Goal: Task Accomplishment & Management: Use online tool/utility

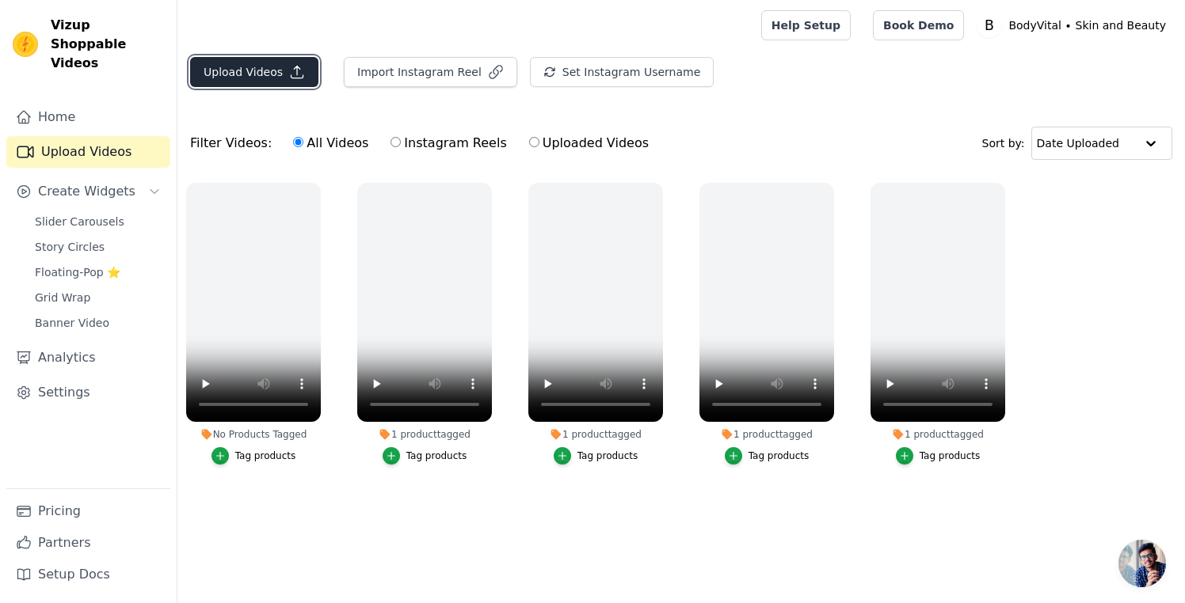
click at [266, 77] on button "Upload Videos" at bounding box center [254, 72] width 128 height 30
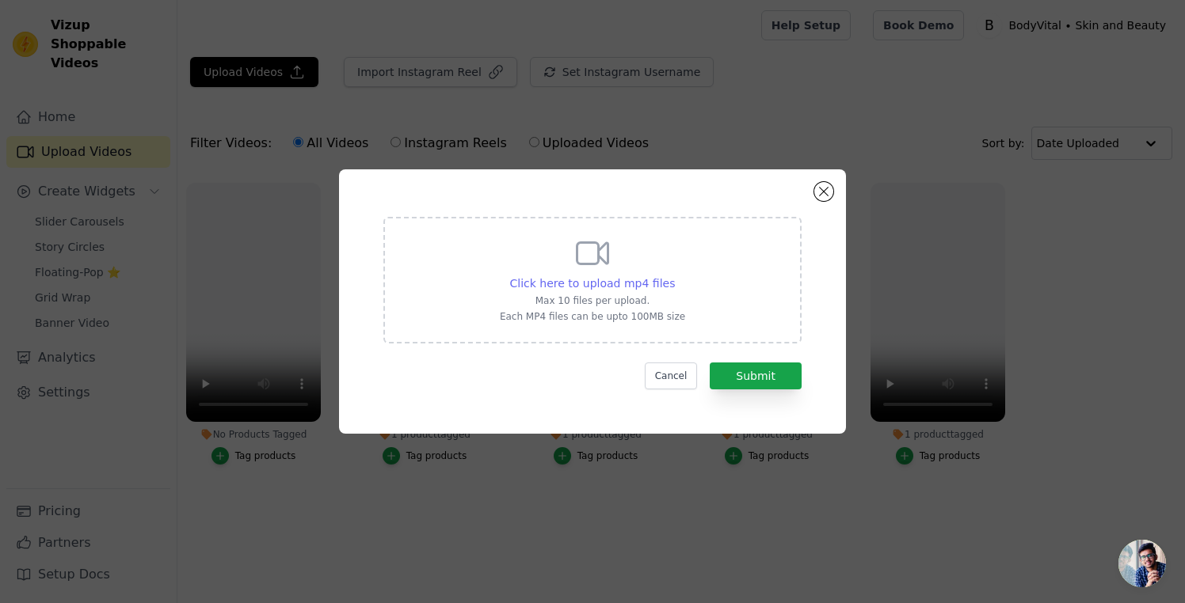
click at [611, 277] on span "Click here to upload mp4 files" at bounding box center [592, 283] width 165 height 13
click at [674, 276] on input "Click here to upload mp4 files Max 10 files per upload. Each MP4 files can be u…" at bounding box center [674, 275] width 1 height 1
type input "C:\fakepath\SHORT-02-W-35-Cr-09-UltraFine-Brow-Pen-UGC-Ed.mp4"
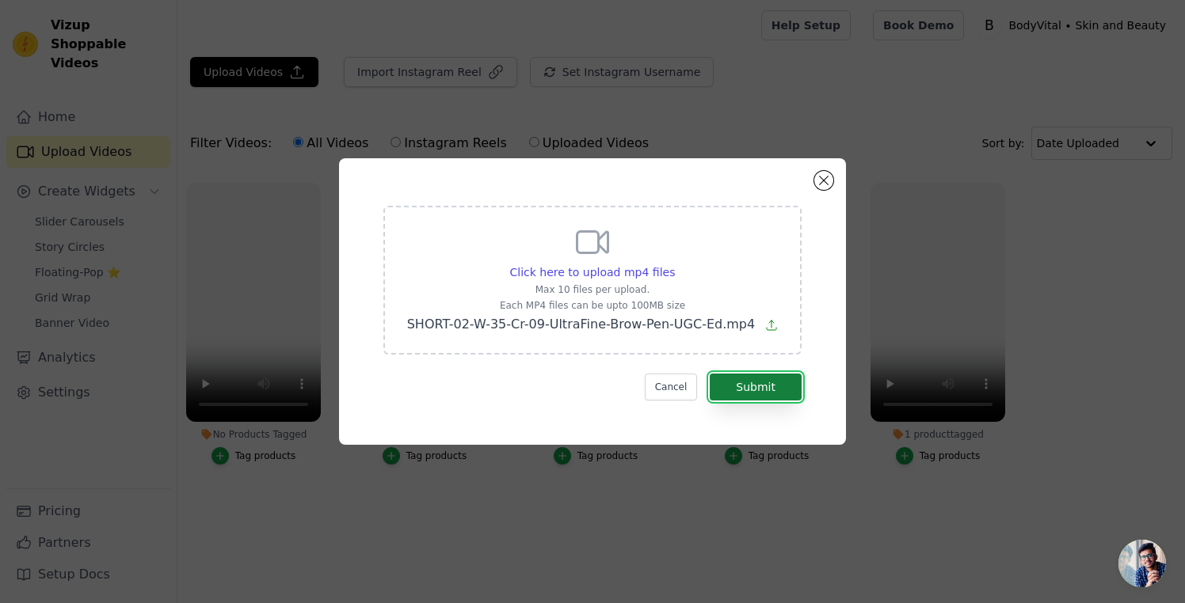
click at [770, 390] on button "Submit" at bounding box center [755, 387] width 92 height 27
click at [745, 381] on button "Submit" at bounding box center [755, 387] width 92 height 27
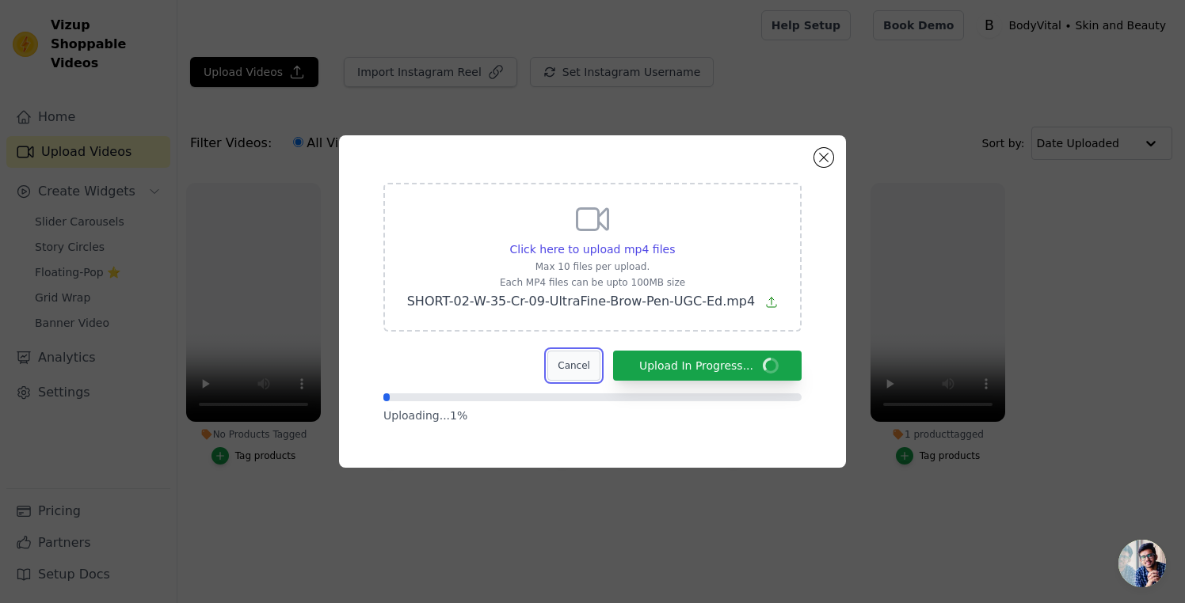
click at [580, 363] on button "Cancel" at bounding box center [573, 366] width 53 height 30
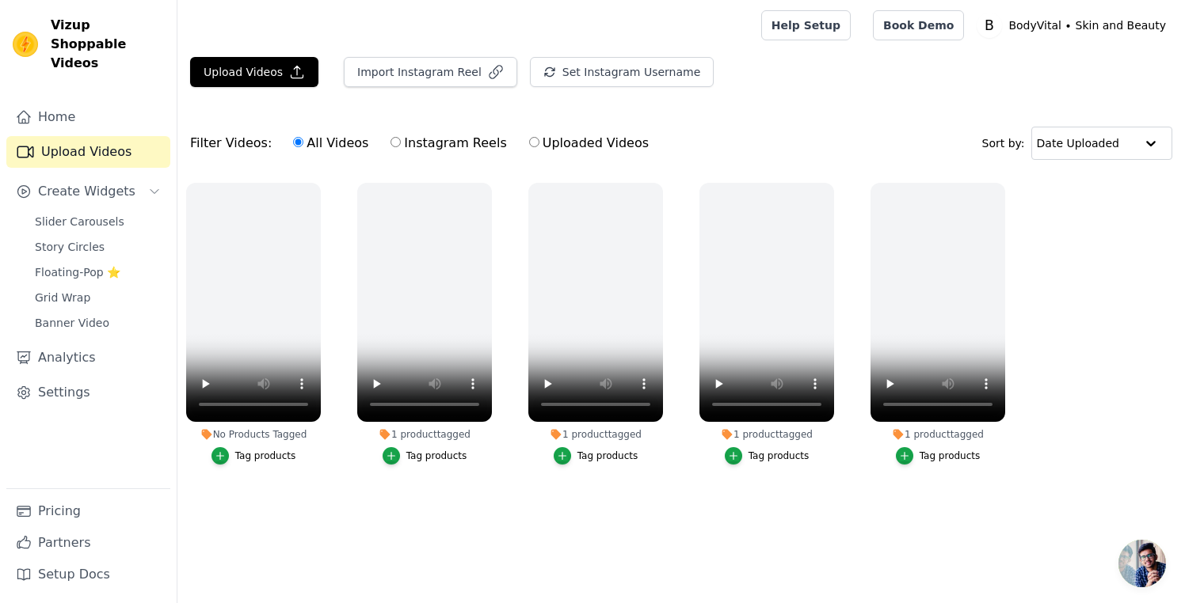
click at [489, 519] on main "Upload Videos Import Instagram Reel Set Instagram Username Import Latest IG Ree…" at bounding box center [680, 297] width 1007 height 493
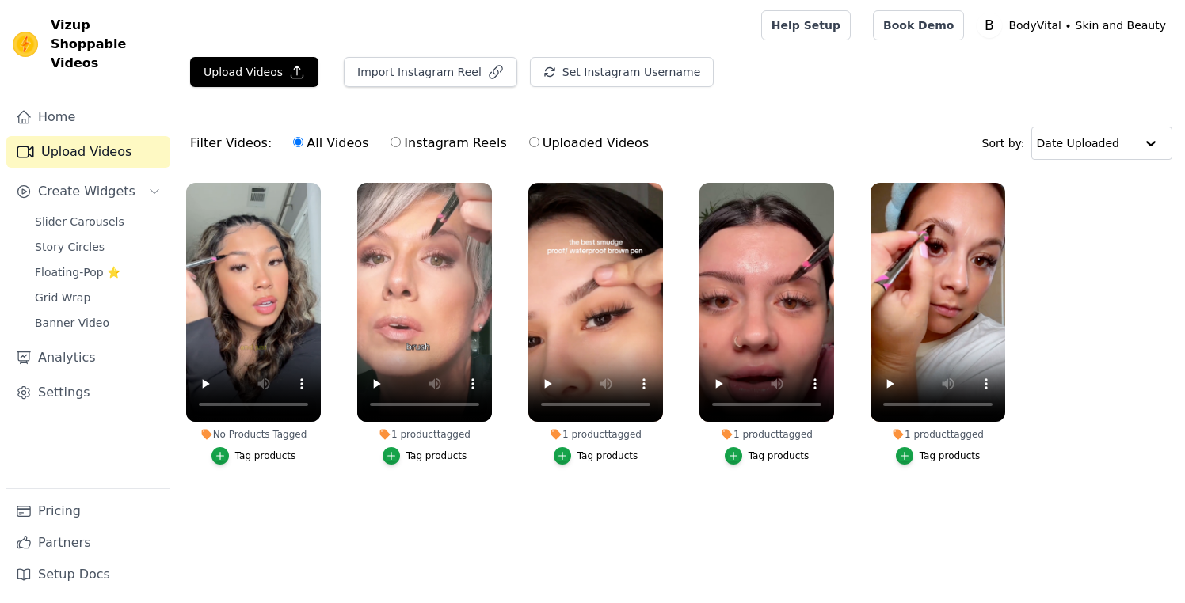
click at [246, 455] on div "Tag products" at bounding box center [265, 456] width 61 height 13
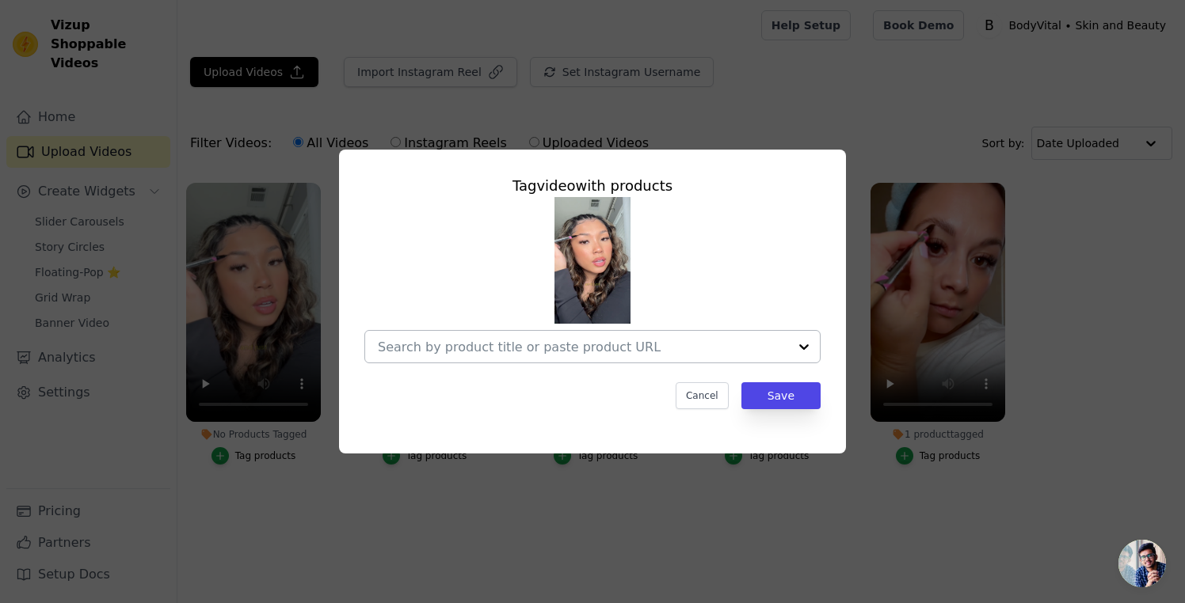
click at [804, 346] on div at bounding box center [804, 347] width 32 height 32
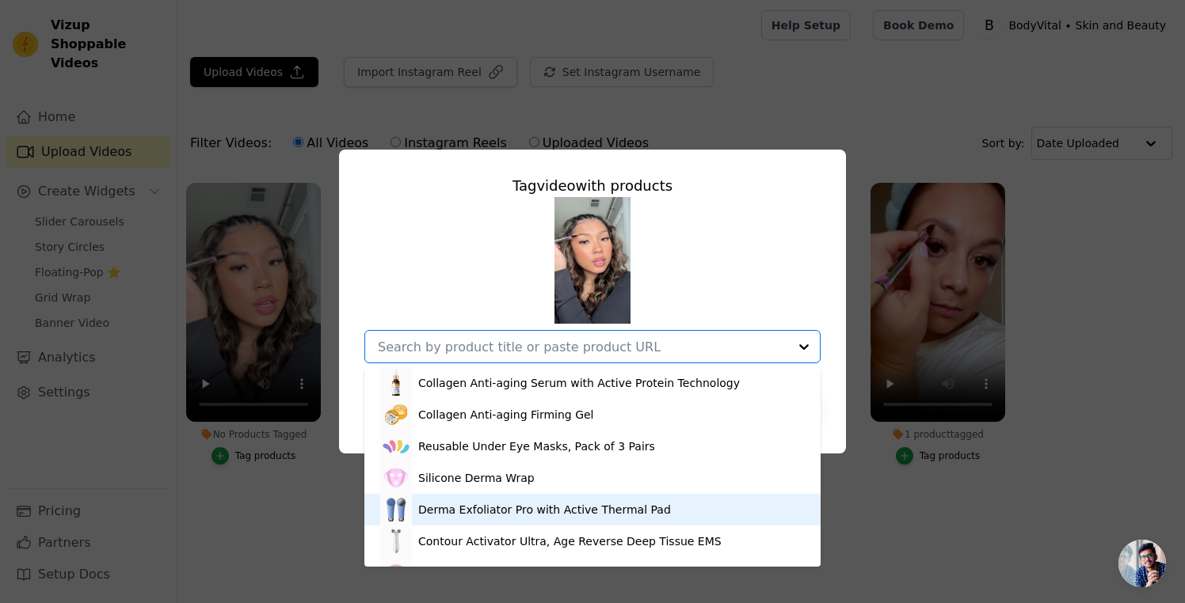
scroll to position [86, 0]
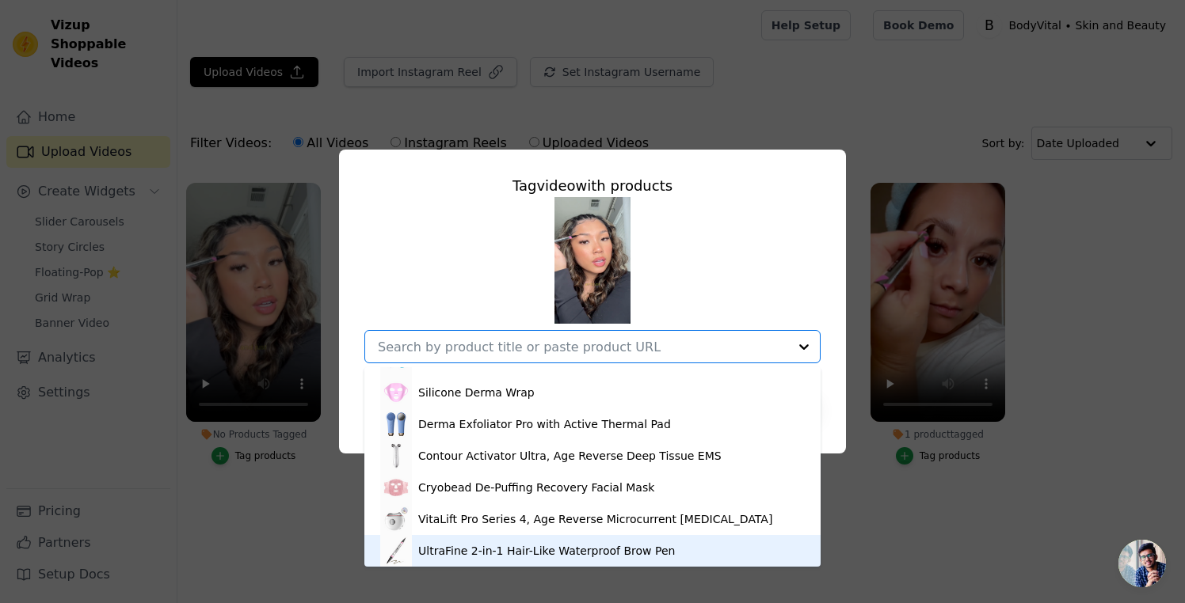
click at [545, 551] on div "UltraFine 2-in-1 Hair-Like Waterproof Brow Pen" at bounding box center [546, 551] width 257 height 16
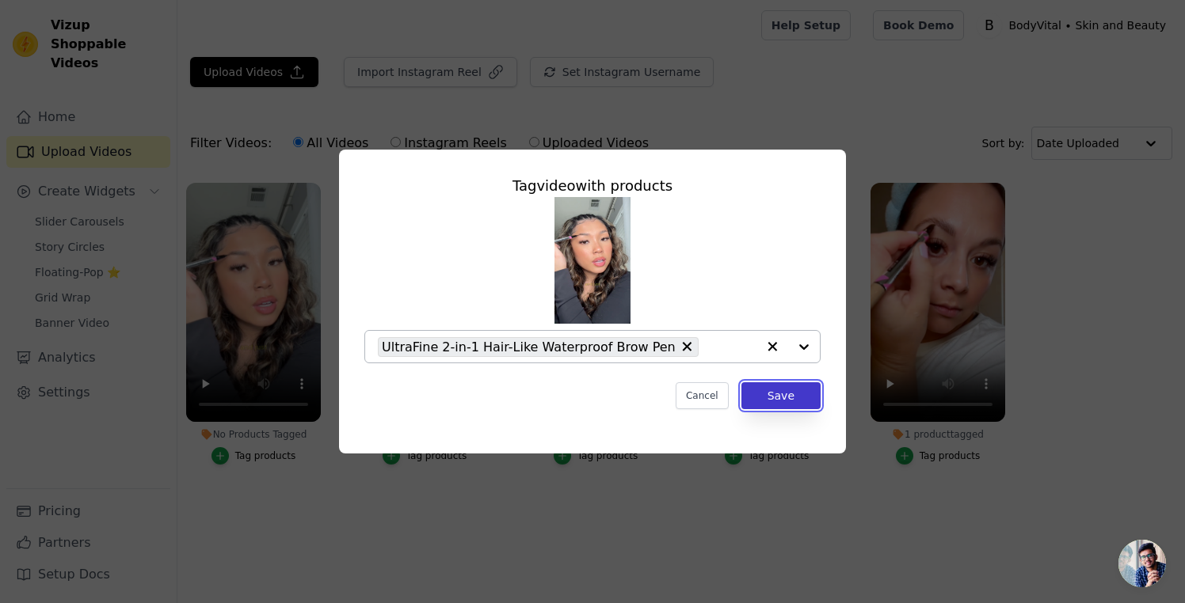
click at [776, 387] on button "Save" at bounding box center [780, 395] width 79 height 27
click at [776, 397] on button "Save" at bounding box center [780, 395] width 79 height 27
click at [766, 398] on button "Save" at bounding box center [780, 395] width 79 height 27
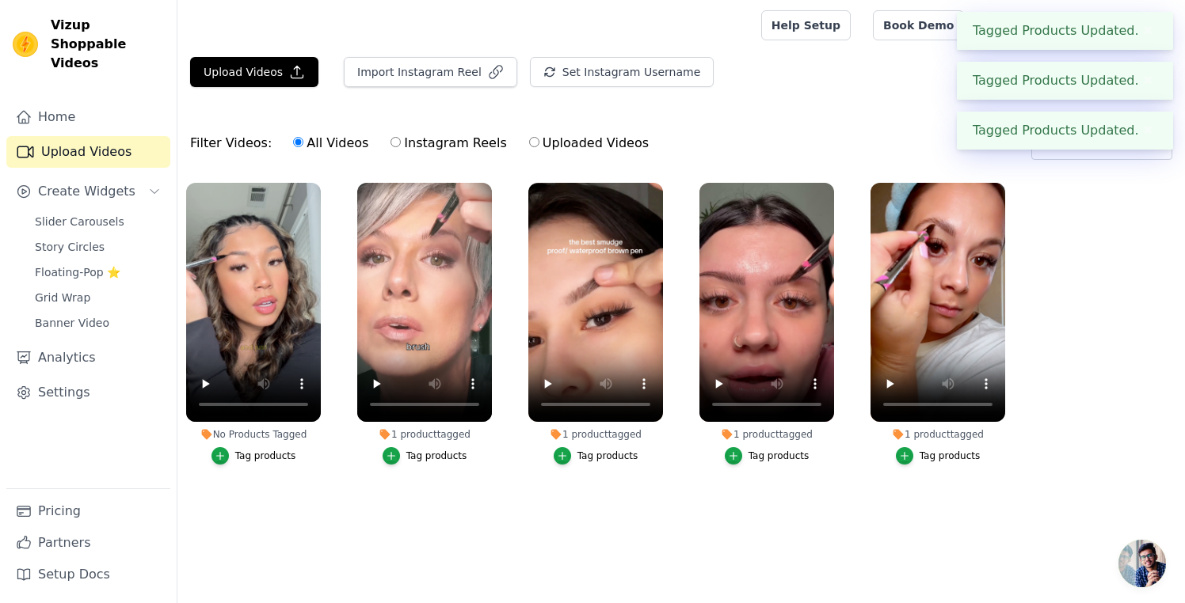
click at [773, 516] on main "Upload Videos Import Instagram Reel Set Instagram Username Import Latest IG Ree…" at bounding box center [680, 297] width 1007 height 493
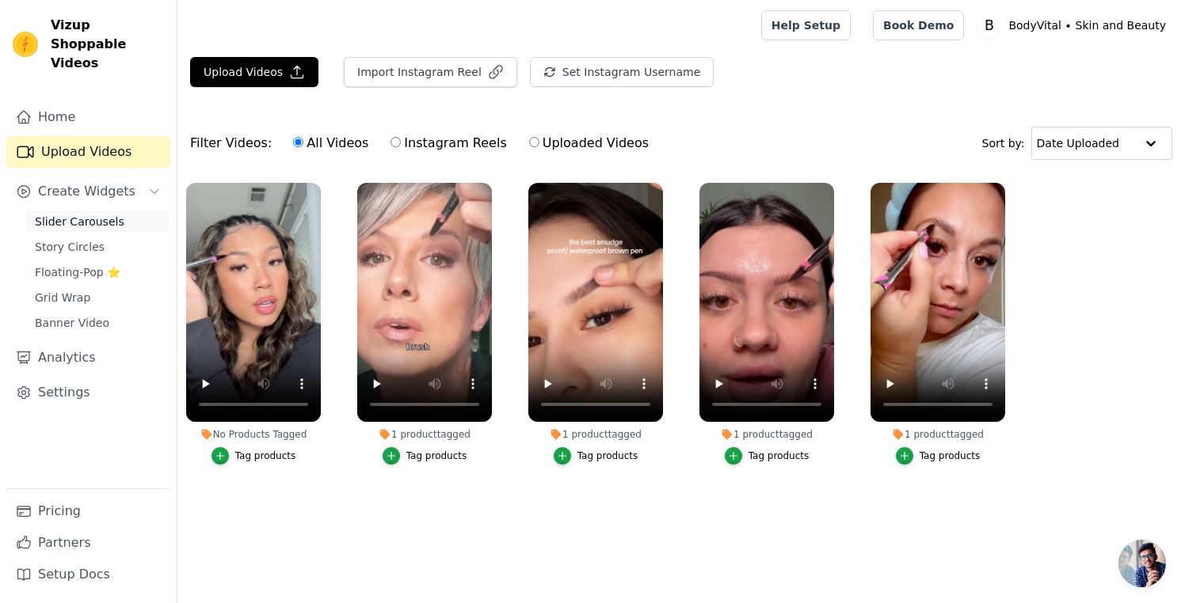
click at [79, 214] on span "Slider Carousels" at bounding box center [79, 222] width 89 height 16
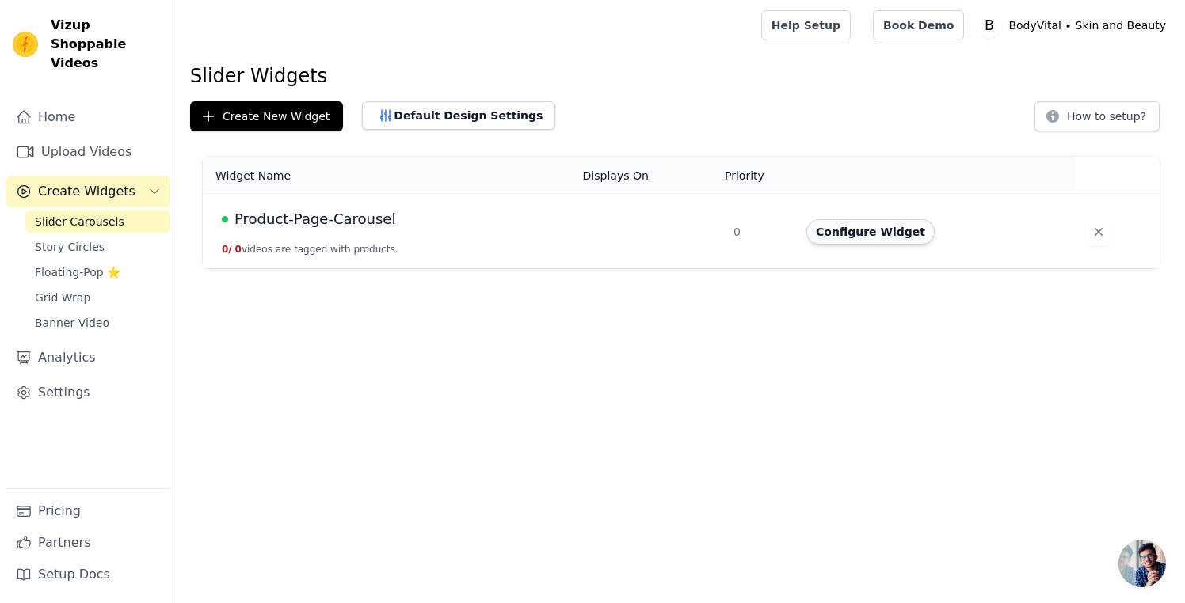
click at [863, 229] on button "Configure Widget" at bounding box center [870, 231] width 128 height 25
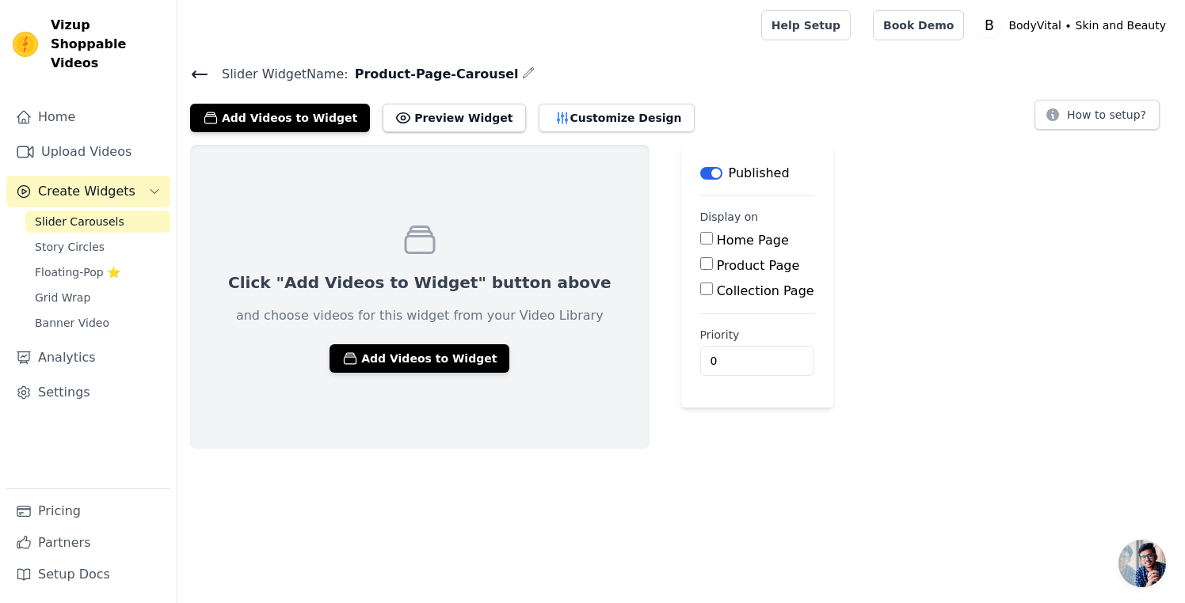
click at [717, 265] on label "Product Page" at bounding box center [758, 265] width 83 height 15
click at [700, 265] on input "Product Page" at bounding box center [706, 263] width 13 height 13
checkbox input "true"
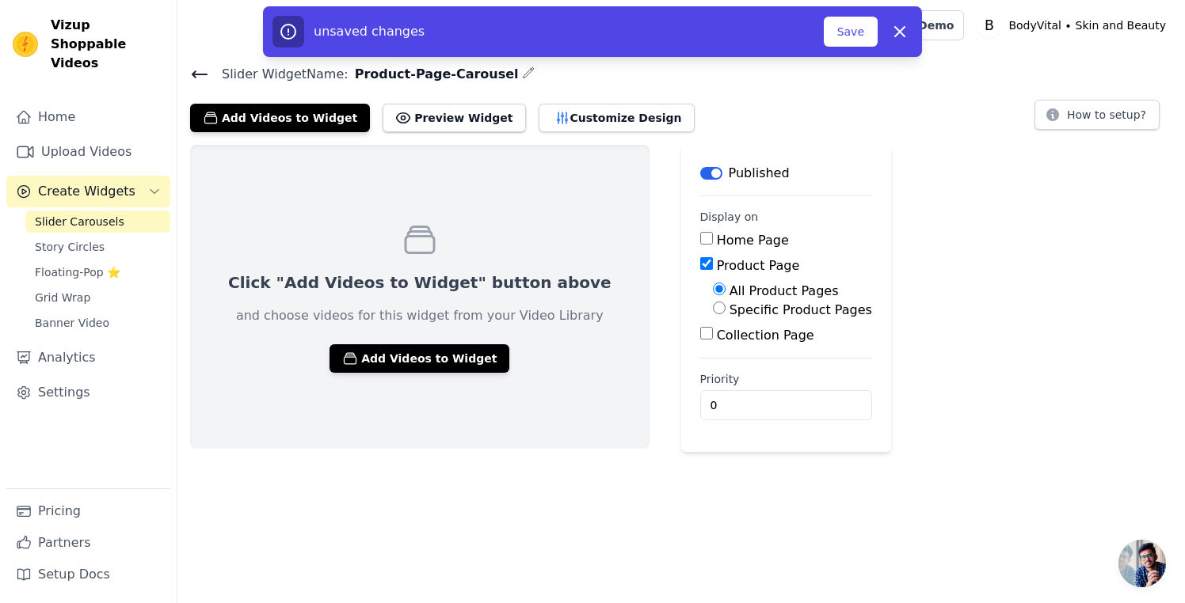
click at [729, 314] on label "Specific Product Pages" at bounding box center [800, 309] width 143 height 15
click at [713, 314] on input "Specific Product Pages" at bounding box center [719, 308] width 13 height 13
radio input "true"
click at [724, 346] on button "Select Products" at bounding box center [766, 346] width 106 height 27
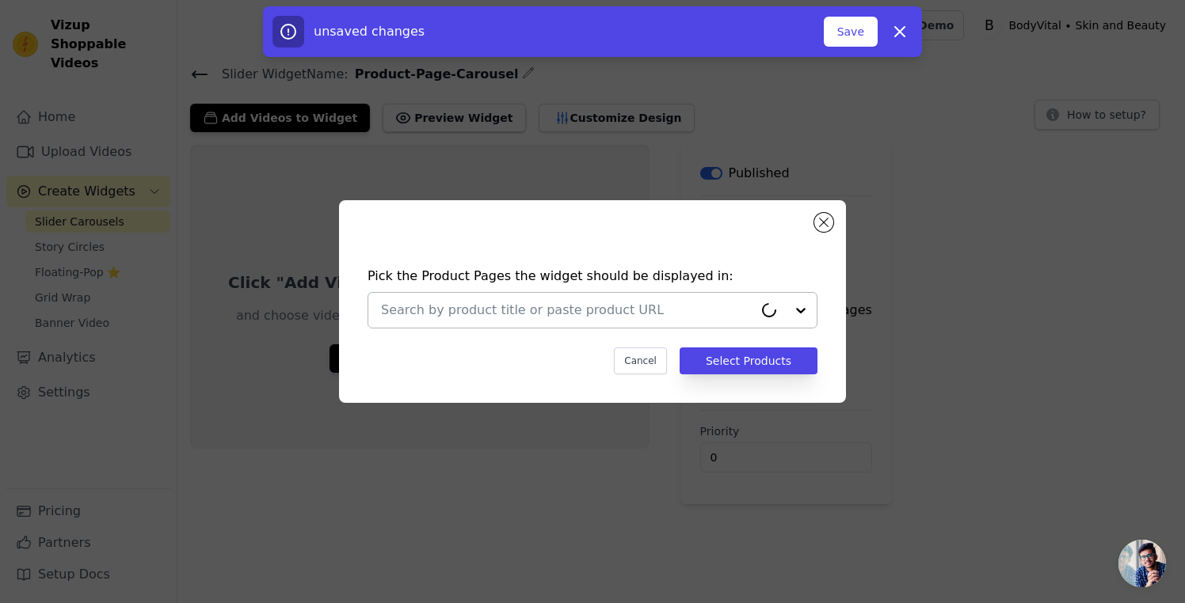
click at [684, 310] on input "text" at bounding box center [567, 310] width 372 height 19
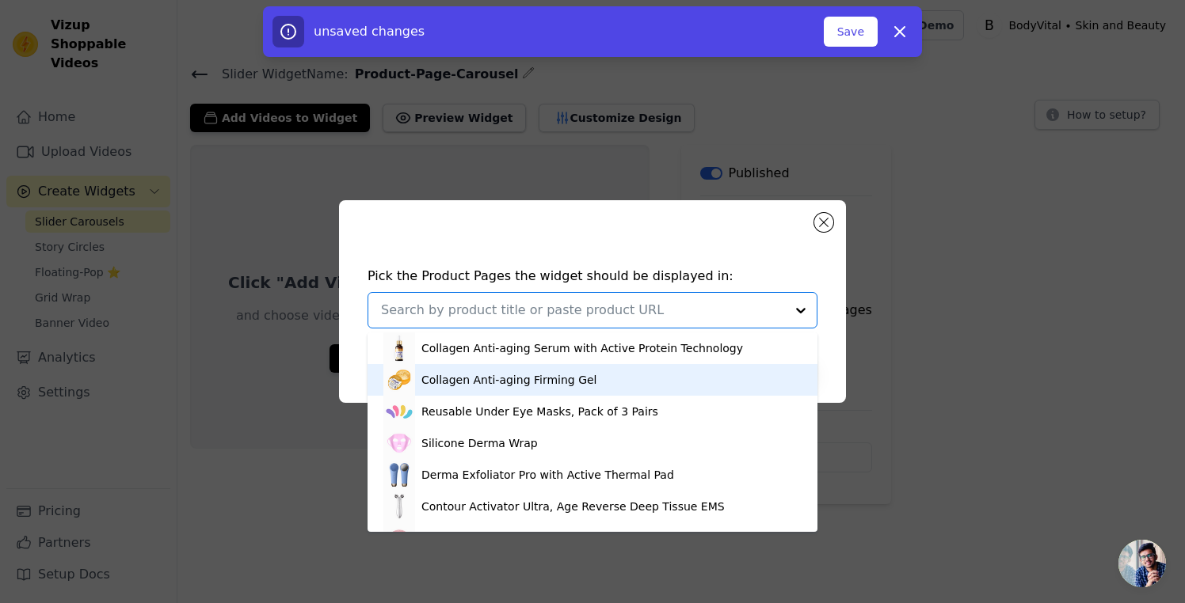
scroll to position [90, 0]
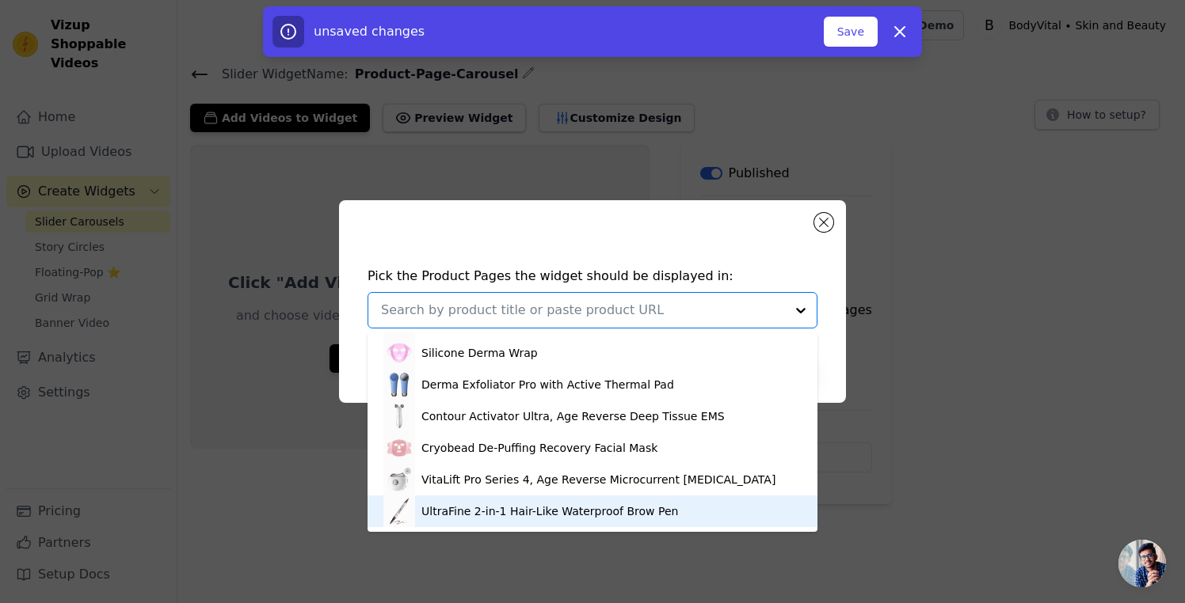
click at [627, 512] on div "UltraFine 2-in-1 Hair-Like Waterproof Brow Pen" at bounding box center [549, 512] width 257 height 16
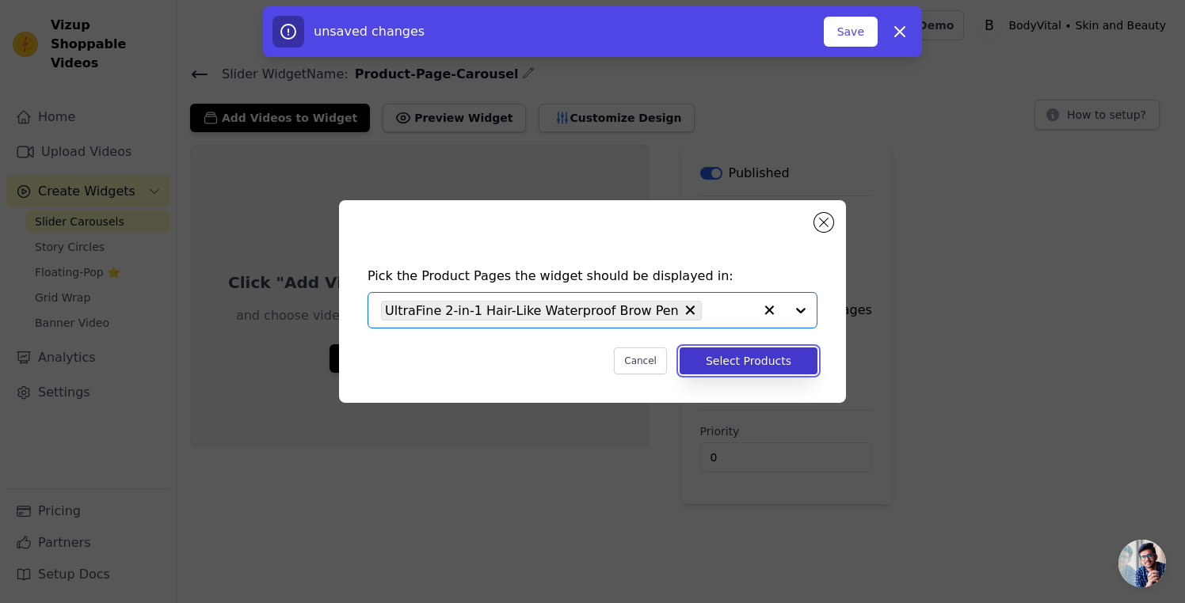
click at [749, 363] on button "Select Products" at bounding box center [748, 361] width 138 height 27
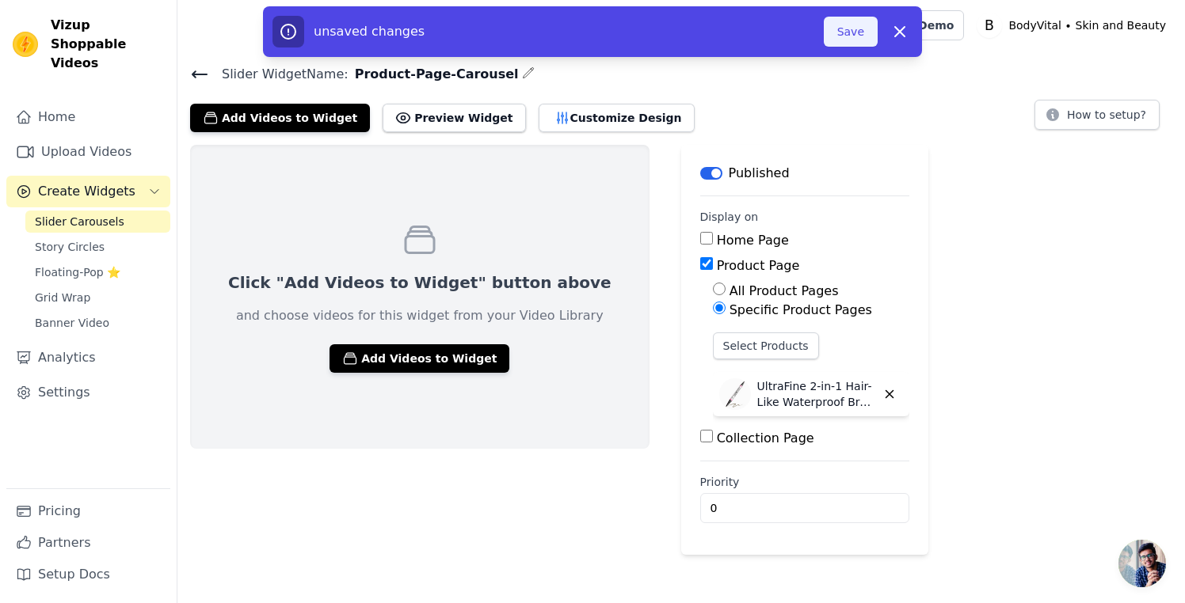
click at [841, 35] on button "Save" at bounding box center [851, 32] width 54 height 30
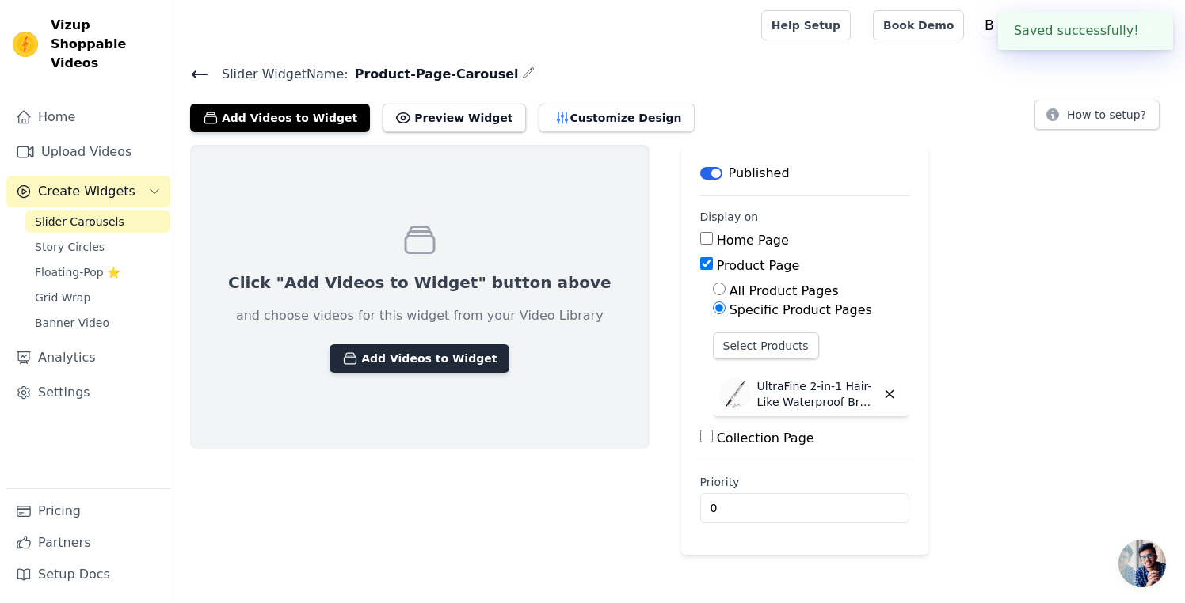
click at [400, 362] on button "Add Videos to Widget" at bounding box center [419, 358] width 180 height 29
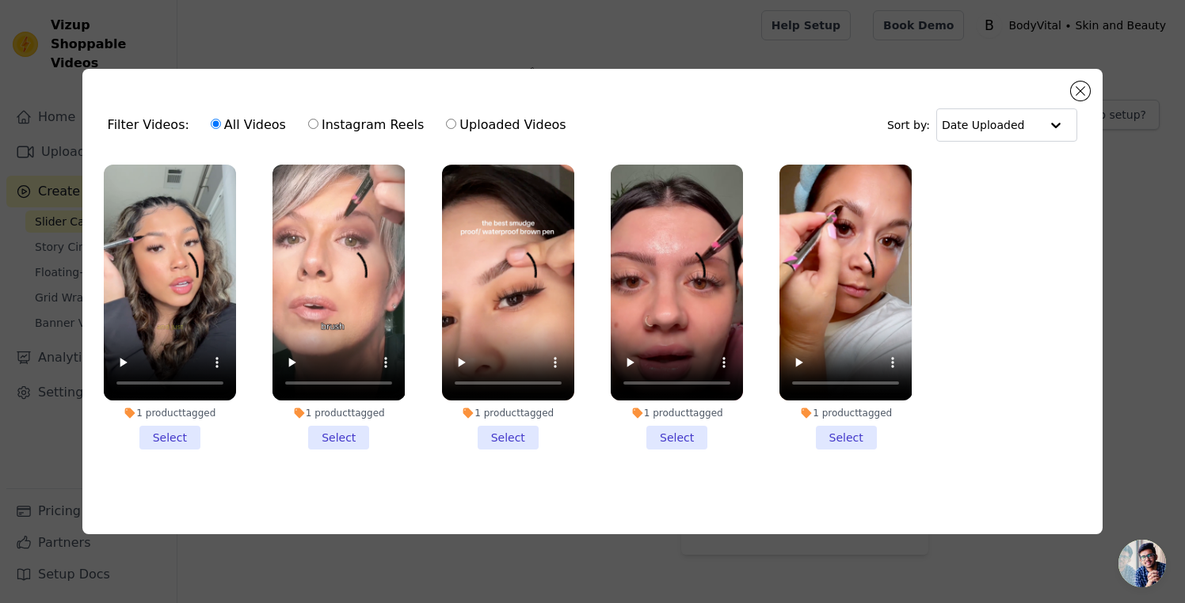
click at [350, 438] on li "1 product tagged Select" at bounding box center [338, 307] width 132 height 285
click at [0, 0] on input "1 product tagged Select" at bounding box center [0, 0] width 0 height 0
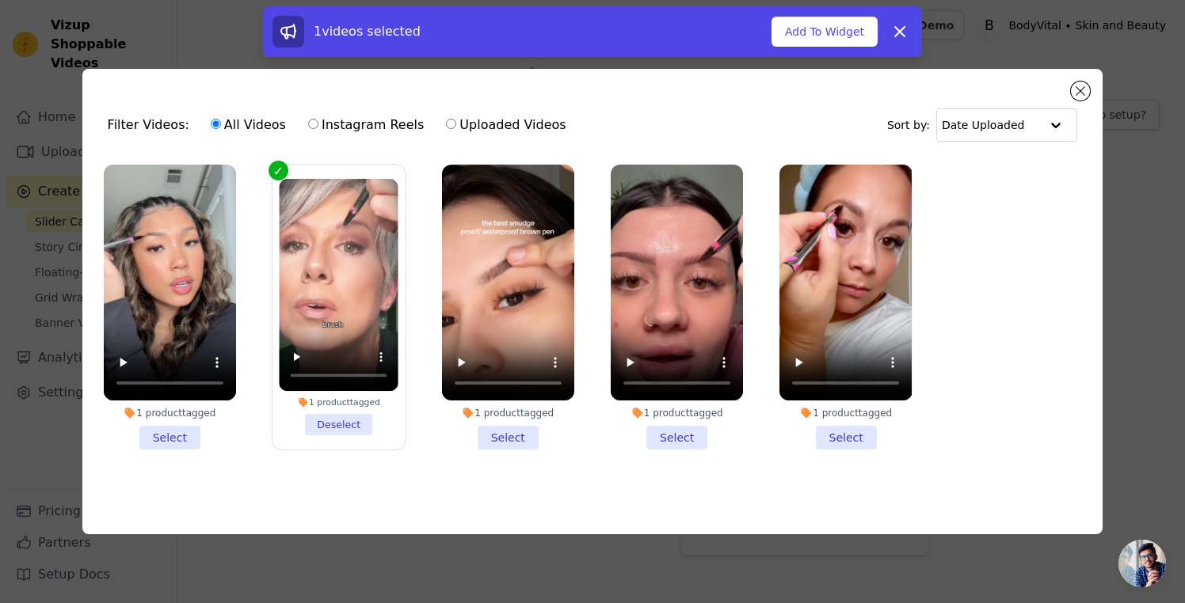
click at [489, 435] on li "1 product tagged Select" at bounding box center [508, 307] width 132 height 285
click at [0, 0] on input "1 product tagged Select" at bounding box center [0, 0] width 0 height 0
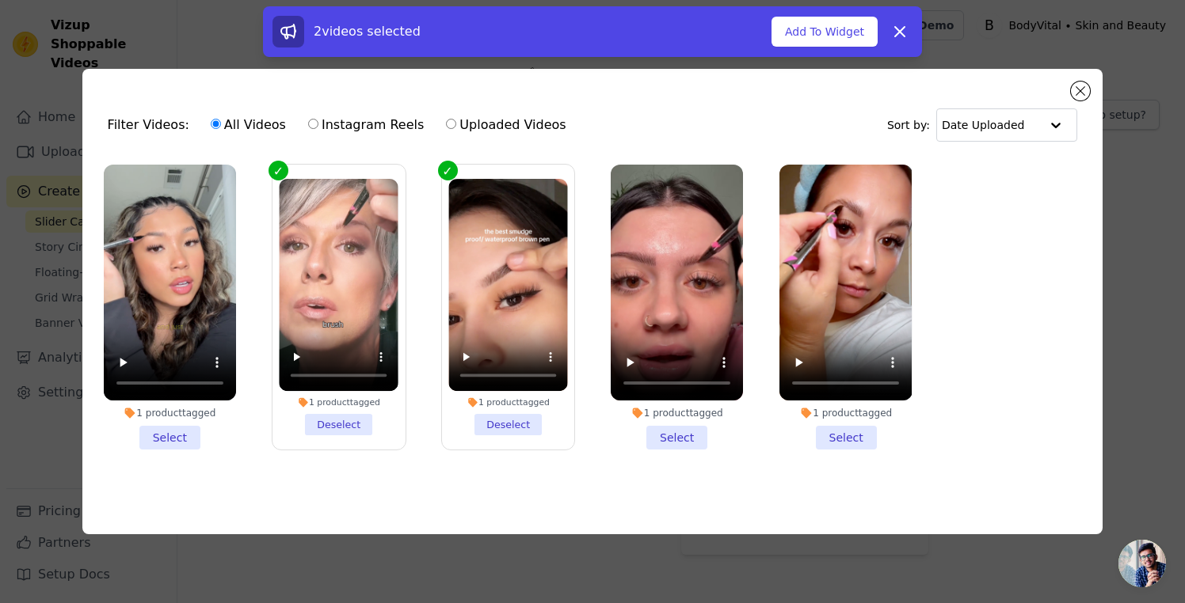
click at [650, 432] on li "1 product tagged Select" at bounding box center [676, 307] width 132 height 285
click at [0, 0] on input "1 product tagged Select" at bounding box center [0, 0] width 0 height 0
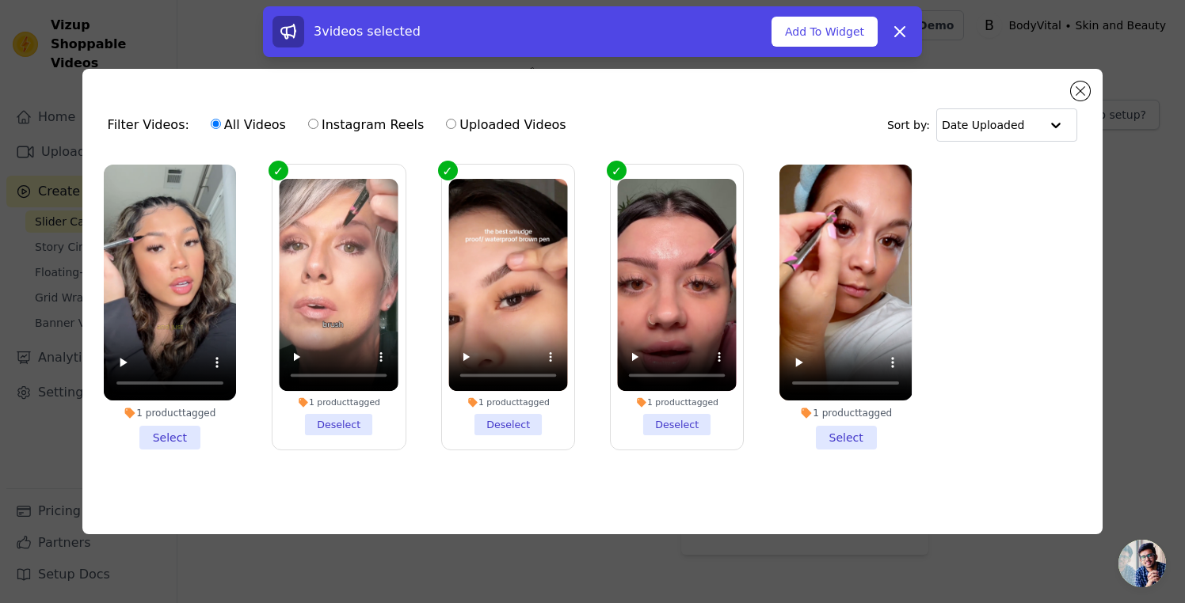
click at [858, 439] on li "1 product tagged Select" at bounding box center [845, 307] width 132 height 285
click at [0, 0] on input "1 product tagged Select" at bounding box center [0, 0] width 0 height 0
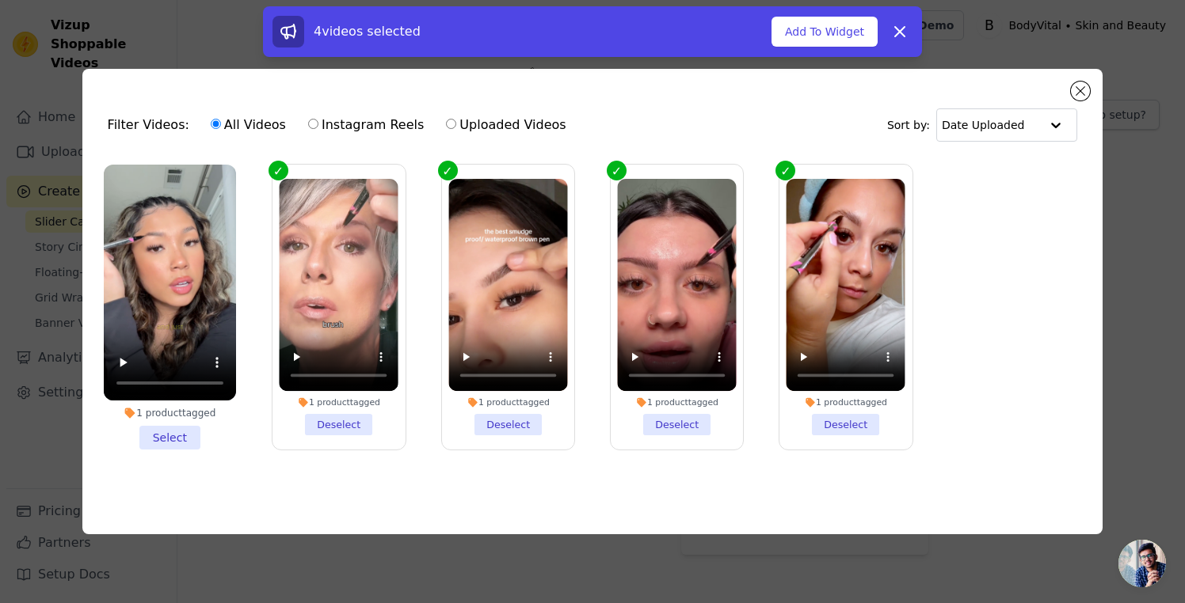
click at [170, 439] on li "1 product tagged Select" at bounding box center [170, 307] width 132 height 285
click at [0, 0] on input "1 product tagged Select" at bounding box center [0, 0] width 0 height 0
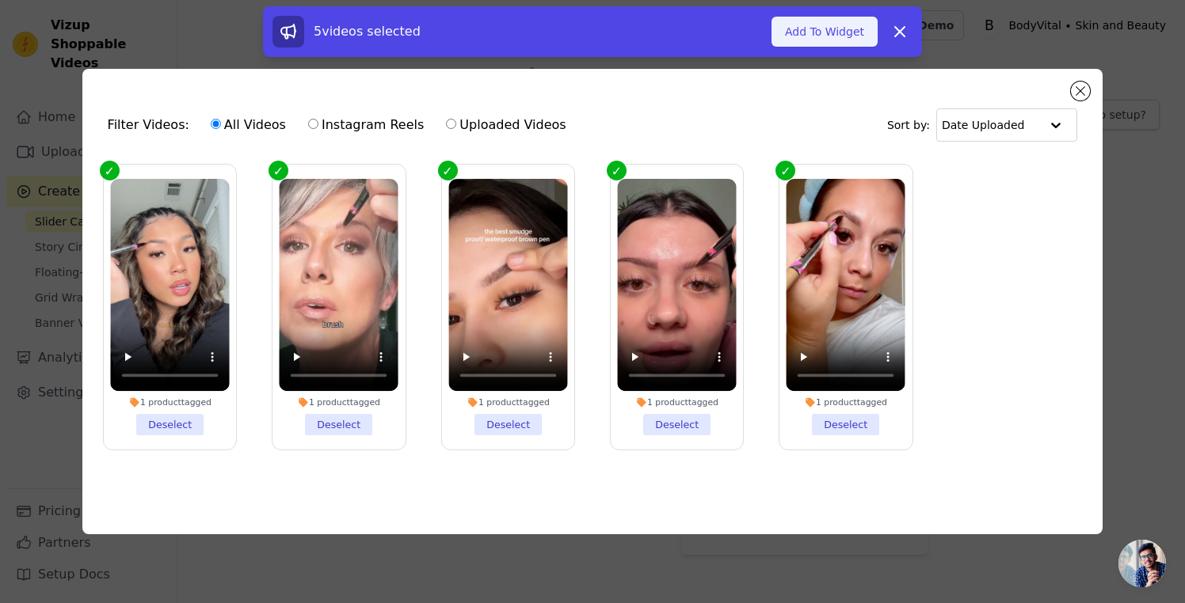
click at [833, 29] on button "Add To Widget" at bounding box center [824, 32] width 106 height 30
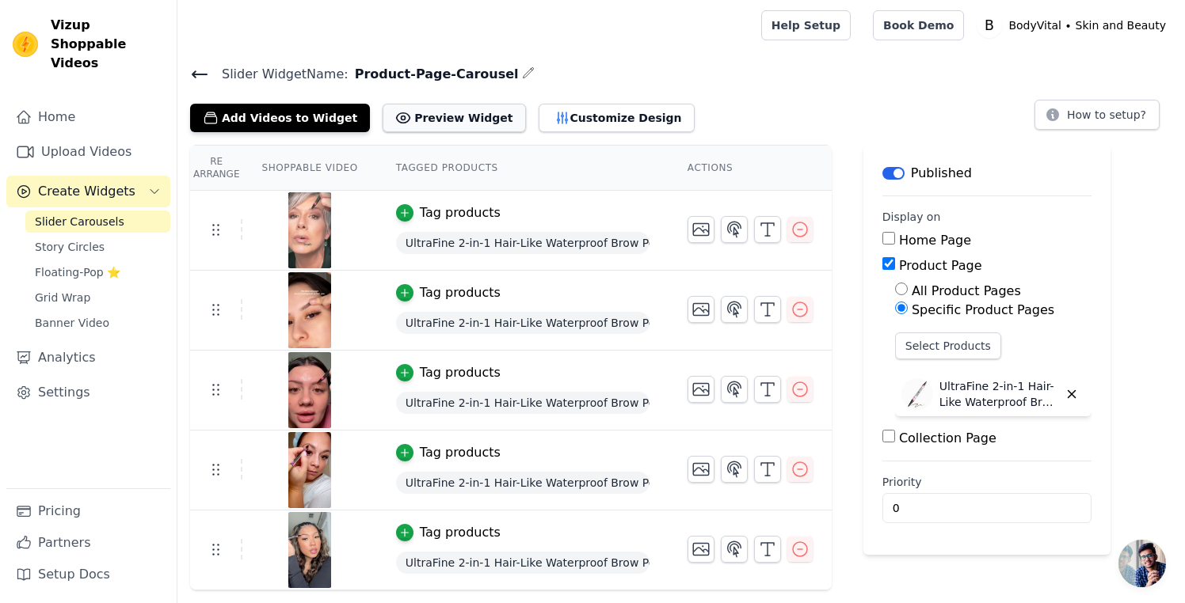
click at [429, 121] on button "Preview Widget" at bounding box center [453, 118] width 143 height 29
click at [763, 226] on icon "button" at bounding box center [767, 229] width 19 height 19
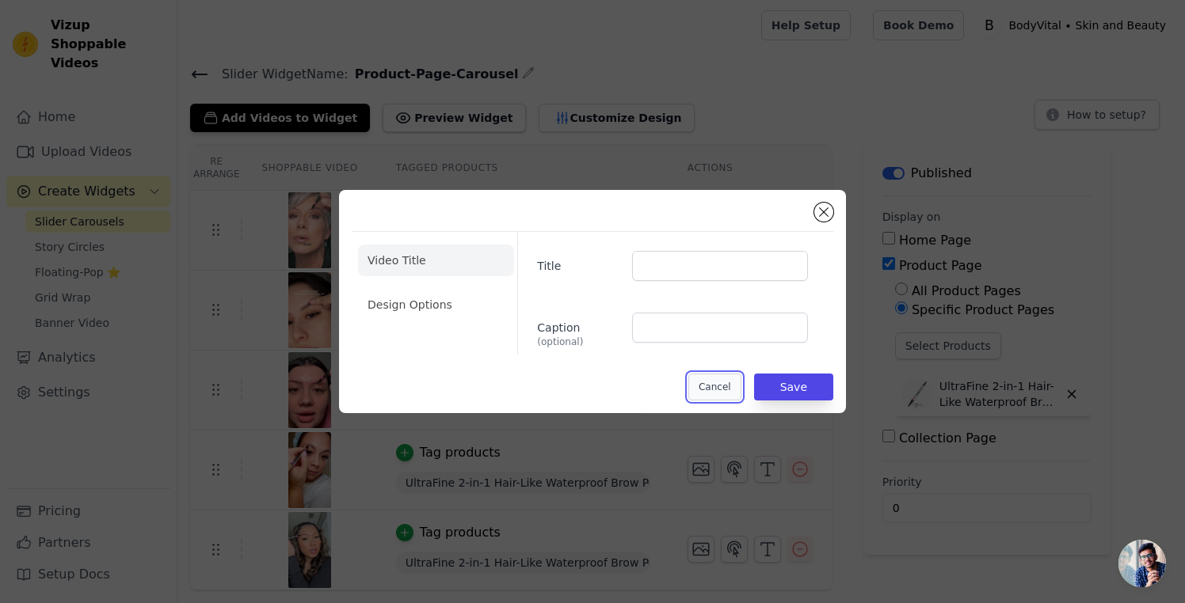
click at [721, 390] on button "Cancel" at bounding box center [714, 387] width 53 height 27
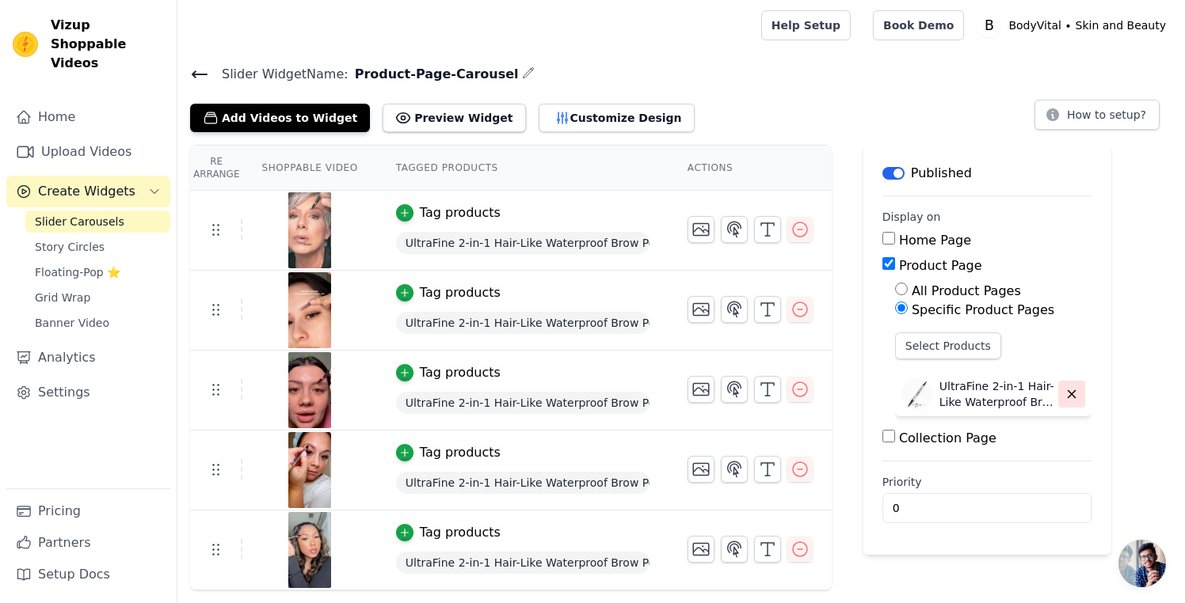
click at [1075, 396] on icon "button" at bounding box center [1071, 394] width 14 height 14
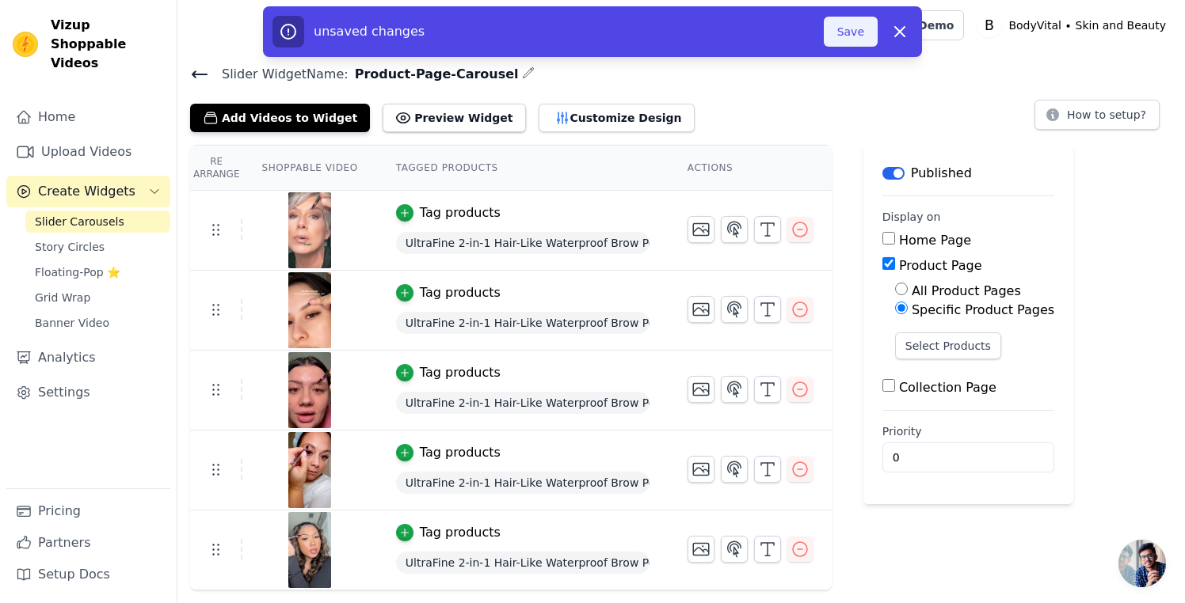
click at [840, 28] on button "Save" at bounding box center [851, 32] width 54 height 30
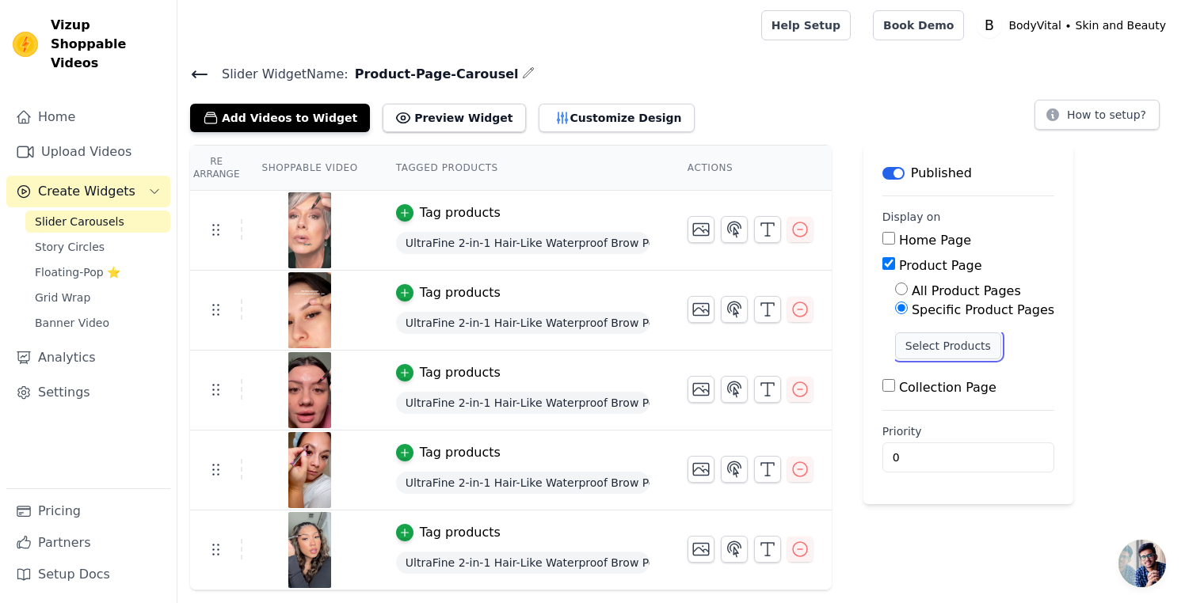
click at [938, 344] on button "Select Products" at bounding box center [948, 346] width 106 height 27
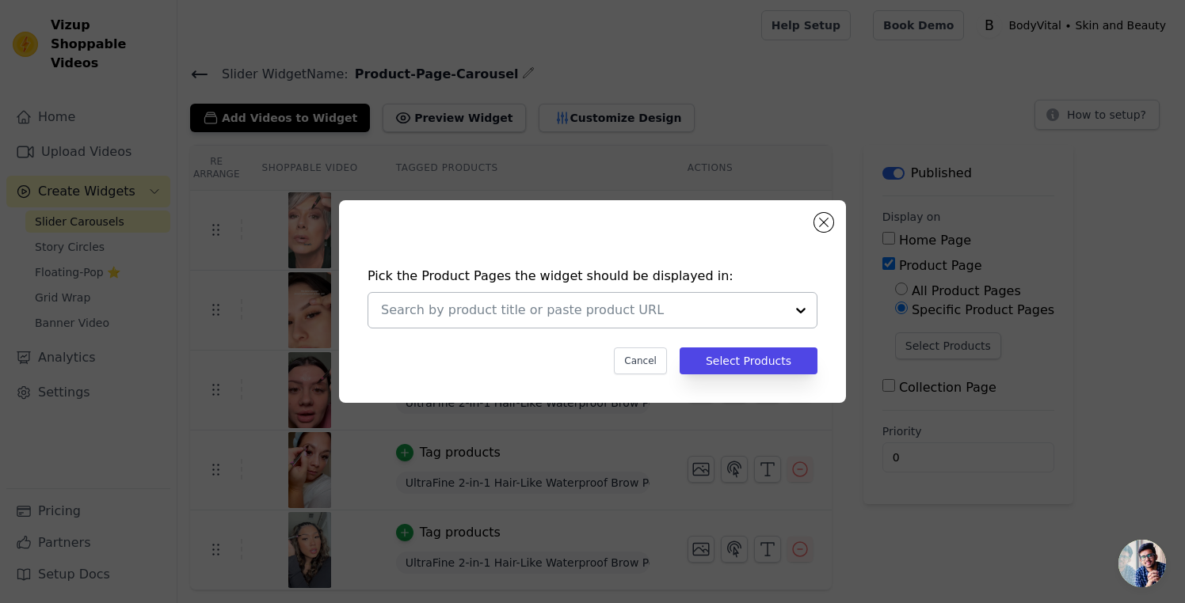
click at [798, 311] on div at bounding box center [801, 310] width 32 height 35
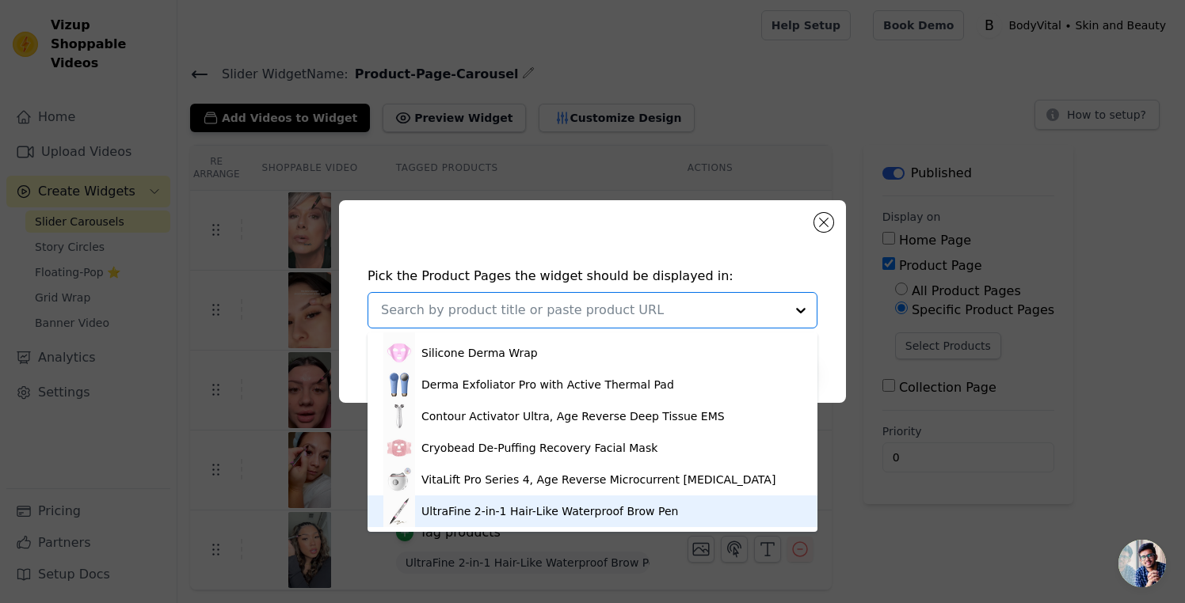
click at [610, 513] on div "UltraFine 2-in-1 Hair-Like Waterproof Brow Pen" at bounding box center [549, 512] width 257 height 16
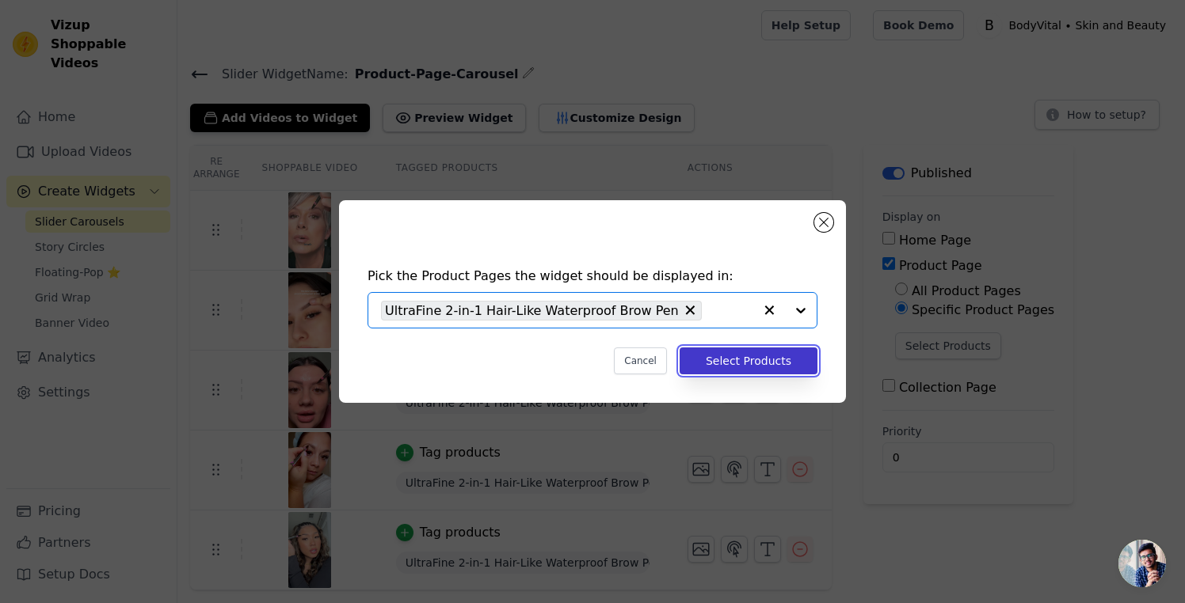
click at [724, 366] on button "Select Products" at bounding box center [748, 361] width 138 height 27
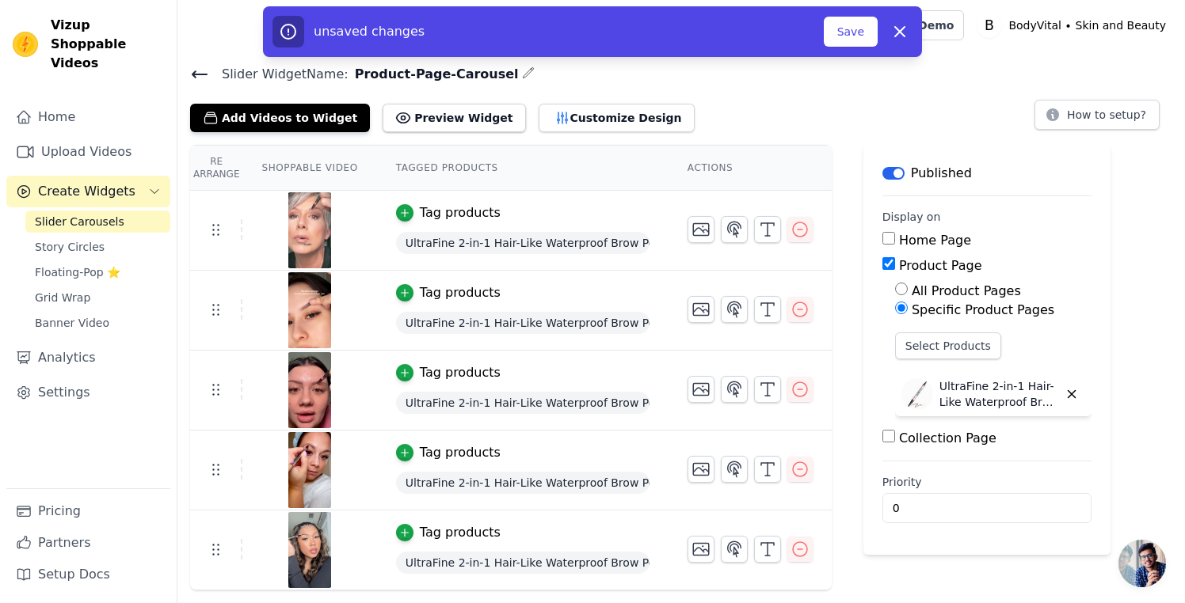
click at [423, 245] on span "UltraFine 2-in-1 Hair-Like Waterproof Brow Pen" at bounding box center [522, 243] width 253 height 22
click at [424, 207] on div "Tag products" at bounding box center [460, 212] width 81 height 19
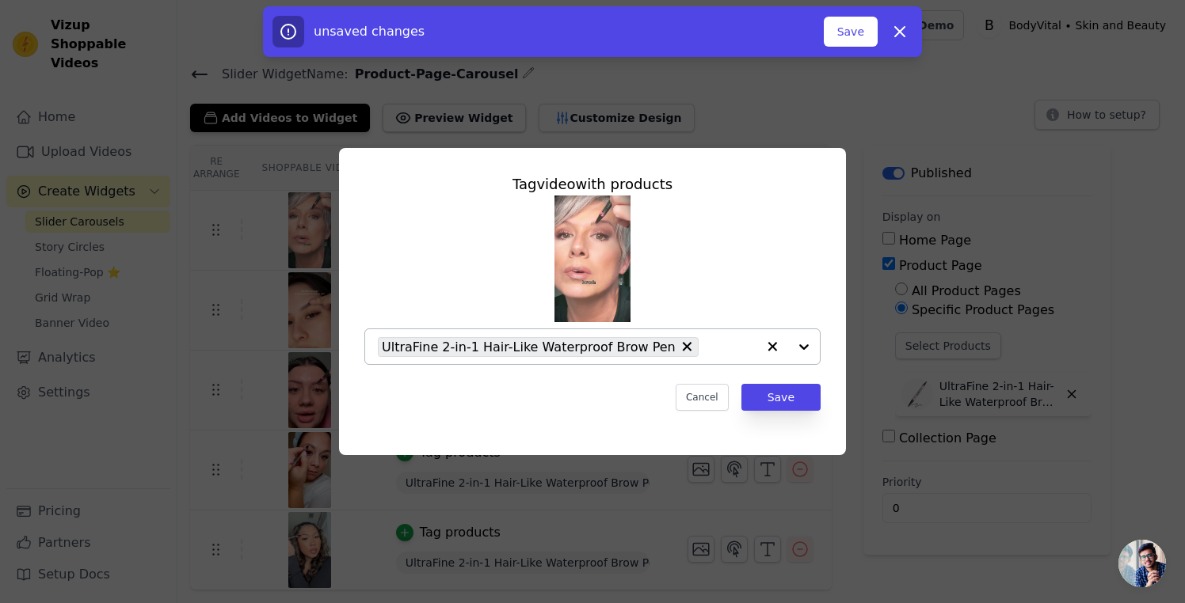
click at [804, 338] on div at bounding box center [787, 346] width 63 height 35
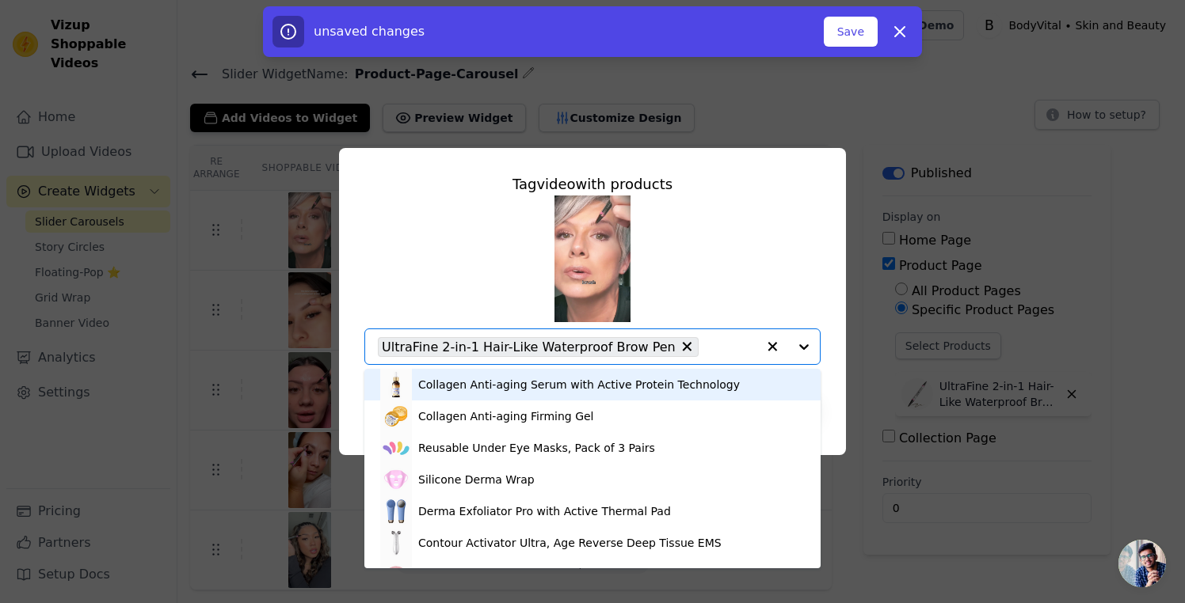
click at [774, 347] on icon "button" at bounding box center [772, 347] width 16 height 16
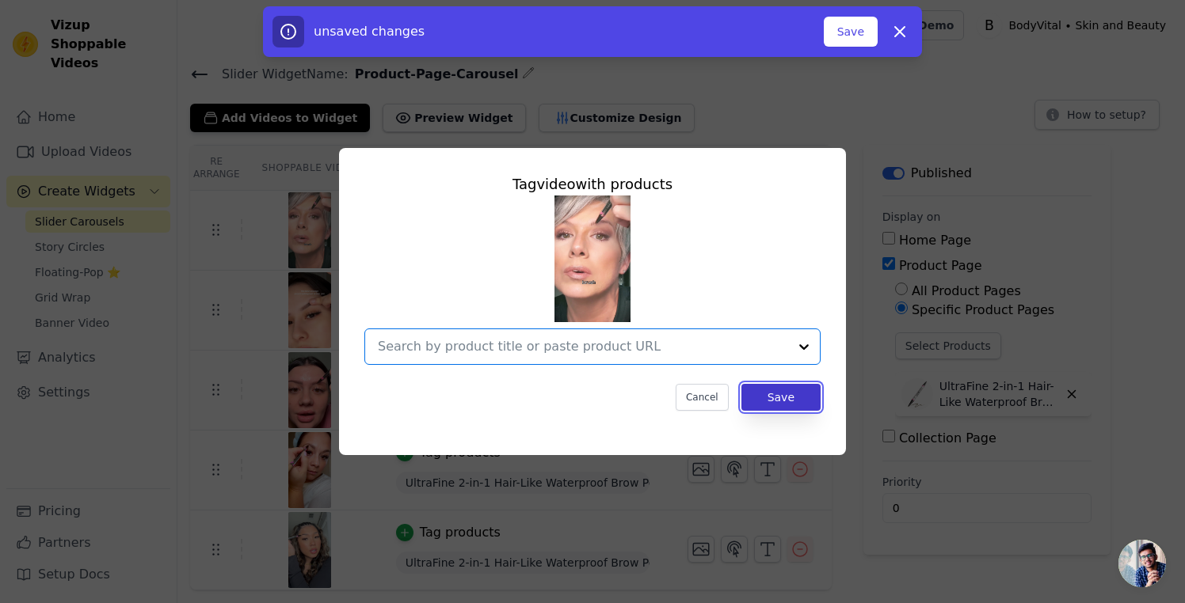
click at [785, 394] on button "Save" at bounding box center [780, 397] width 79 height 27
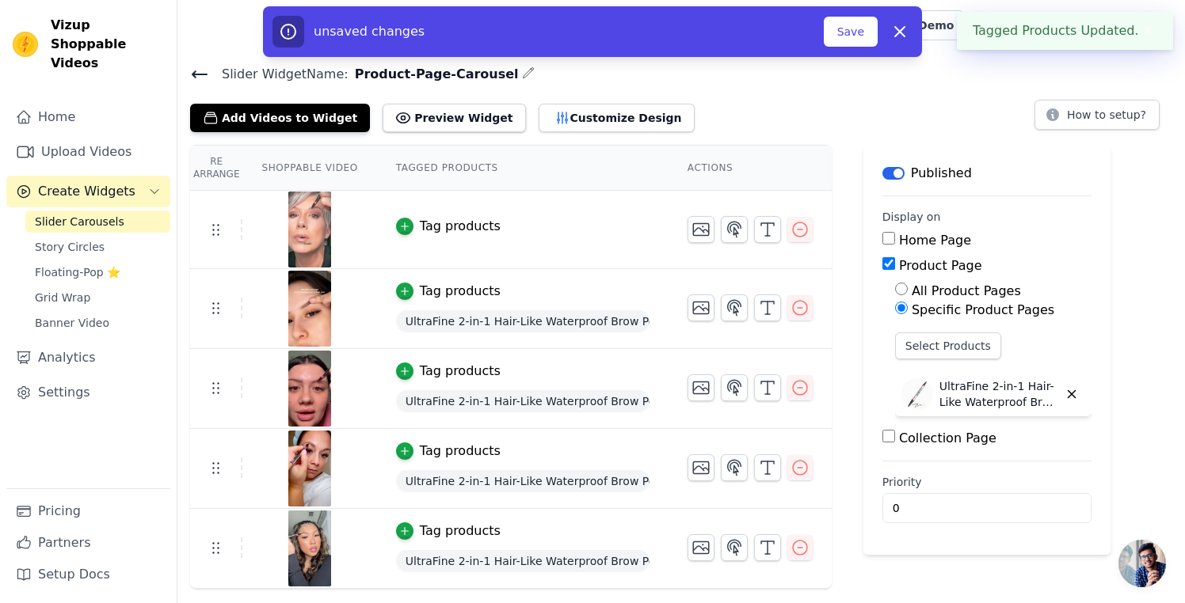
click at [456, 320] on span "UltraFine 2-in-1 Hair-Like Waterproof Brow Pen" at bounding box center [522, 321] width 253 height 22
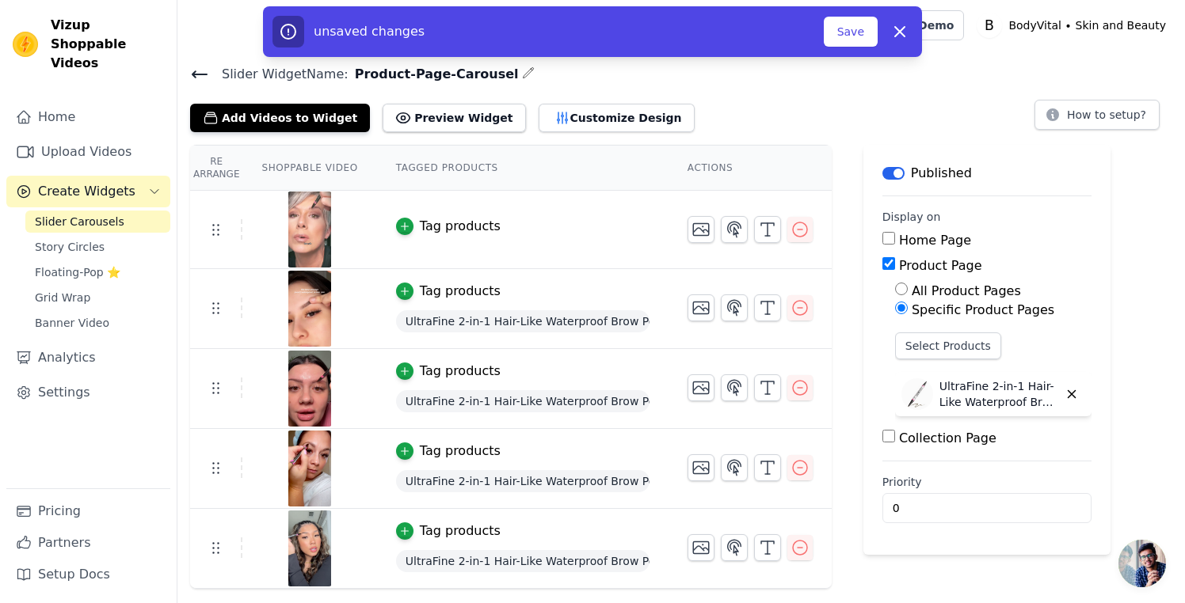
click at [466, 291] on div "Tag products" at bounding box center [460, 291] width 81 height 19
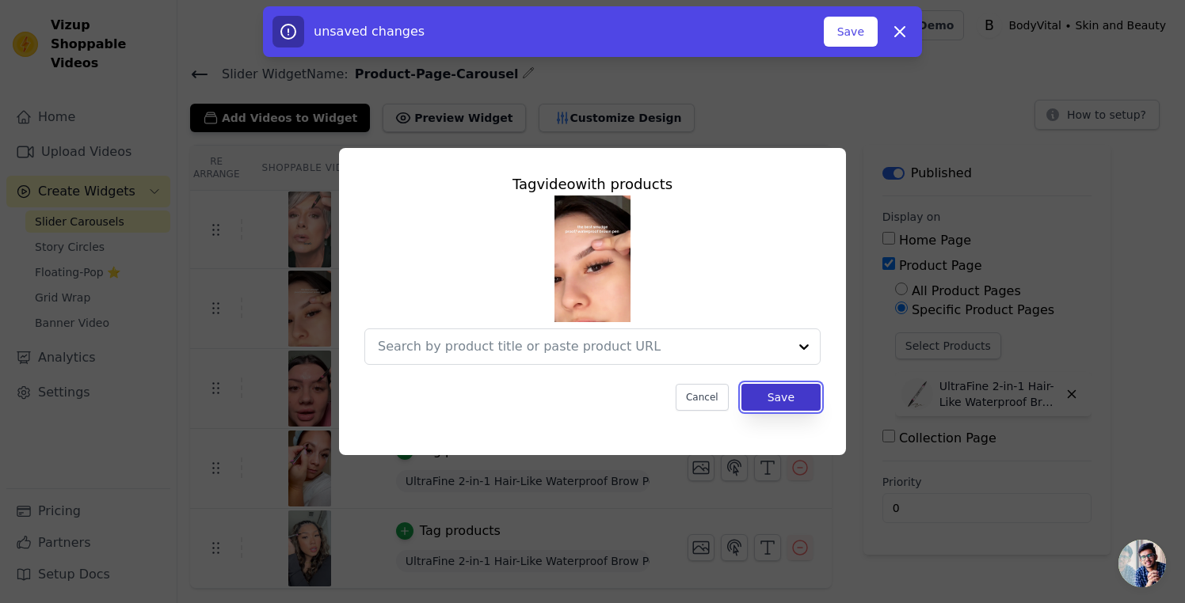
click at [810, 405] on button "Save" at bounding box center [780, 397] width 79 height 27
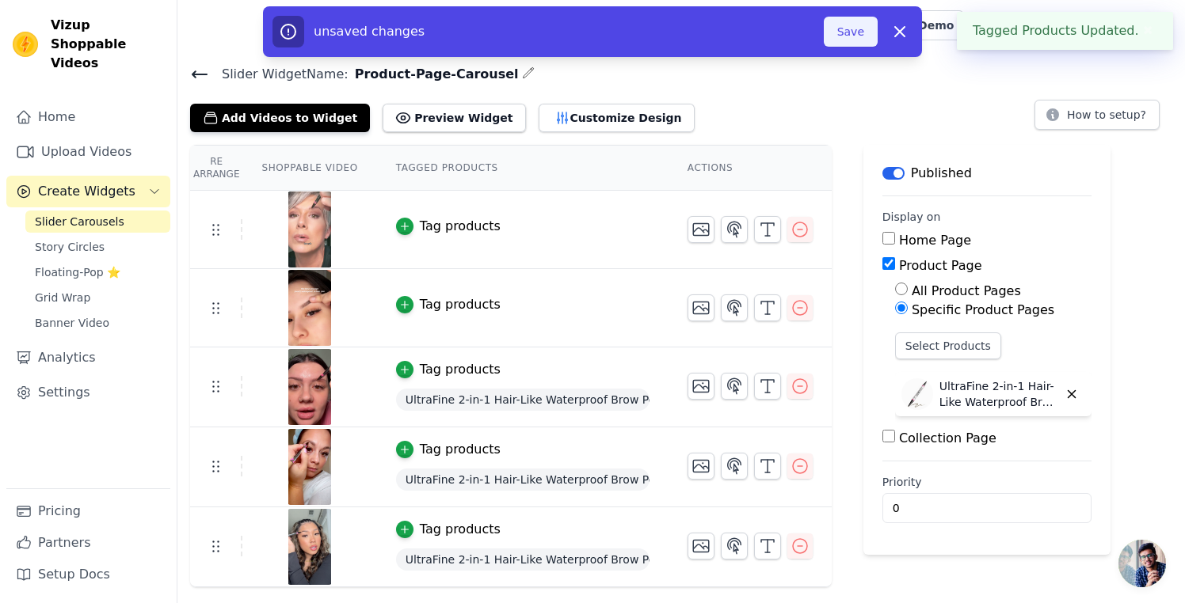
click at [851, 29] on button "Save" at bounding box center [851, 32] width 54 height 30
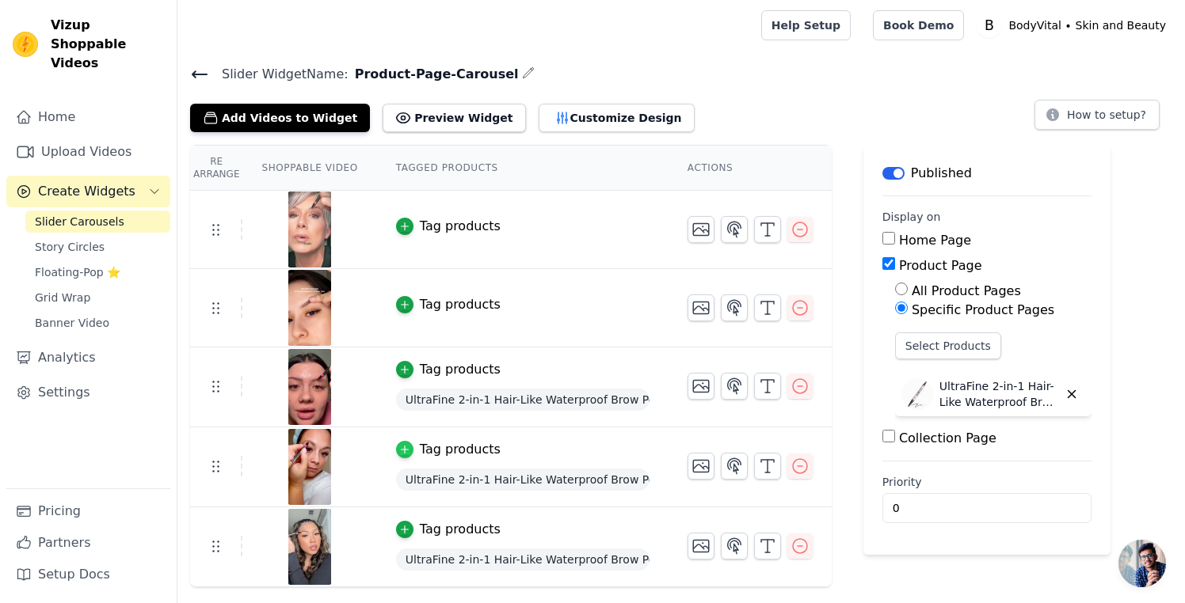
click at [399, 447] on icon "button" at bounding box center [404, 449] width 11 height 11
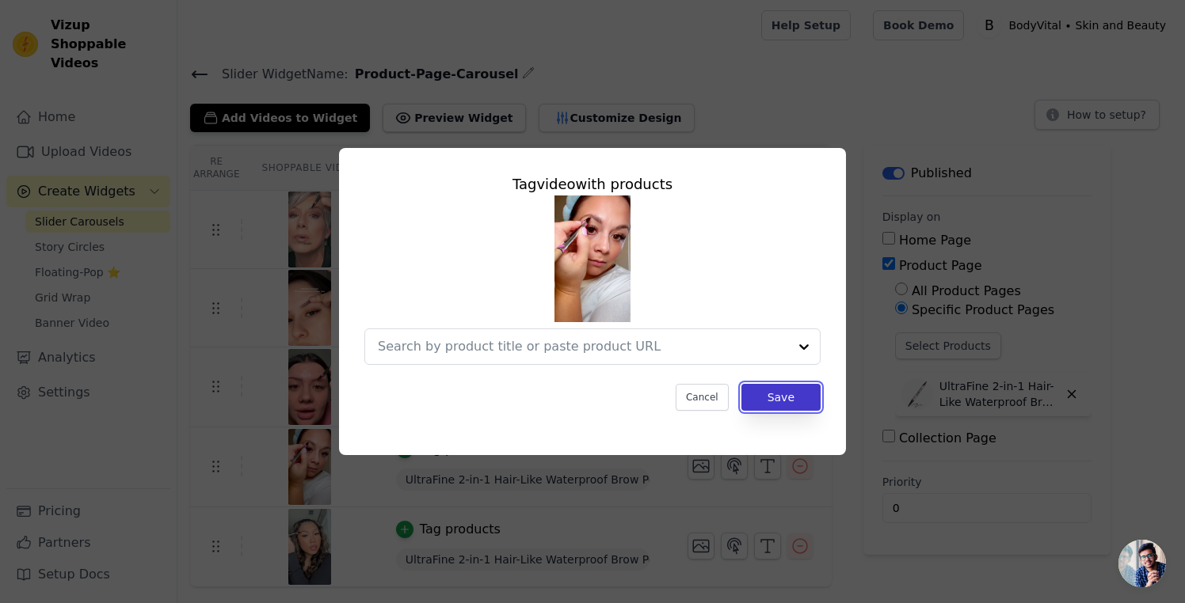
click at [765, 402] on button "Save" at bounding box center [780, 397] width 79 height 27
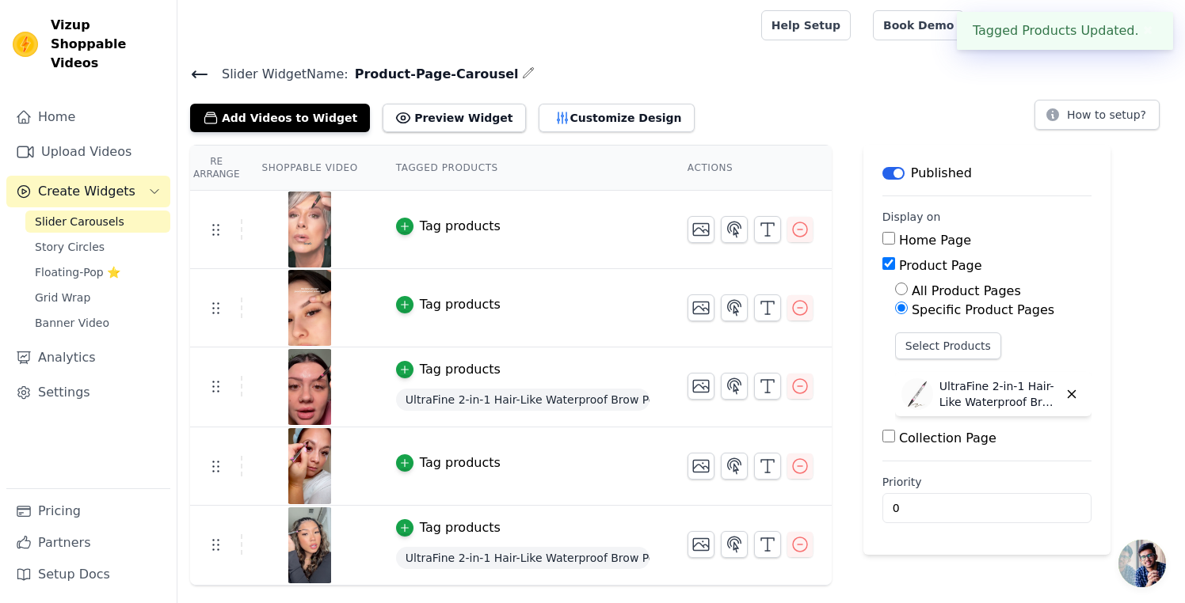
click at [436, 530] on div "Tag products" at bounding box center [460, 528] width 81 height 19
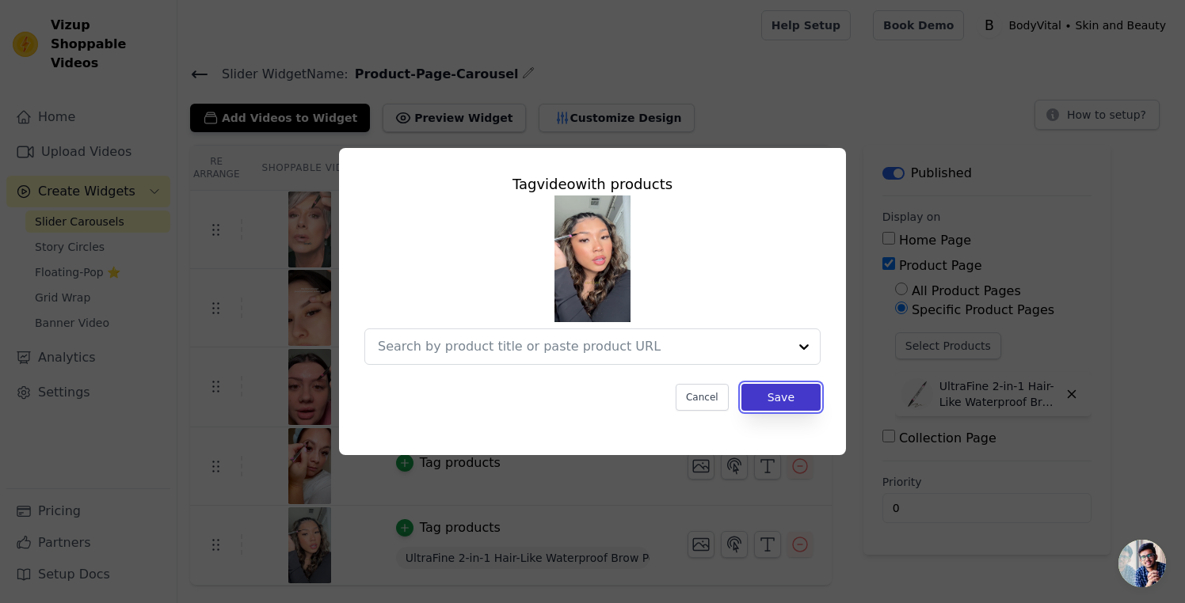
click at [769, 404] on button "Save" at bounding box center [780, 397] width 79 height 27
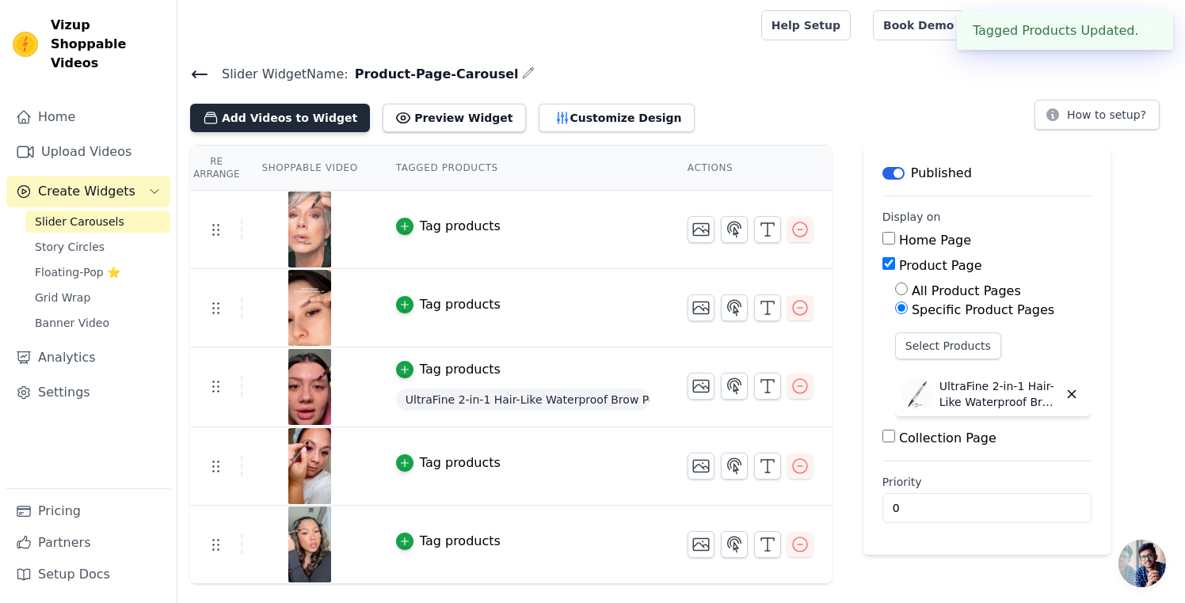
click at [283, 116] on button "Add Videos to Widget" at bounding box center [280, 118] width 180 height 29
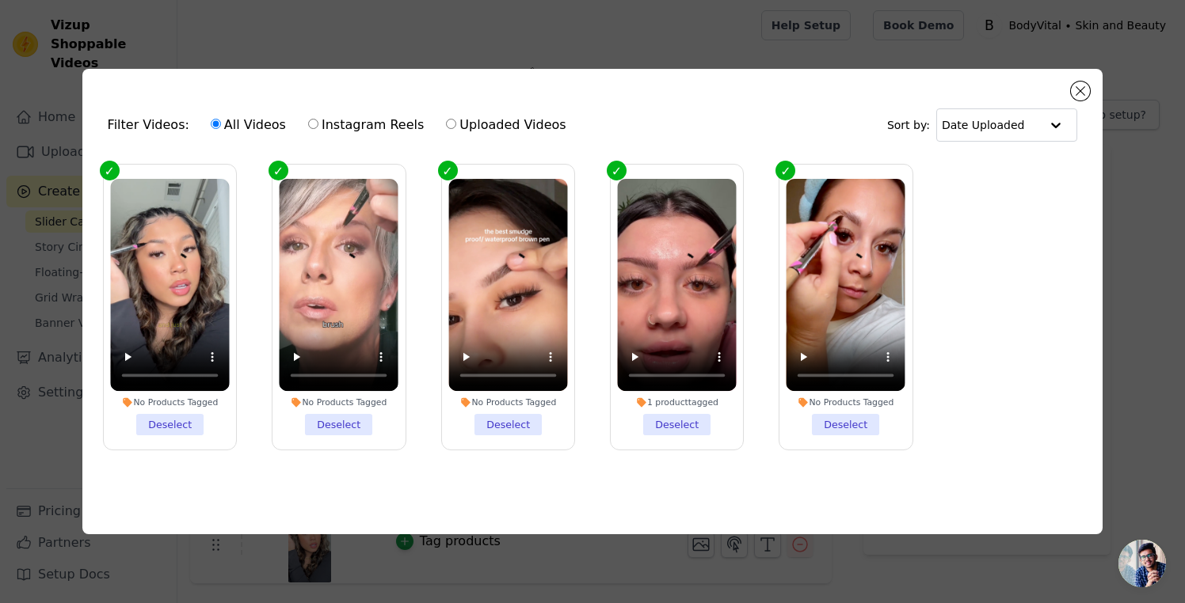
click at [506, 126] on label "Uploaded Videos" at bounding box center [505, 125] width 121 height 21
click at [456, 126] on input "Uploaded Videos" at bounding box center [451, 124] width 10 height 10
radio input "true"
click at [1013, 120] on input "text" at bounding box center [990, 125] width 98 height 32
click at [936, 113] on div "Sort by: Date Uploaded" at bounding box center [982, 124] width 191 height 33
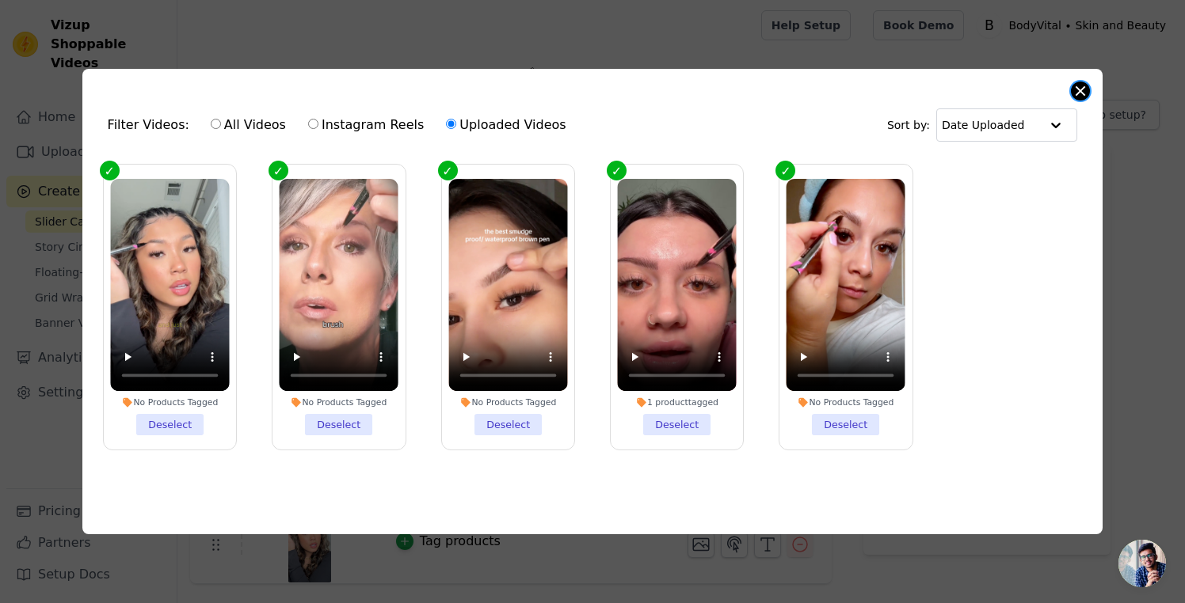
click at [1086, 89] on button "Close modal" at bounding box center [1080, 91] width 19 height 19
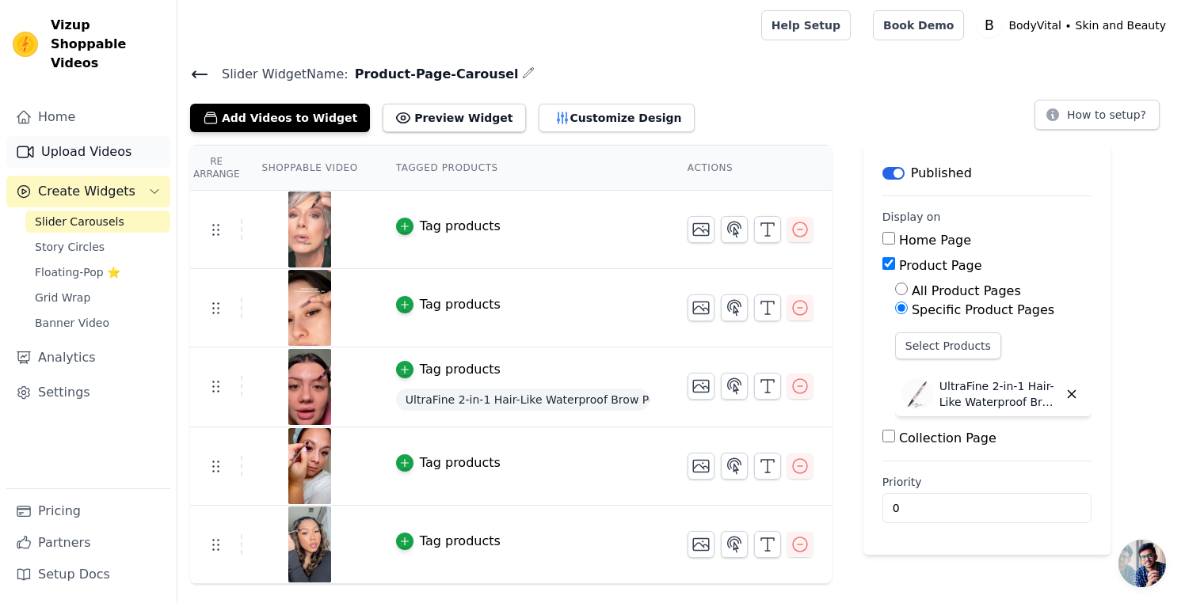
click at [86, 136] on link "Upload Videos" at bounding box center [88, 152] width 164 height 32
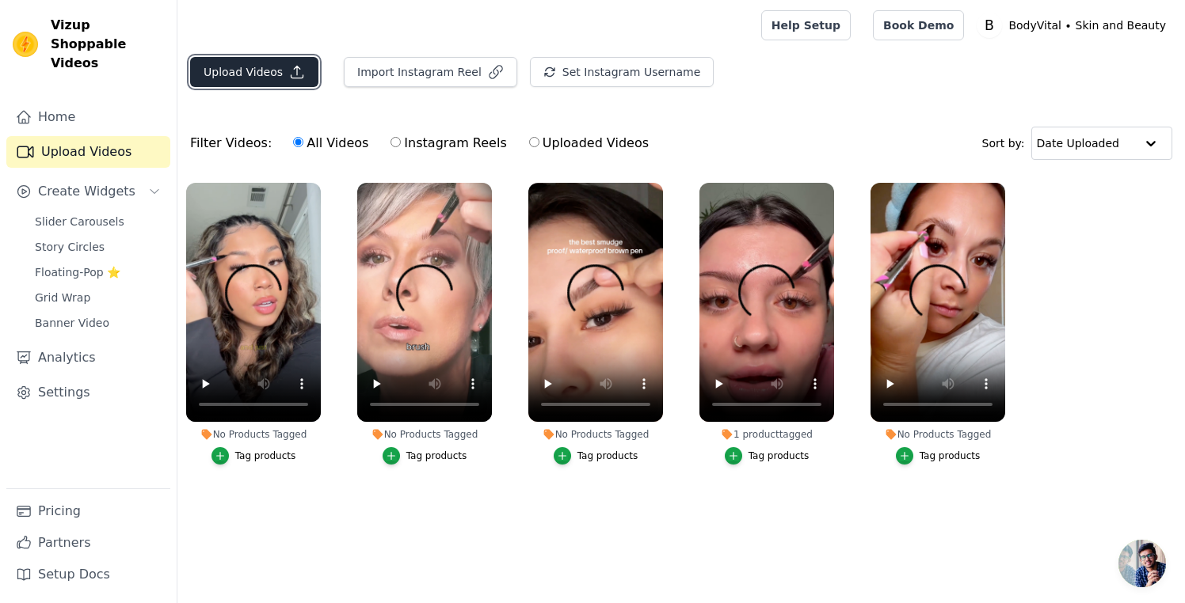
click at [263, 67] on button "Upload Videos" at bounding box center [254, 72] width 128 height 30
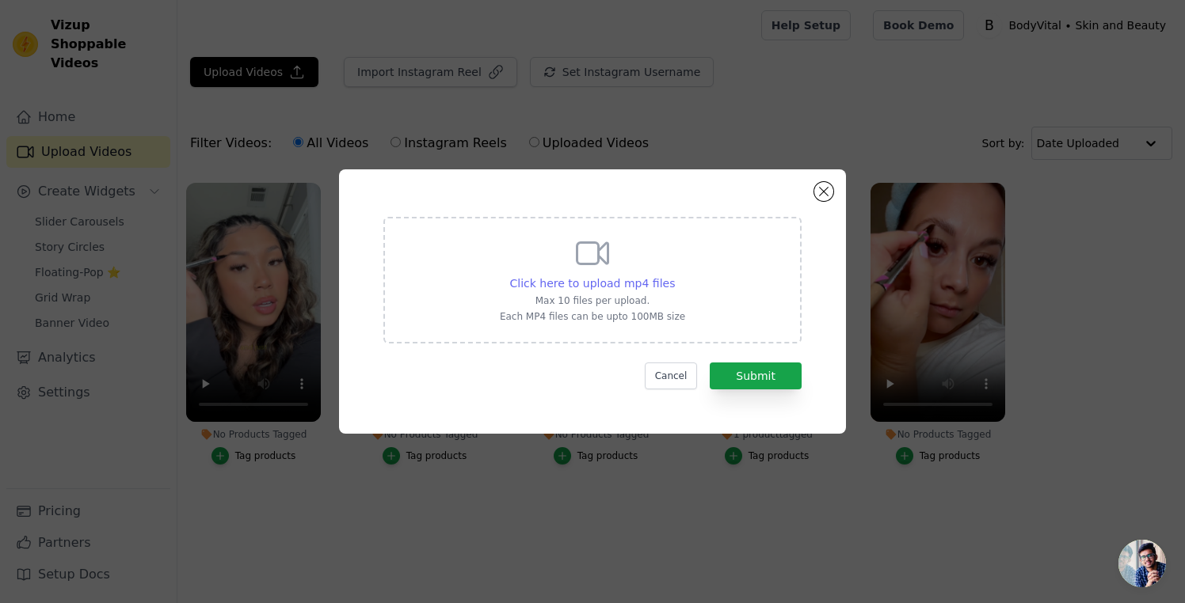
click at [594, 277] on span "Click here to upload mp4 files" at bounding box center [592, 283] width 165 height 13
click at [674, 276] on input "Click here to upload mp4 files Max 10 files per upload. Each MP4 files can be u…" at bounding box center [674, 275] width 1 height 1
type input "C:\fakepath\SHORT-02-W-35-Cr-09-UltraFine-Brow-Pen-UGC-Ed.mp4"
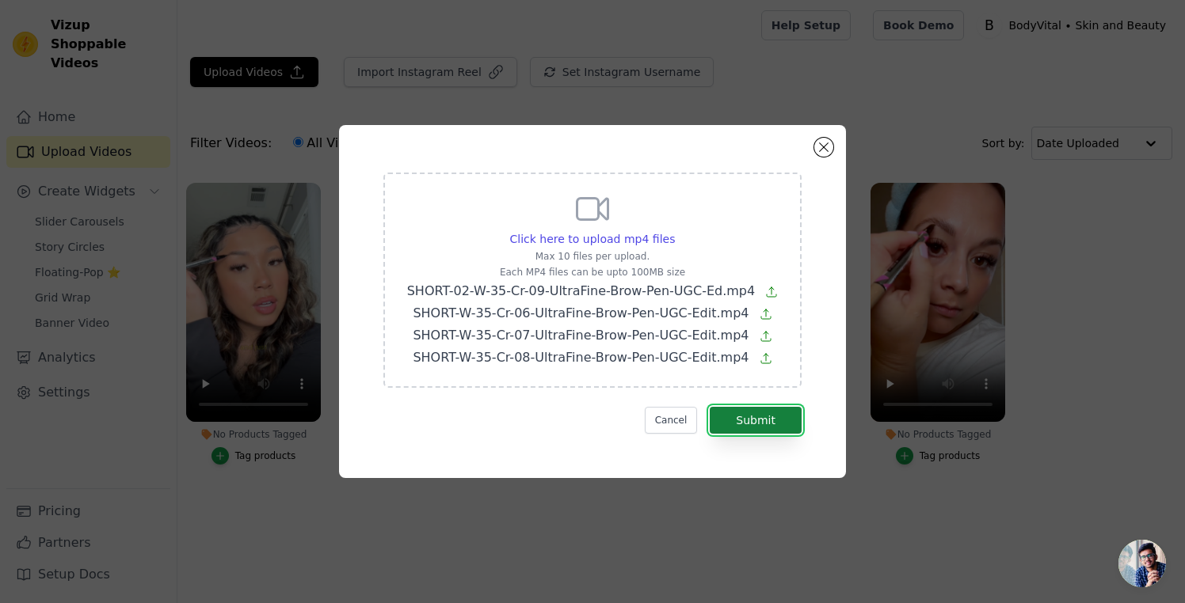
click at [756, 426] on button "Submit" at bounding box center [755, 420] width 92 height 27
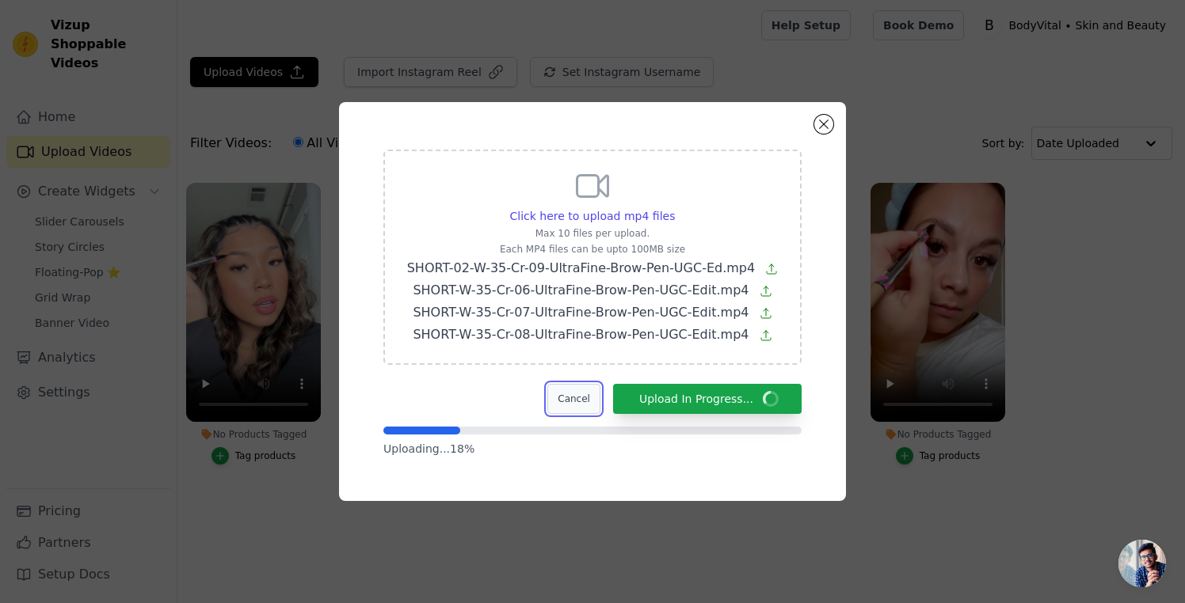
click at [587, 397] on button "Cancel" at bounding box center [573, 399] width 53 height 30
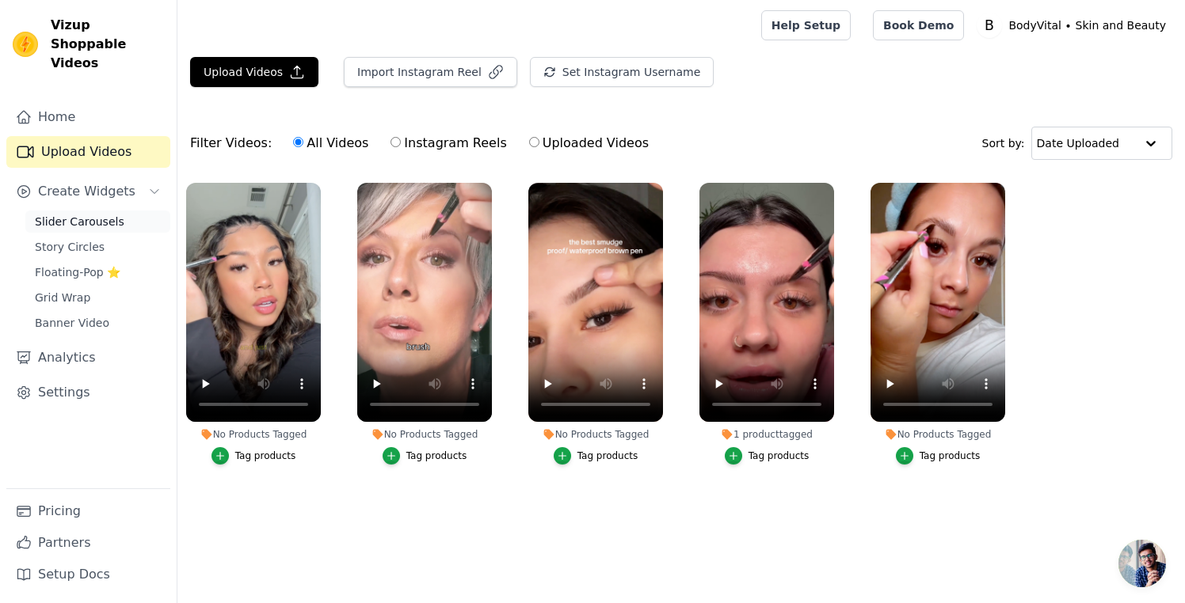
click at [76, 214] on span "Slider Carousels" at bounding box center [79, 222] width 89 height 16
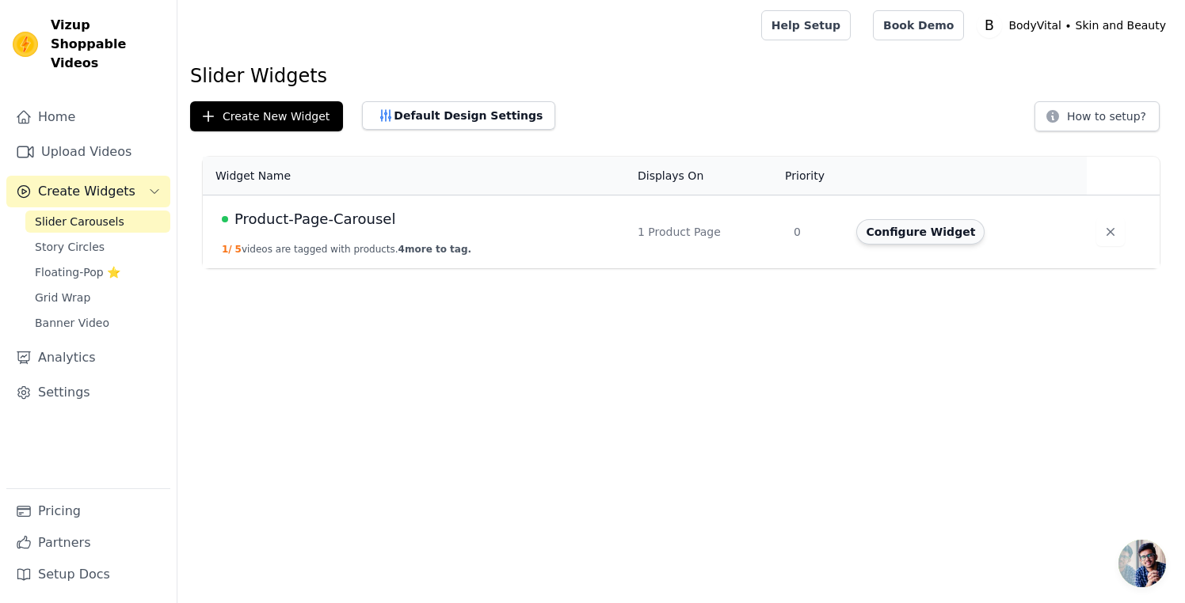
click at [952, 235] on button "Configure Widget" at bounding box center [920, 231] width 128 height 25
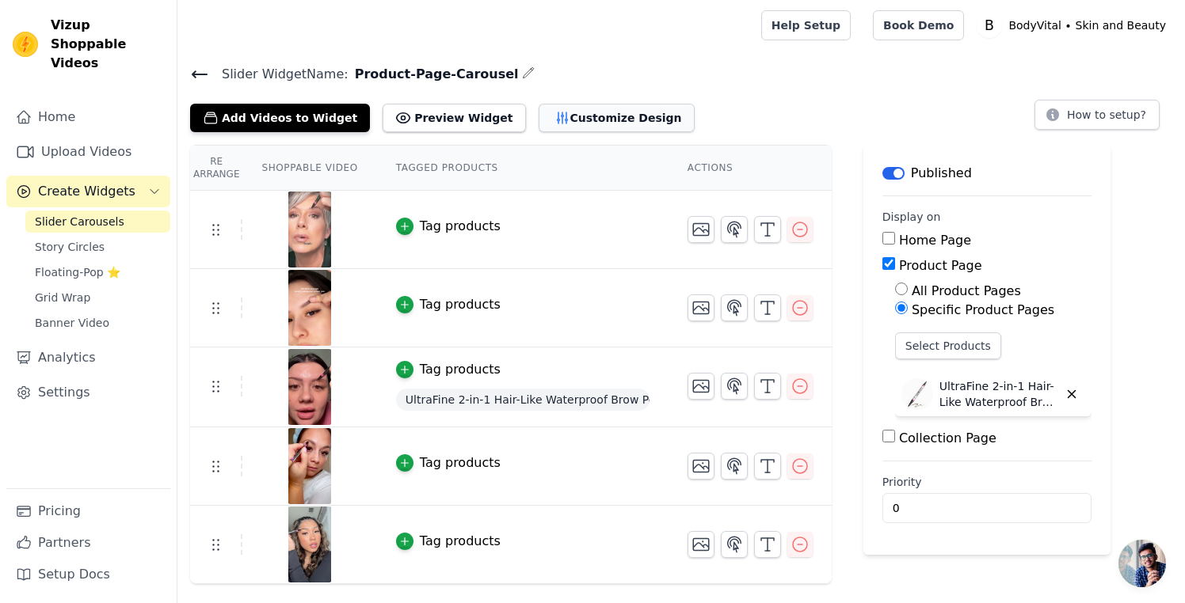
click at [551, 120] on button "Customize Design" at bounding box center [616, 118] width 156 height 29
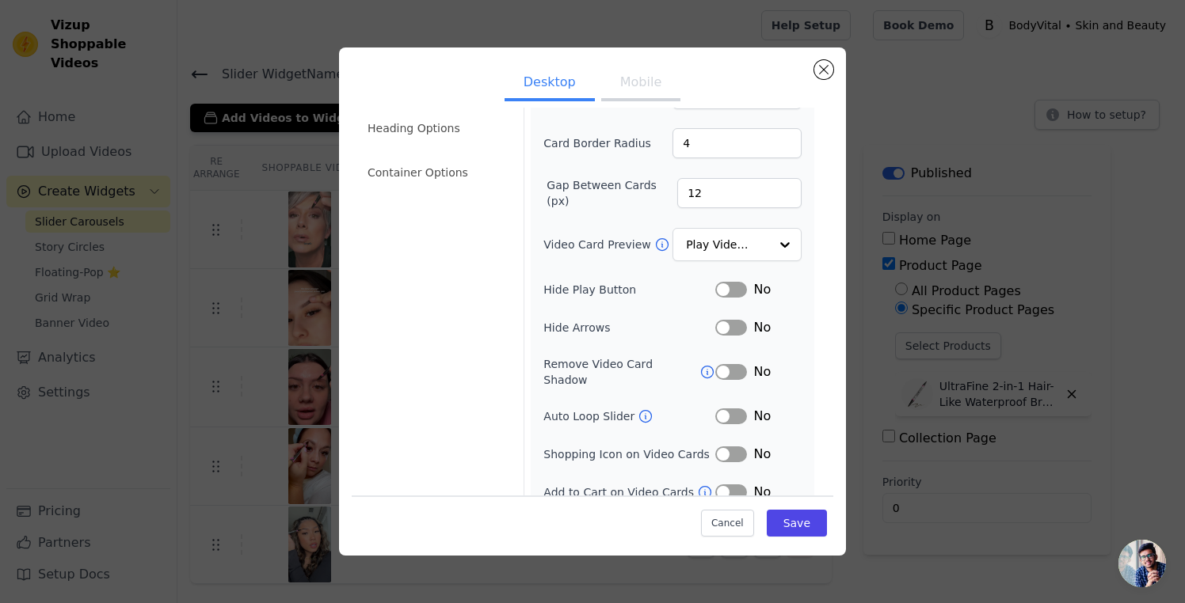
scroll to position [107, 0]
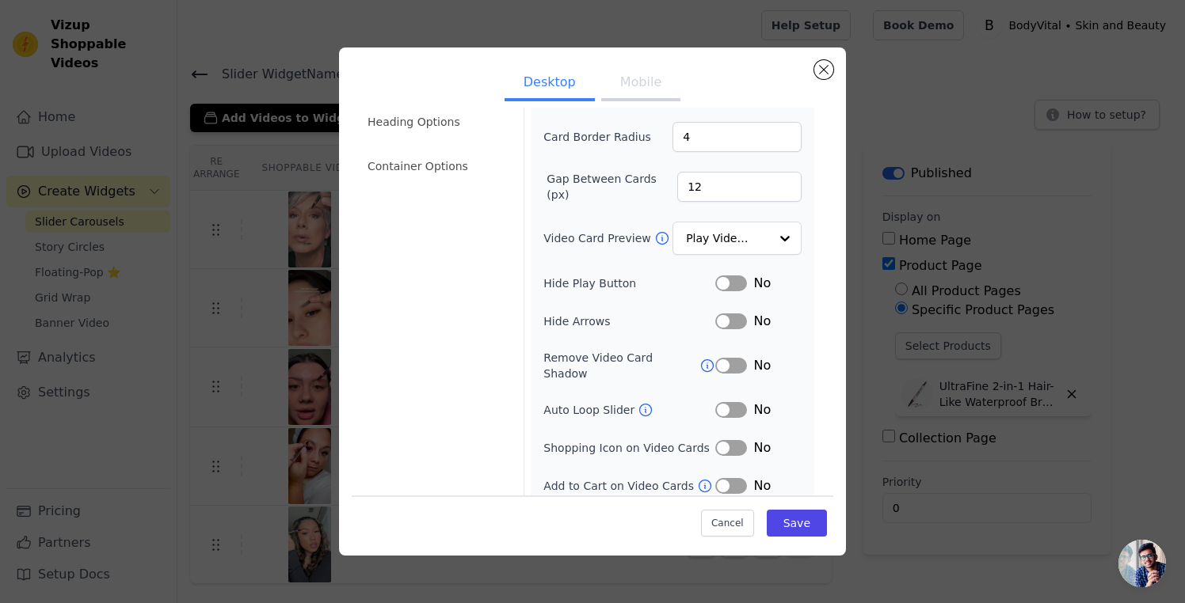
drag, startPoint x: 723, startPoint y: 398, endPoint x: 715, endPoint y: 406, distance: 11.2
click at [723, 402] on button "Label" at bounding box center [731, 410] width 32 height 16
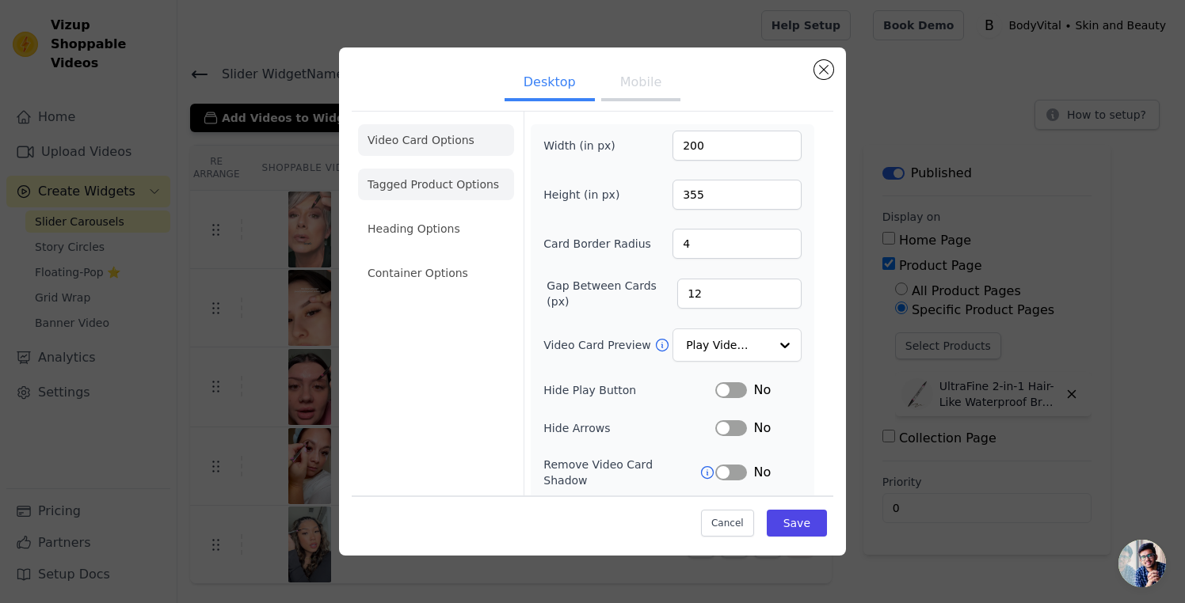
click at [461, 183] on li "Tagged Product Options" at bounding box center [436, 185] width 156 height 32
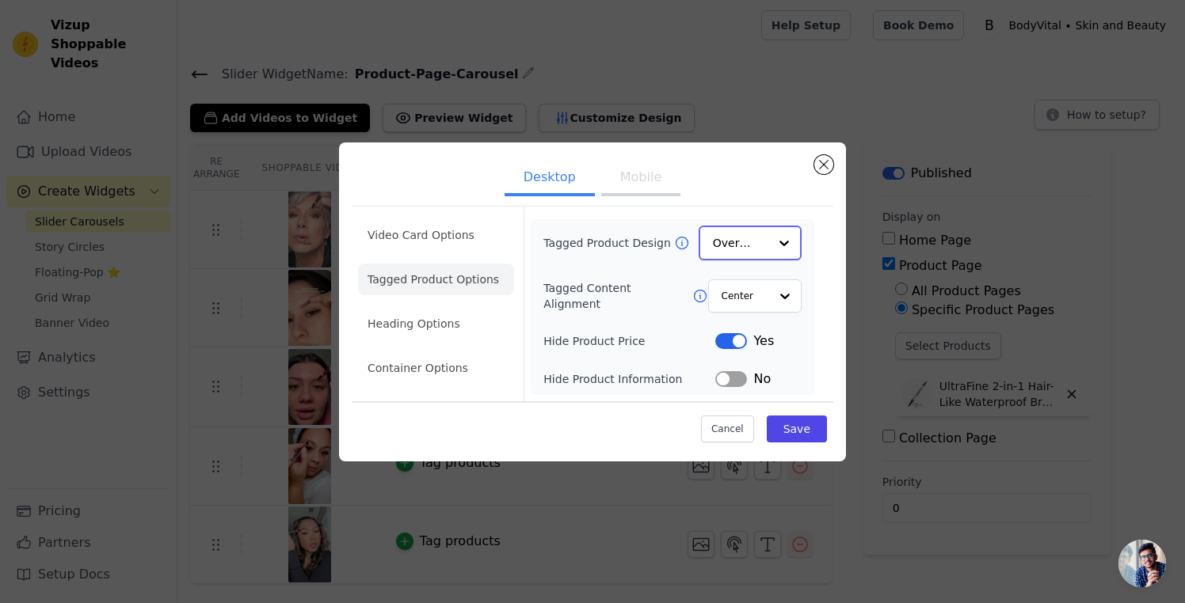
click at [749, 248] on input "Tagged Product Design" at bounding box center [740, 243] width 55 height 32
click at [755, 351] on div "Minimalist" at bounding box center [749, 347] width 103 height 33
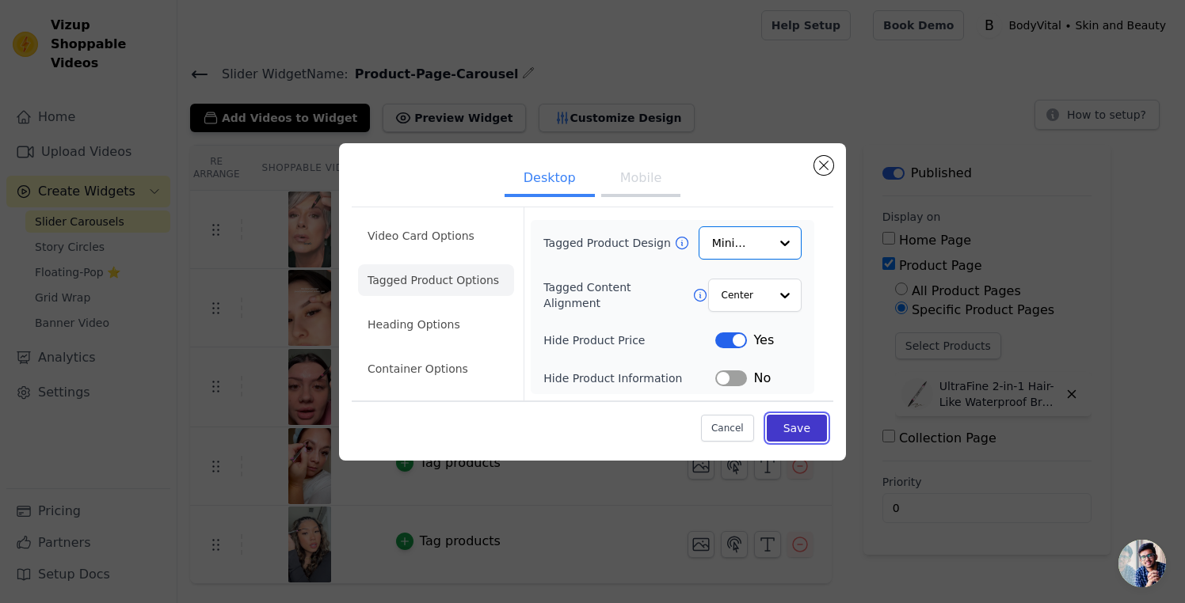
click at [789, 430] on button "Save" at bounding box center [796, 428] width 60 height 27
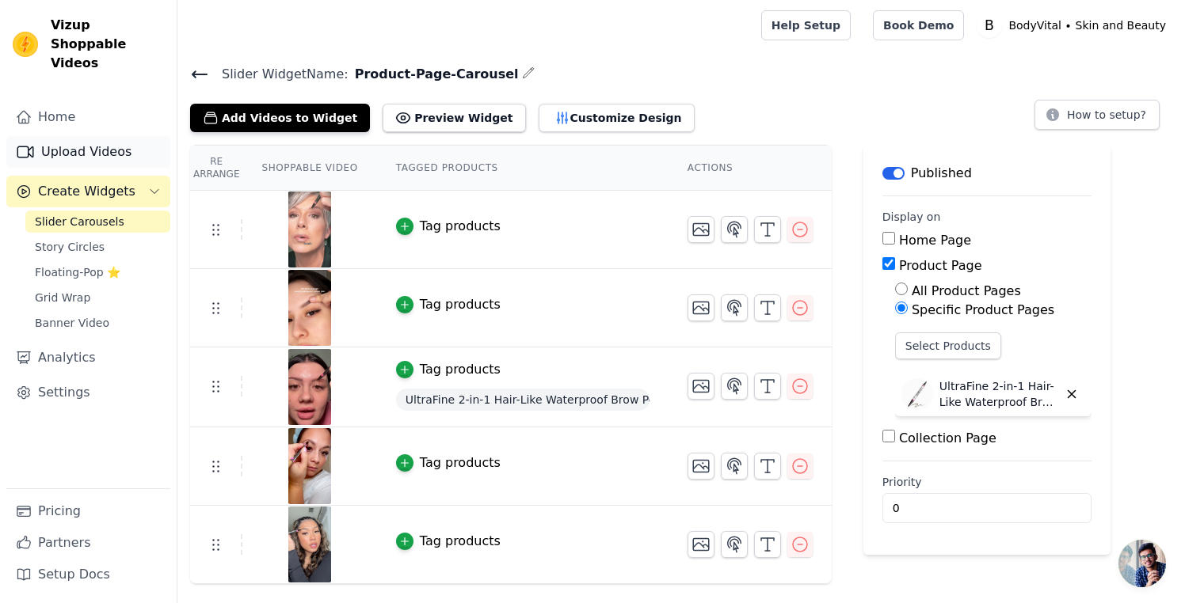
click at [84, 136] on link "Upload Videos" at bounding box center [88, 152] width 164 height 32
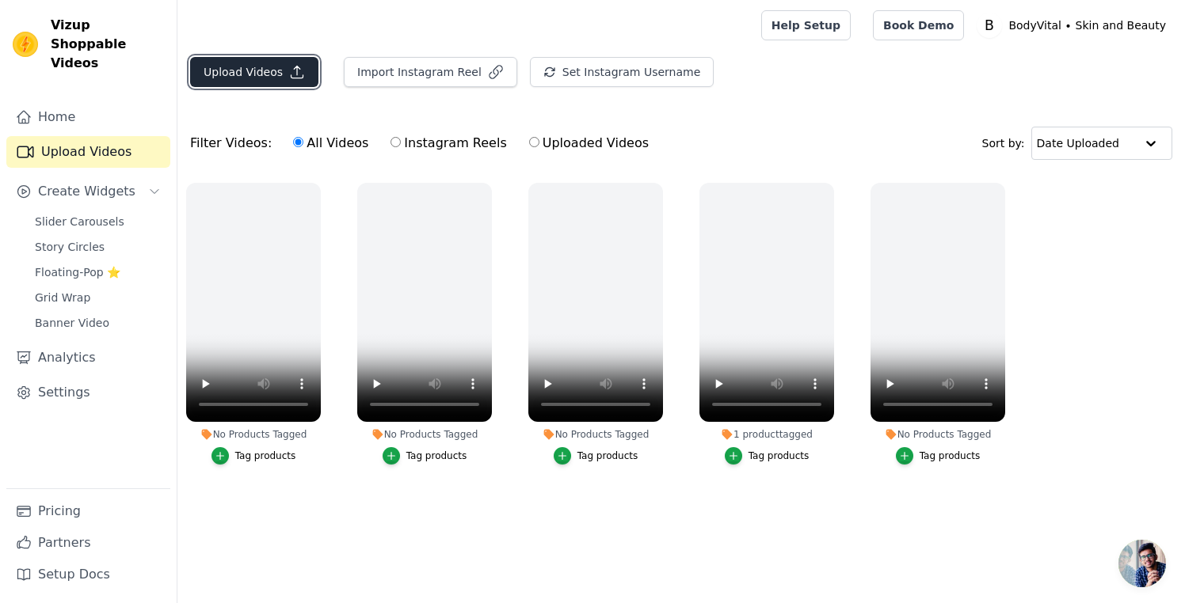
click at [267, 70] on button "Upload Videos" at bounding box center [254, 72] width 128 height 30
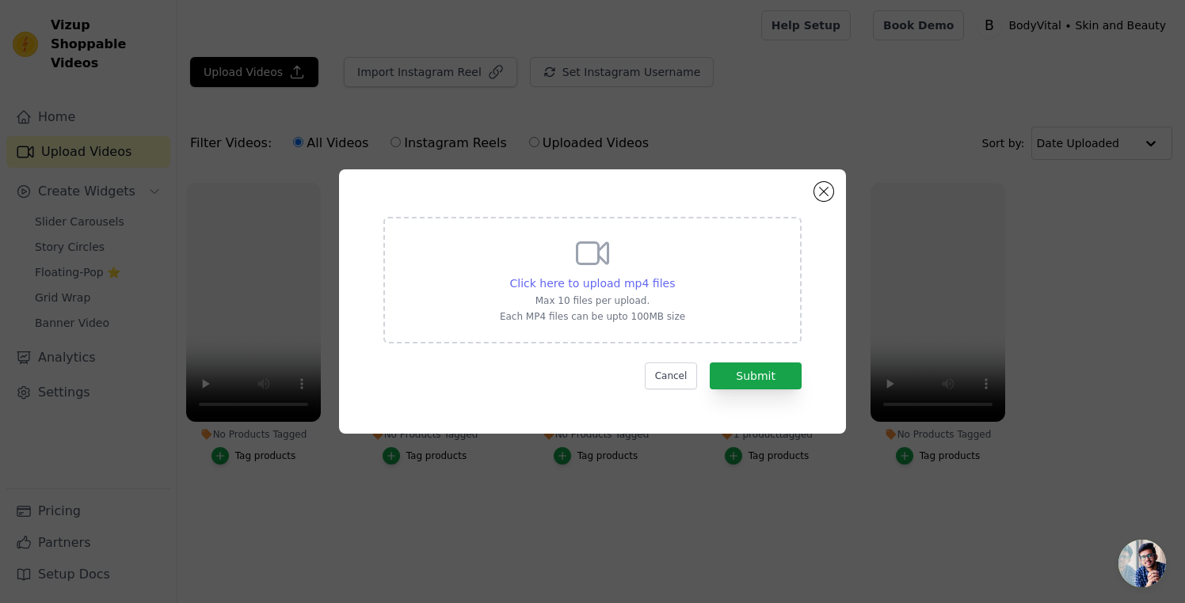
click at [618, 287] on span "Click here to upload mp4 files" at bounding box center [592, 283] width 165 height 13
click at [674, 276] on input "Click here to upload mp4 files Max 10 files per upload. Each MP4 files can be u…" at bounding box center [674, 275] width 1 height 1
type input "C:\fakepath\SHORT-02-W-35-Cr-09-UltraFine-Brow-Pen-UGC-Ed.mp4"
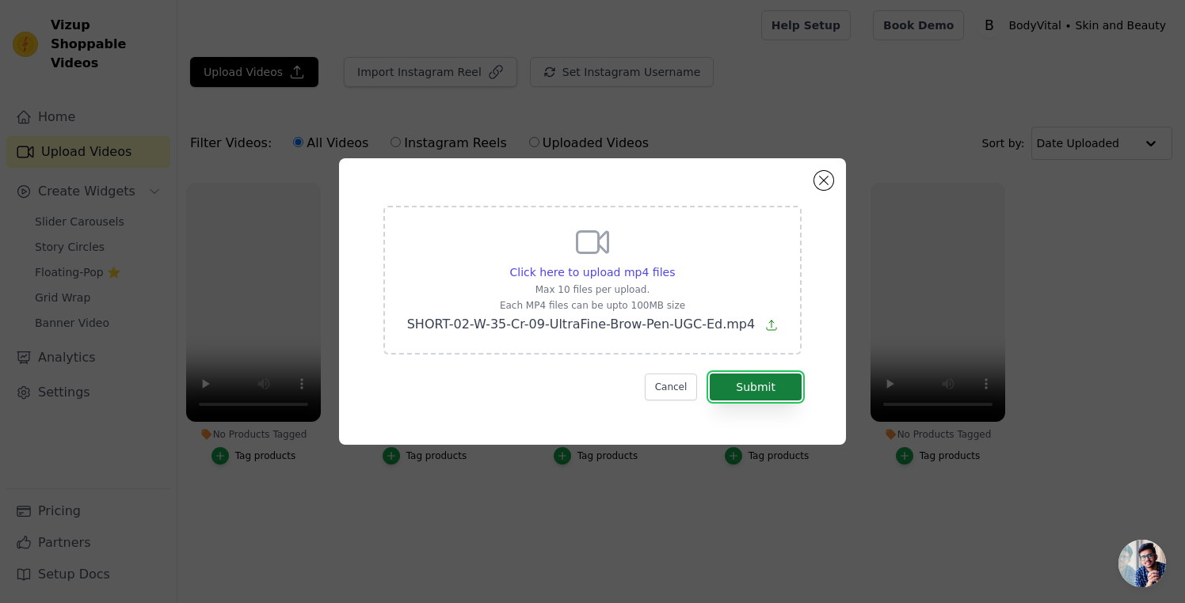
click at [736, 390] on button "Submit" at bounding box center [755, 387] width 92 height 27
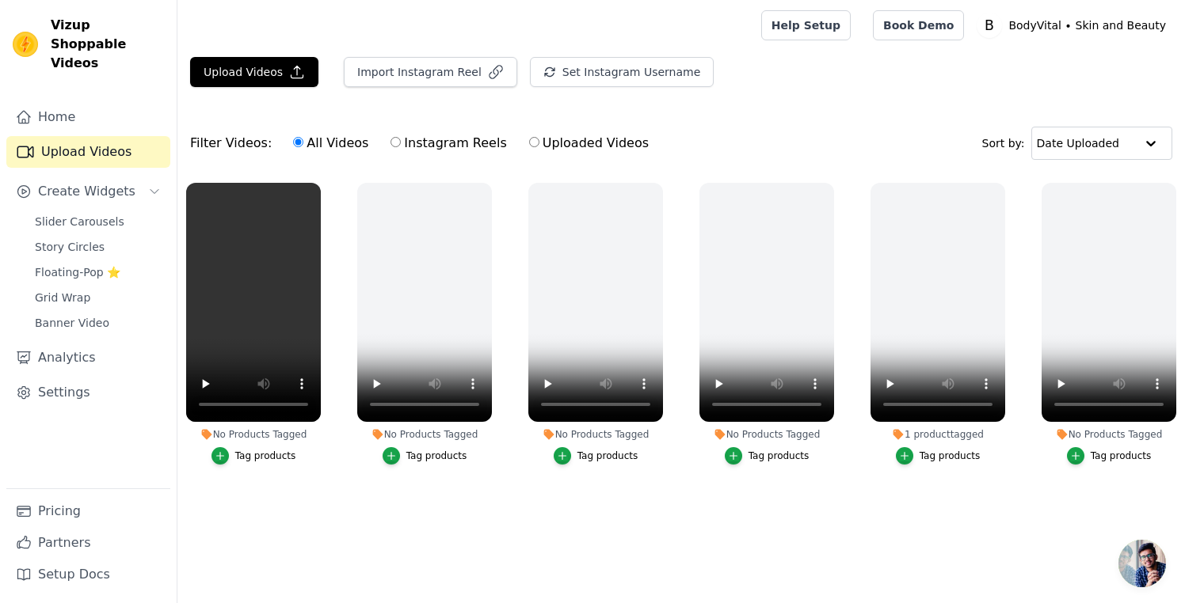
click at [266, 492] on ul "No Products Tagged Tag products No Products Tagged Tag products No Products Tag…" at bounding box center [680, 352] width 1007 height 356
click at [268, 74] on button "Upload Videos" at bounding box center [254, 72] width 128 height 30
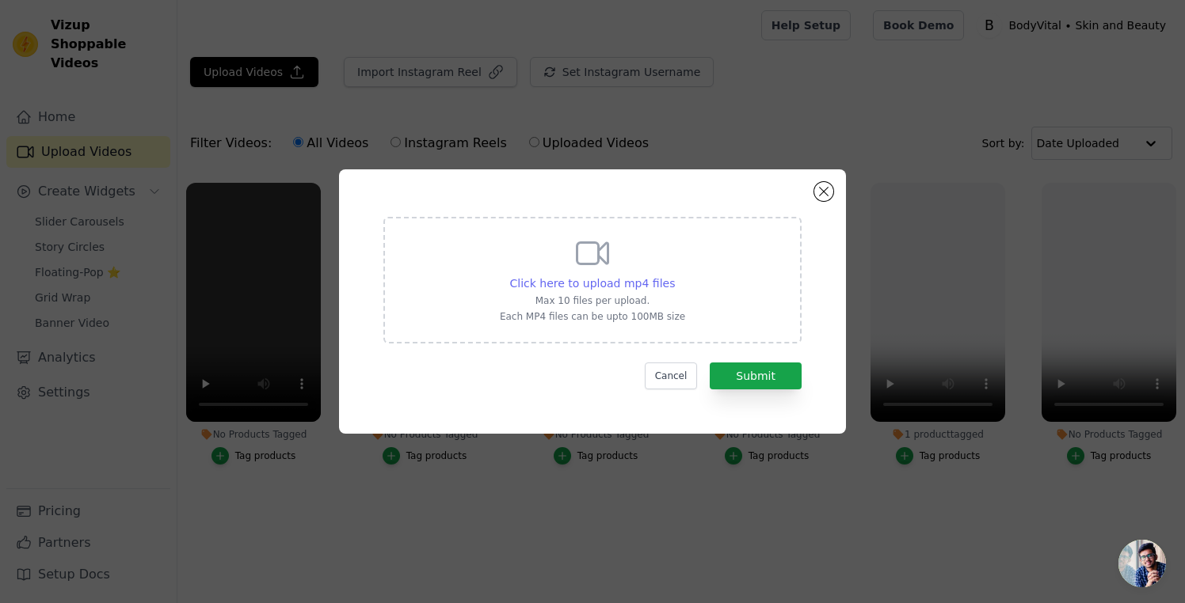
click at [607, 277] on span "Click here to upload mp4 files" at bounding box center [592, 283] width 165 height 13
click at [674, 276] on input "Click here to upload mp4 files Max 10 files per upload. Each MP4 files can be u…" at bounding box center [674, 275] width 1 height 1
type input "C:\fakepath\SHORT-W-35-Cr-06-UltraFine-Brow-Pen-UGC-Edit.mp4"
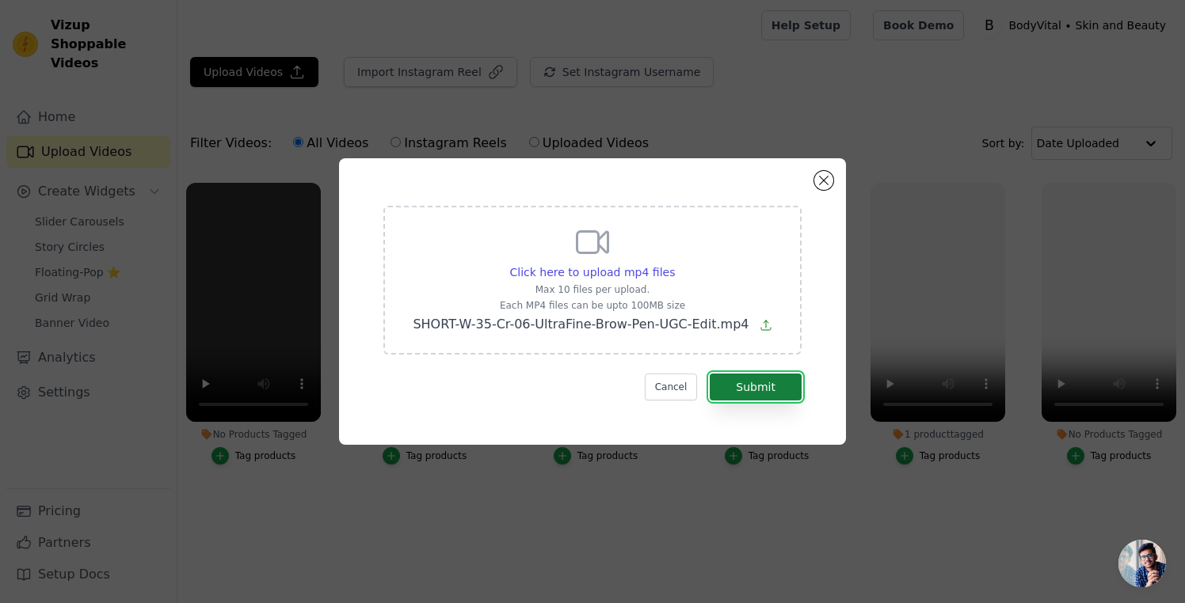
click at [748, 388] on button "Submit" at bounding box center [755, 387] width 92 height 27
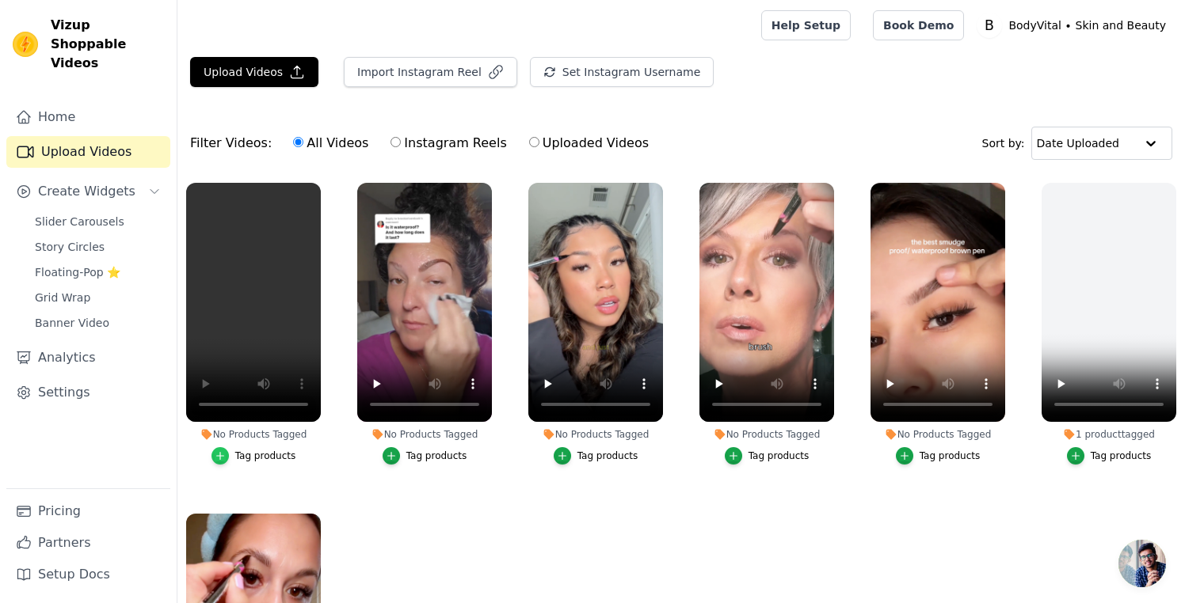
click at [221, 454] on icon "button" at bounding box center [220, 456] width 11 height 11
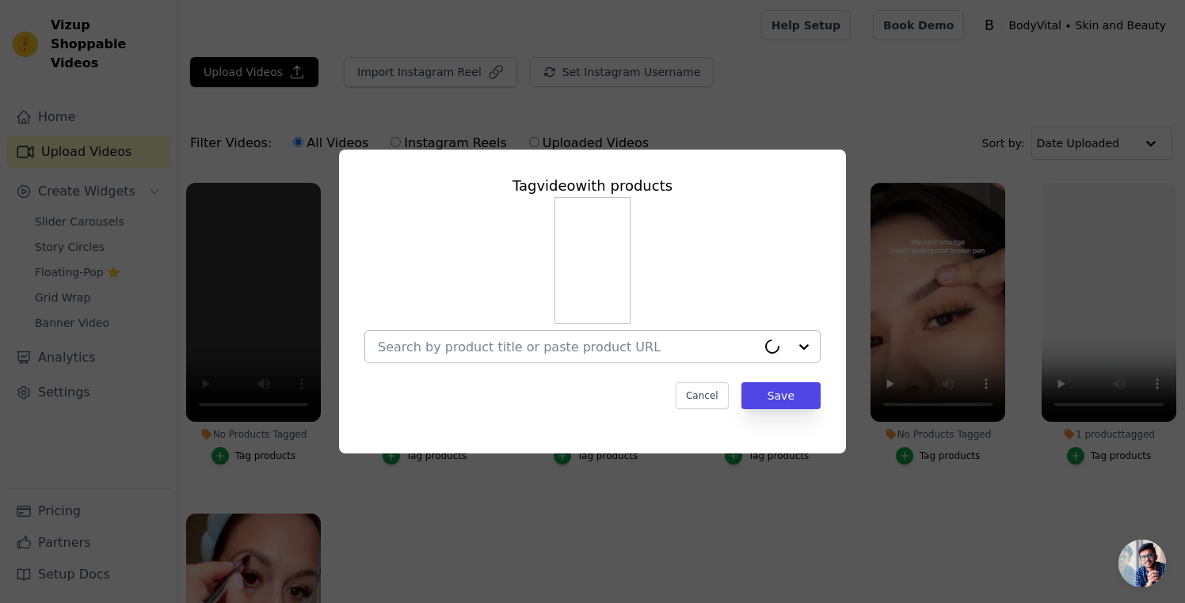
click at [808, 343] on div at bounding box center [787, 347] width 63 height 32
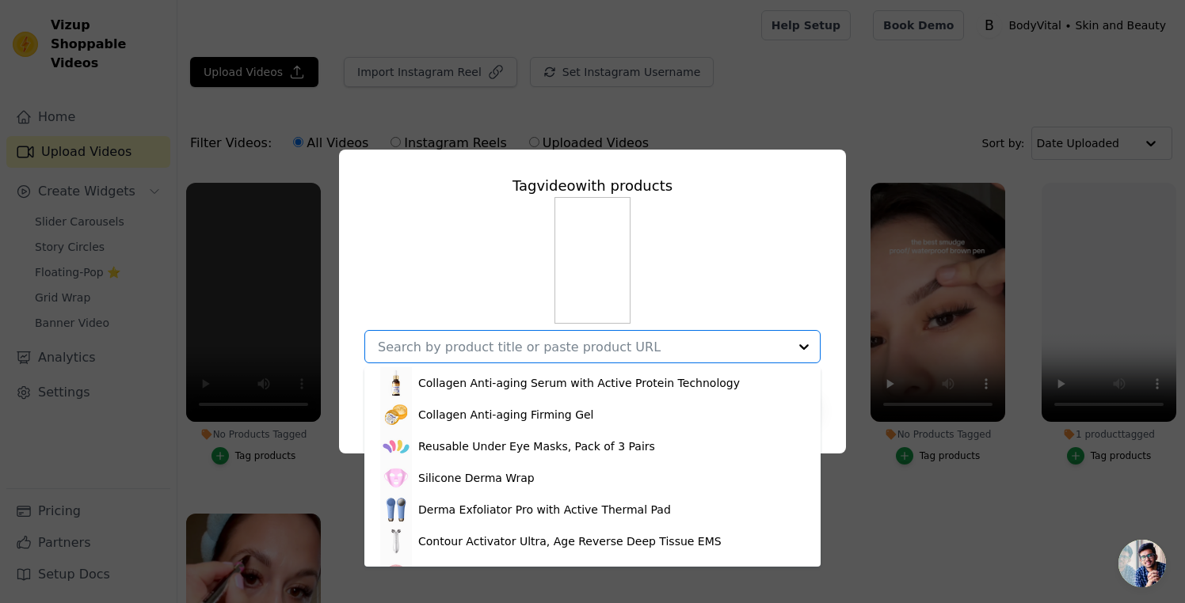
scroll to position [86, 0]
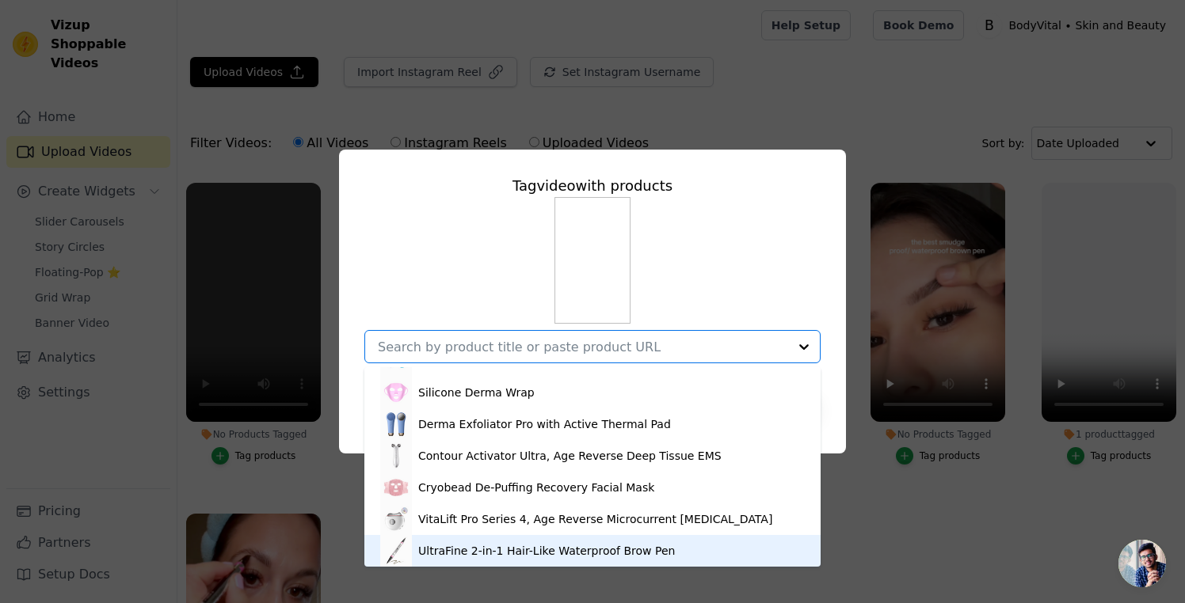
click at [526, 550] on div "UltraFine 2-in-1 Hair-Like Waterproof Brow Pen" at bounding box center [546, 551] width 257 height 16
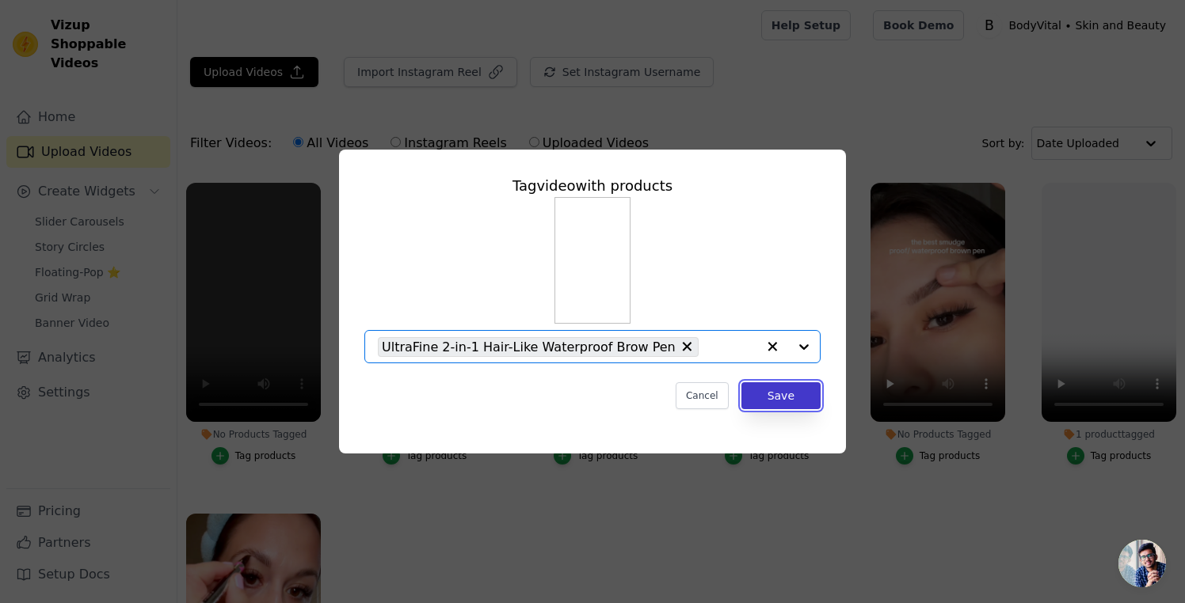
click at [762, 394] on button "Save" at bounding box center [780, 395] width 79 height 27
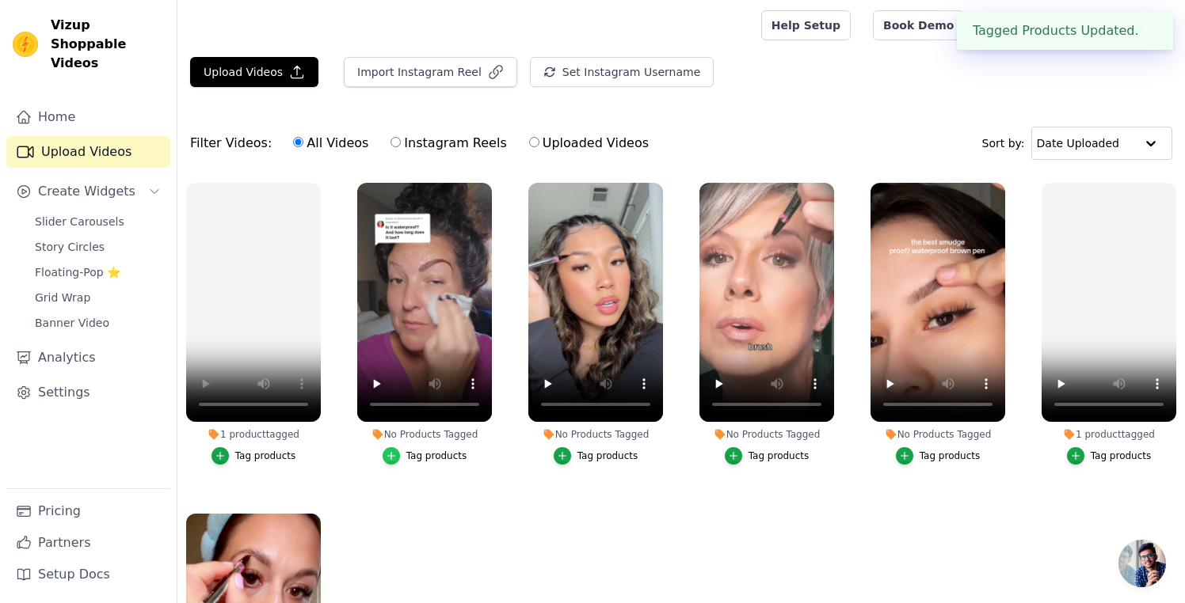
click at [390, 452] on icon "button" at bounding box center [391, 456] width 11 height 11
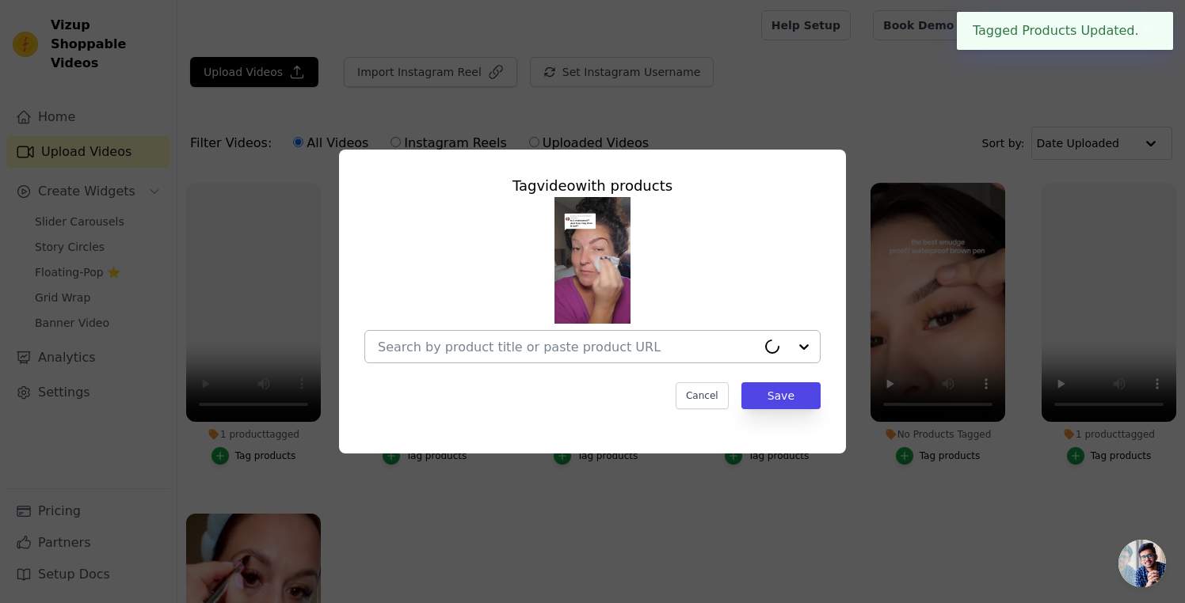
click at [799, 347] on div at bounding box center [787, 347] width 63 height 32
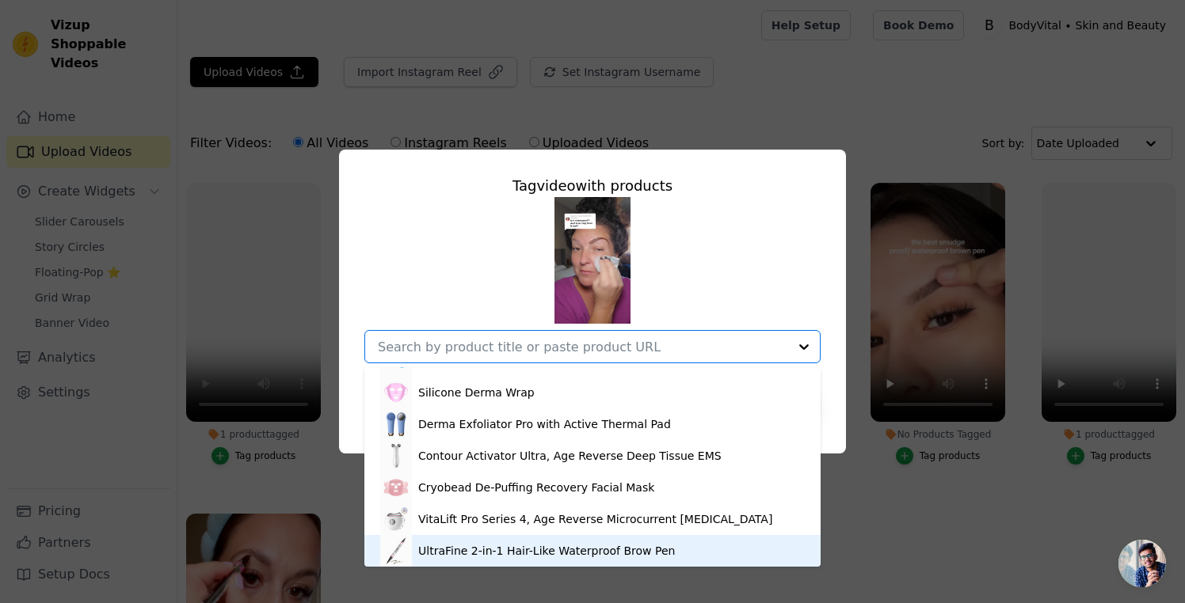
click at [523, 560] on div "UltraFine 2-in-1 Hair-Like Waterproof Brow Pen" at bounding box center [592, 551] width 424 height 32
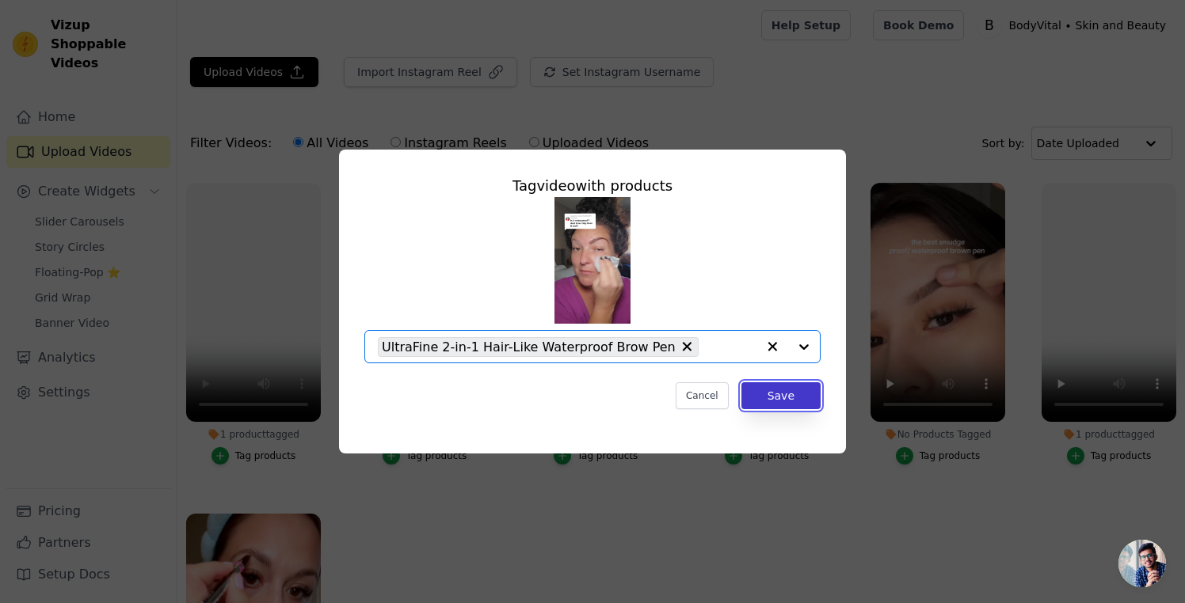
click at [773, 397] on button "Save" at bounding box center [780, 395] width 79 height 27
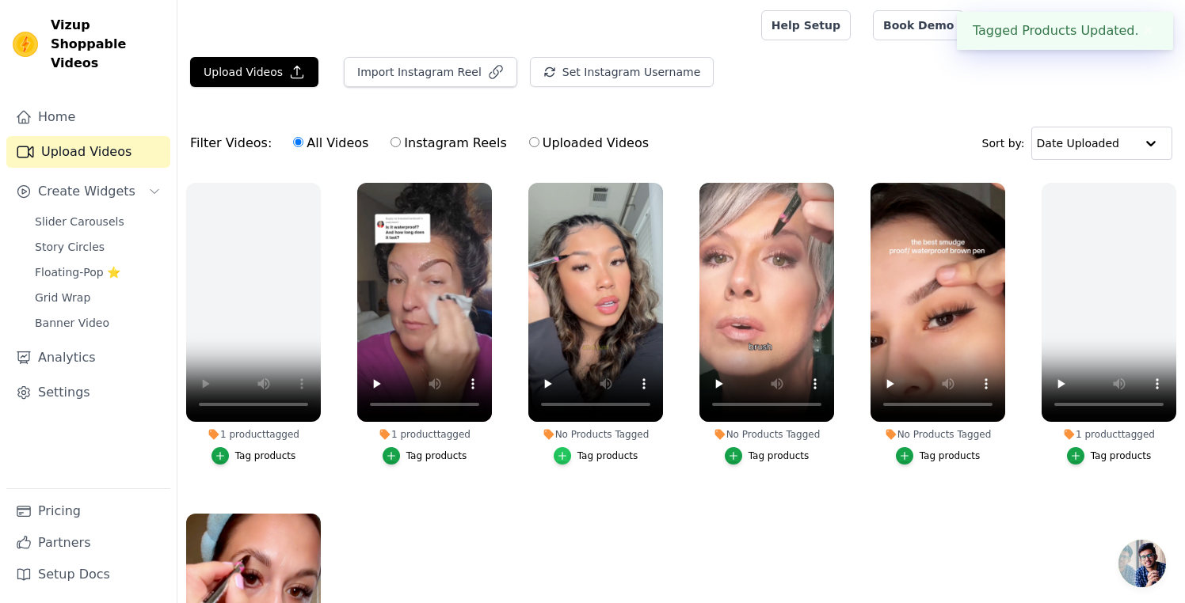
click at [556, 457] on div "button" at bounding box center [561, 455] width 17 height 17
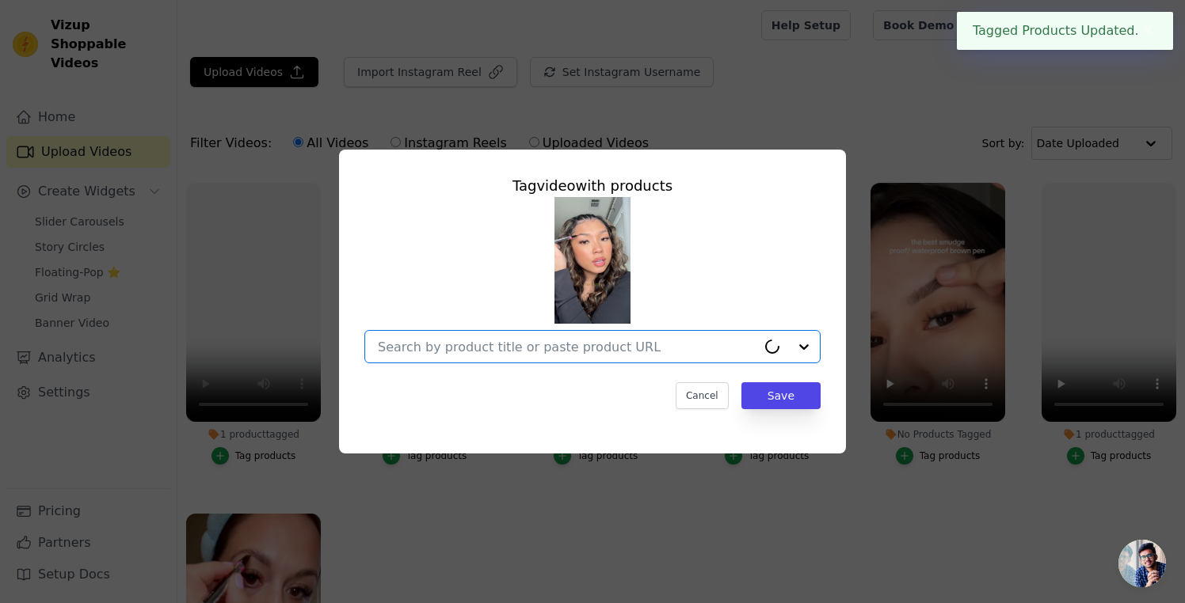
click at [733, 352] on input "No Products Tagged Tag video with products Option undefined, selected. Cancel S…" at bounding box center [567, 347] width 378 height 15
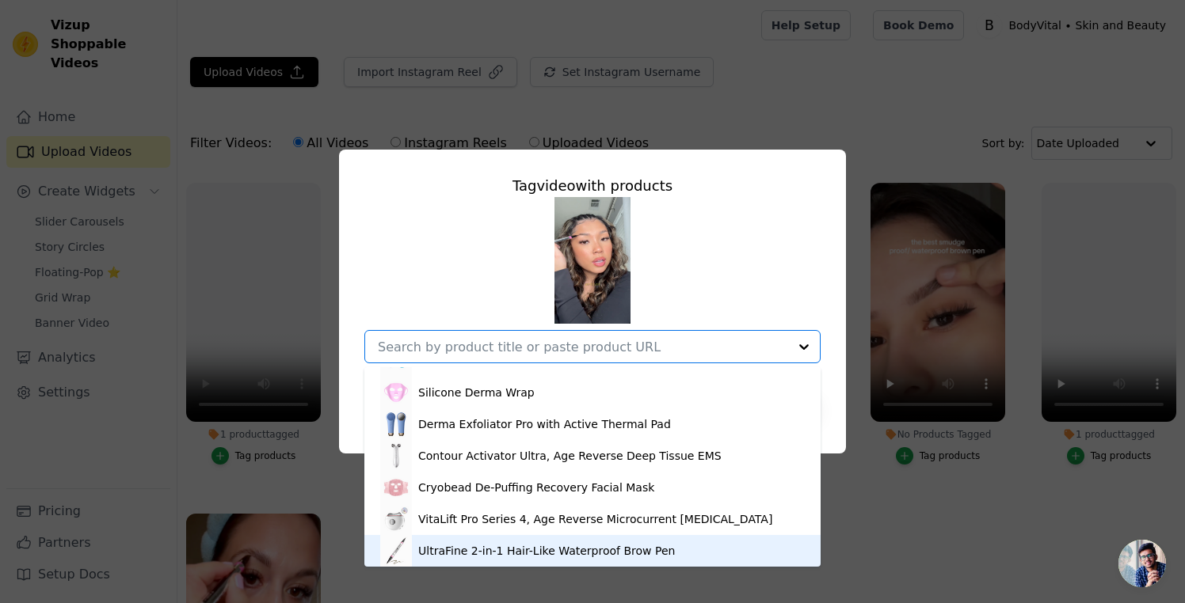
click at [597, 537] on div "UltraFine 2-in-1 Hair-Like Waterproof Brow Pen" at bounding box center [592, 551] width 424 height 32
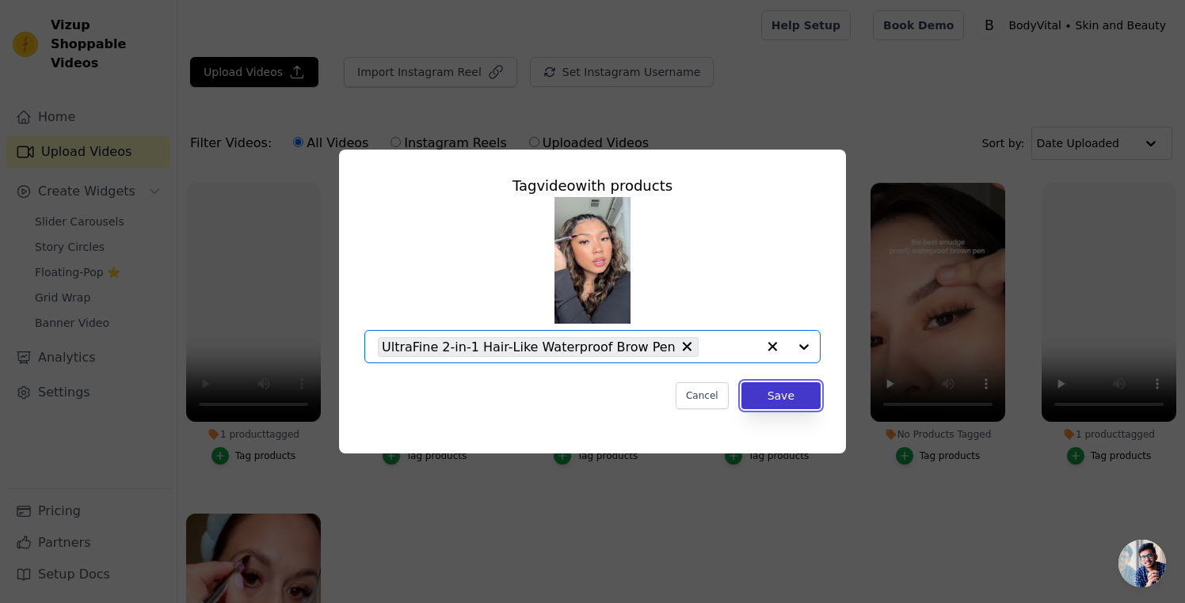
click at [782, 382] on button "Save" at bounding box center [780, 395] width 79 height 27
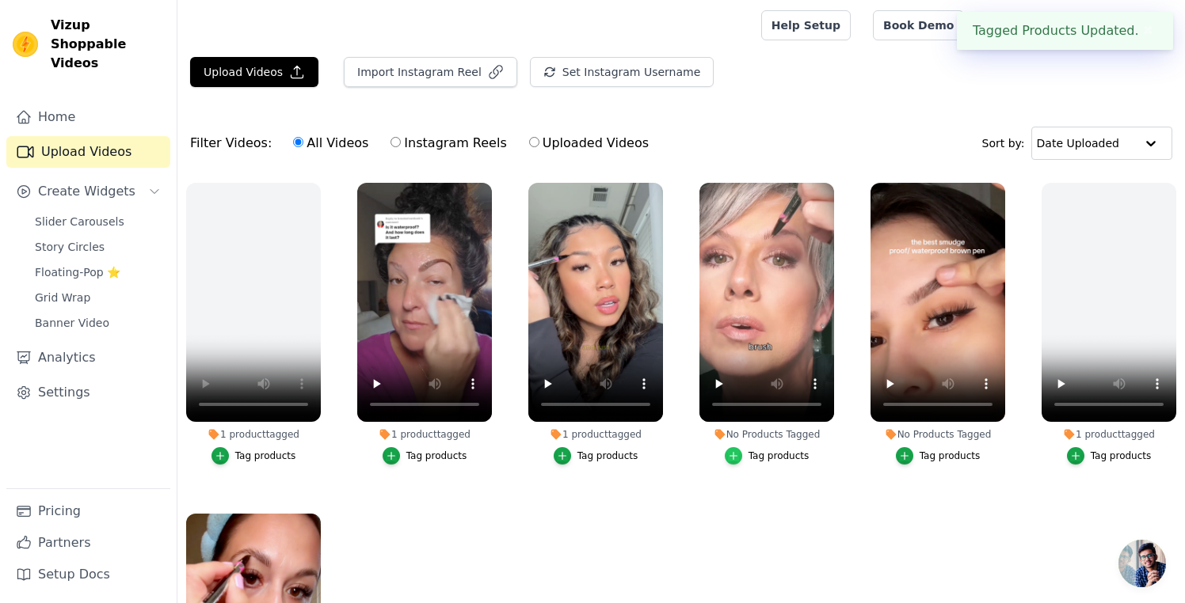
click at [736, 455] on icon "button" at bounding box center [733, 456] width 11 height 11
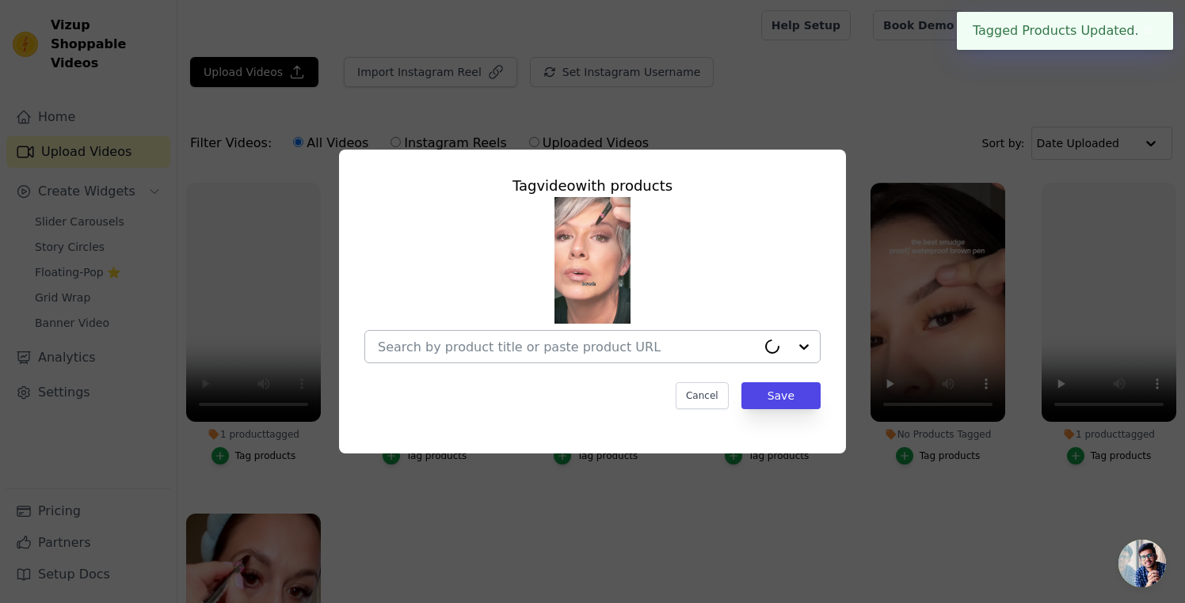
click at [802, 348] on div at bounding box center [787, 347] width 63 height 32
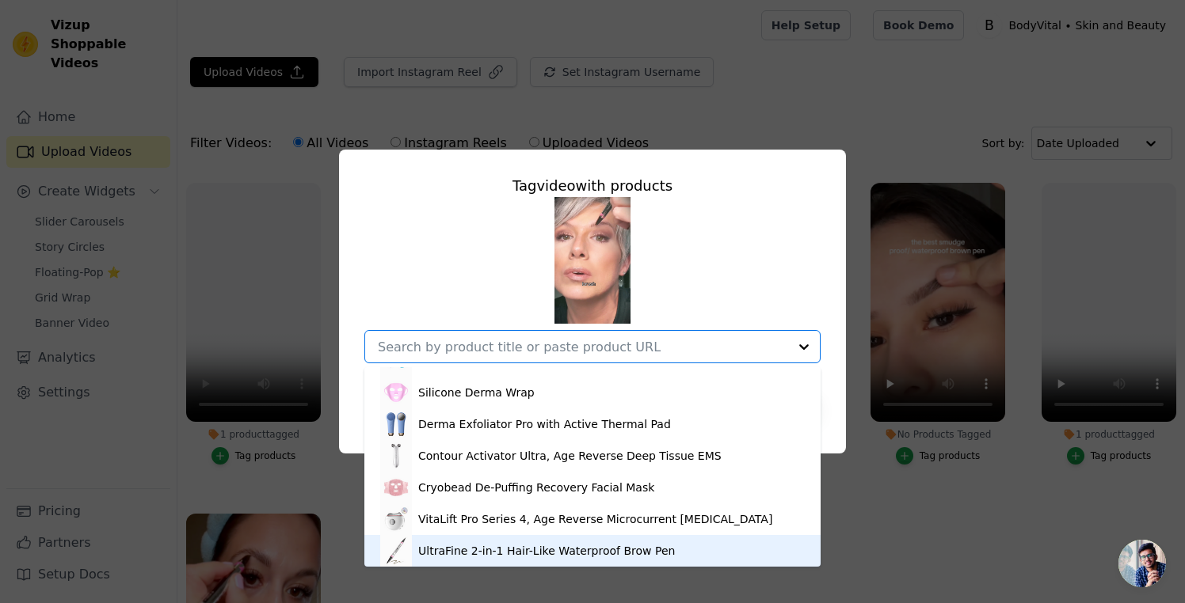
click at [680, 549] on div "UltraFine 2-in-1 Hair-Like Waterproof Brow Pen" at bounding box center [592, 551] width 424 height 32
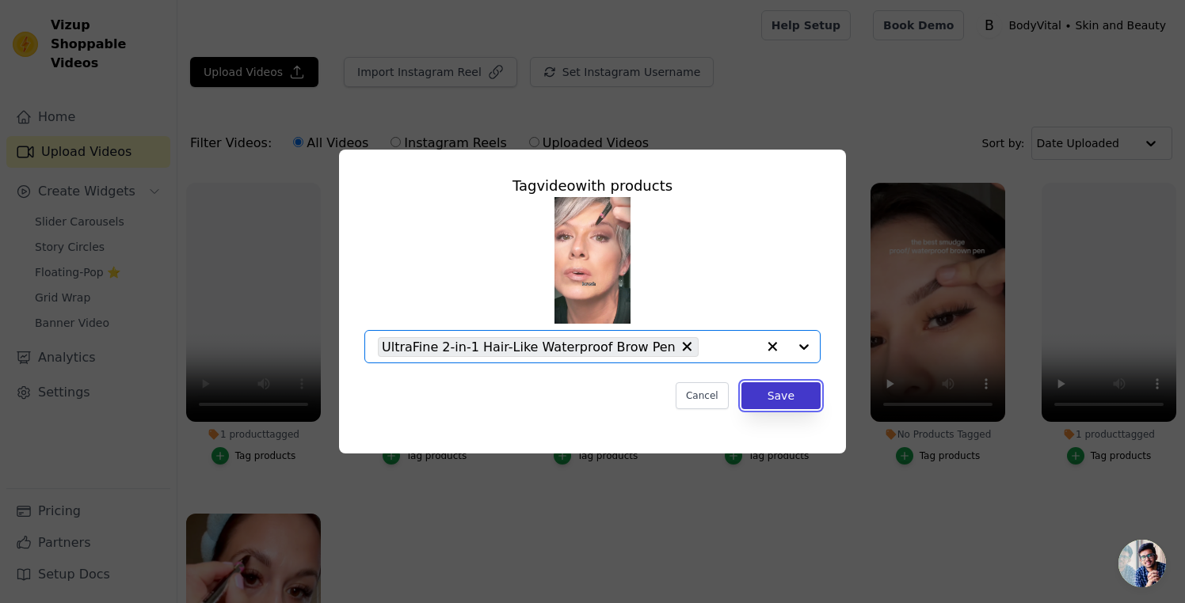
click at [775, 397] on button "Save" at bounding box center [780, 395] width 79 height 27
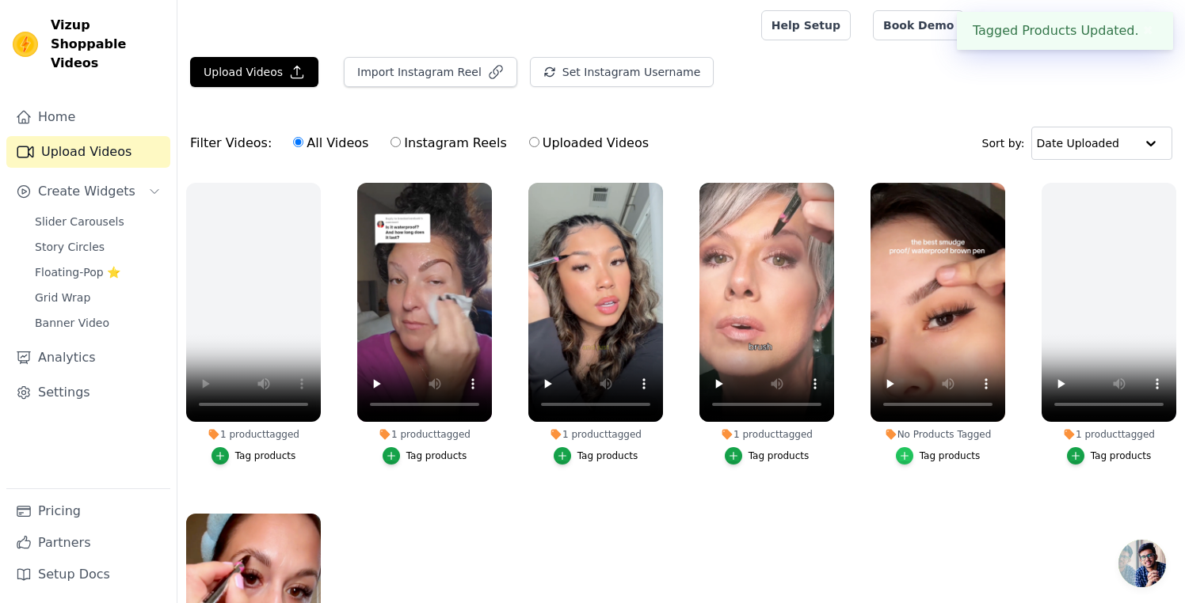
click at [903, 455] on icon "button" at bounding box center [904, 456] width 11 height 11
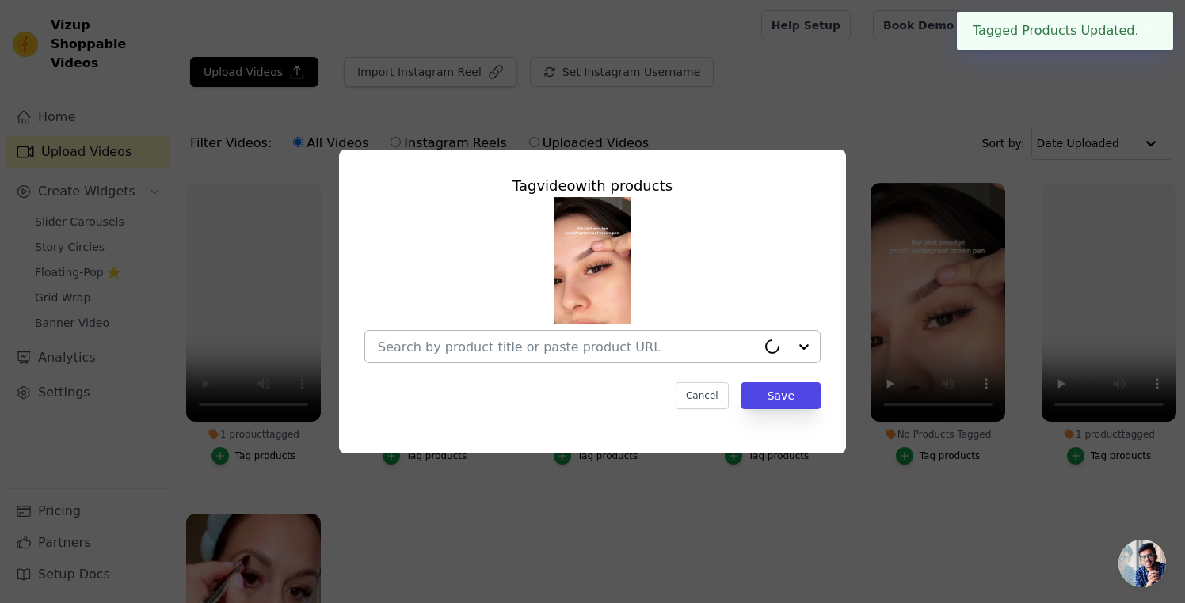
click at [776, 348] on icon at bounding box center [772, 347] width 16 height 16
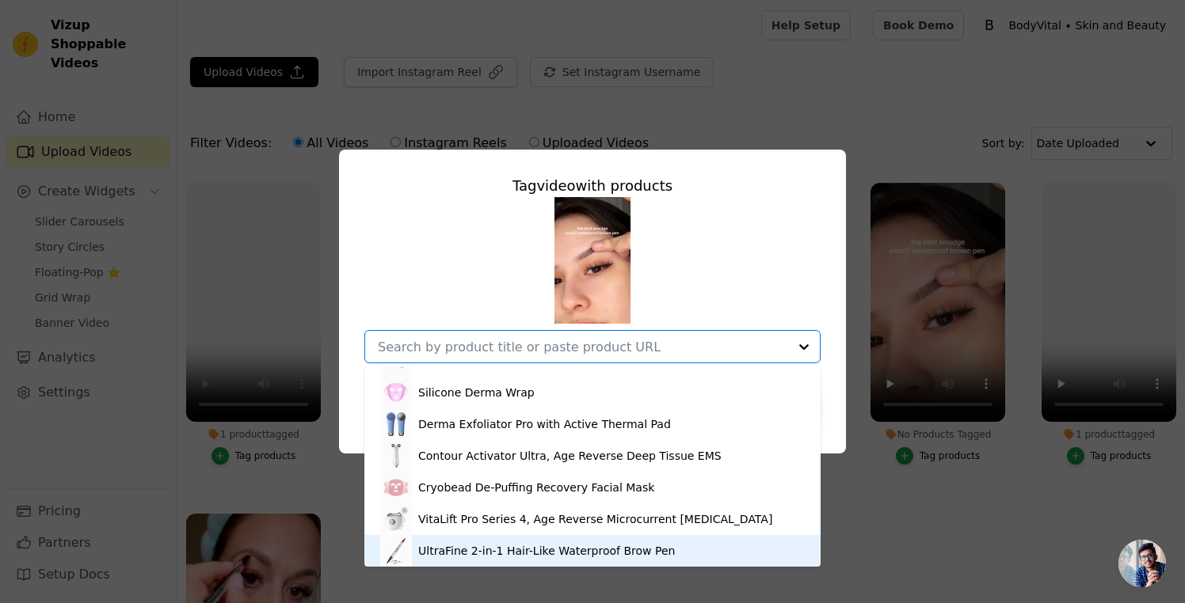
click at [644, 546] on div "UltraFine 2-in-1 Hair-Like Waterproof Brow Pen" at bounding box center [546, 551] width 257 height 16
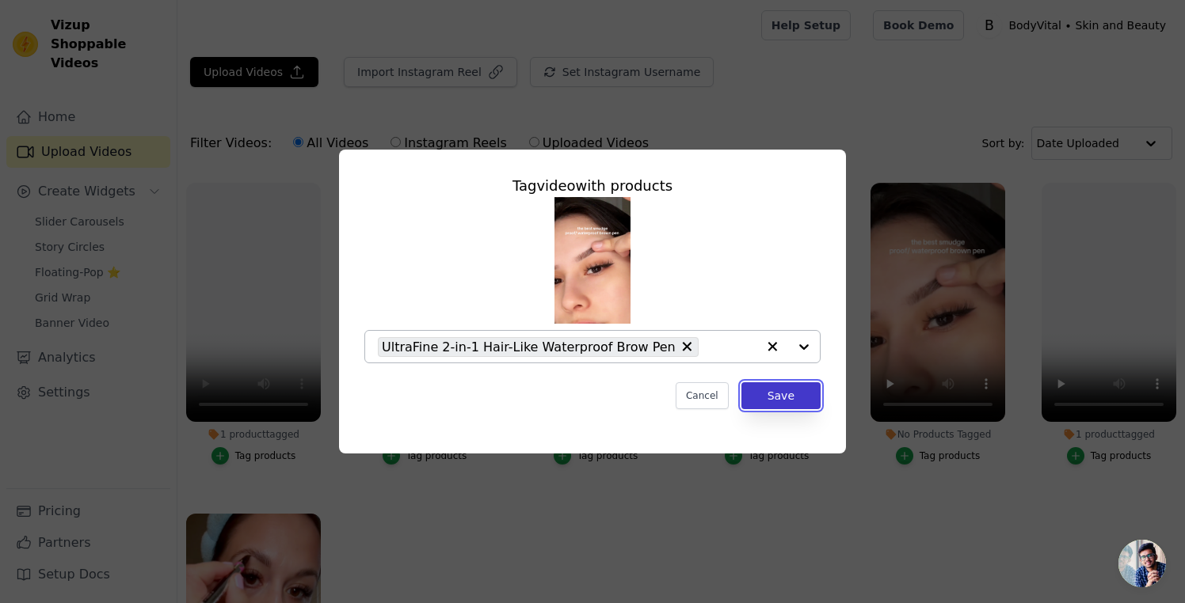
click at [782, 401] on button "Save" at bounding box center [780, 395] width 79 height 27
click at [245, 379] on div "Tag video with products UltraFine 2-in-1 Hair-Like Waterproof Brow Pen Cancel S…" at bounding box center [592, 301] width 1134 height 355
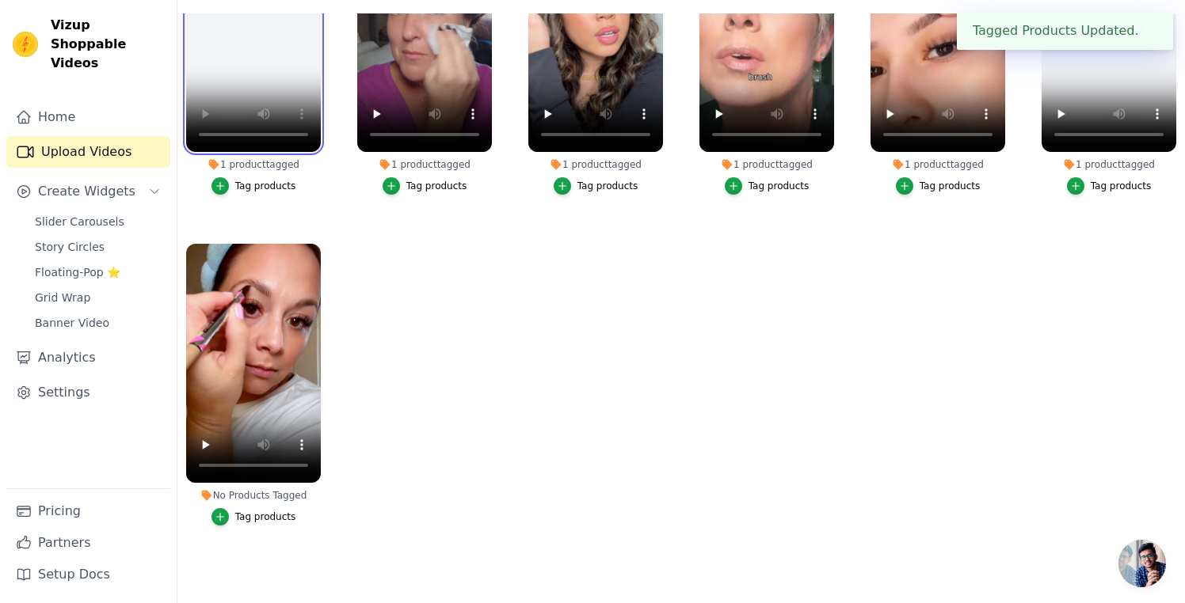
scroll to position [105, 0]
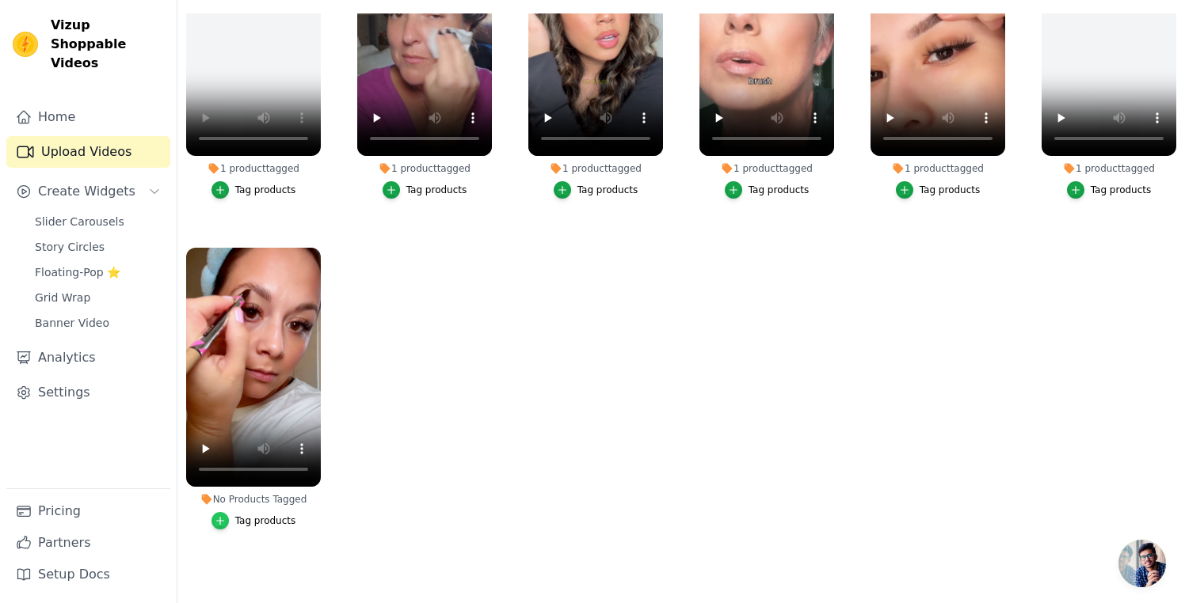
click at [219, 519] on icon "button" at bounding box center [220, 520] width 11 height 11
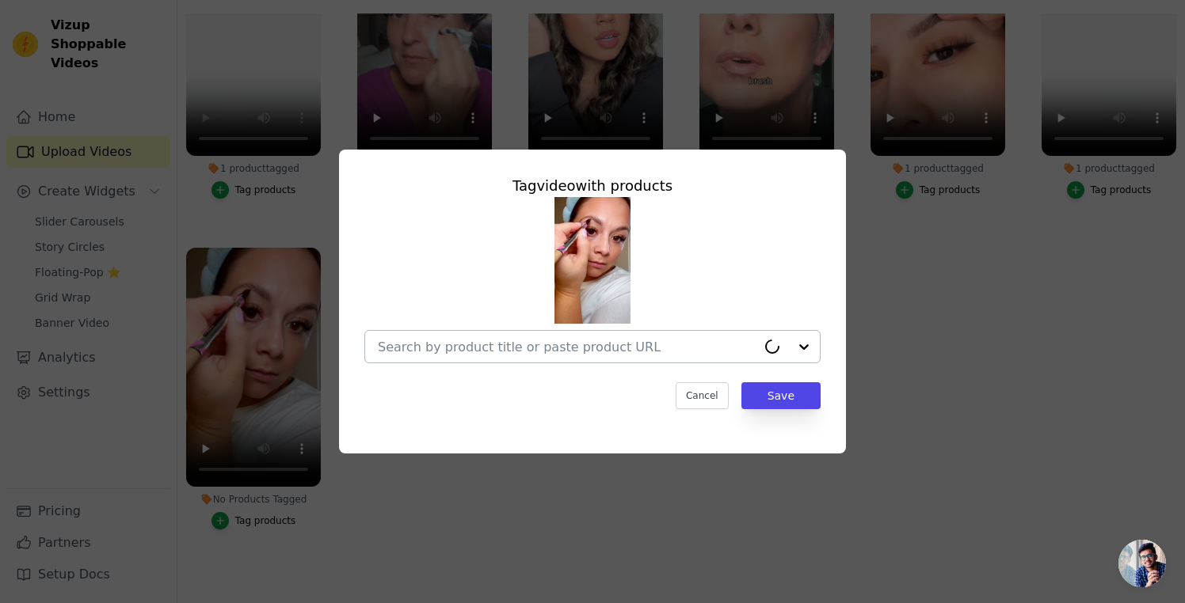
click at [808, 349] on div at bounding box center [787, 347] width 63 height 32
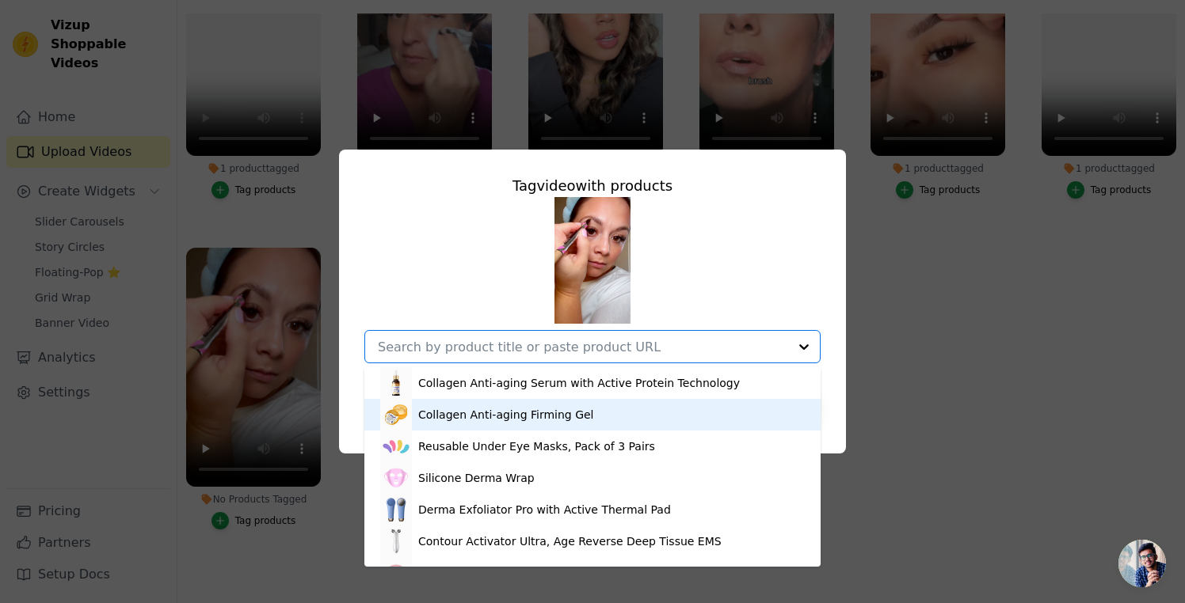
scroll to position [86, 0]
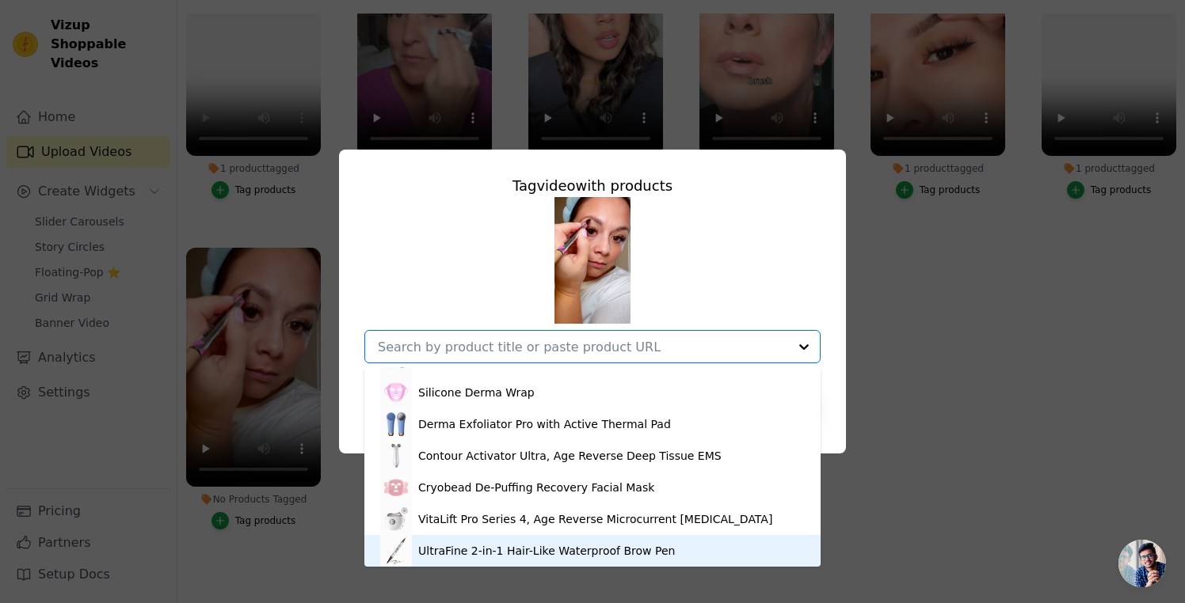
click at [547, 543] on div "UltraFine 2-in-1 Hair-Like Waterproof Brow Pen" at bounding box center [546, 551] width 257 height 16
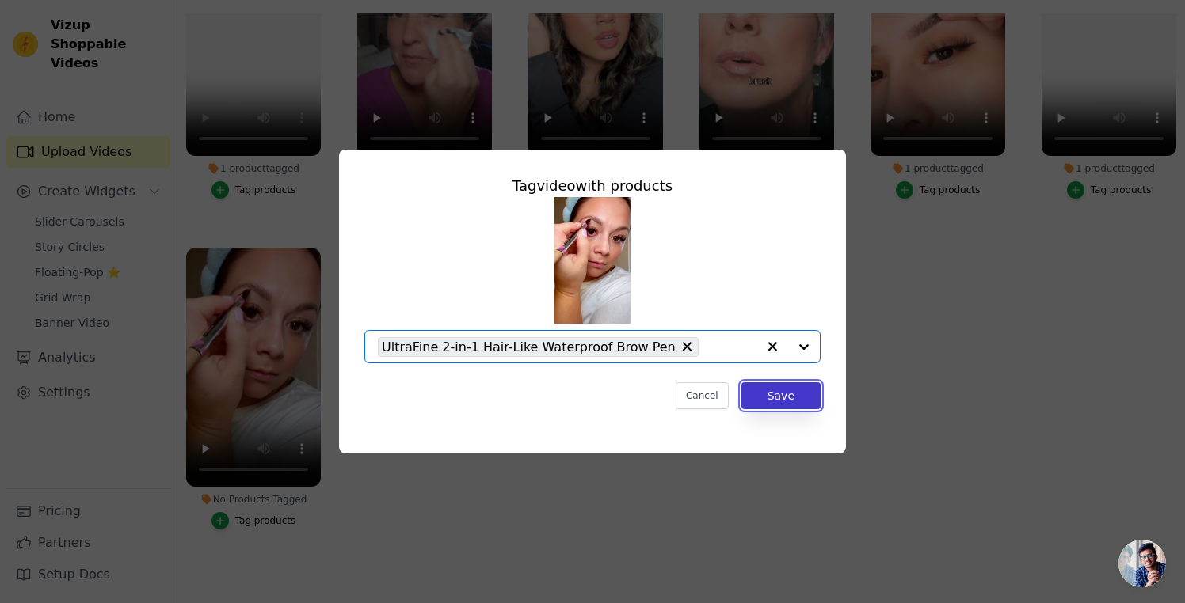
click at [764, 392] on button "Save" at bounding box center [780, 395] width 79 height 27
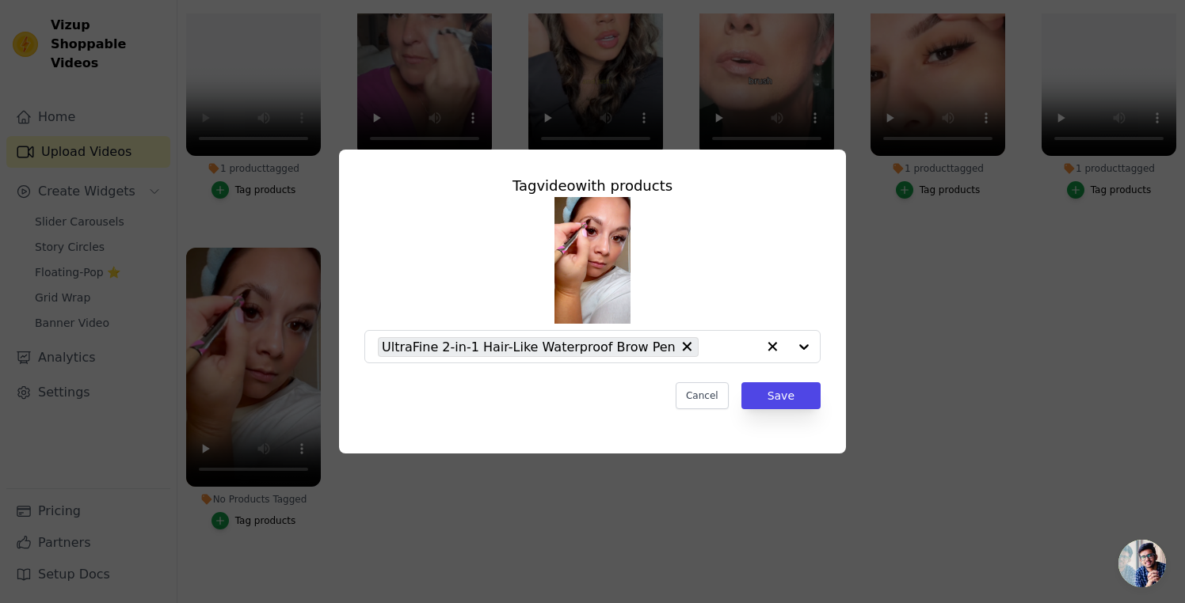
scroll to position [161, 0]
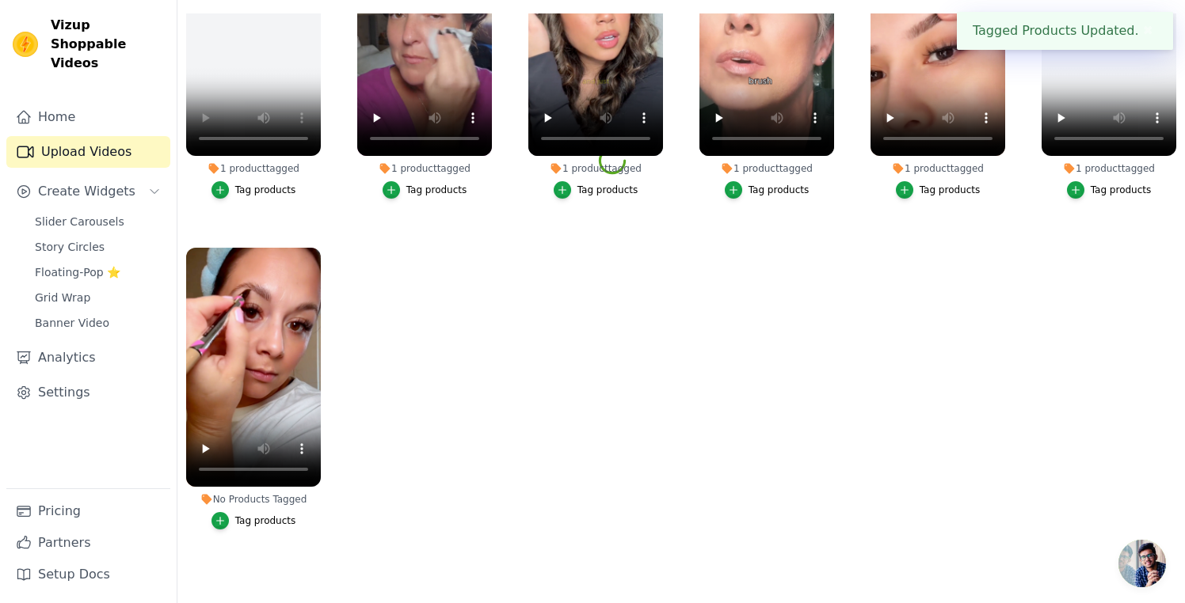
click at [793, 401] on ul "1 product tagged Tag products 1 product tagged Tag products 1 product tagged Ta…" at bounding box center [680, 289] width 1007 height 553
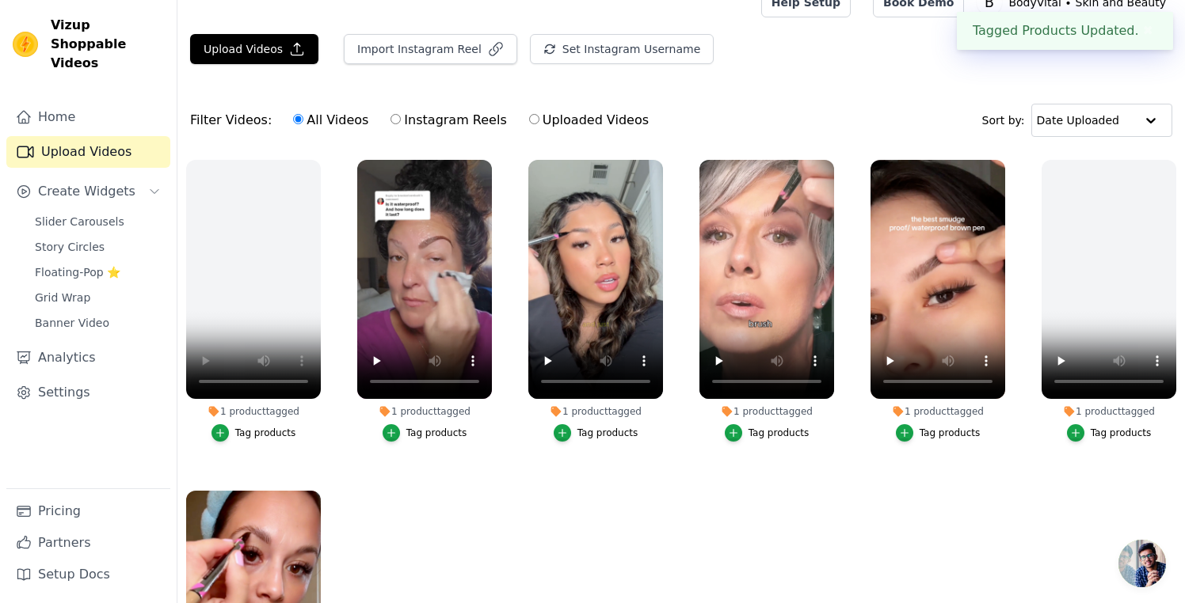
scroll to position [0, 0]
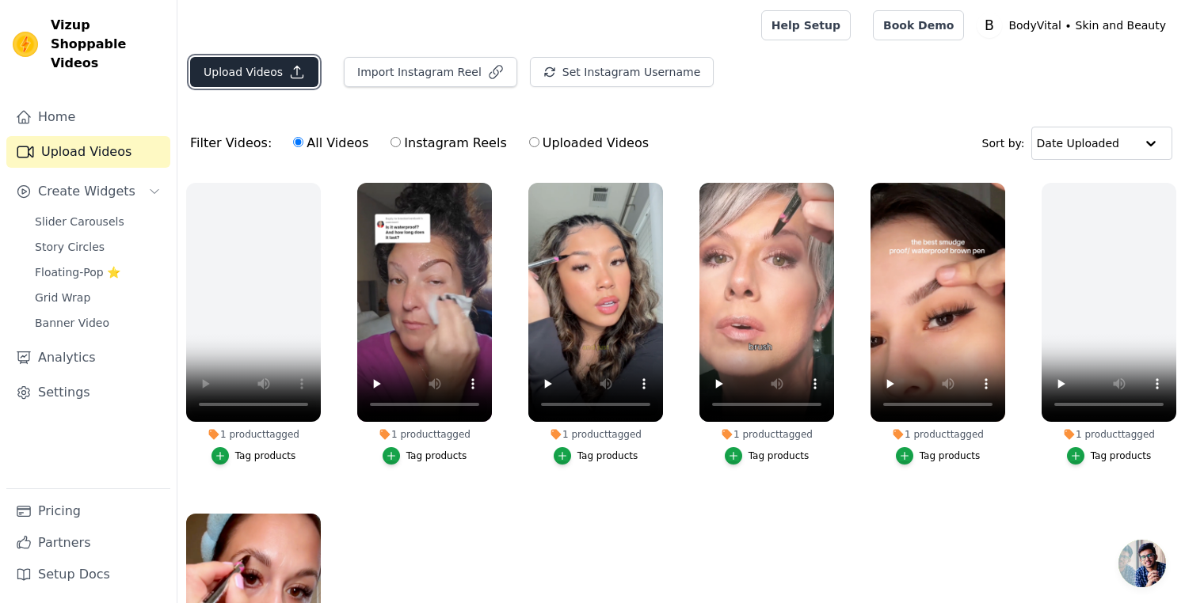
click at [257, 73] on button "Upload Videos" at bounding box center [254, 72] width 128 height 30
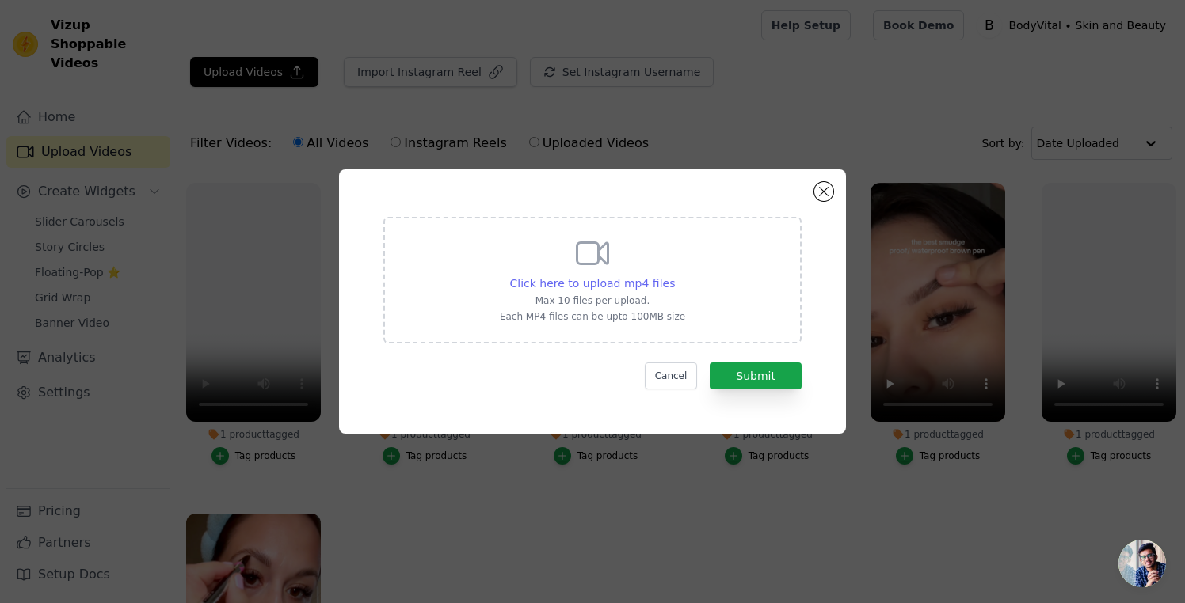
click at [618, 283] on span "Click here to upload mp4 files" at bounding box center [592, 283] width 165 height 13
click at [674, 276] on input "Click here to upload mp4 files Max 10 files per upload. Each MP4 files can be u…" at bounding box center [674, 275] width 1 height 1
type input "C:\fakepath\SHORT-W-35-Cr-07-UltraFine-Brow-Pen-UGC-Edit.mp4"
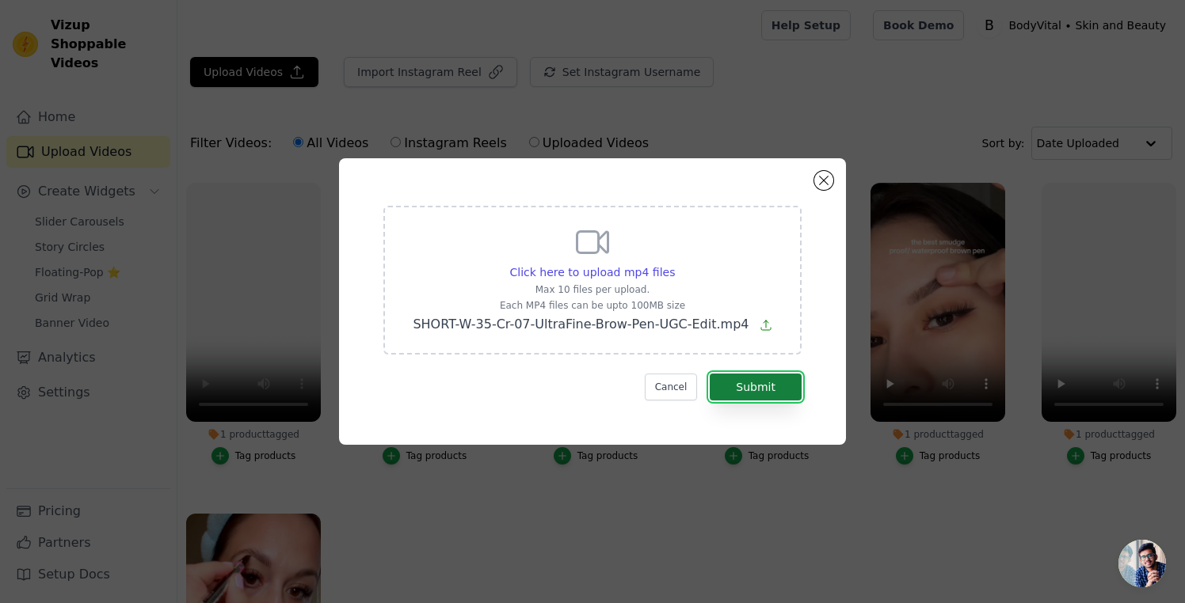
click at [766, 378] on button "Submit" at bounding box center [755, 387] width 92 height 27
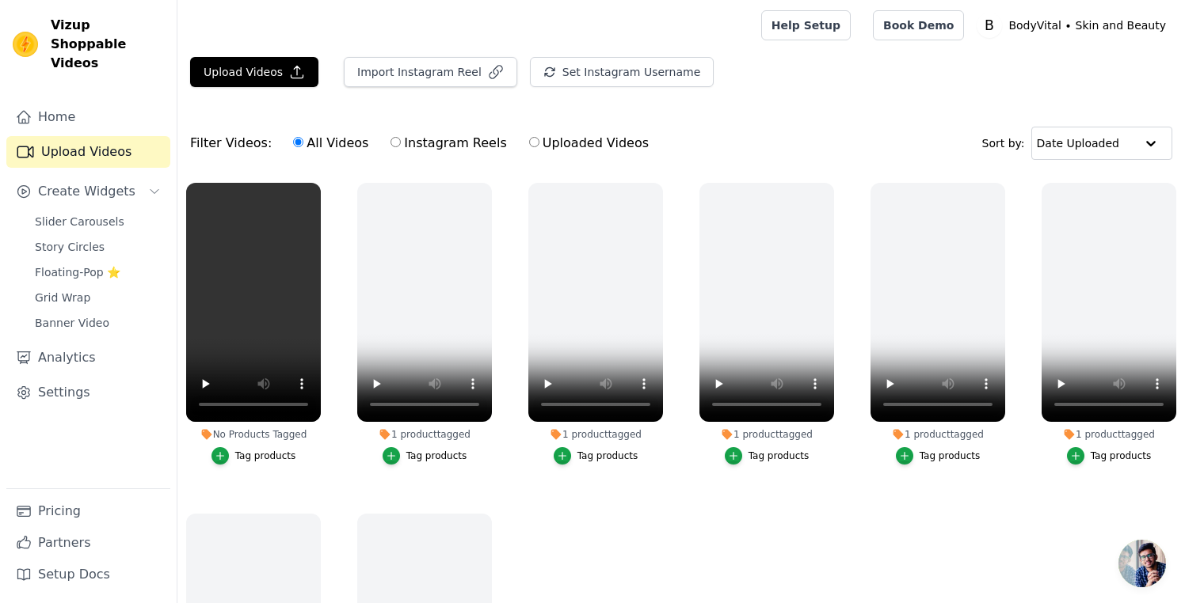
click at [261, 451] on div "Tag products" at bounding box center [265, 456] width 61 height 13
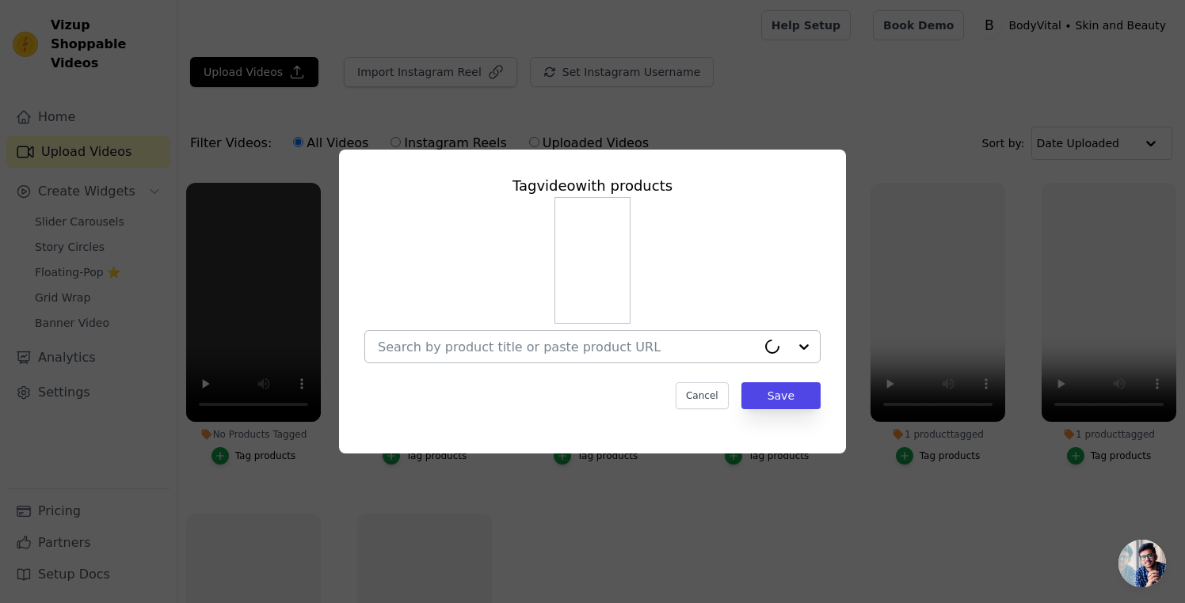
click at [805, 348] on div at bounding box center [787, 347] width 63 height 32
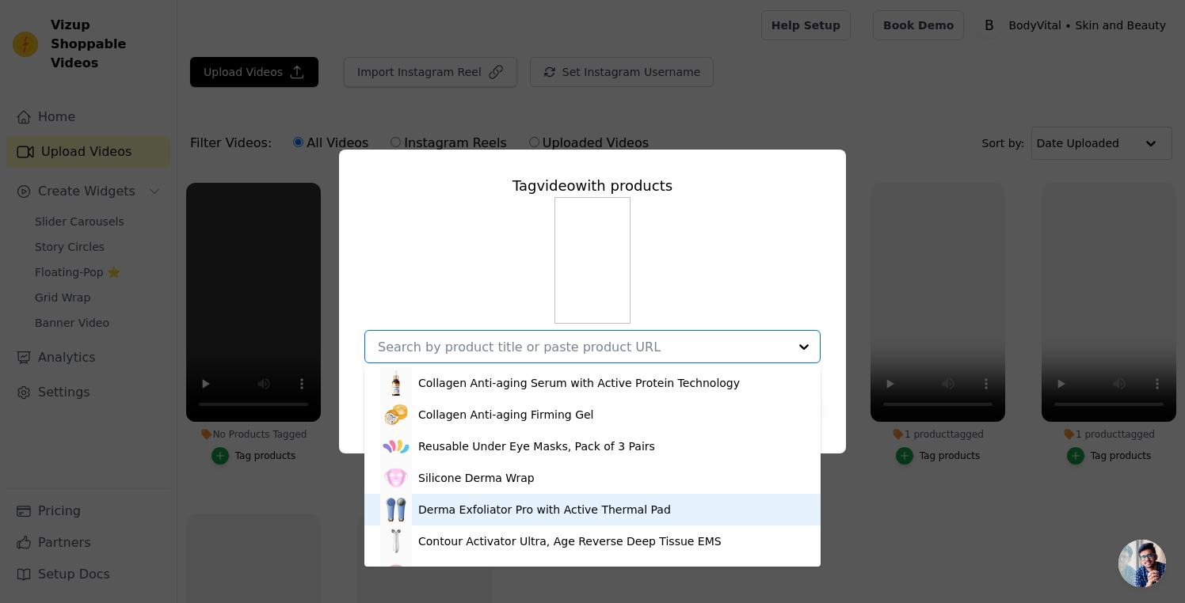
scroll to position [86, 0]
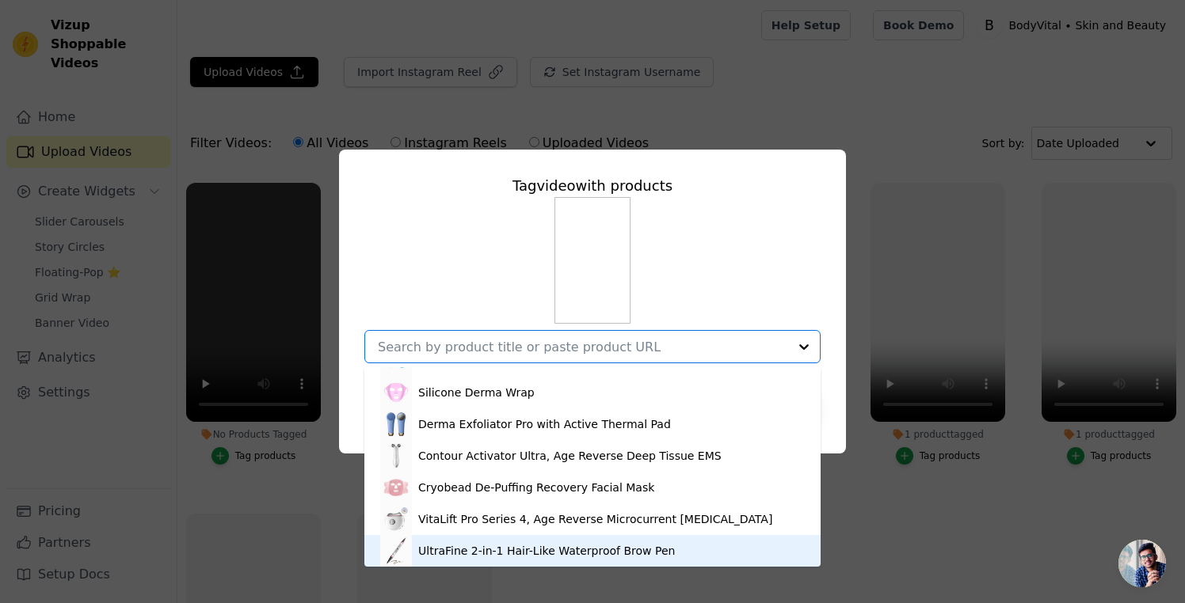
click at [505, 545] on div "UltraFine 2-in-1 Hair-Like Waterproof Brow Pen" at bounding box center [546, 551] width 257 height 16
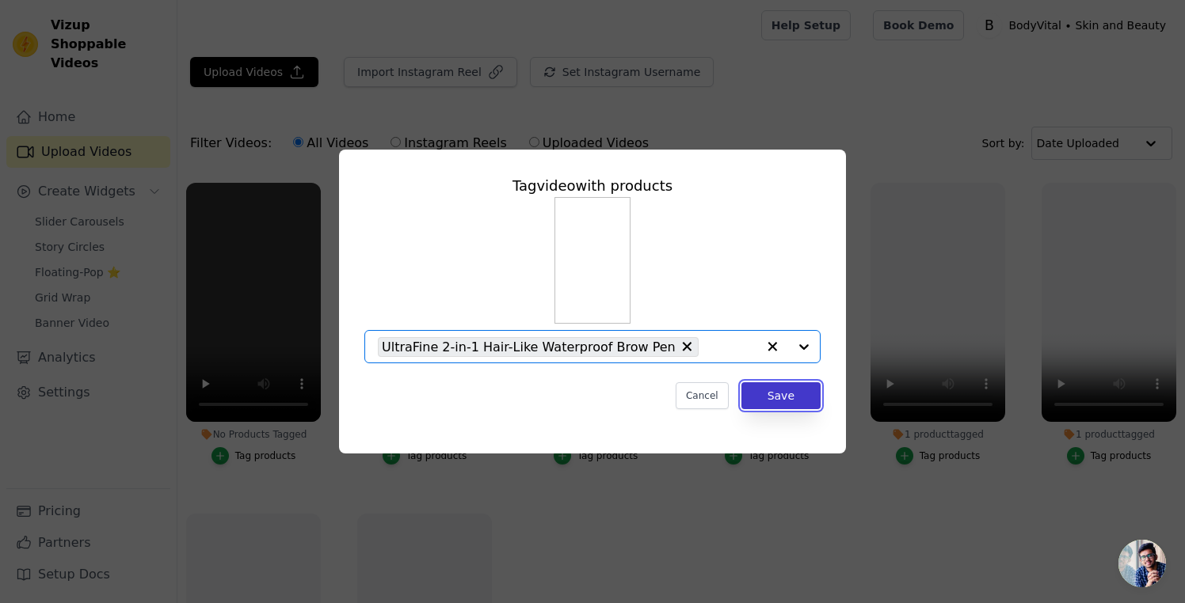
click at [803, 401] on button "Save" at bounding box center [780, 395] width 79 height 27
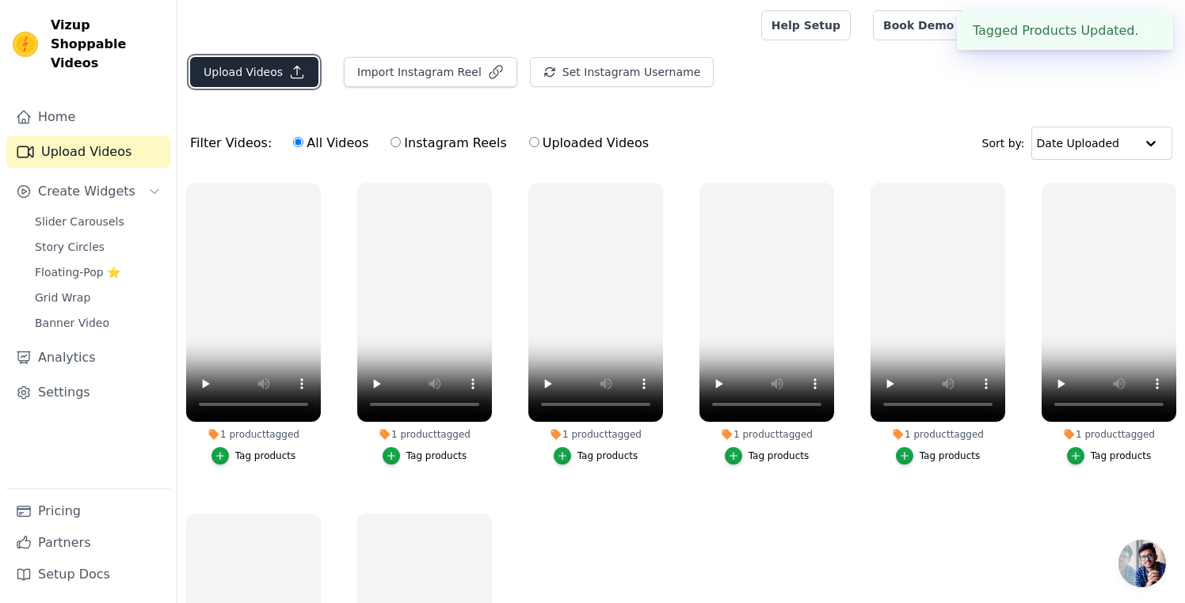
click at [264, 74] on button "Upload Videos" at bounding box center [254, 72] width 128 height 30
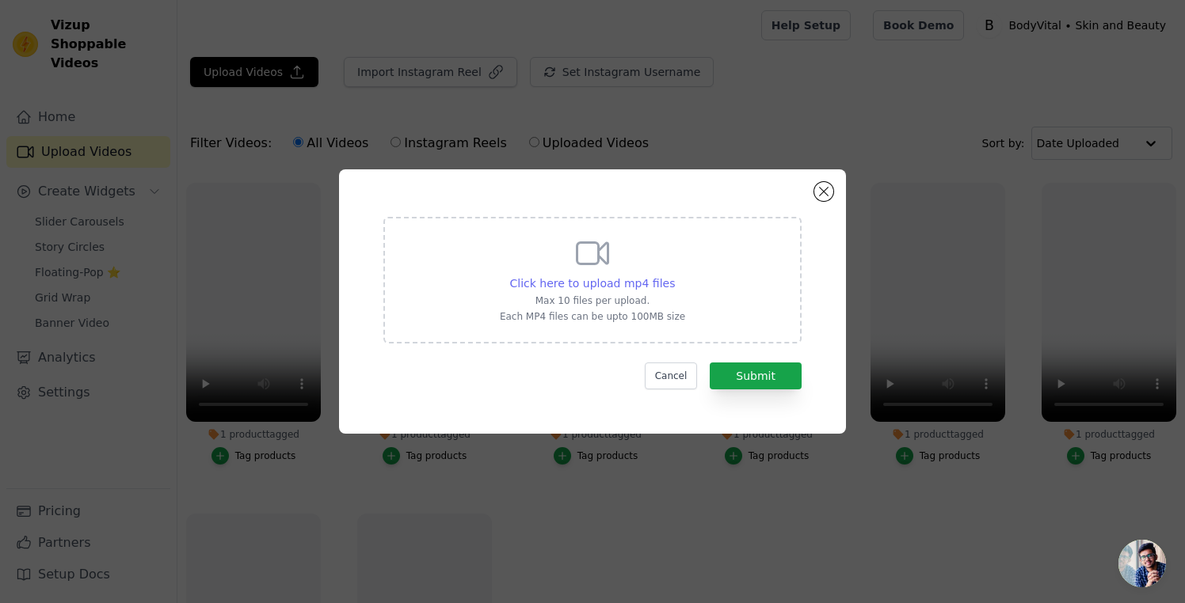
click at [609, 284] on span "Click here to upload mp4 files" at bounding box center [592, 283] width 165 height 13
click at [674, 276] on input "Click here to upload mp4 files Max 10 files per upload. Each MP4 files can be u…" at bounding box center [674, 275] width 1 height 1
type input "C:\fakepath\SHORT-W-35-Cr-08-UltraFine-Brow-Pen-UGC-Edit.mp4"
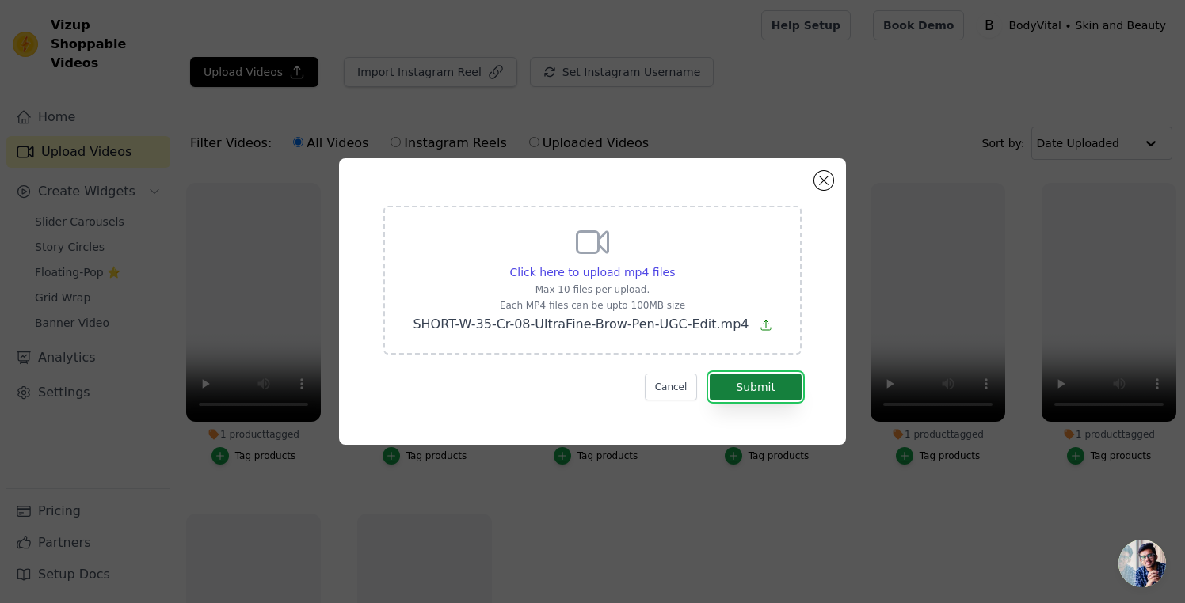
click at [766, 386] on button "Submit" at bounding box center [755, 387] width 92 height 27
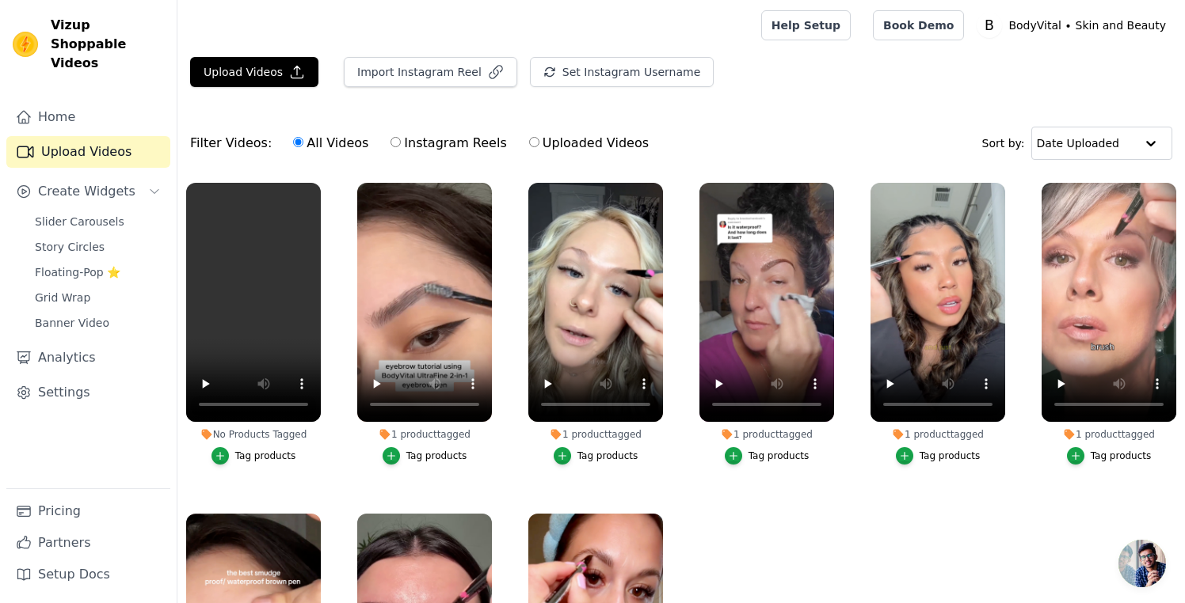
click at [257, 455] on div "Tag products" at bounding box center [265, 456] width 61 height 13
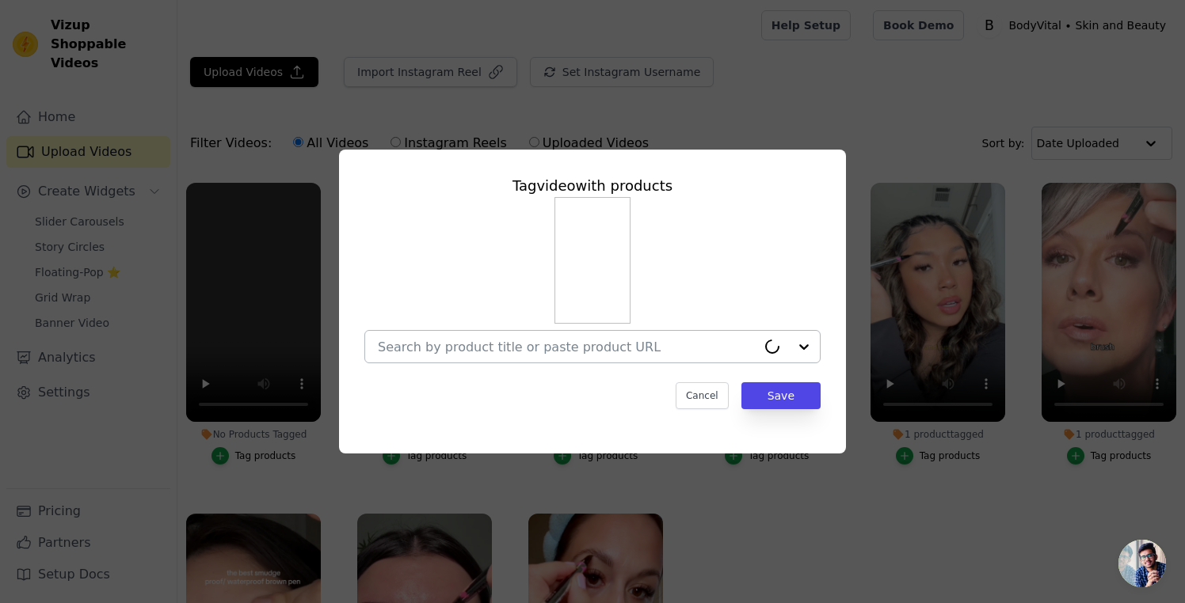
click at [805, 348] on div at bounding box center [787, 347] width 63 height 32
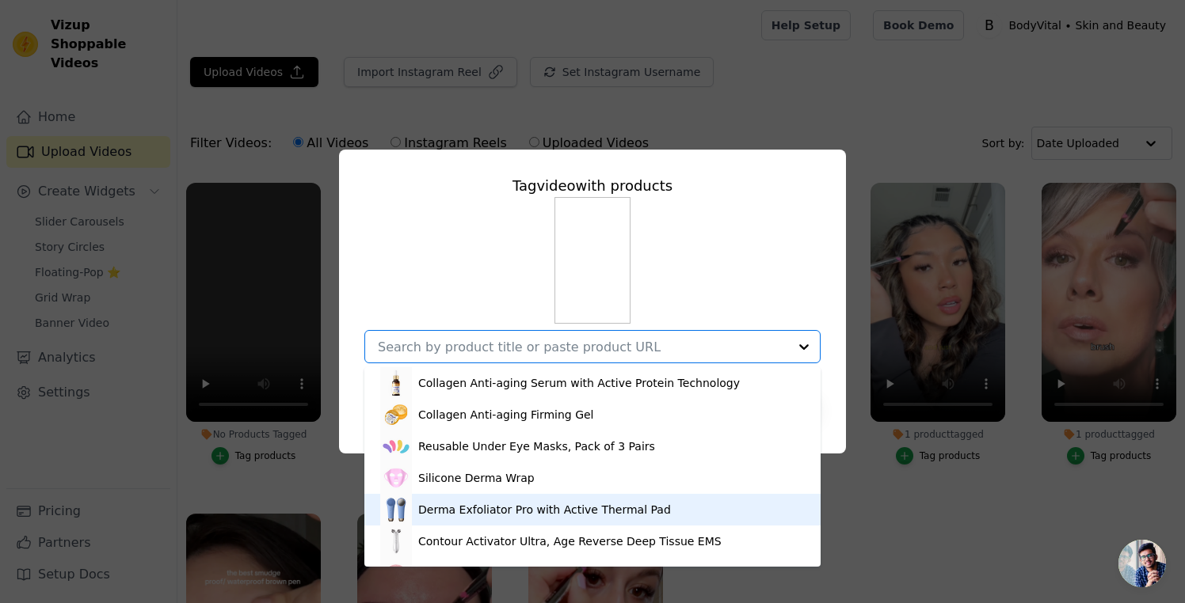
scroll to position [86, 0]
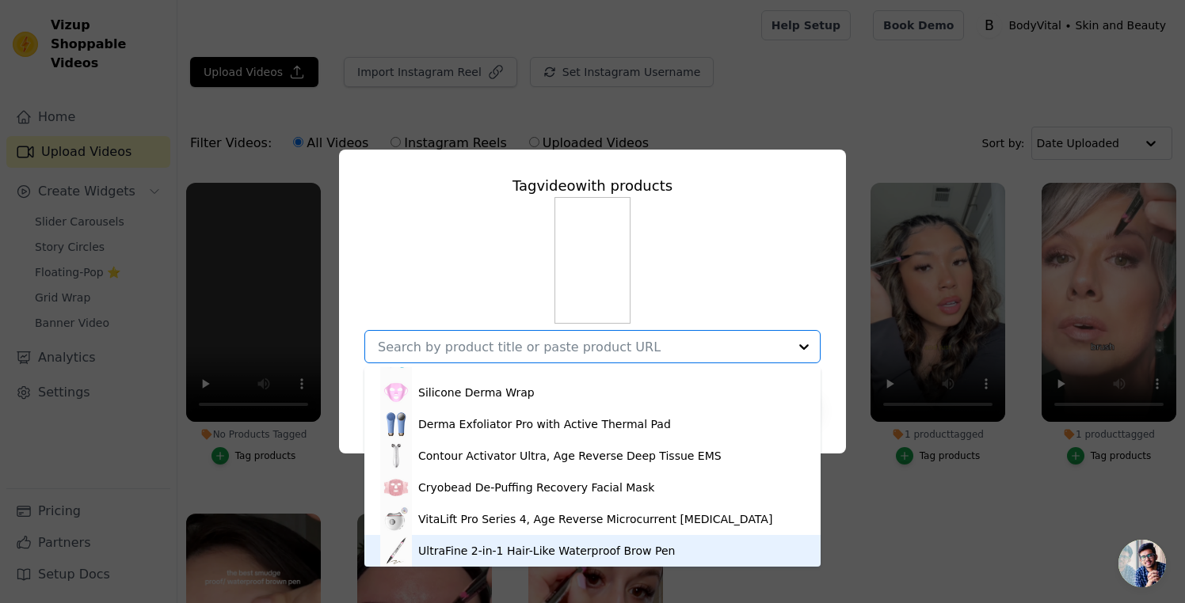
click at [588, 549] on div "UltraFine 2-in-1 Hair-Like Waterproof Brow Pen" at bounding box center [546, 551] width 257 height 16
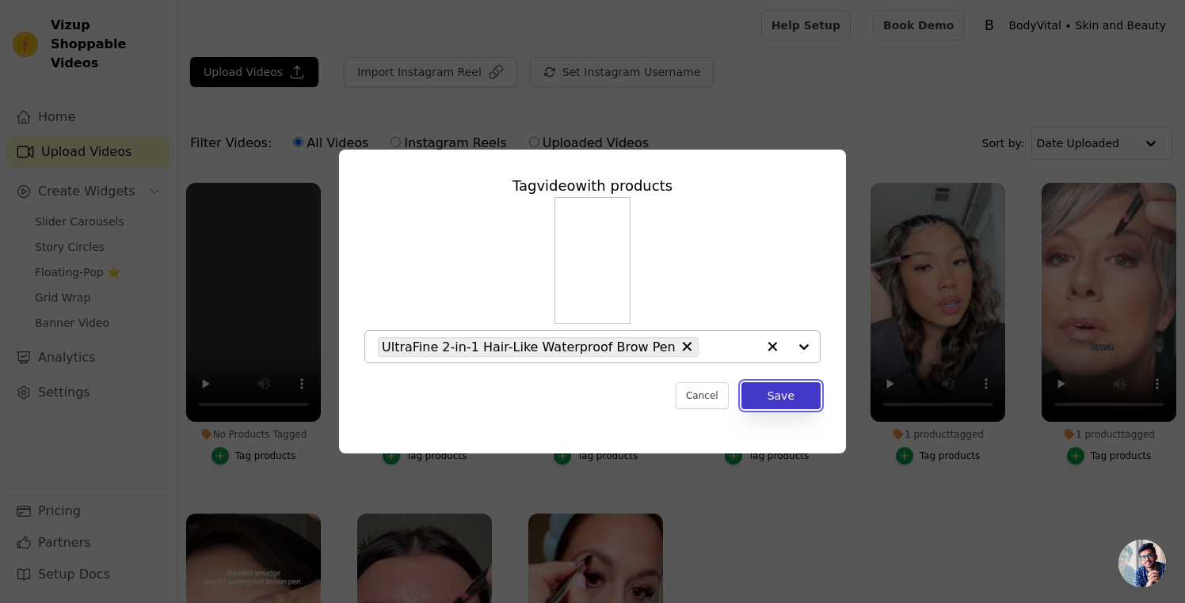
click at [809, 397] on button "Save" at bounding box center [780, 395] width 79 height 27
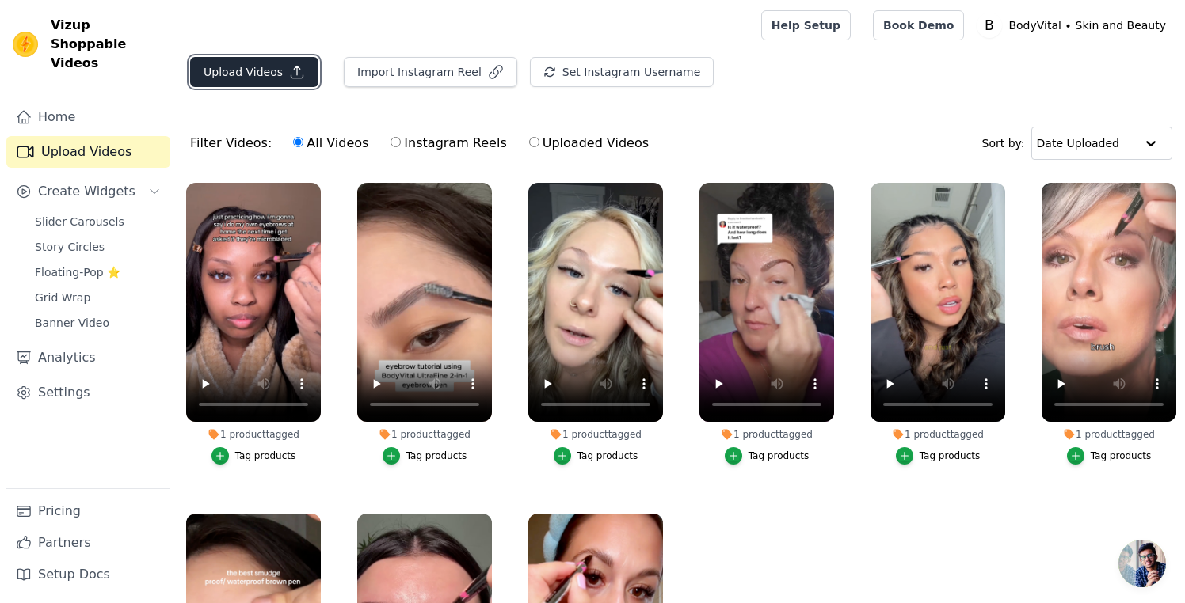
click at [264, 74] on button "Upload Videos" at bounding box center [254, 72] width 128 height 30
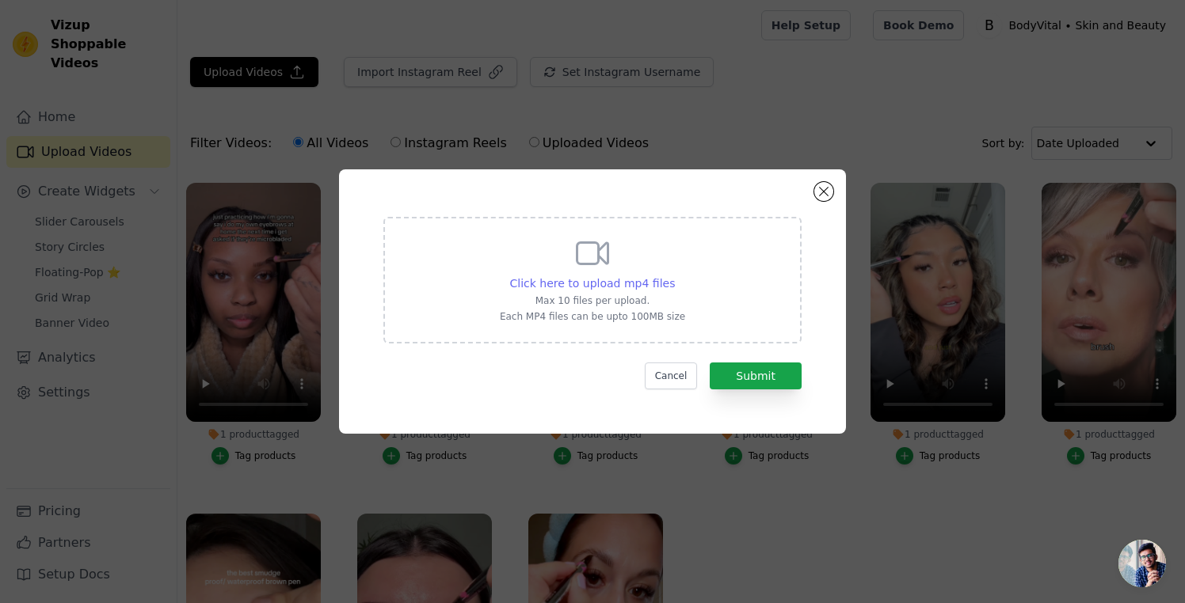
click at [578, 287] on span "Click here to upload mp4 files" at bounding box center [592, 283] width 165 height 13
click at [674, 276] on input "Click here to upload mp4 files Max 10 files per upload. Each MP4 files can be u…" at bounding box center [674, 275] width 1 height 1
click at [677, 378] on button "Cancel" at bounding box center [671, 376] width 53 height 27
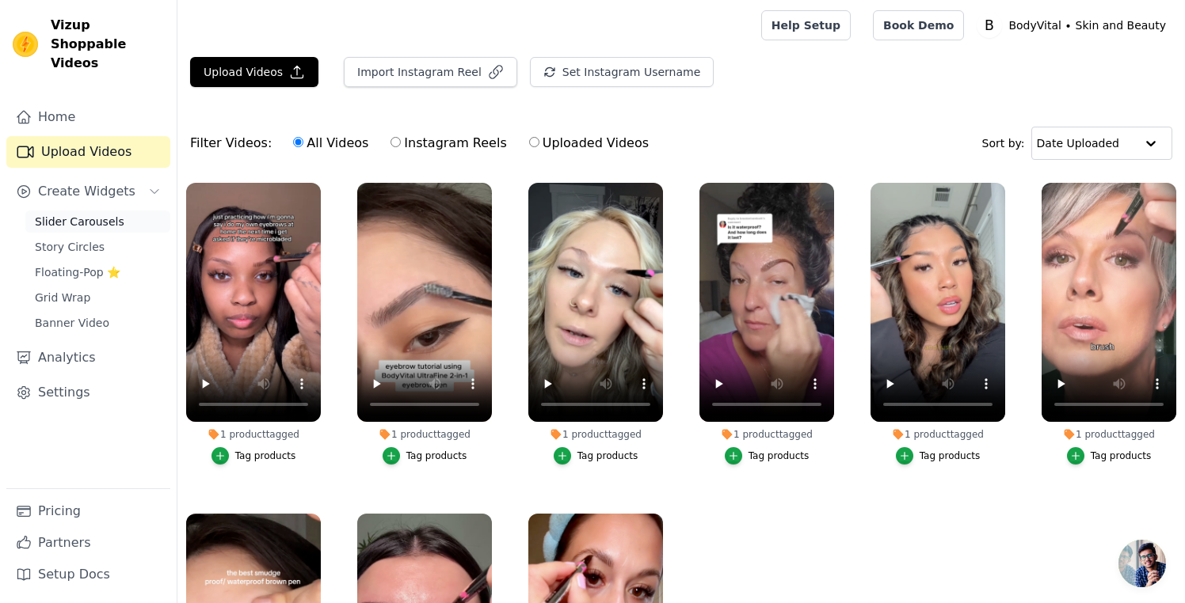
click at [73, 214] on span "Slider Carousels" at bounding box center [79, 222] width 89 height 16
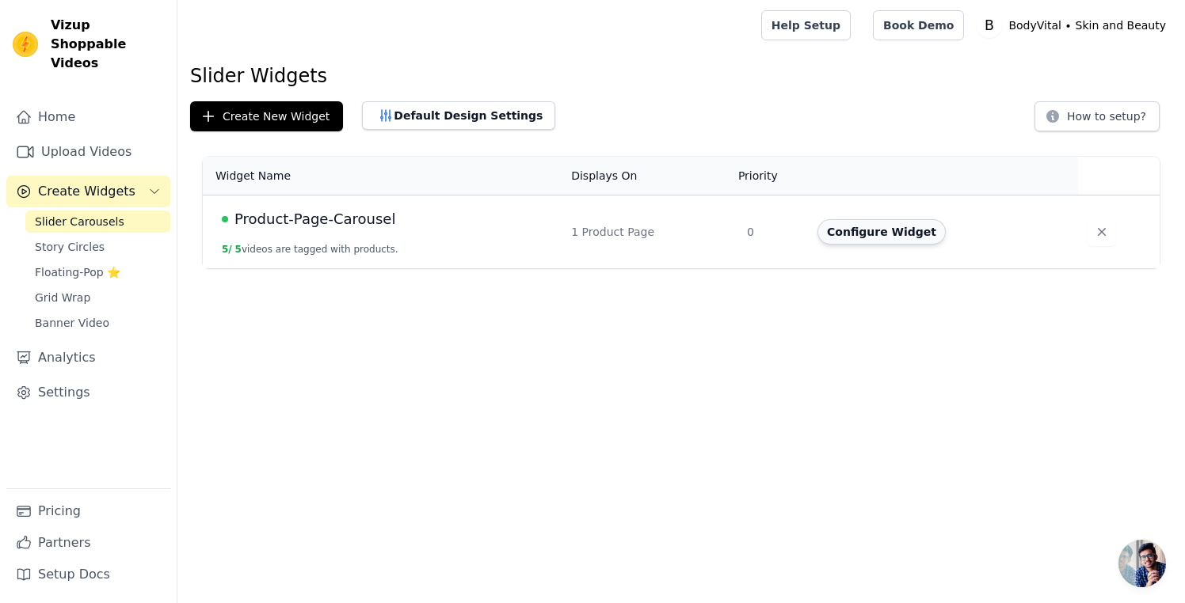
click at [905, 235] on button "Configure Widget" at bounding box center [881, 231] width 128 height 25
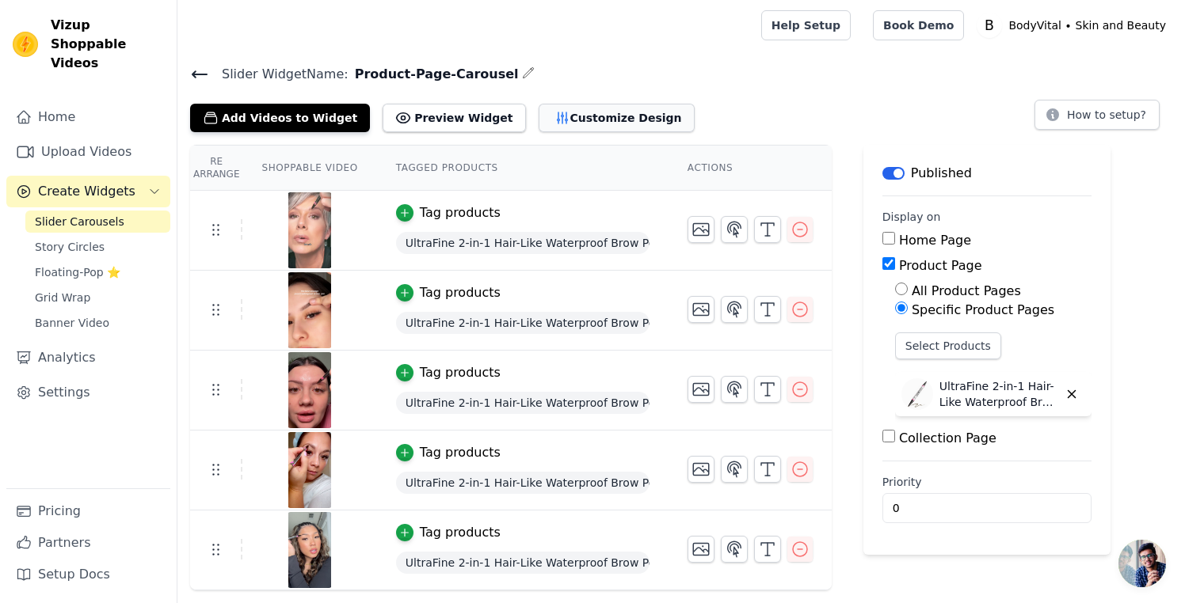
click at [576, 105] on button "Customize Design" at bounding box center [616, 118] width 156 height 29
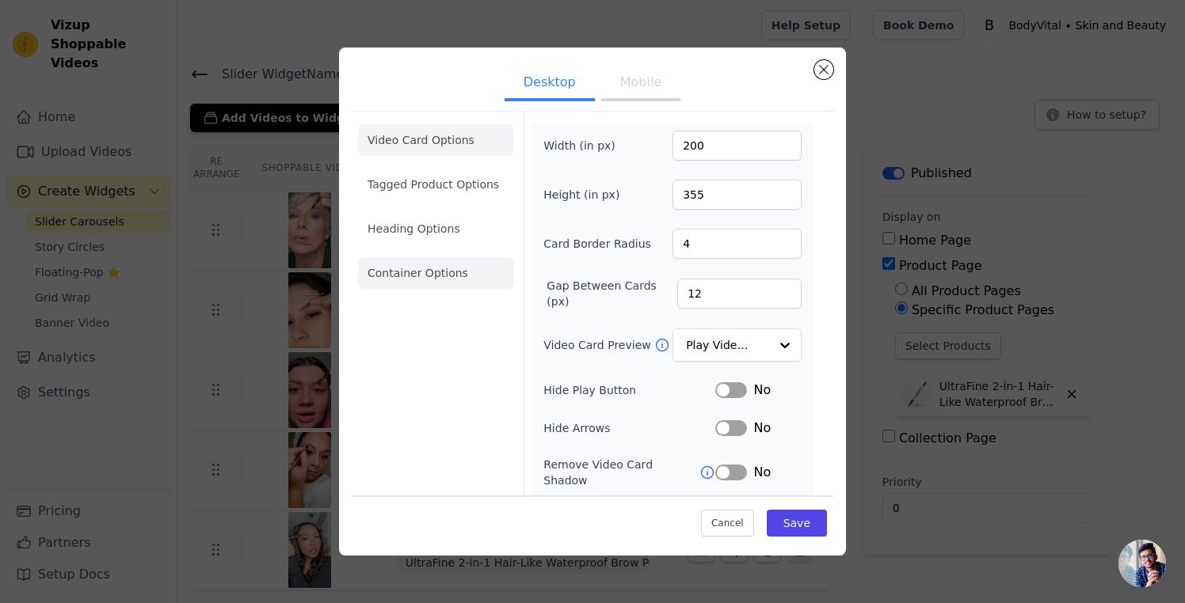
click at [455, 283] on li "Container Options" at bounding box center [436, 273] width 156 height 32
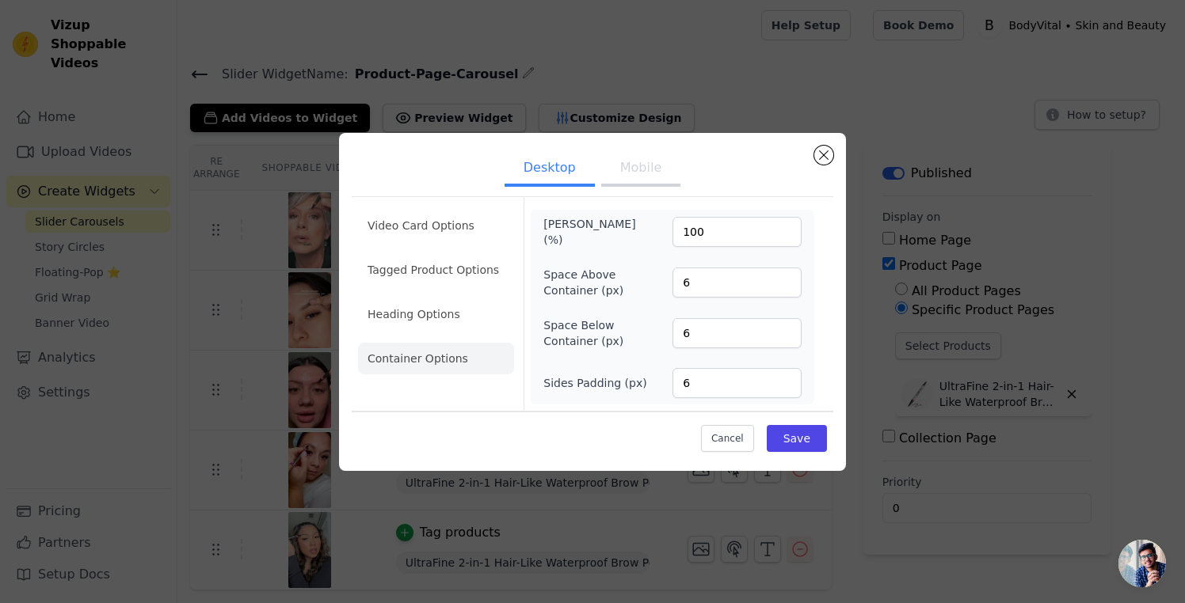
click at [634, 166] on button "Mobile" at bounding box center [640, 169] width 79 height 35
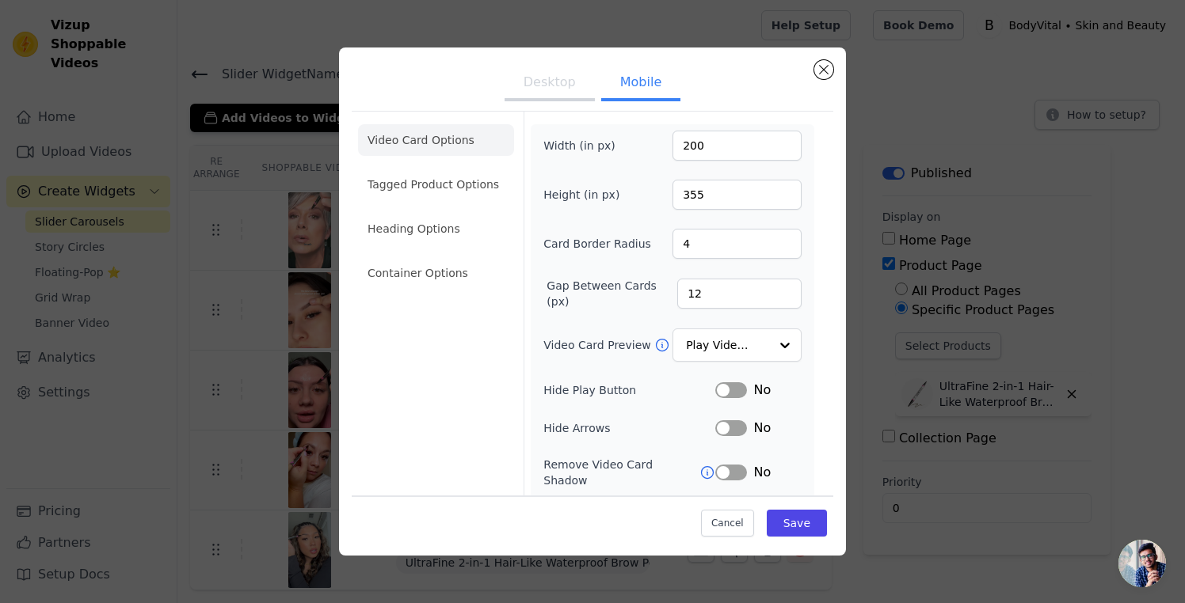
click at [546, 73] on button "Desktop" at bounding box center [549, 84] width 90 height 35
click at [455, 132] on li "Video Card Options" at bounding box center [436, 140] width 156 height 32
click at [703, 342] on input "Video Card Preview" at bounding box center [728, 346] width 82 height 32
click at [588, 364] on div "Width (in px) 200 Height (in px) 355 Card Border Radius 4 Gap Between Cards (px…" at bounding box center [672, 367] width 258 height 472
click at [699, 239] on input "4" at bounding box center [736, 244] width 129 height 30
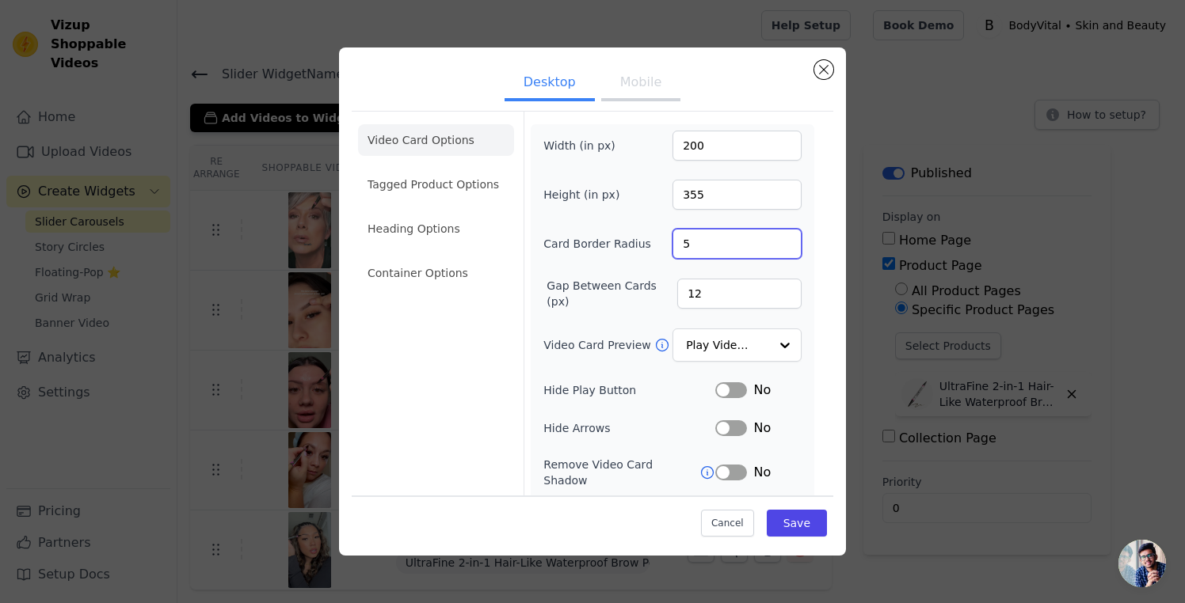
click at [786, 238] on input "5" at bounding box center [736, 244] width 129 height 30
click at [786, 238] on input "6" at bounding box center [736, 244] width 129 height 30
click at [786, 238] on input "7" at bounding box center [736, 244] width 129 height 30
type input "8"
click at [786, 238] on input "8" at bounding box center [736, 244] width 129 height 30
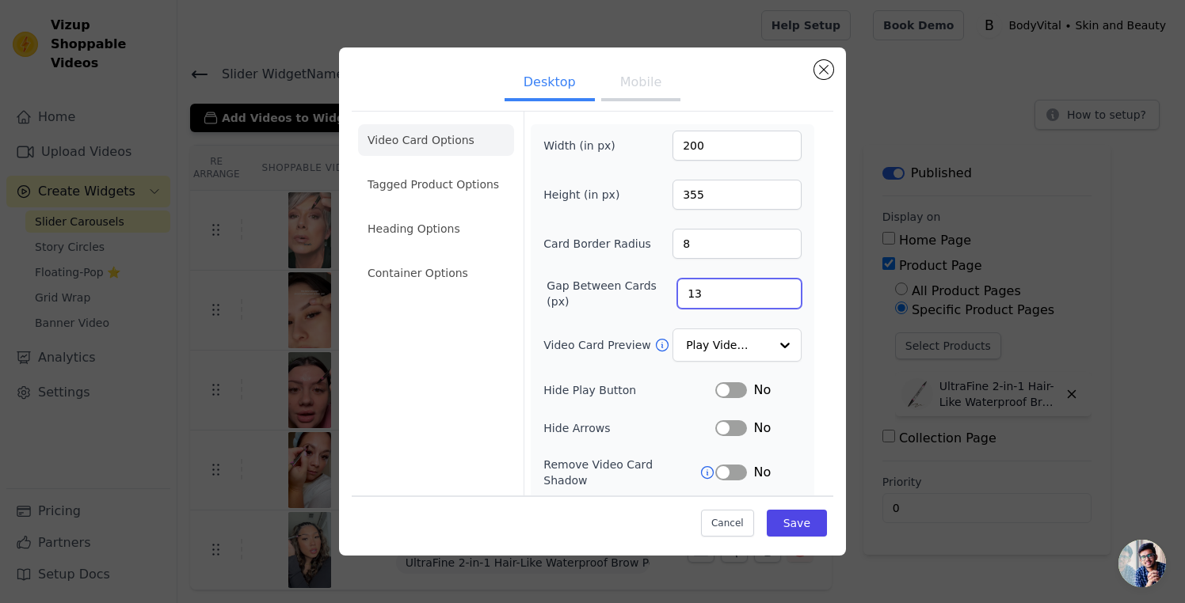
click at [785, 289] on input "13" at bounding box center [739, 294] width 124 height 30
click at [785, 289] on input "14" at bounding box center [739, 294] width 124 height 30
click at [785, 289] on input "15" at bounding box center [739, 294] width 124 height 30
click at [785, 289] on input "16" at bounding box center [739, 294] width 124 height 30
click at [785, 289] on input "17" at bounding box center [739, 294] width 124 height 30
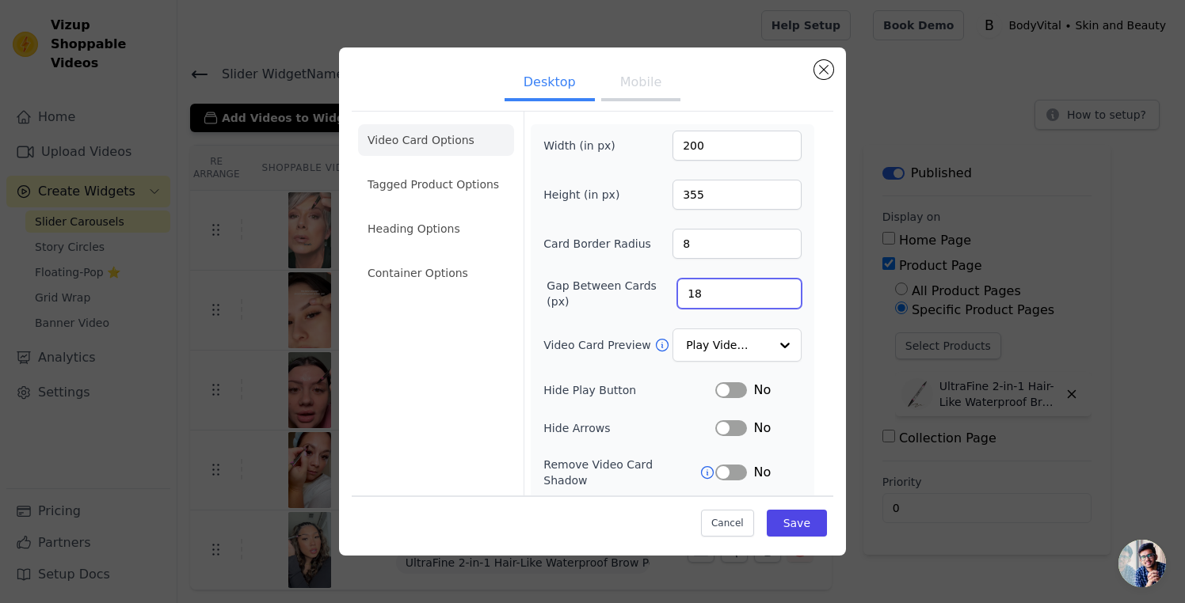
type input "18"
click at [785, 289] on input "18" at bounding box center [739, 294] width 124 height 30
click at [467, 182] on li "Tagged Product Options" at bounding box center [436, 185] width 156 height 32
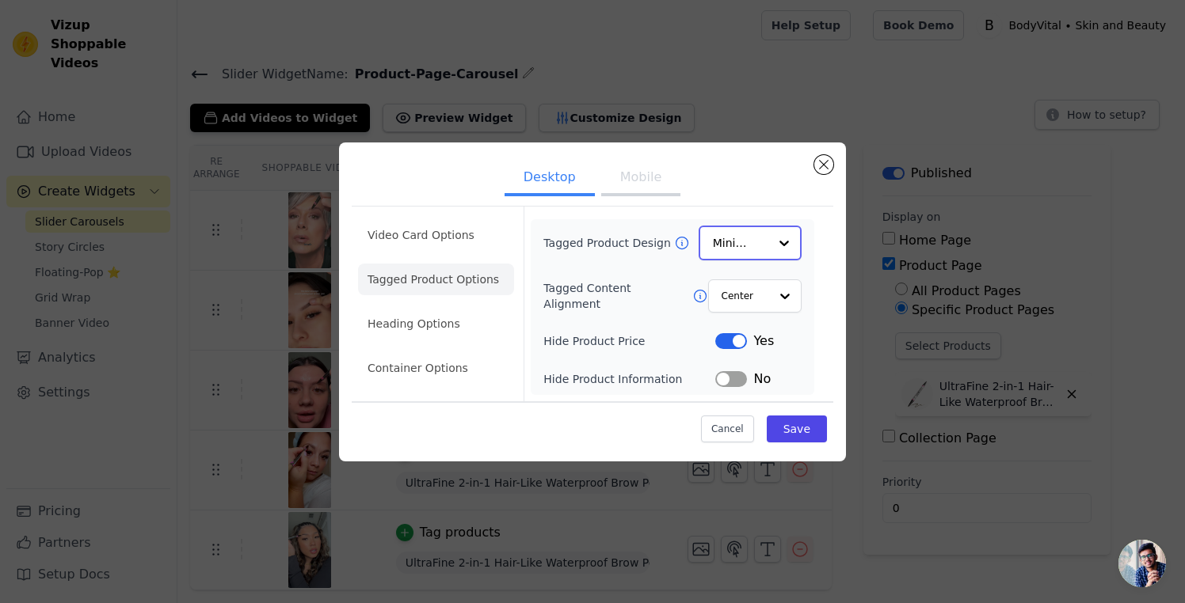
click at [744, 251] on input "Tagged Product Design" at bounding box center [740, 243] width 55 height 32
click at [759, 317] on div "Overlay" at bounding box center [749, 314] width 103 height 33
click at [784, 299] on div at bounding box center [784, 296] width 32 height 32
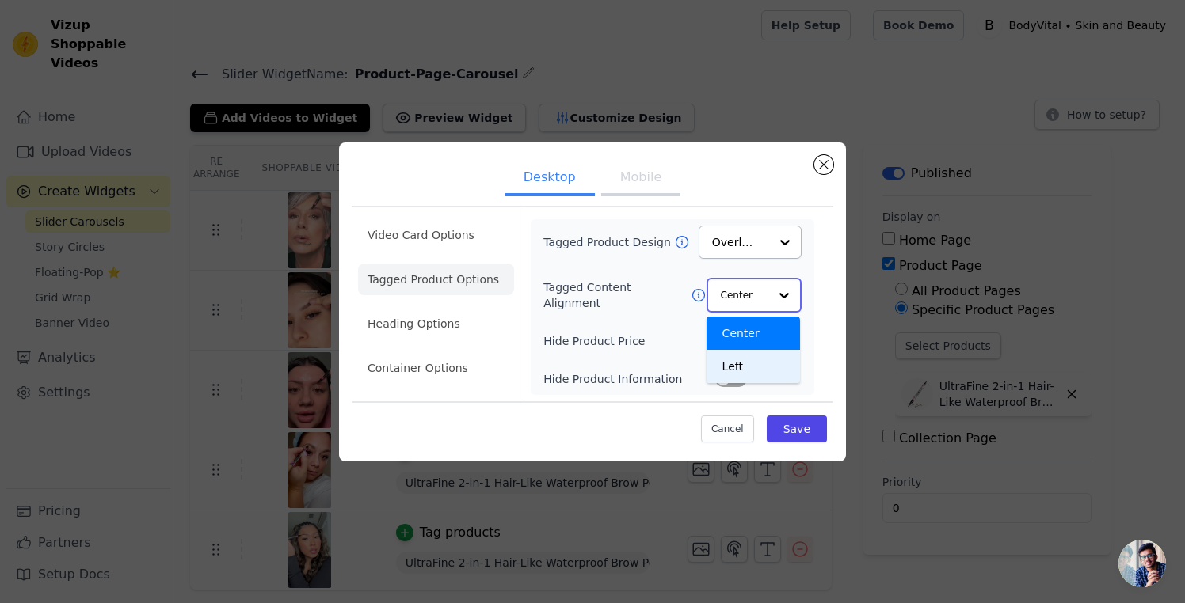
click at [751, 365] on div "Left" at bounding box center [752, 366] width 93 height 33
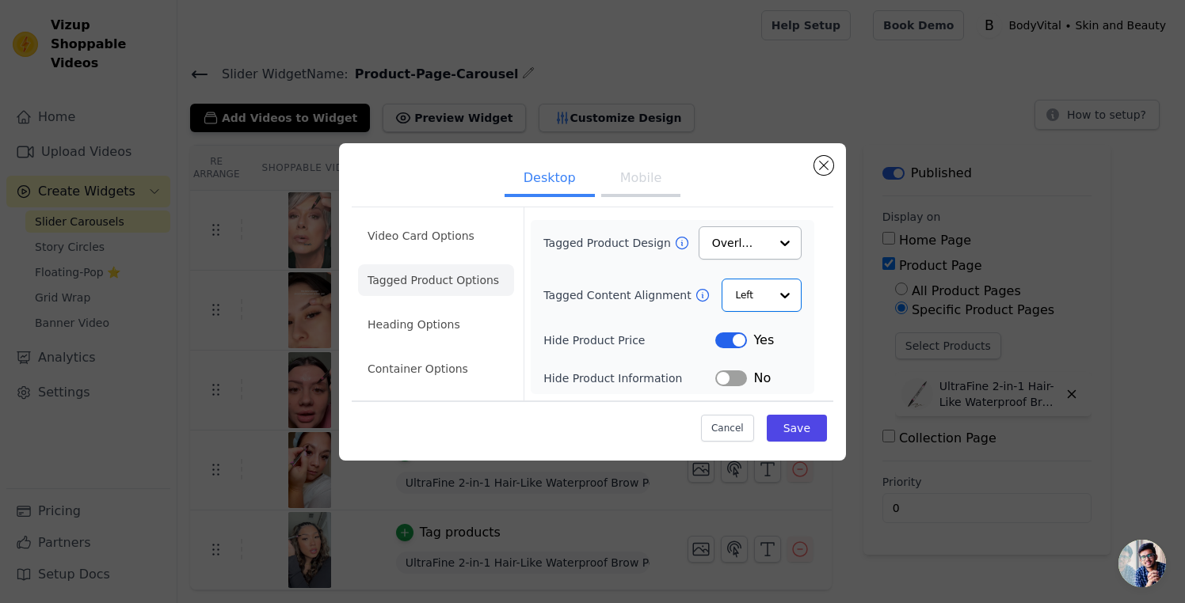
click at [729, 381] on button "Label" at bounding box center [731, 379] width 32 height 16
click at [796, 430] on button "Save" at bounding box center [796, 428] width 60 height 27
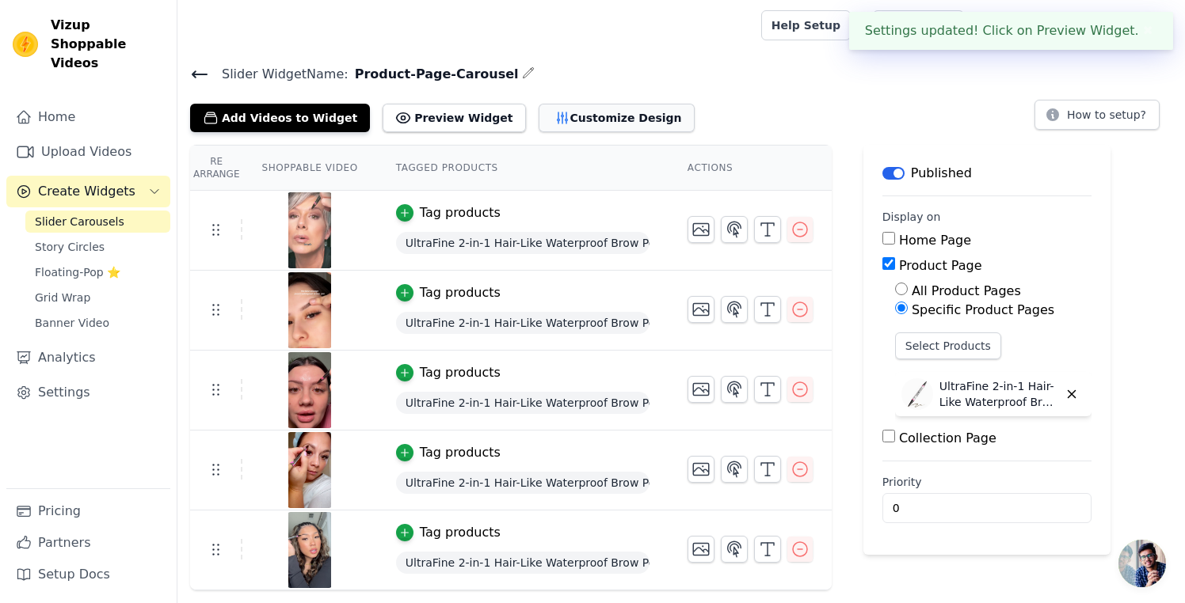
click at [576, 120] on button "Customize Design" at bounding box center [616, 118] width 156 height 29
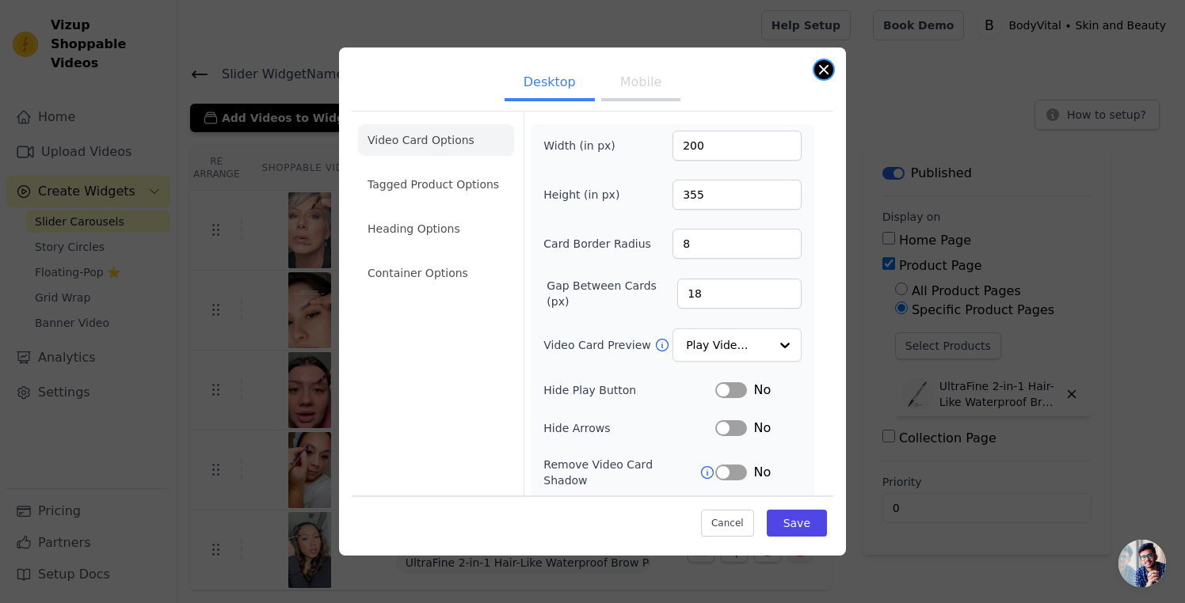
click at [817, 67] on button "Close modal" at bounding box center [823, 69] width 19 height 19
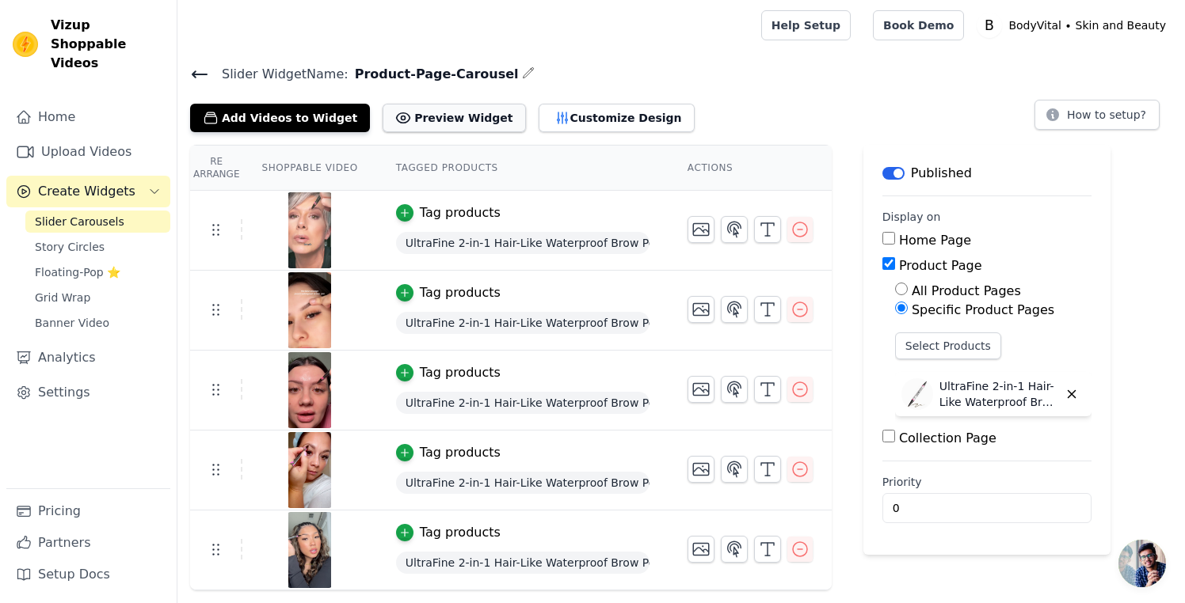
click at [429, 113] on button "Preview Widget" at bounding box center [453, 118] width 143 height 29
click at [566, 113] on button "Customize Design" at bounding box center [616, 118] width 156 height 29
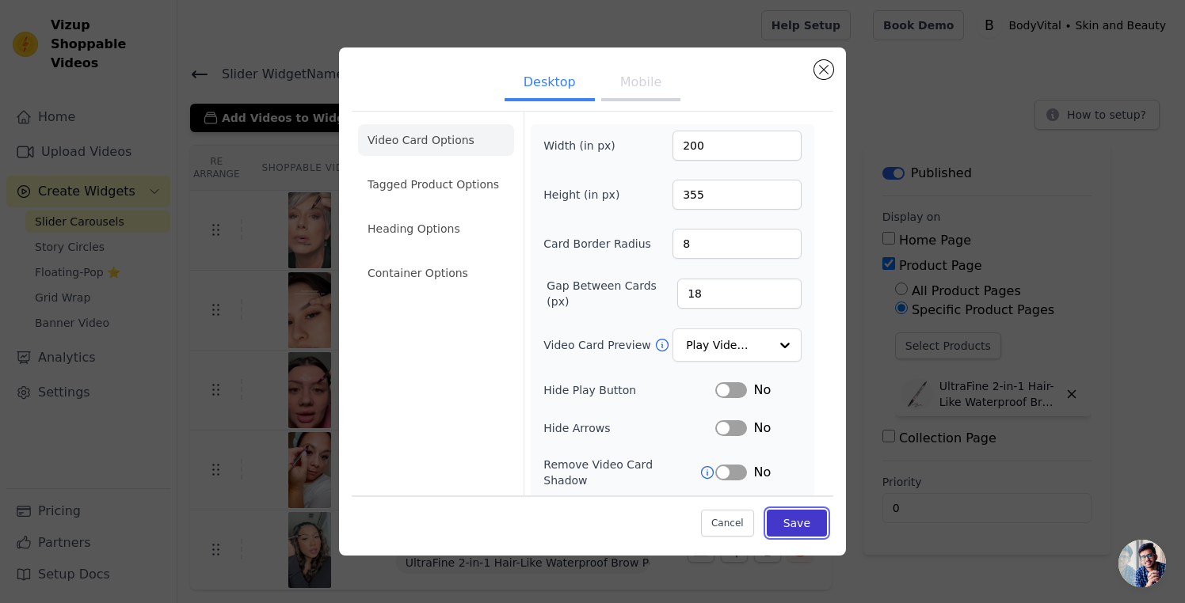
click at [806, 521] on button "Save" at bounding box center [796, 523] width 60 height 27
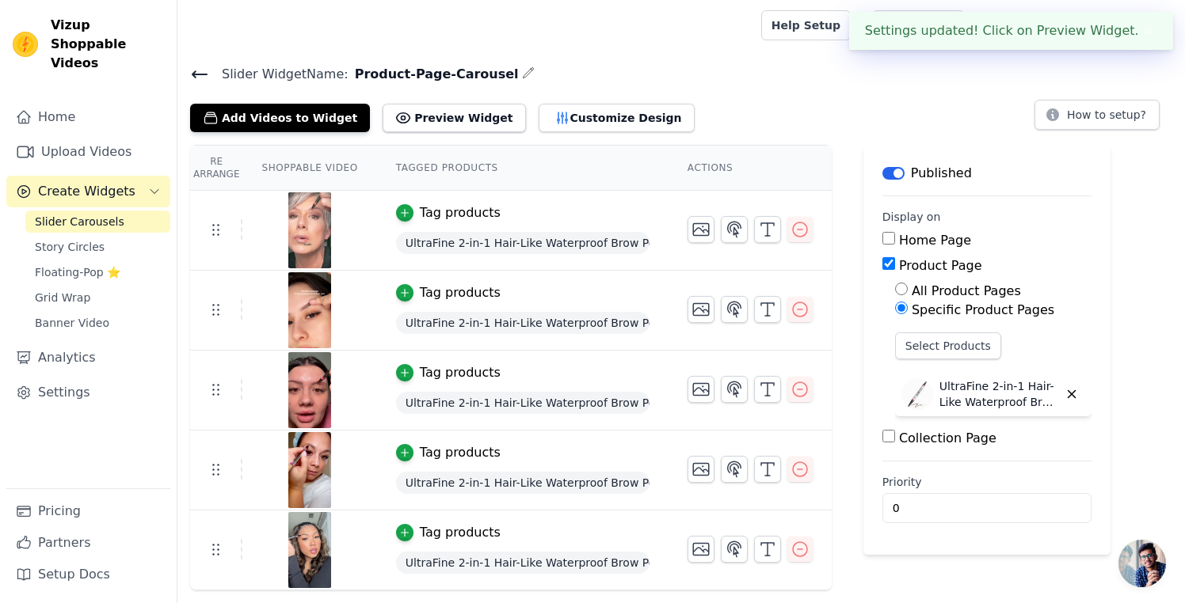
click at [87, 214] on span "Slider Carousels" at bounding box center [79, 222] width 89 height 16
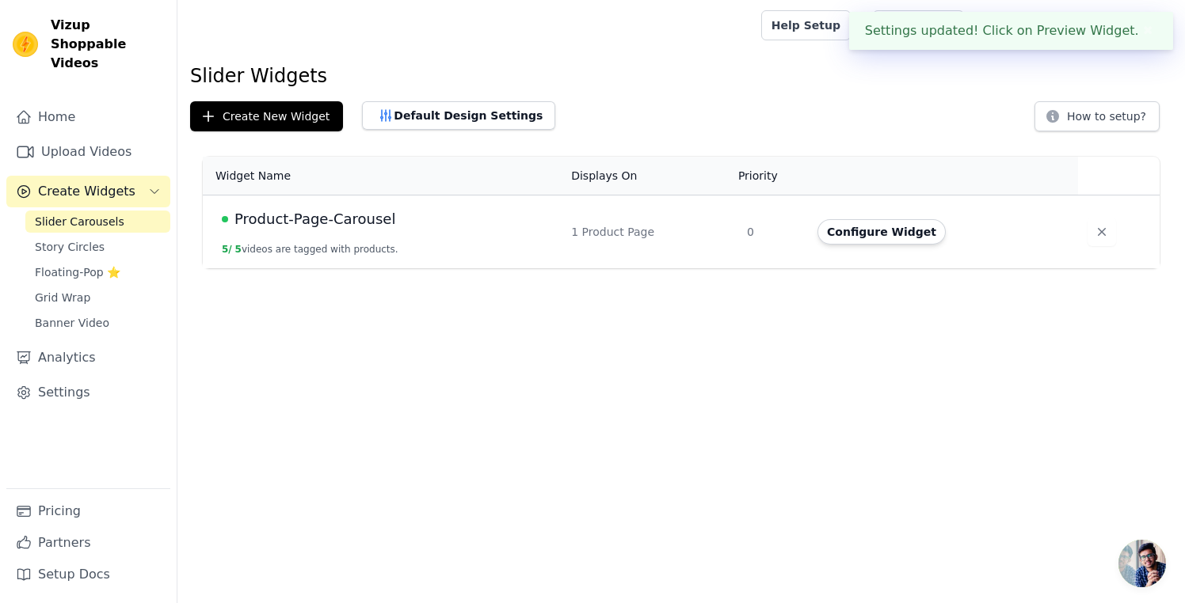
click at [417, 220] on div "Product-Page-Carousel" at bounding box center [387, 219] width 330 height 22
click at [904, 231] on button "Configure Widget" at bounding box center [881, 231] width 128 height 25
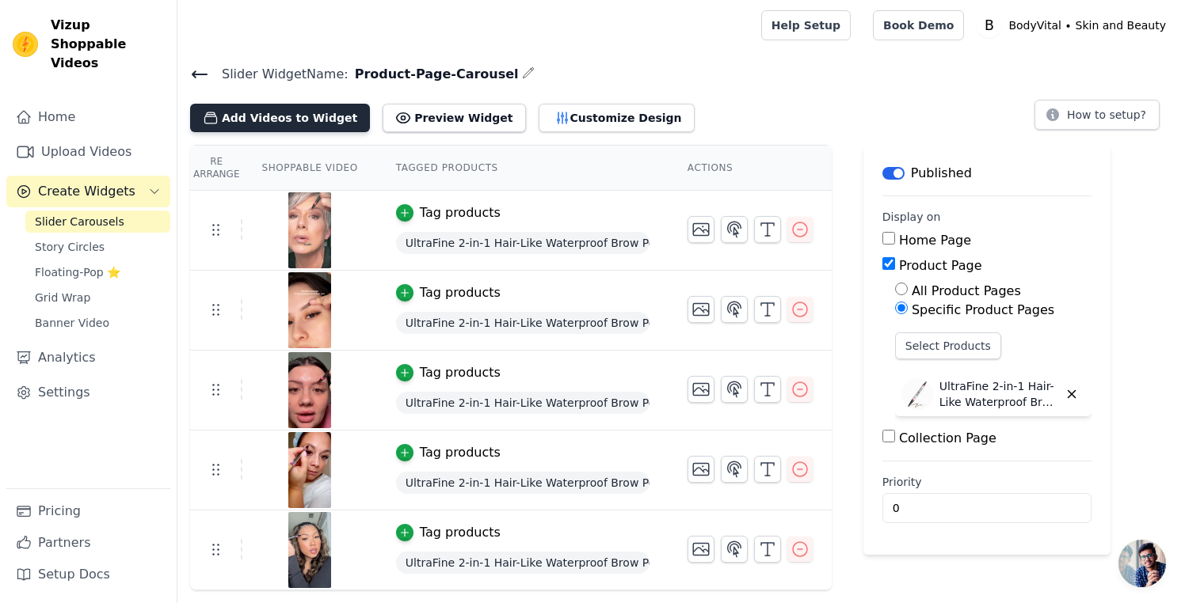
click at [280, 117] on button "Add Videos to Widget" at bounding box center [280, 118] width 180 height 29
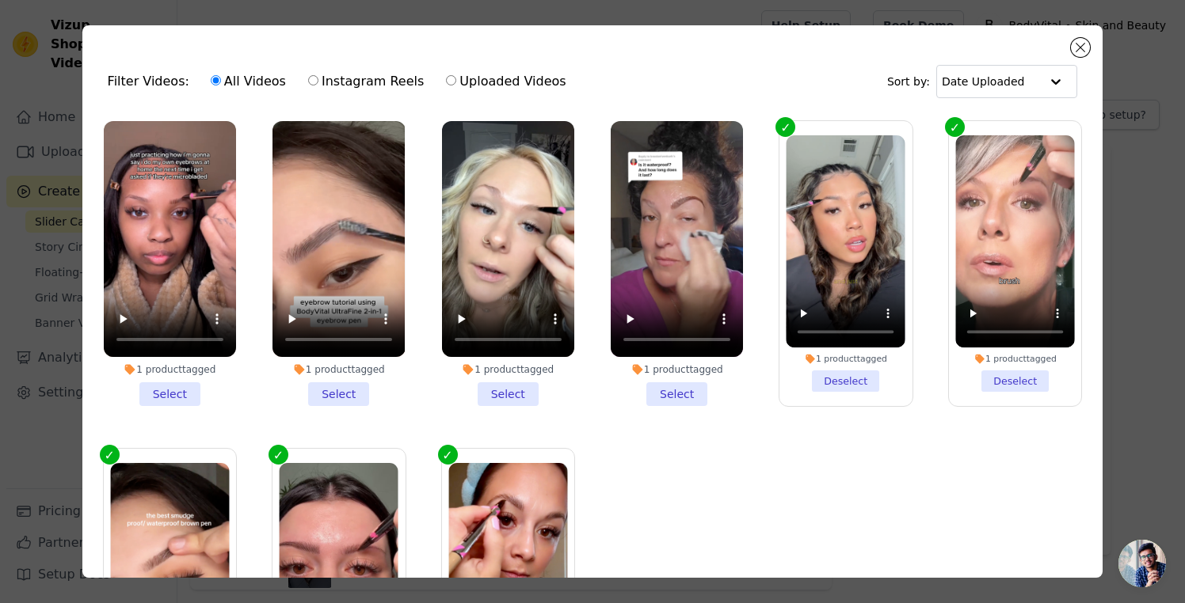
click at [690, 389] on li "1 product tagged Select" at bounding box center [676, 263] width 132 height 285
click at [0, 0] on input "1 product tagged Select" at bounding box center [0, 0] width 0 height 0
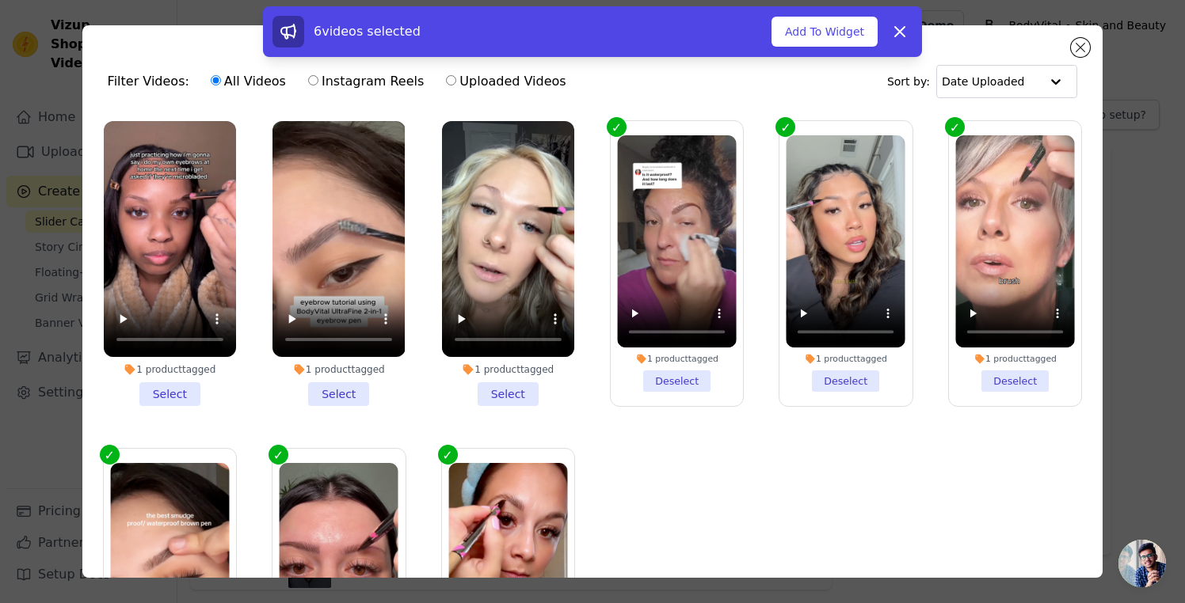
click at [501, 394] on li "1 product tagged Select" at bounding box center [508, 263] width 132 height 285
click at [0, 0] on input "1 product tagged Select" at bounding box center [0, 0] width 0 height 0
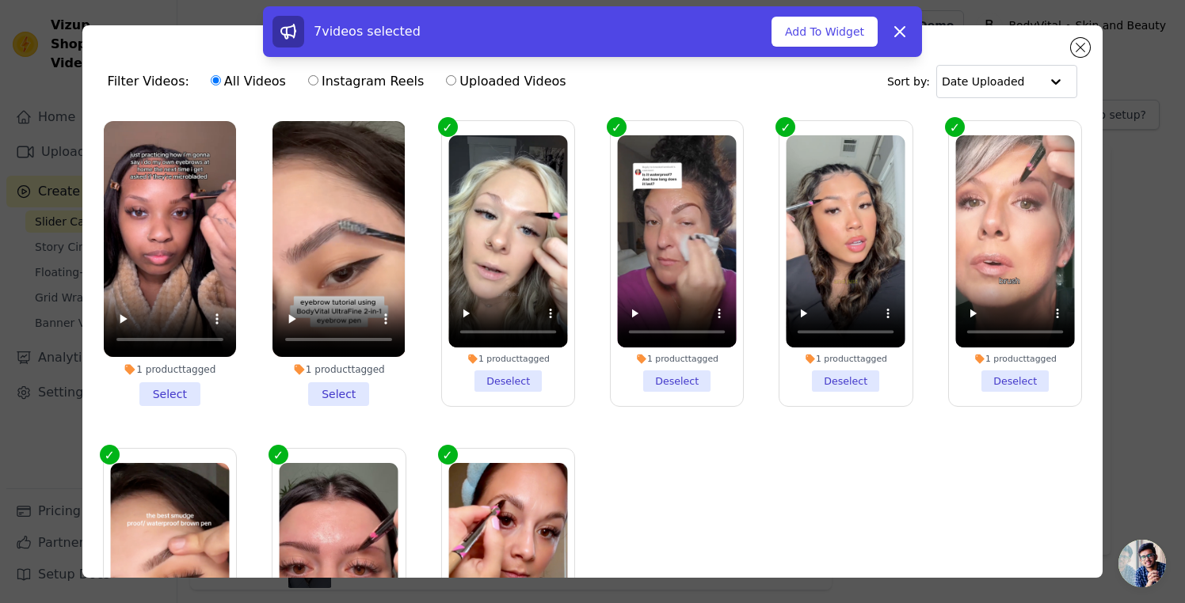
click at [344, 393] on li "1 product tagged Select" at bounding box center [338, 263] width 132 height 285
click at [0, 0] on input "1 product tagged Select" at bounding box center [0, 0] width 0 height 0
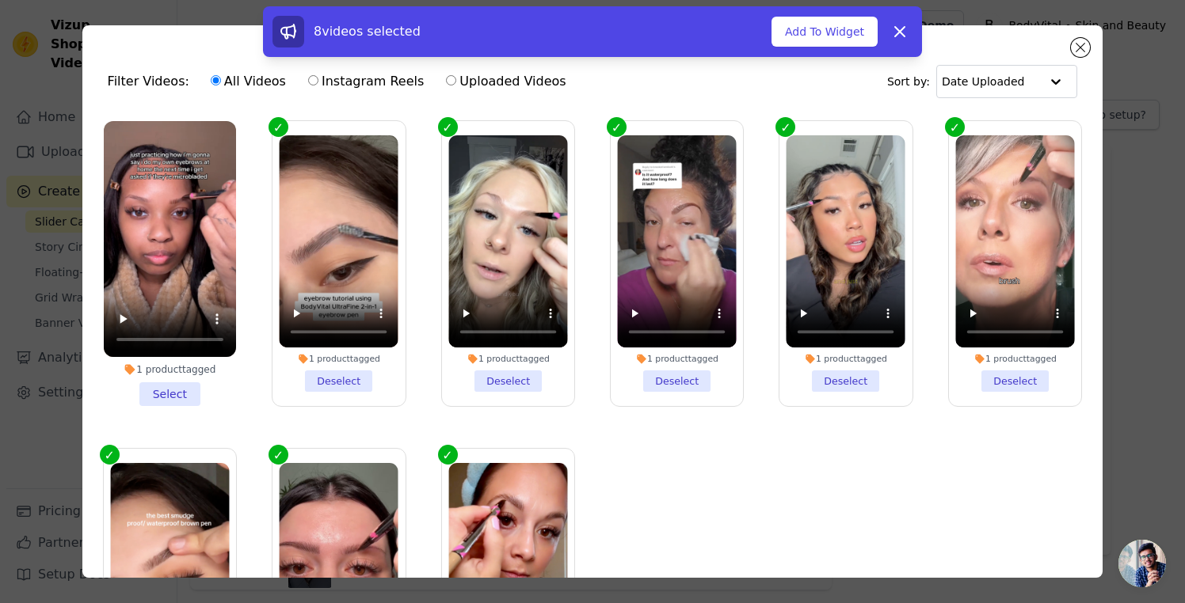
click at [186, 392] on li "1 product tagged Select" at bounding box center [170, 263] width 132 height 285
click at [0, 0] on input "1 product tagged Select" at bounding box center [0, 0] width 0 height 0
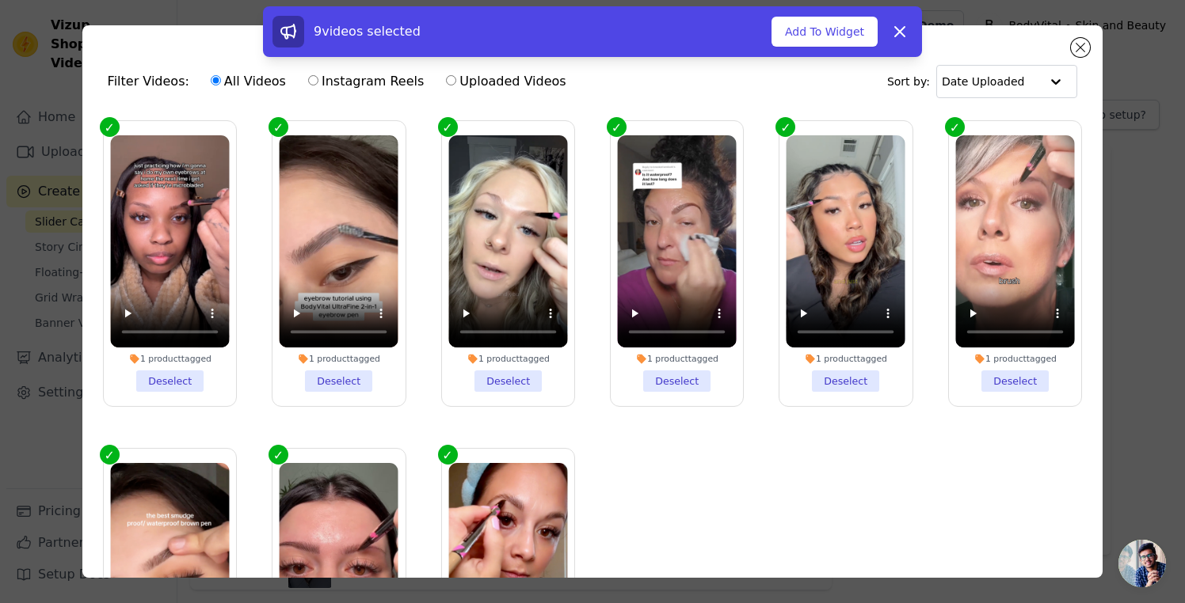
click at [827, 46] on button "Add To Widget" at bounding box center [824, 32] width 106 height 30
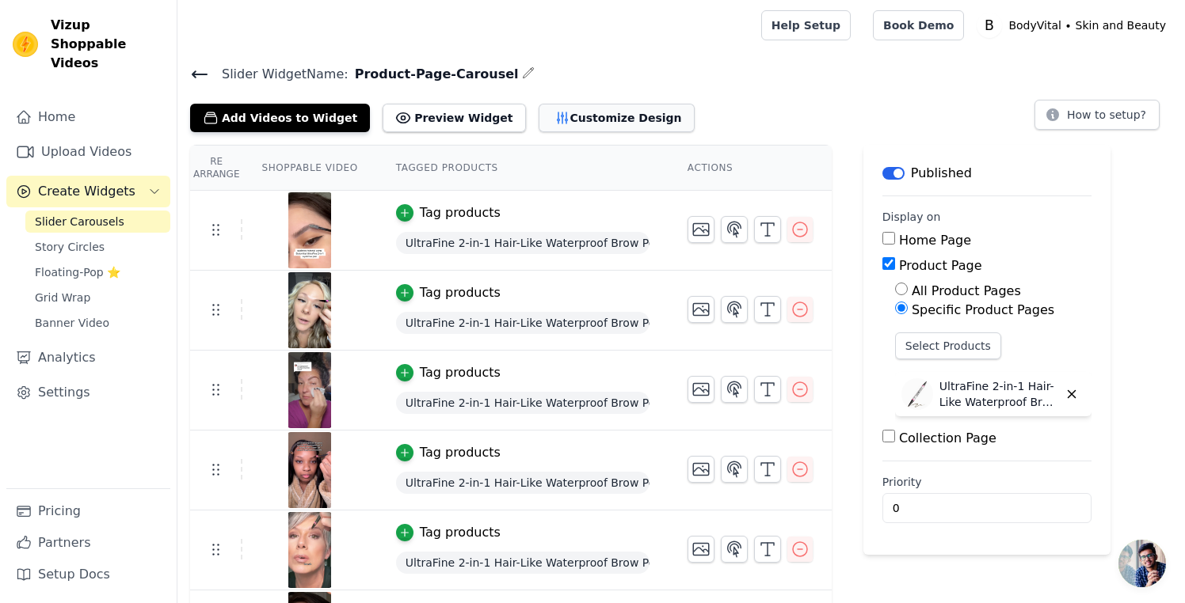
click at [595, 120] on button "Customize Design" at bounding box center [616, 118] width 156 height 29
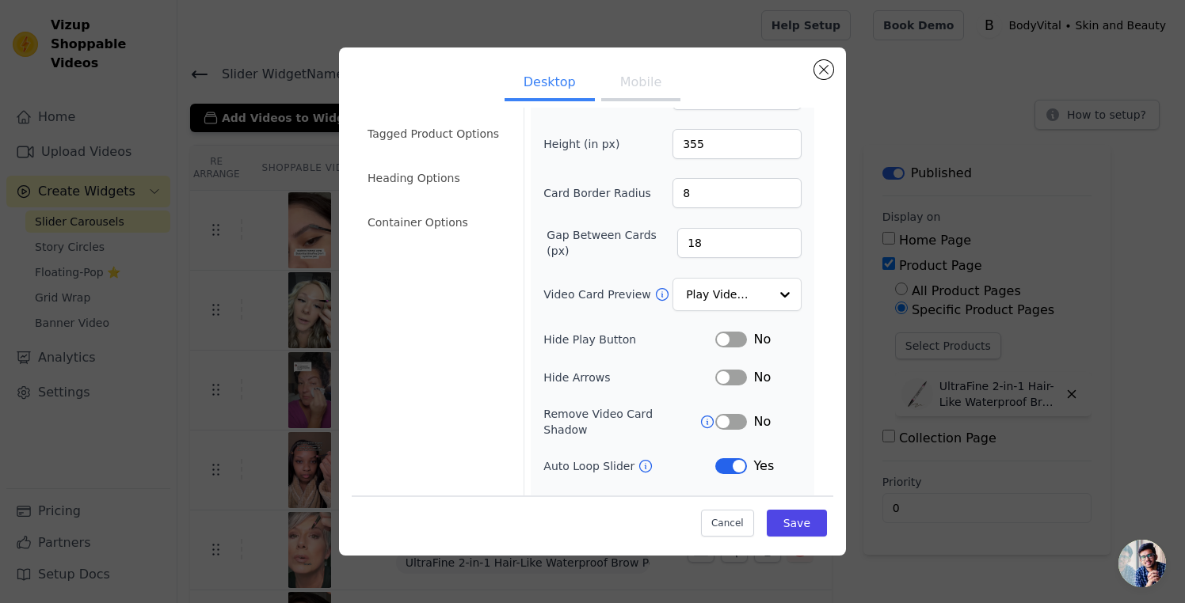
scroll to position [55, 0]
click at [726, 337] on button "Label" at bounding box center [731, 336] width 32 height 16
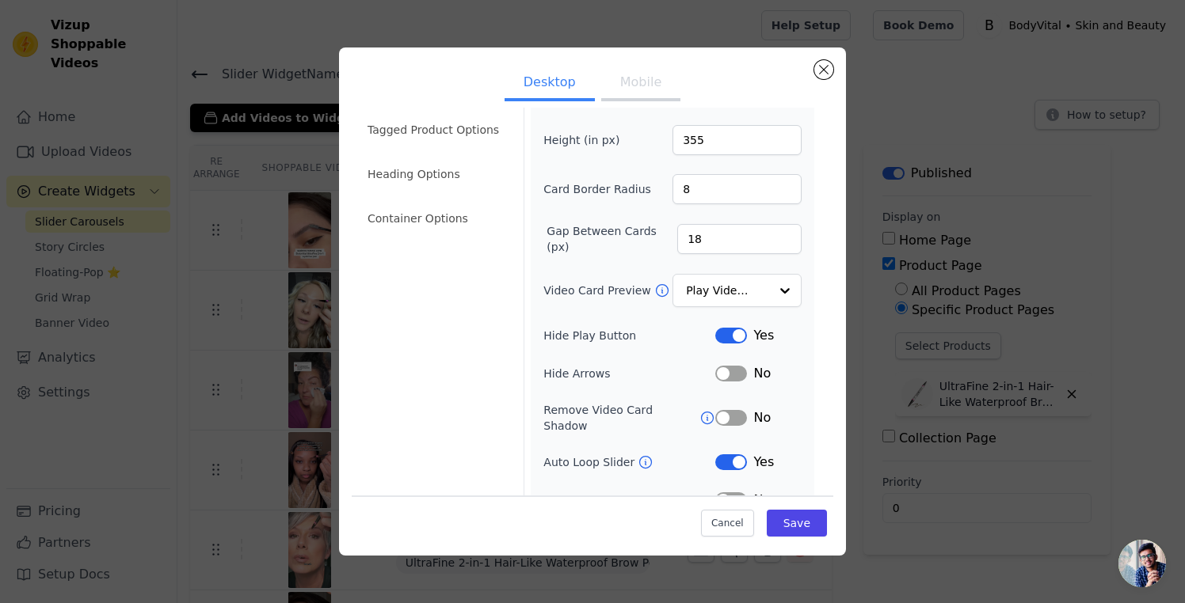
scroll to position [0, 0]
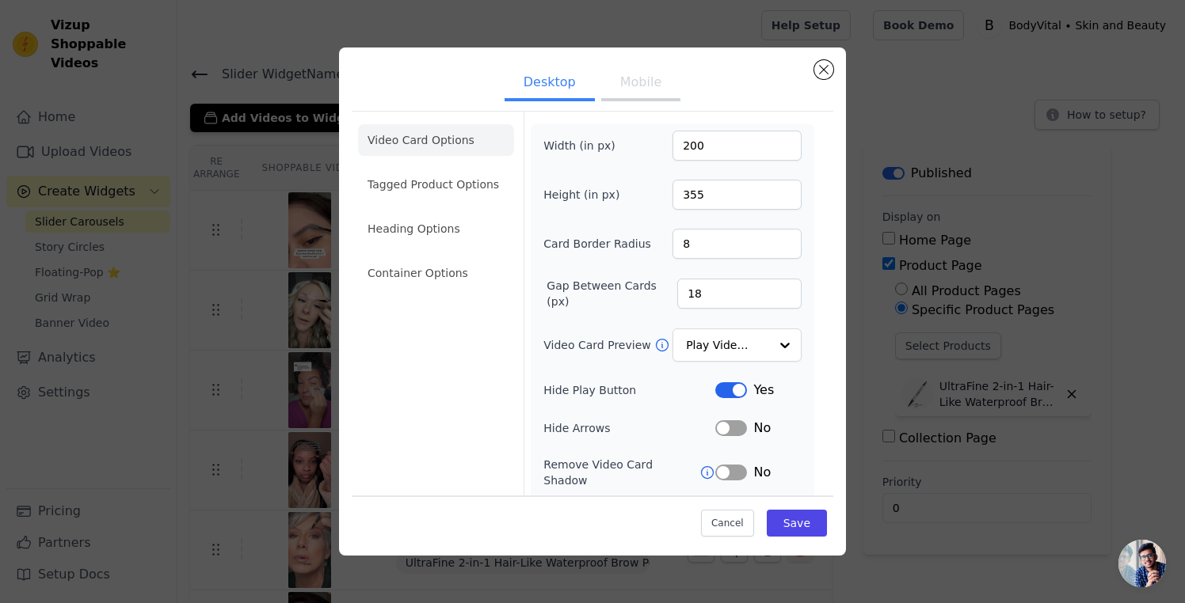
click at [428, 139] on li "Video Card Options" at bounding box center [436, 140] width 156 height 32
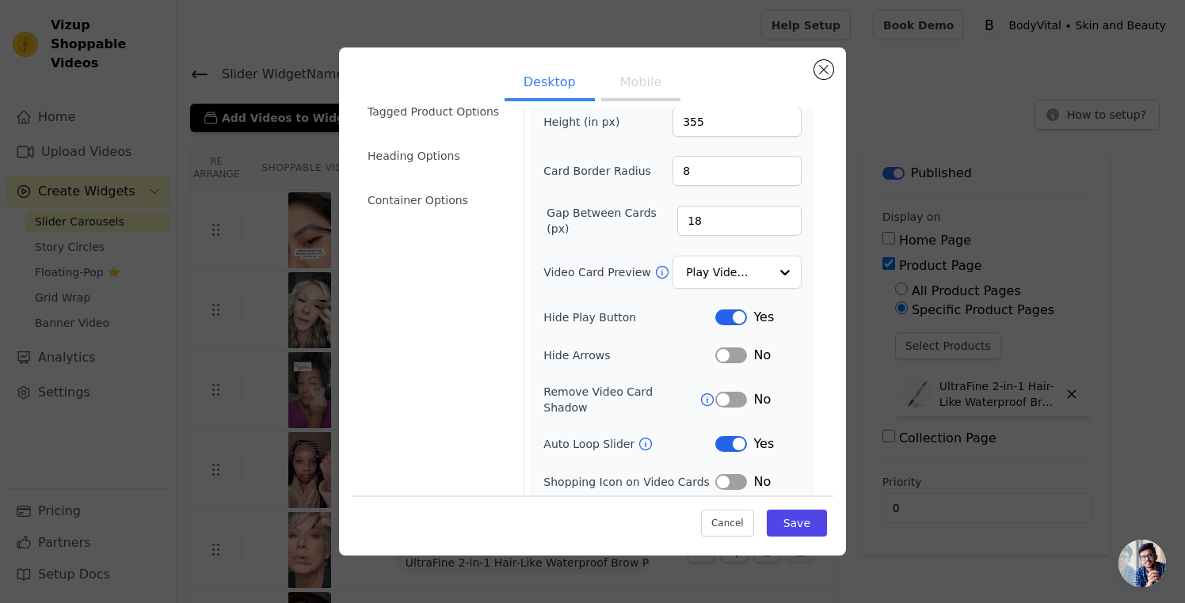
scroll to position [93, 0]
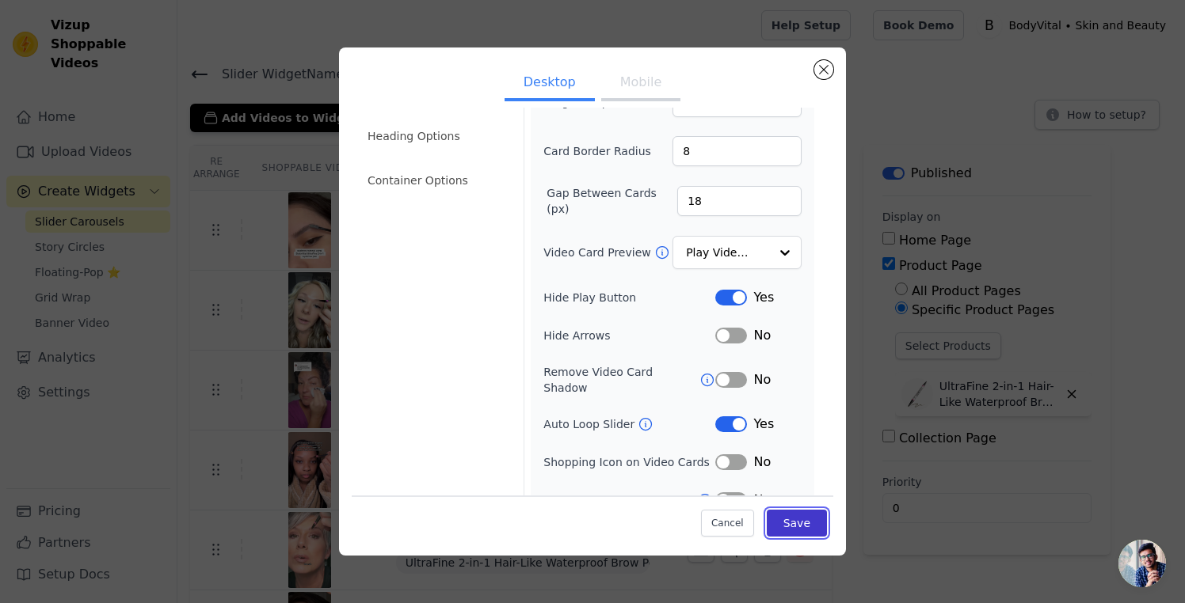
click at [805, 531] on button "Save" at bounding box center [796, 523] width 60 height 27
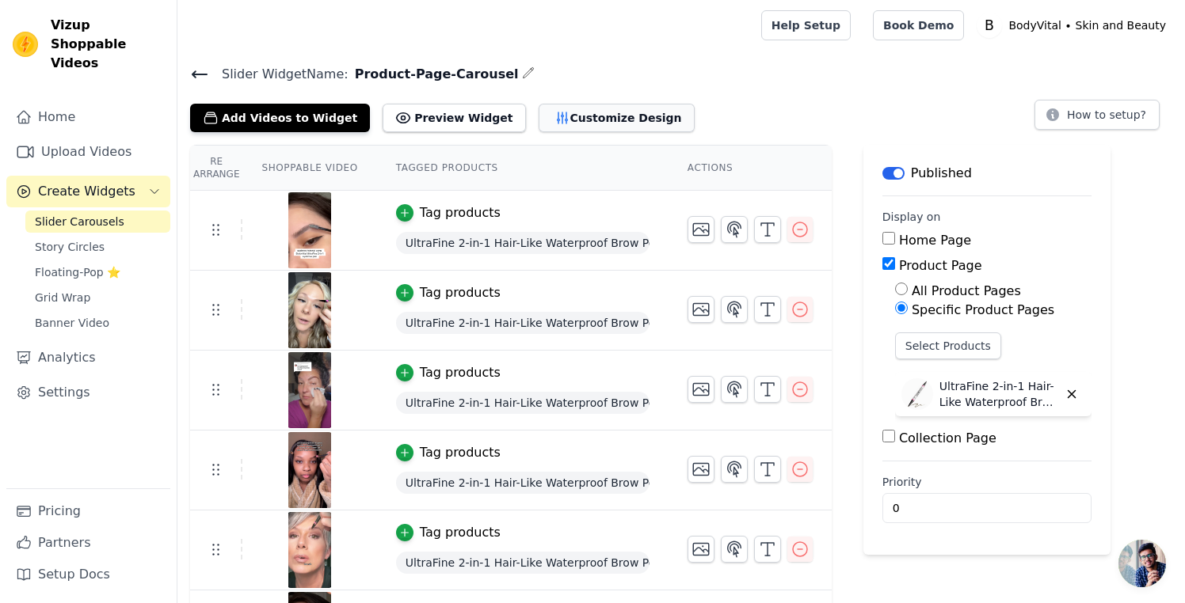
click at [562, 120] on button "Customize Design" at bounding box center [616, 118] width 156 height 29
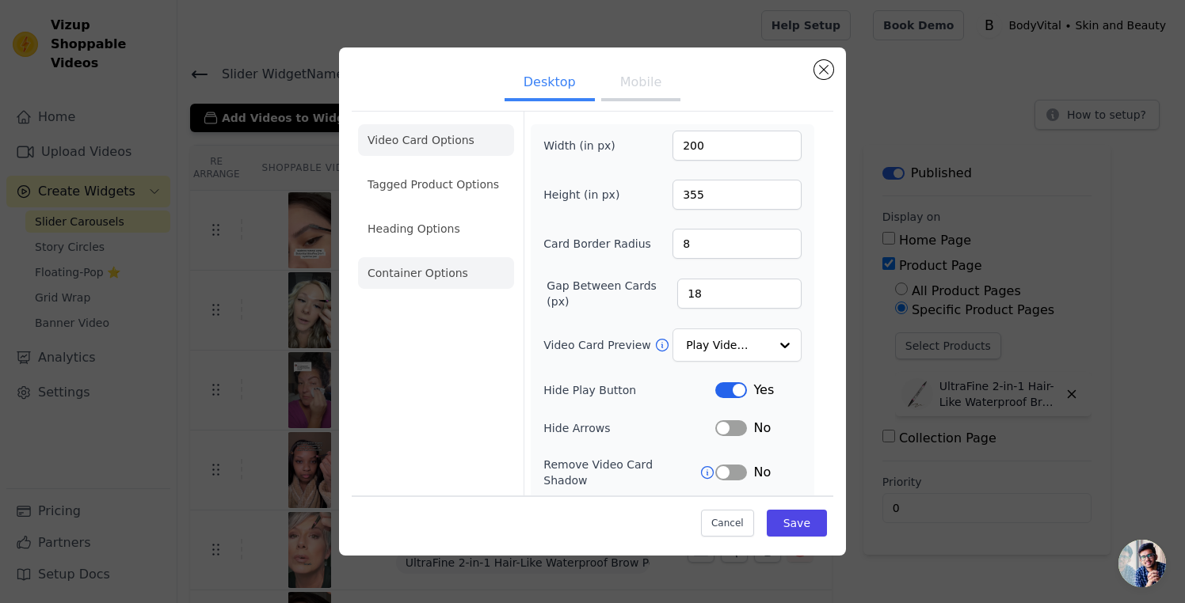
click at [461, 272] on li "Container Options" at bounding box center [436, 273] width 156 height 32
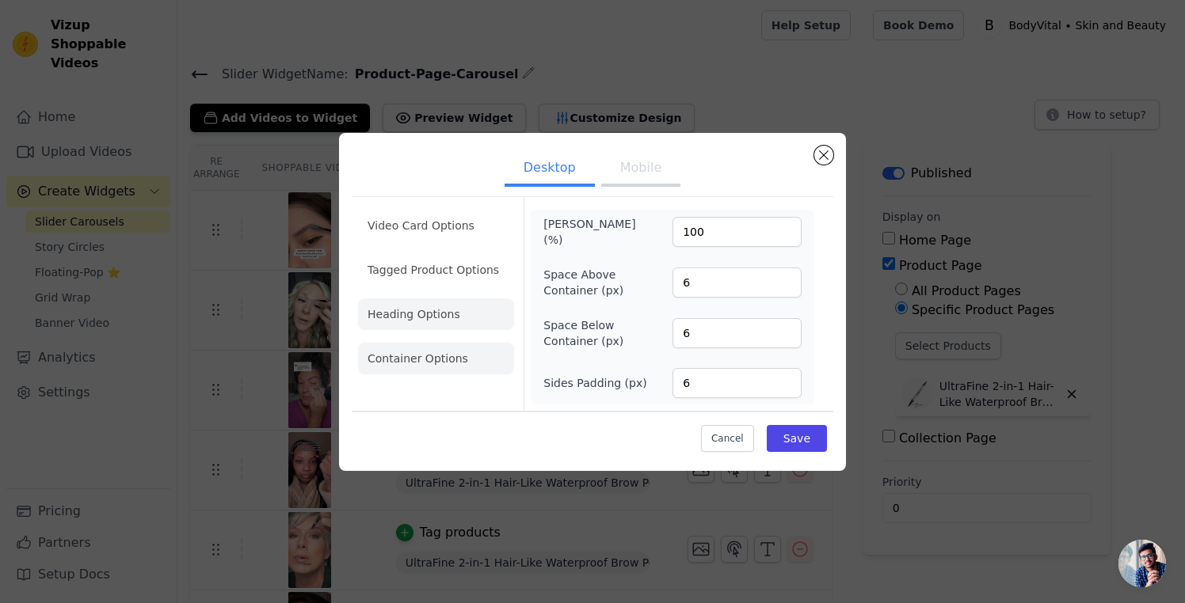
click at [461, 323] on li "Heading Options" at bounding box center [436, 315] width 156 height 32
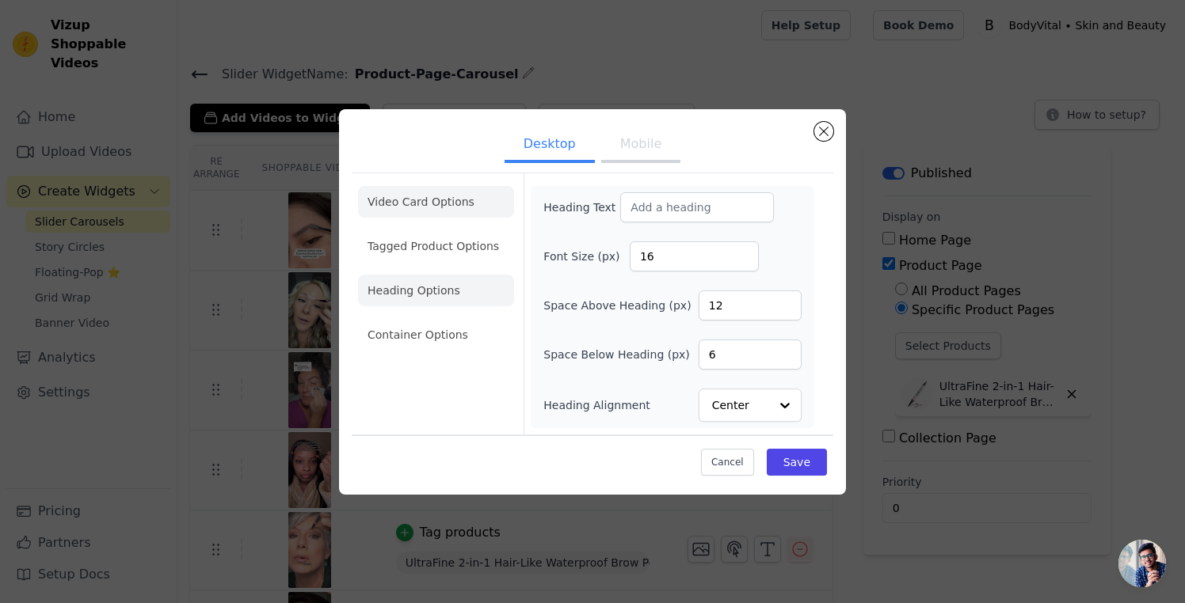
click at [426, 241] on li "Tagged Product Options" at bounding box center [436, 246] width 156 height 32
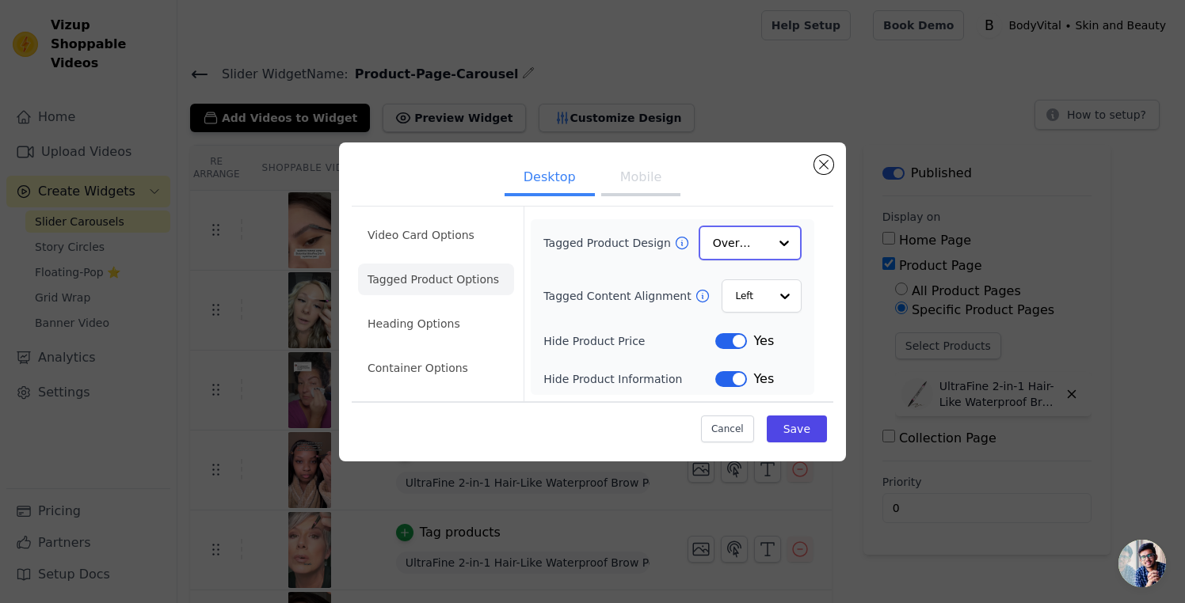
click at [730, 252] on input "Tagged Product Design" at bounding box center [740, 243] width 55 height 32
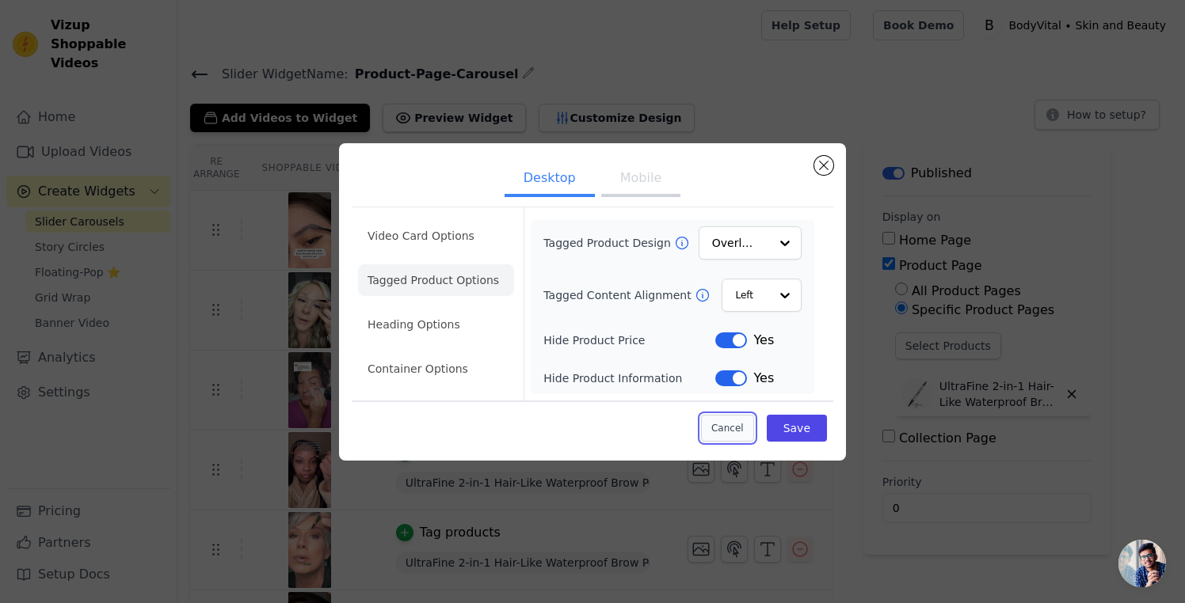
click at [735, 438] on button "Cancel" at bounding box center [727, 428] width 53 height 27
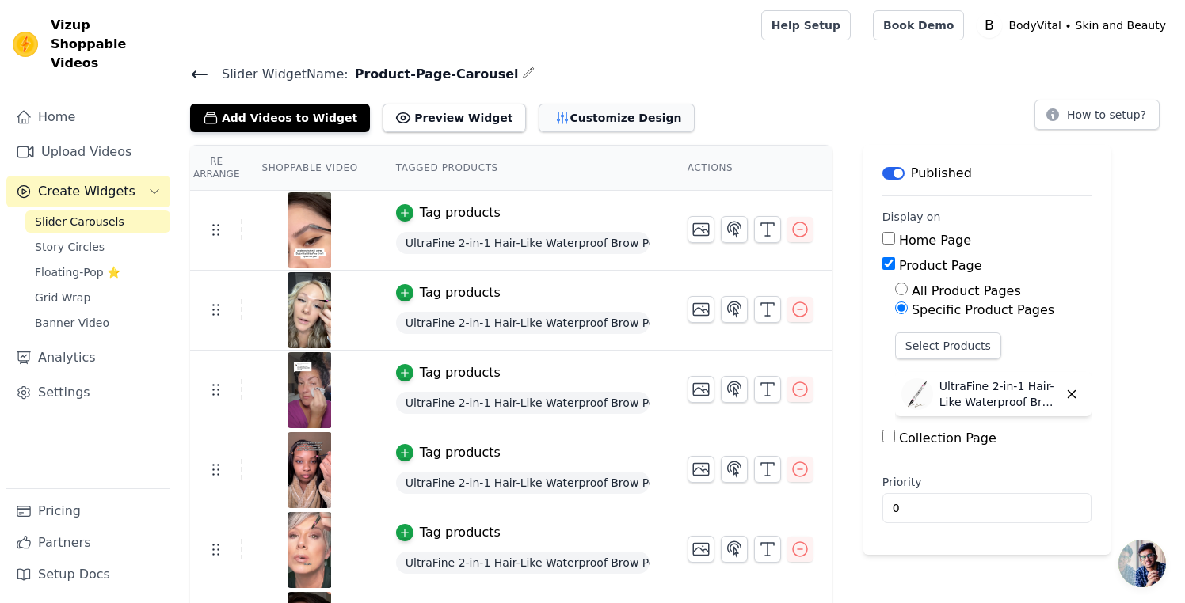
click at [609, 113] on button "Customize Design" at bounding box center [616, 118] width 156 height 29
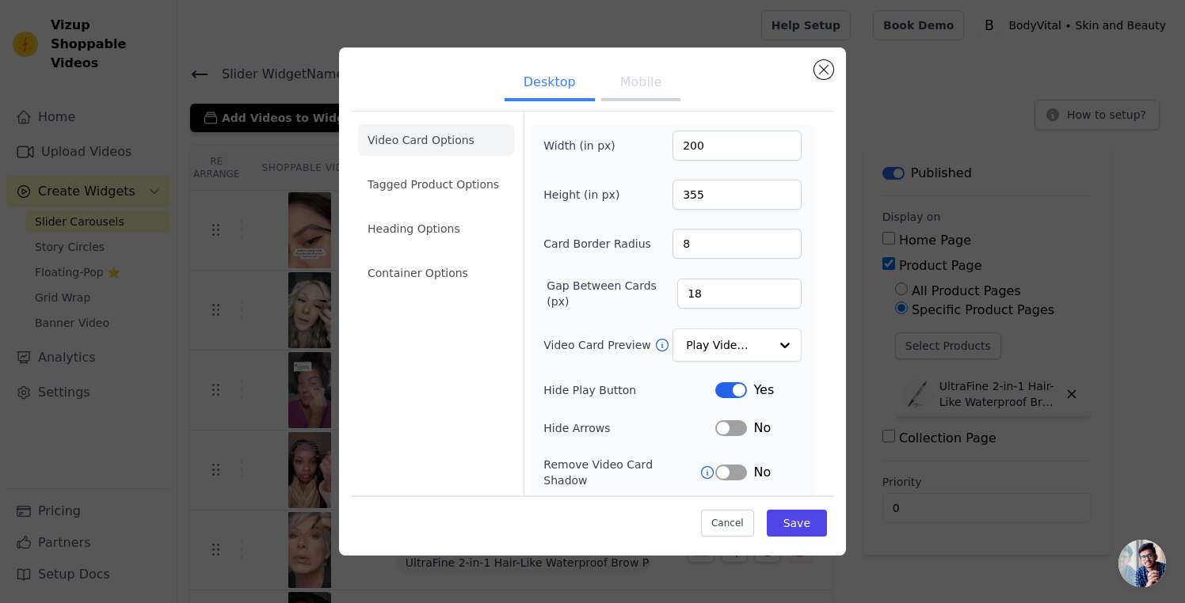
click at [723, 385] on button "Label" at bounding box center [731, 390] width 32 height 16
click at [814, 528] on button "Save" at bounding box center [796, 523] width 60 height 27
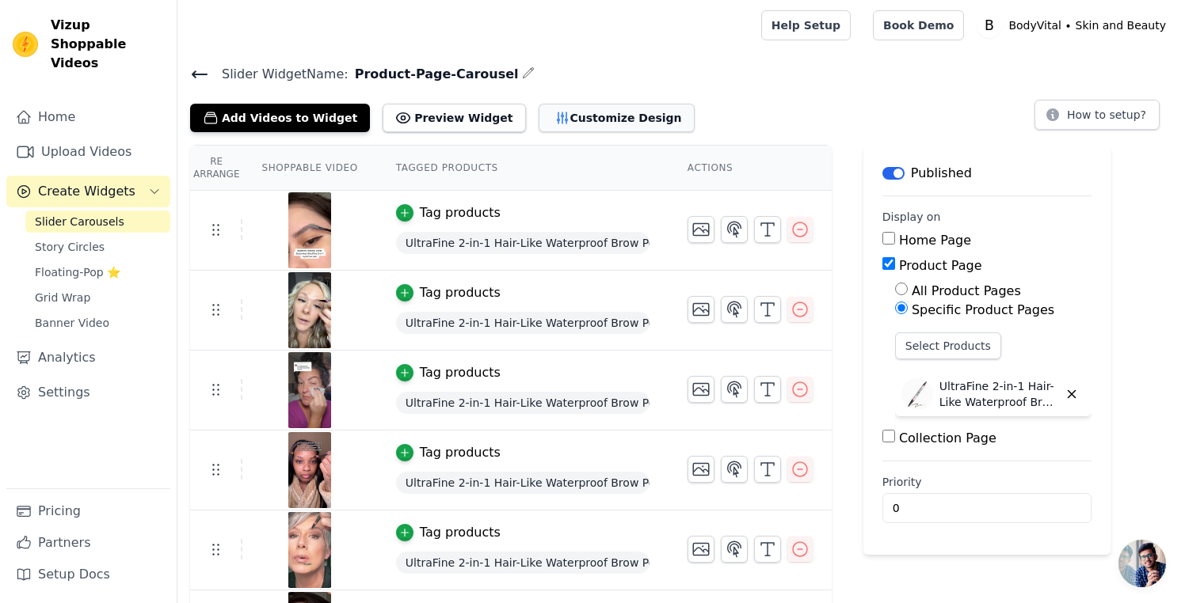
click at [538, 128] on button "Customize Design" at bounding box center [616, 118] width 156 height 29
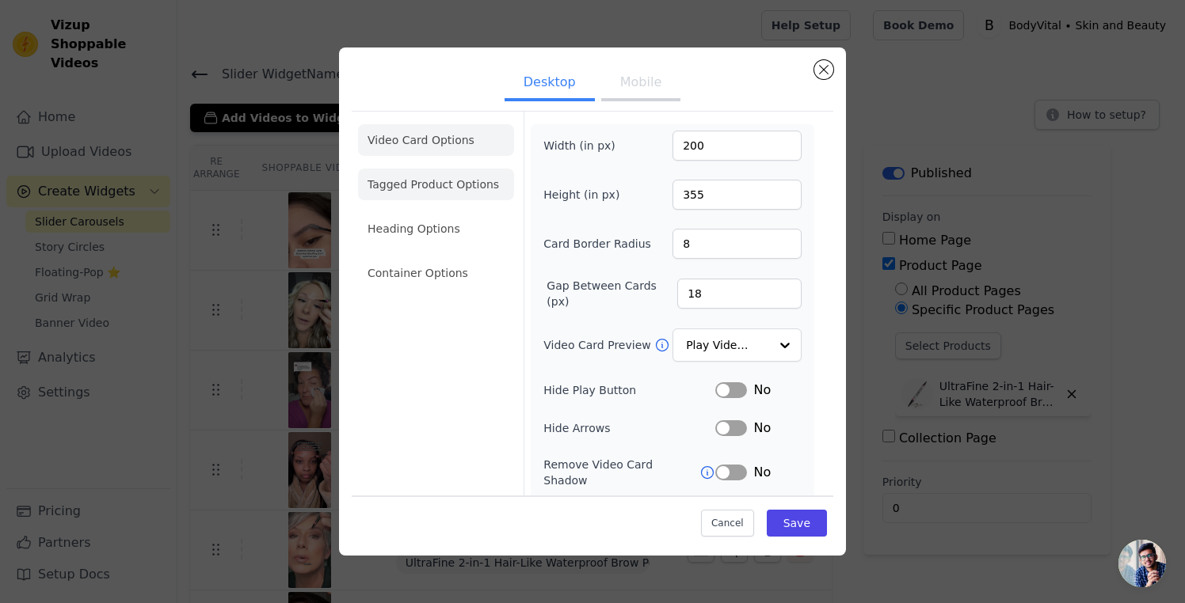
click at [463, 192] on li "Tagged Product Options" at bounding box center [436, 185] width 156 height 32
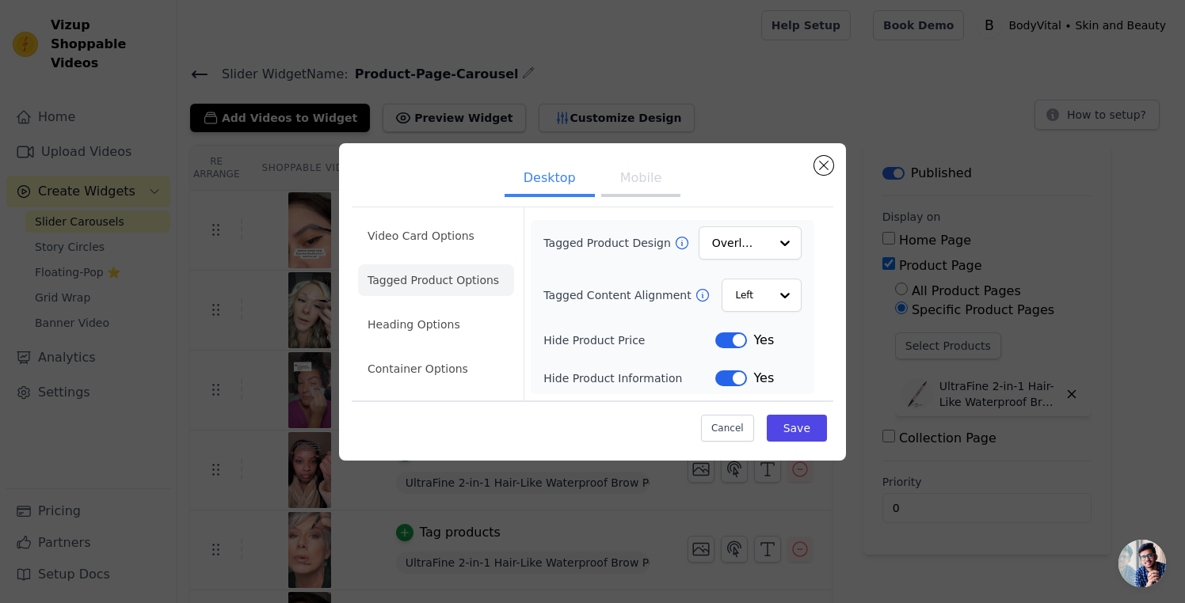
click at [678, 241] on icon at bounding box center [682, 243] width 16 height 16
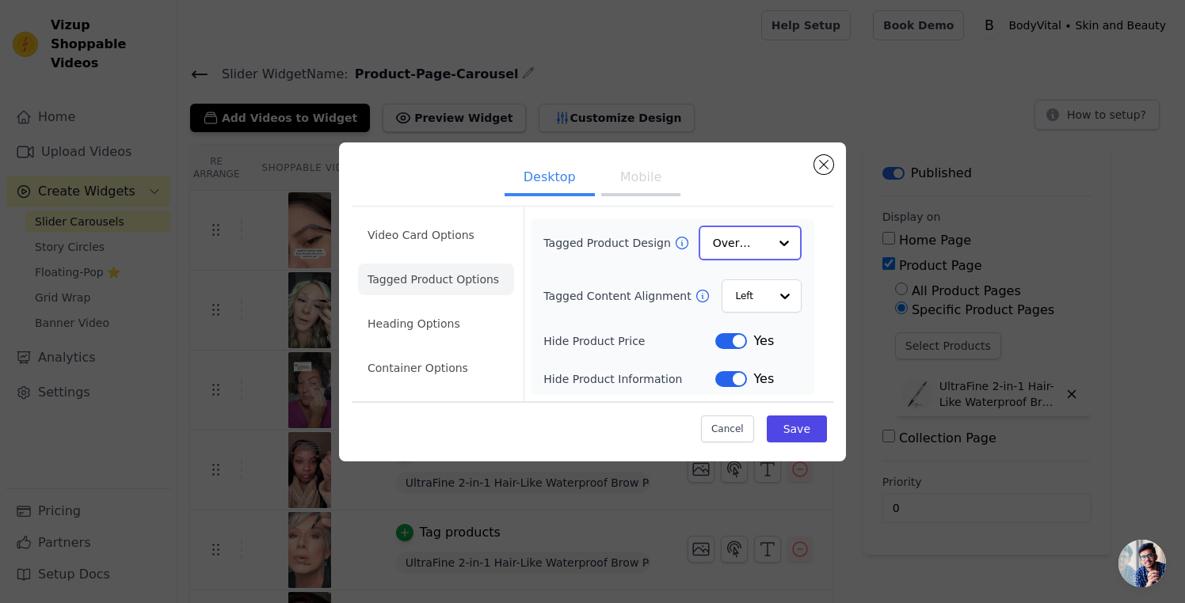
click at [732, 245] on input "Tagged Product Design" at bounding box center [740, 243] width 55 height 32
click at [732, 276] on div "Card" at bounding box center [749, 280] width 103 height 33
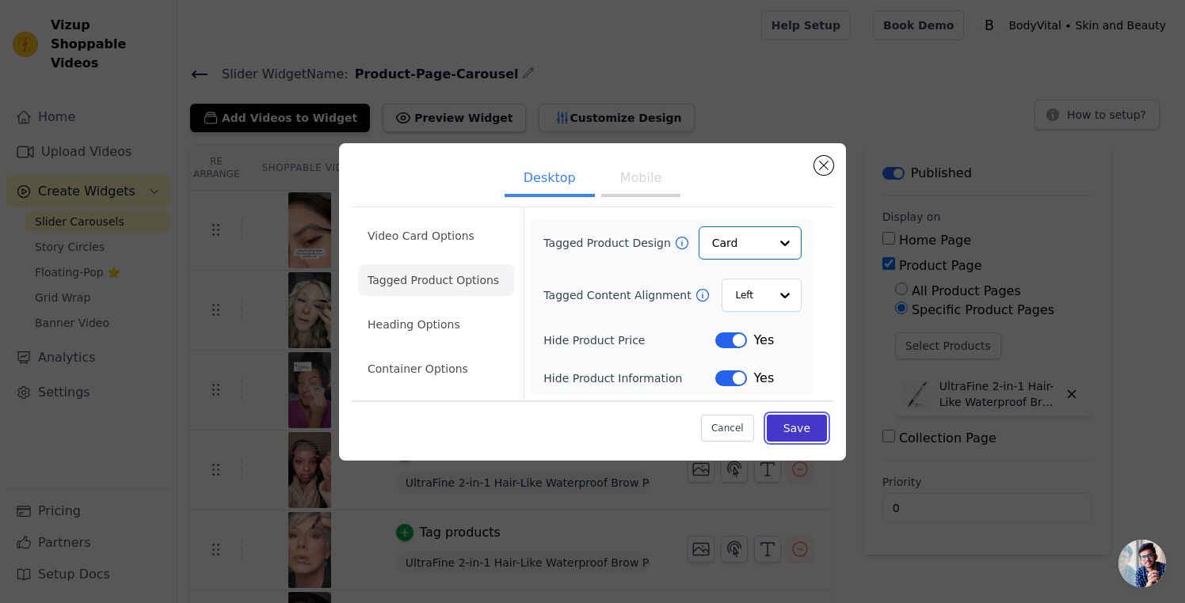
click at [799, 427] on button "Save" at bounding box center [796, 428] width 60 height 27
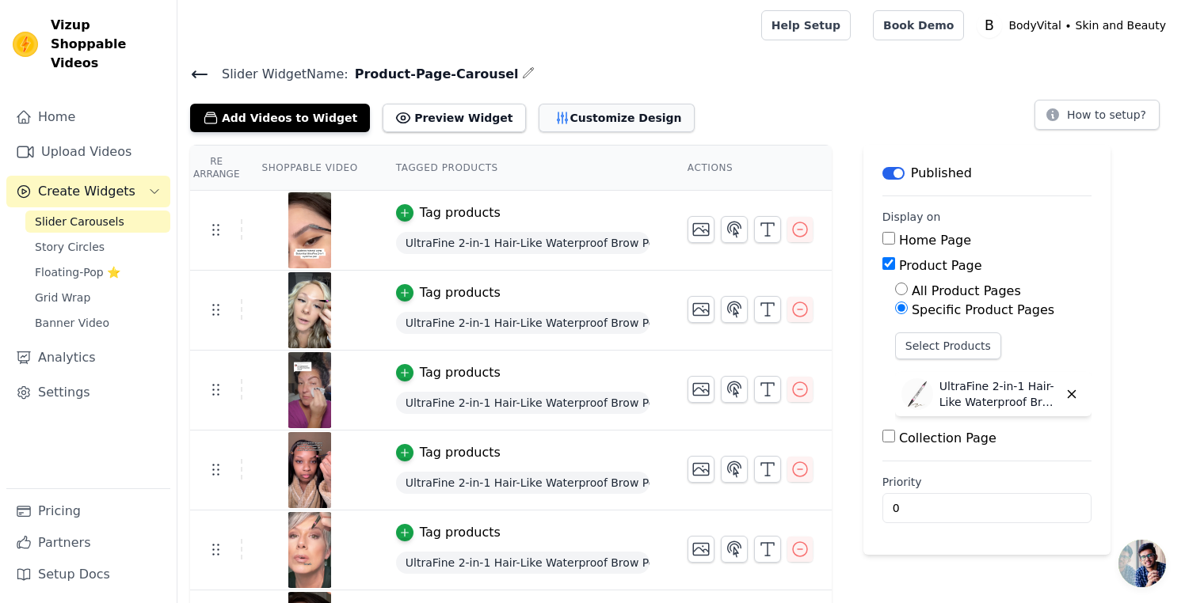
click at [567, 124] on button "Customize Design" at bounding box center [616, 118] width 156 height 29
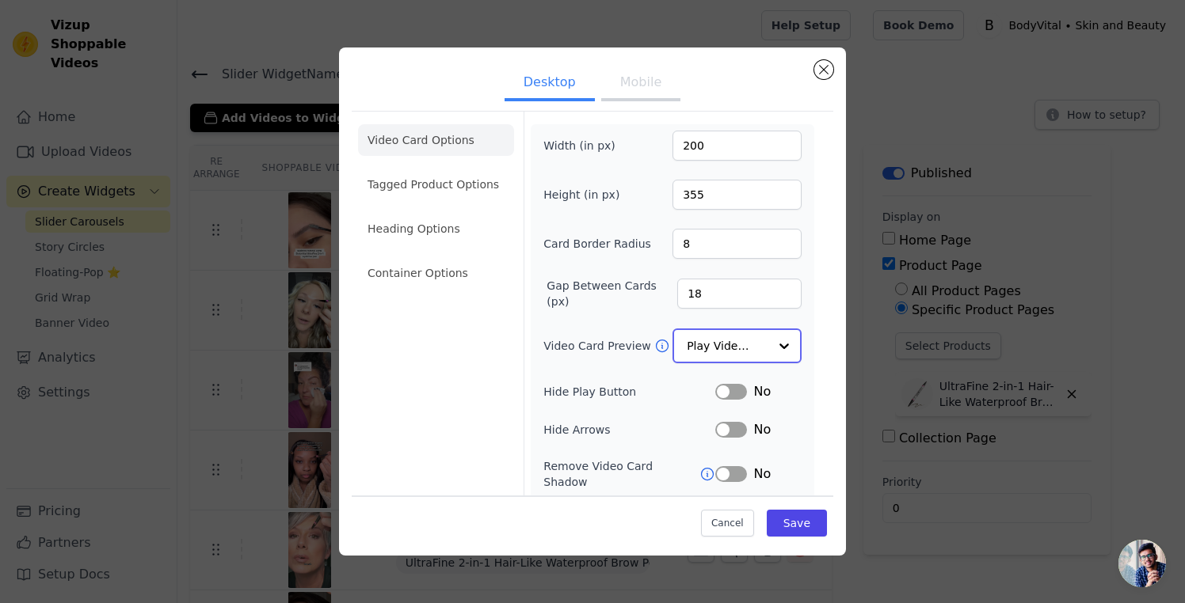
click at [732, 341] on input "Video Card Preview" at bounding box center [728, 346] width 82 height 32
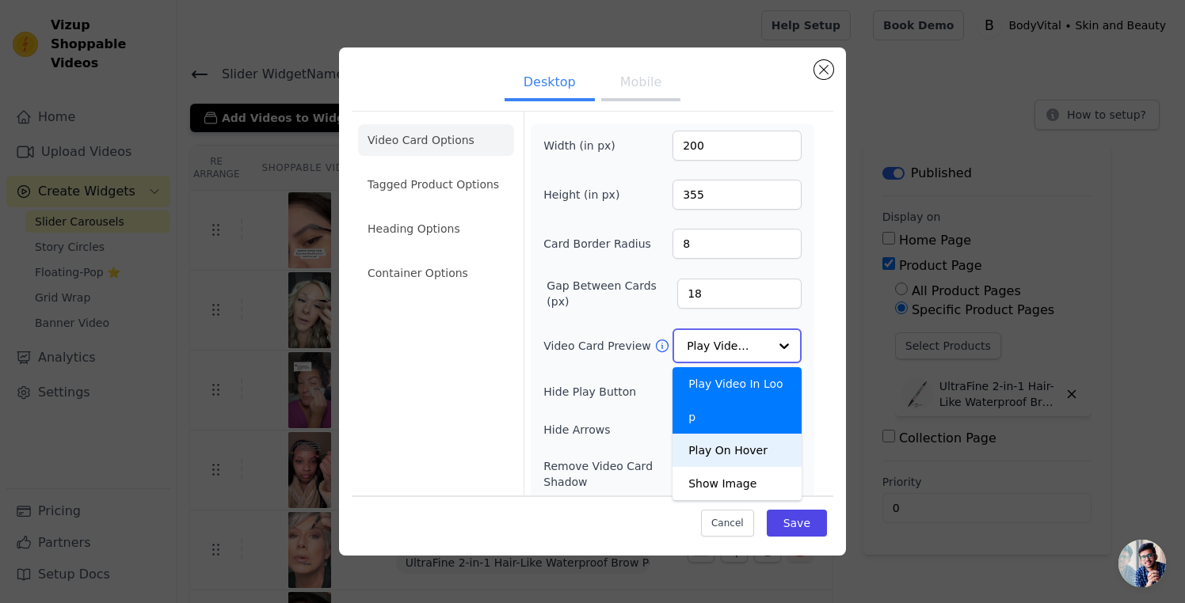
click at [737, 434] on div "Play On Hover" at bounding box center [736, 450] width 129 height 33
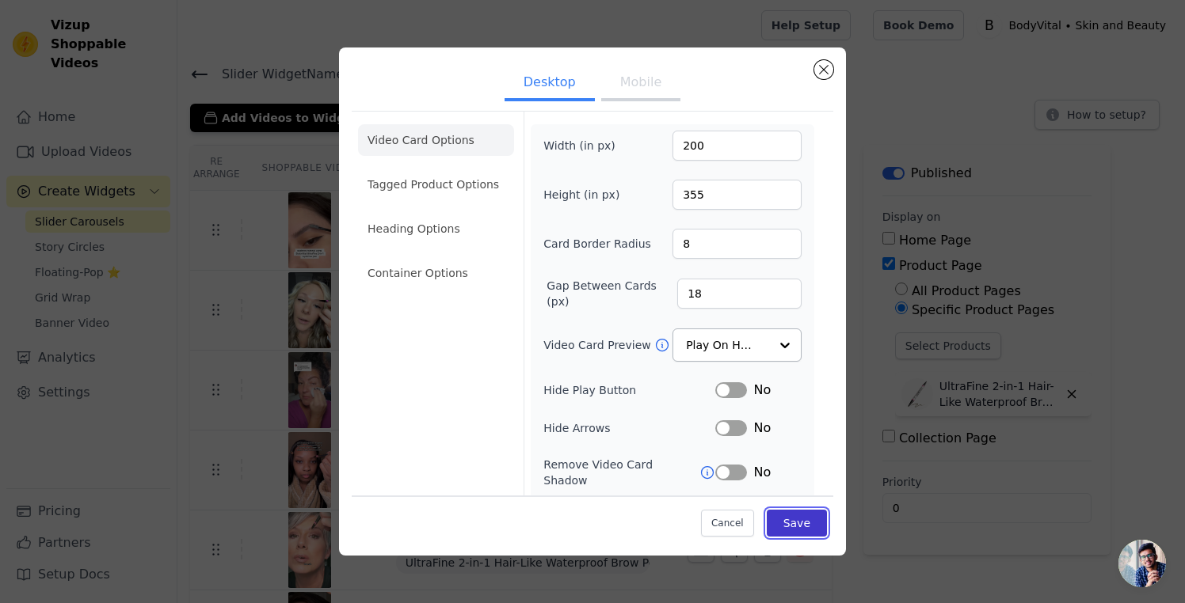
click at [808, 522] on button "Save" at bounding box center [796, 523] width 60 height 27
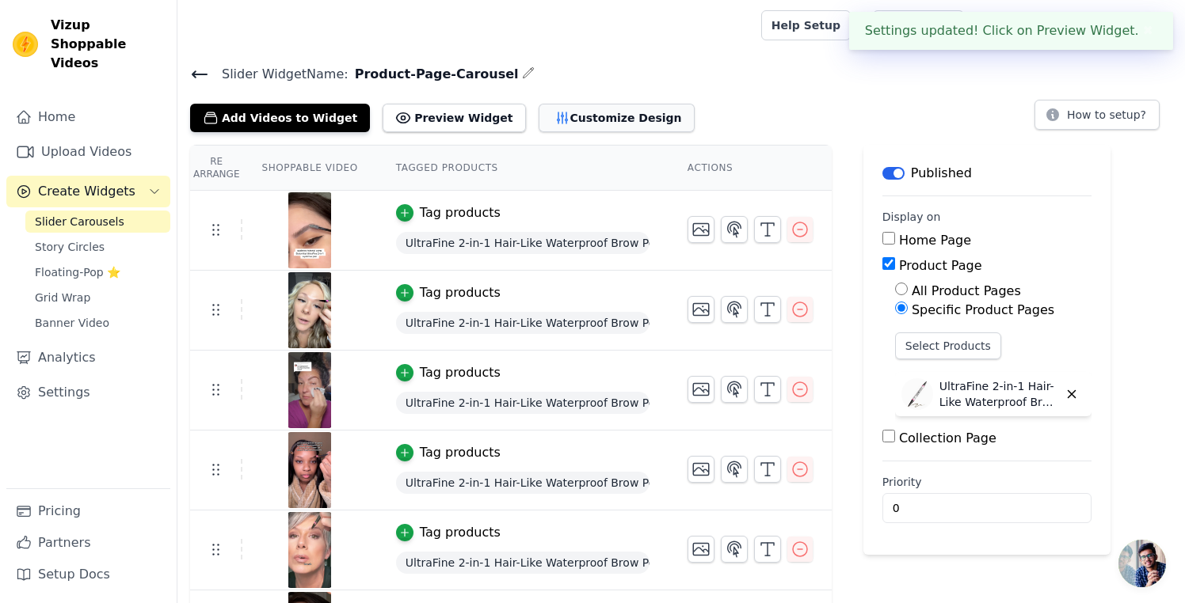
click at [572, 120] on button "Customize Design" at bounding box center [616, 118] width 156 height 29
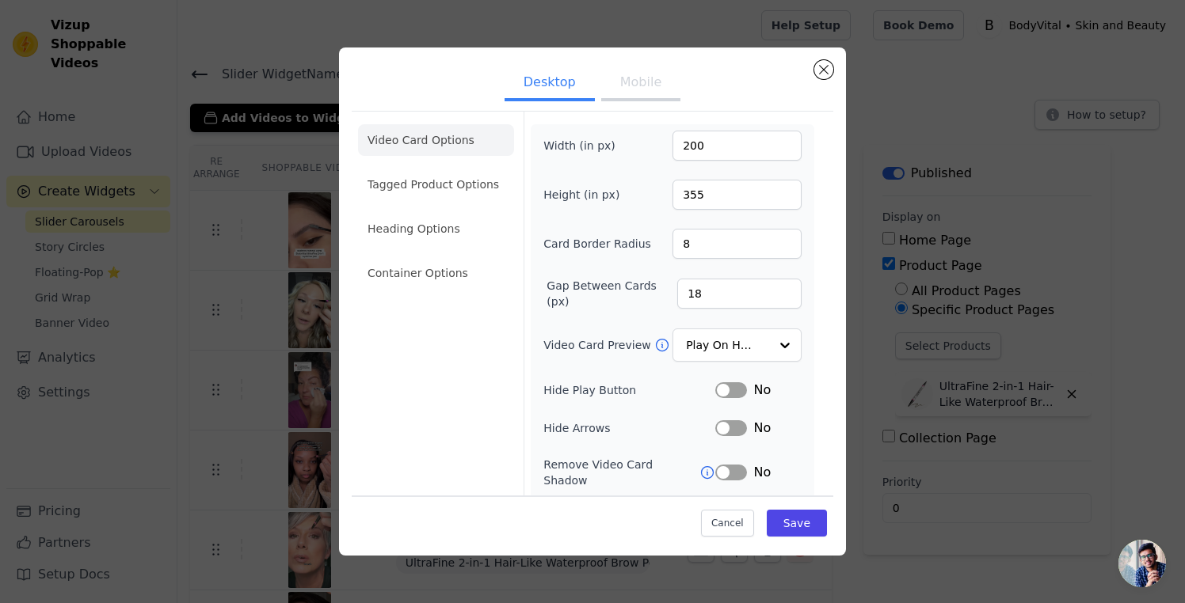
click at [633, 77] on button "Mobile" at bounding box center [640, 84] width 79 height 35
click at [696, 344] on input "Video Card Preview" at bounding box center [728, 346] width 82 height 32
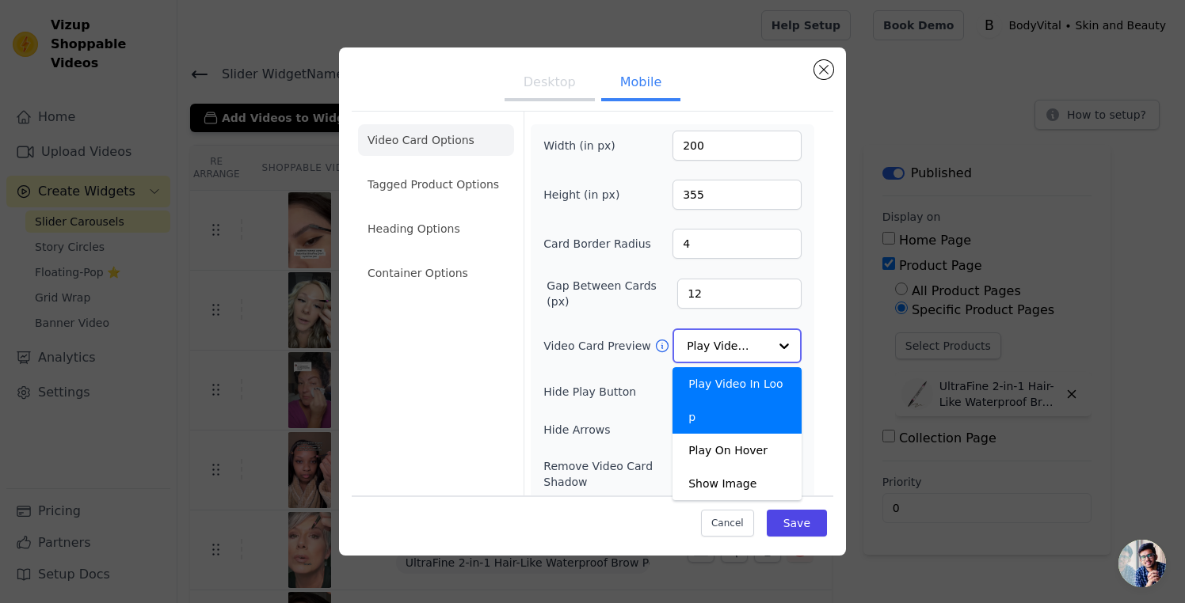
click at [720, 385] on div "Play Video In Loop" at bounding box center [736, 400] width 129 height 67
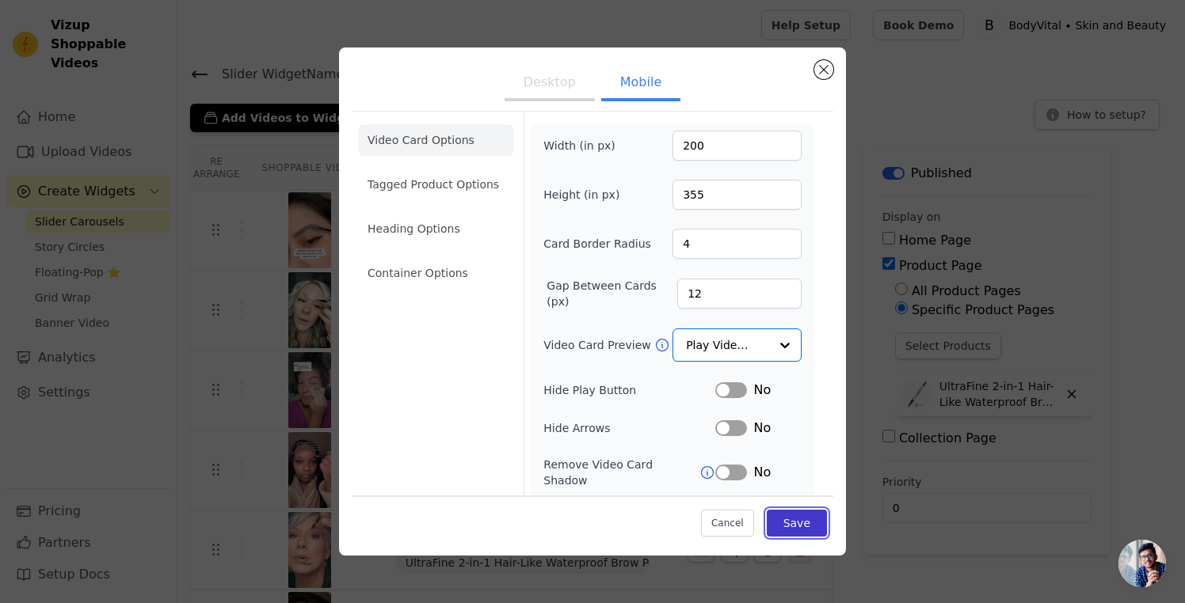
click at [807, 521] on button "Save" at bounding box center [796, 523] width 60 height 27
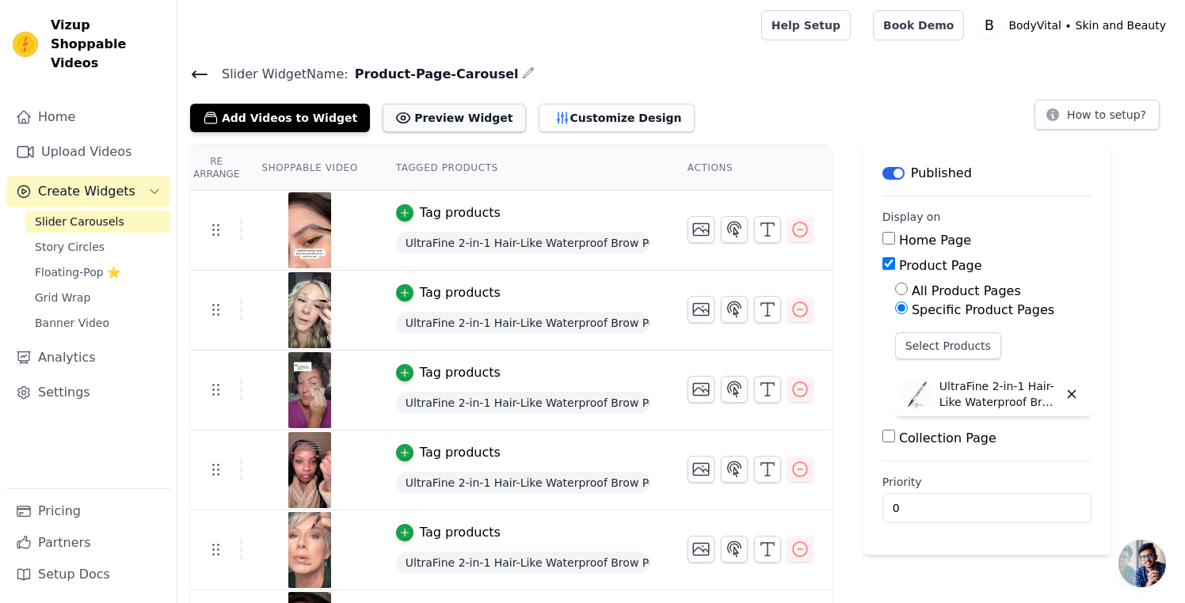
click at [444, 108] on button "Preview Widget" at bounding box center [453, 118] width 143 height 29
click at [553, 115] on button "Customize Design" at bounding box center [616, 118] width 156 height 29
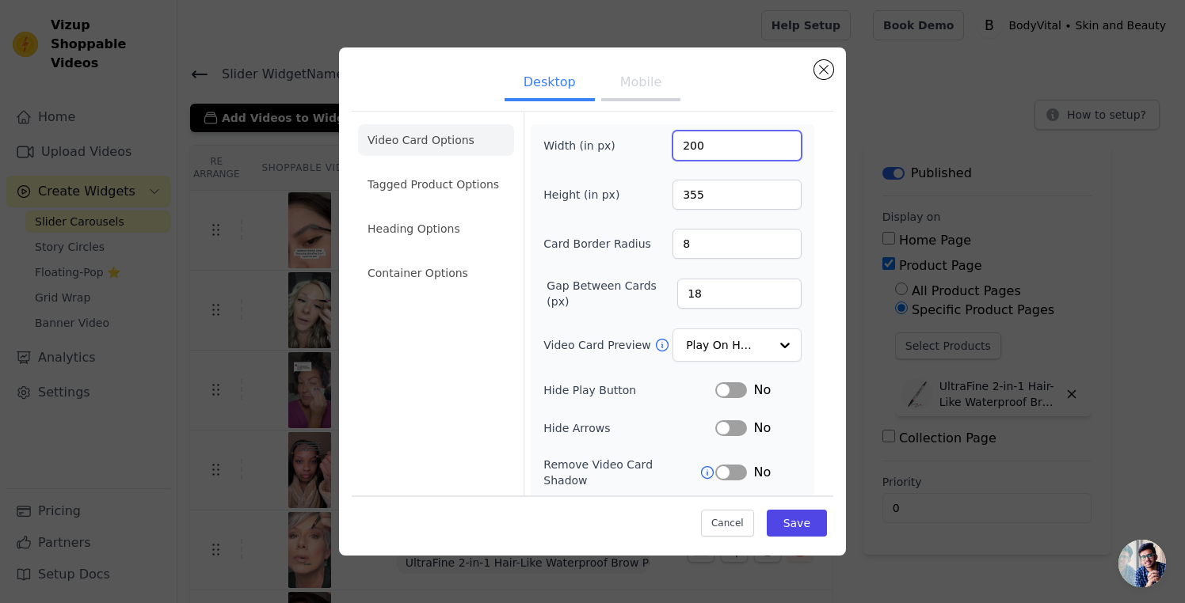
click at [694, 146] on input "200" at bounding box center [736, 146] width 129 height 30
type input "240"
drag, startPoint x: 703, startPoint y: 290, endPoint x: 672, endPoint y: 286, distance: 31.1
click at [677, 286] on input "18" at bounding box center [739, 294] width 124 height 30
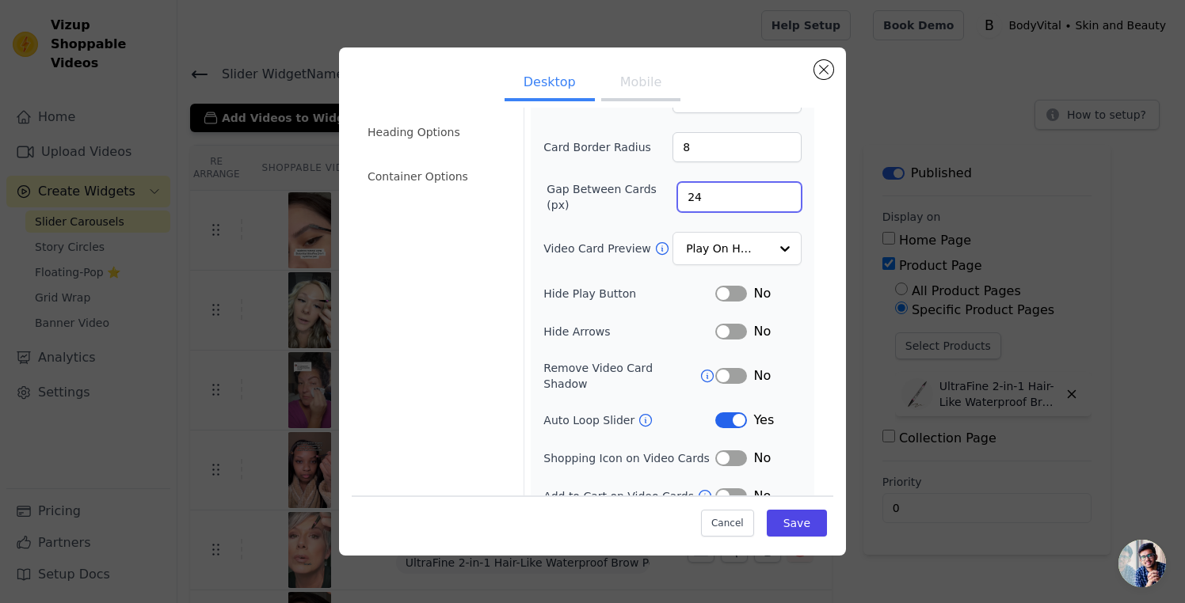
scroll to position [107, 0]
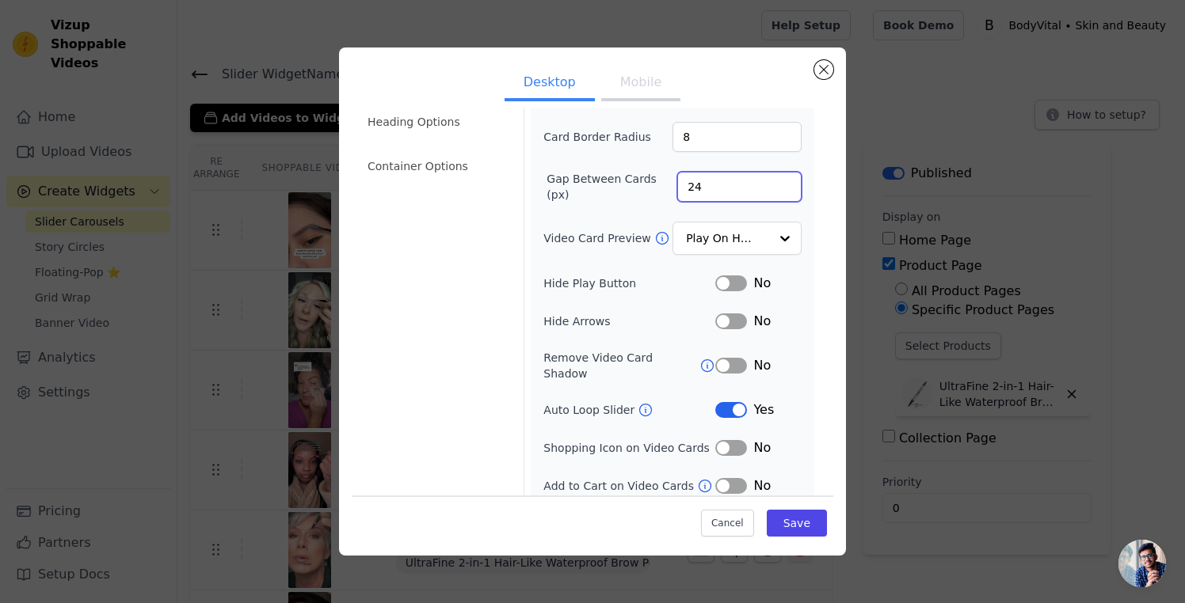
type input "24"
click at [726, 362] on button "Label" at bounding box center [731, 366] width 32 height 16
click at [638, 71] on button "Mobile" at bounding box center [640, 84] width 79 height 35
click at [733, 358] on button "Label" at bounding box center [731, 366] width 32 height 16
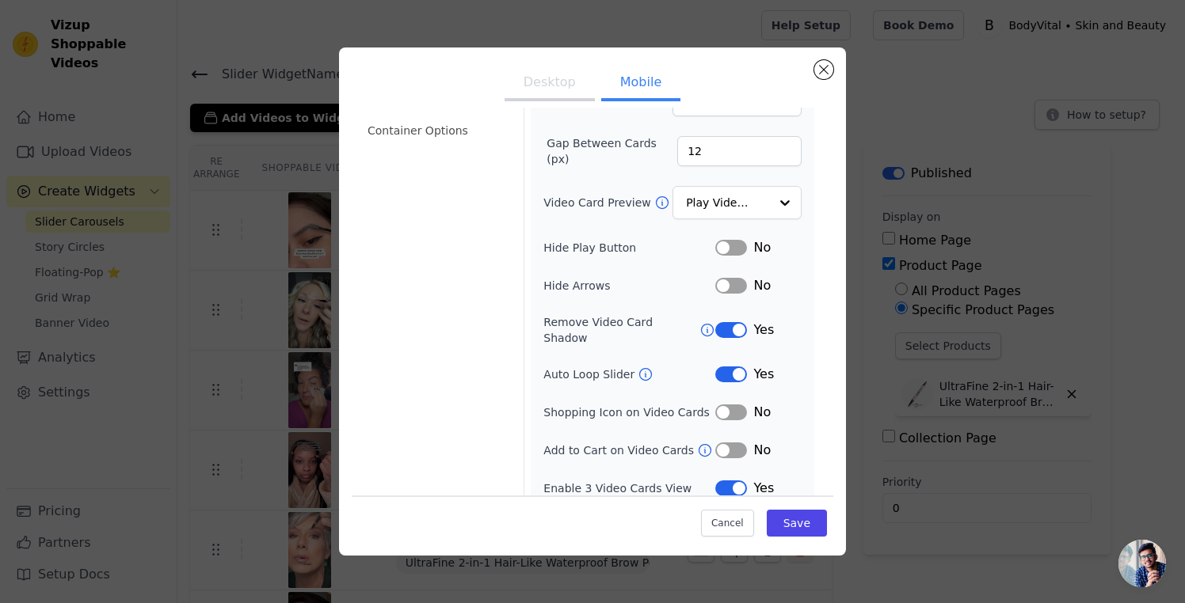
scroll to position [145, 0]
click at [563, 86] on button "Desktop" at bounding box center [549, 84] width 90 height 35
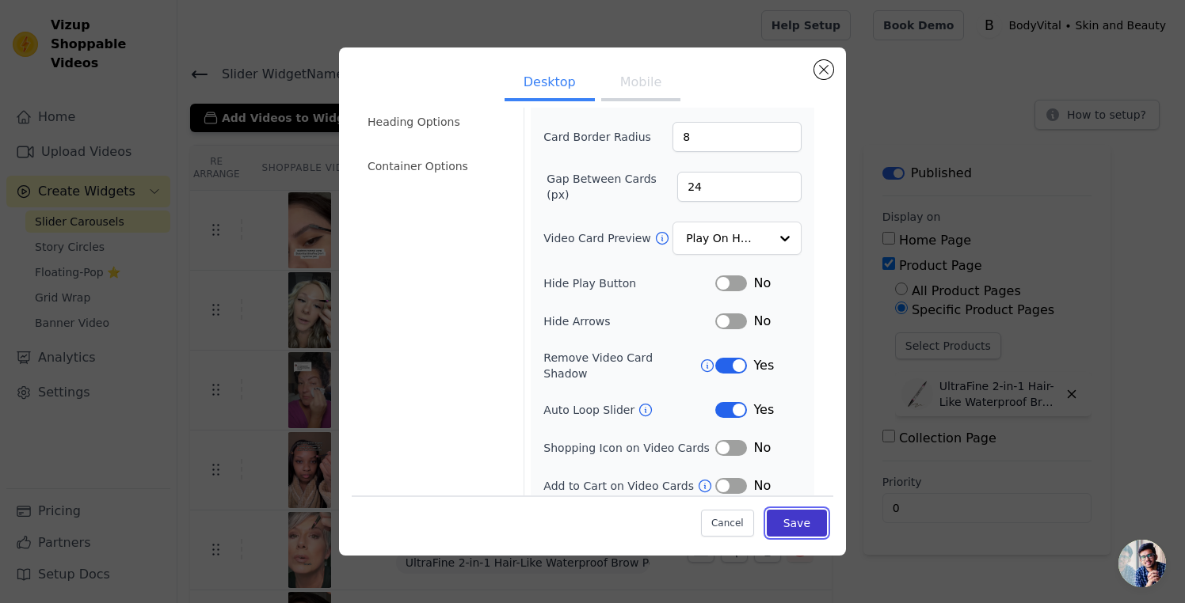
click at [793, 519] on button "Save" at bounding box center [796, 523] width 60 height 27
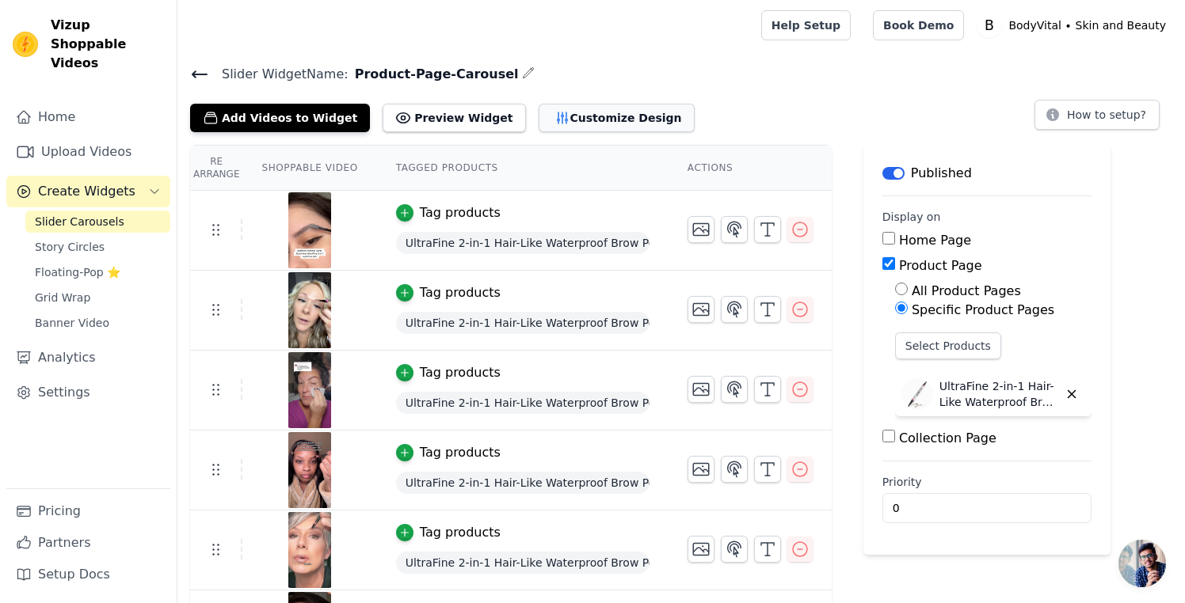
click at [561, 120] on button "Customize Design" at bounding box center [616, 118] width 156 height 29
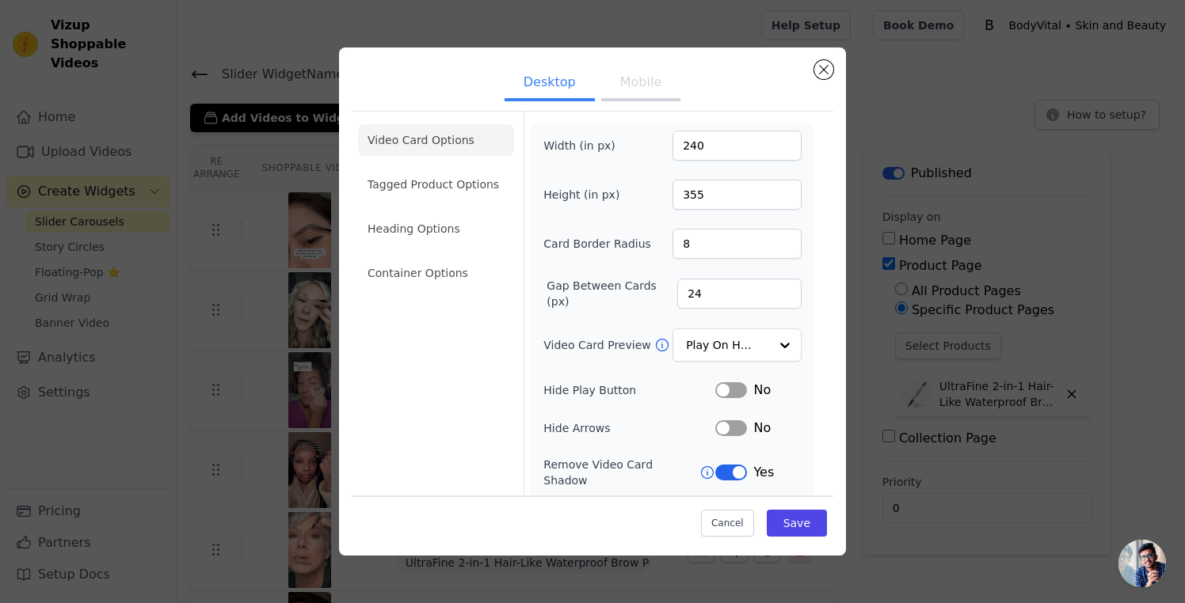
click at [440, 145] on li "Video Card Options" at bounding box center [436, 140] width 156 height 32
click at [439, 181] on li "Tagged Product Options" at bounding box center [436, 185] width 156 height 32
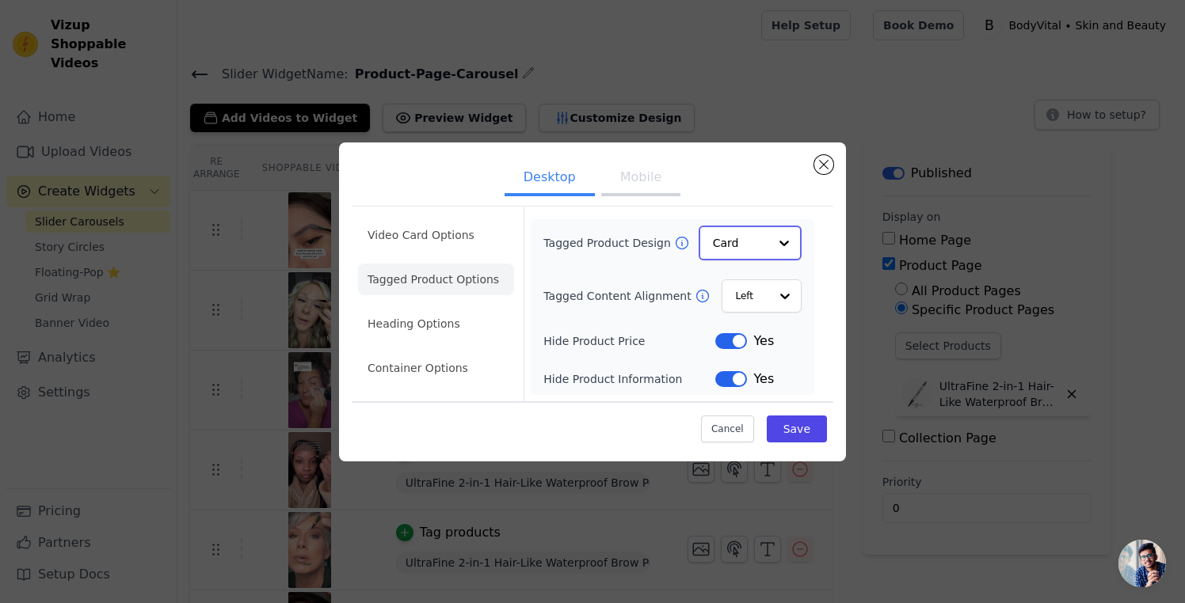
click at [727, 233] on input "Tagged Product Design" at bounding box center [740, 243] width 55 height 32
click at [731, 343] on div "Minimalist" at bounding box center [749, 347] width 103 height 33
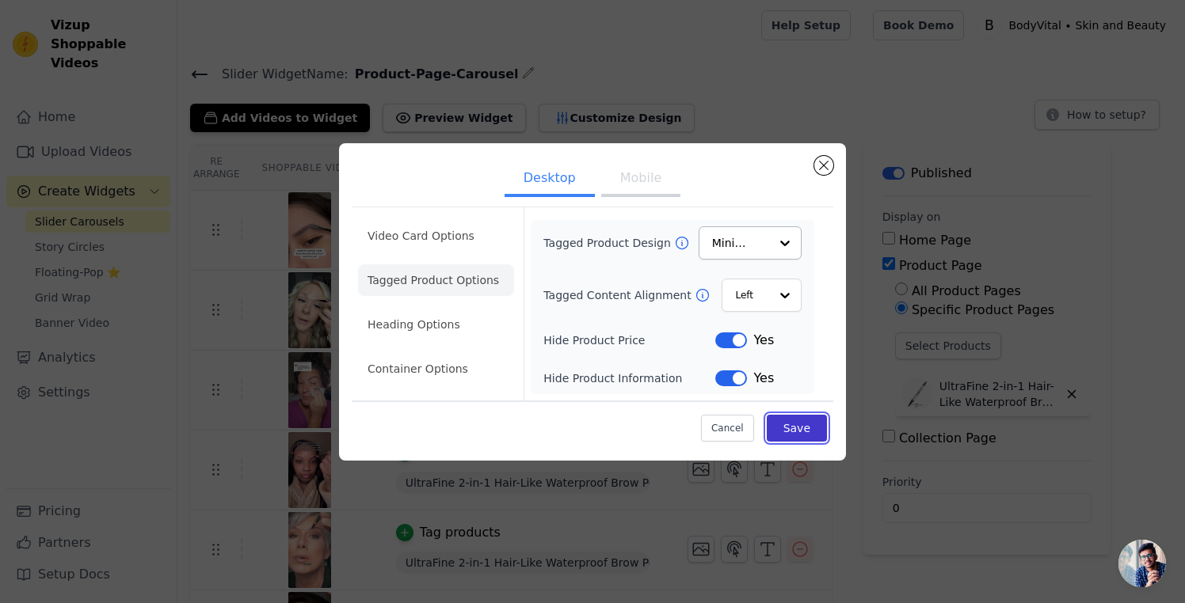
click at [795, 436] on button "Save" at bounding box center [796, 428] width 60 height 27
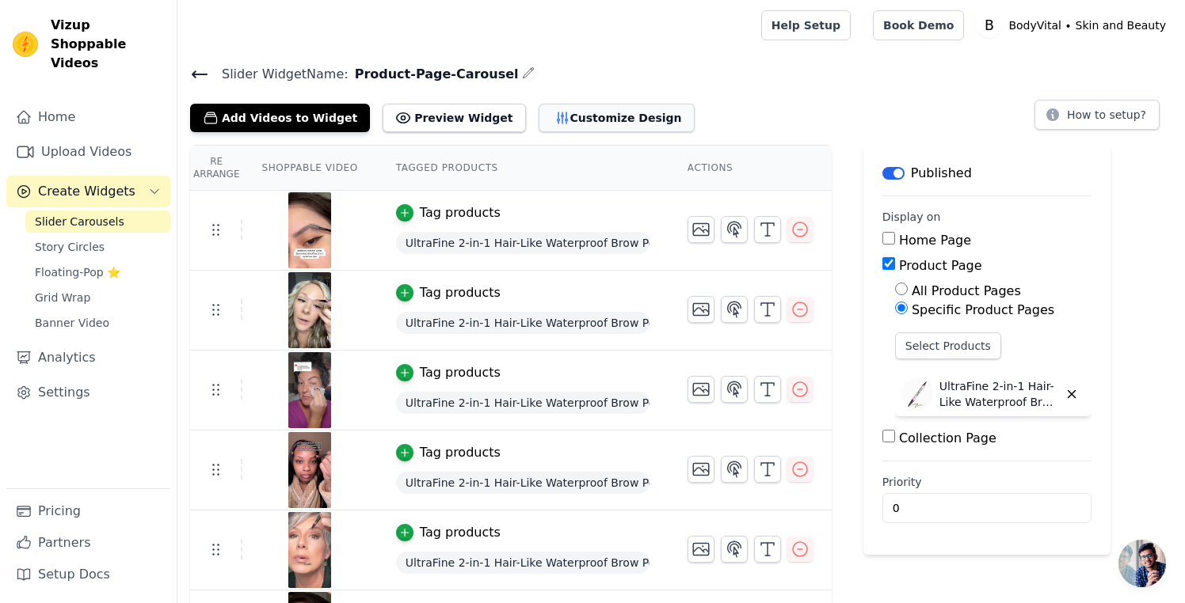
click at [554, 120] on icon "button" at bounding box center [562, 118] width 16 height 16
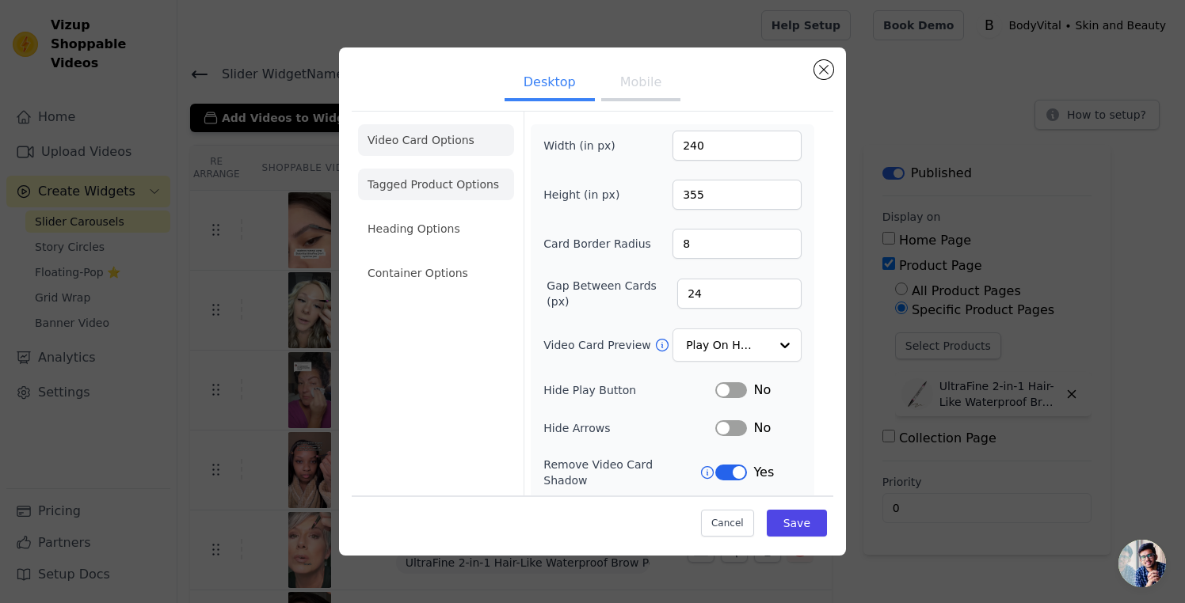
click at [461, 187] on li "Tagged Product Options" at bounding box center [436, 185] width 156 height 32
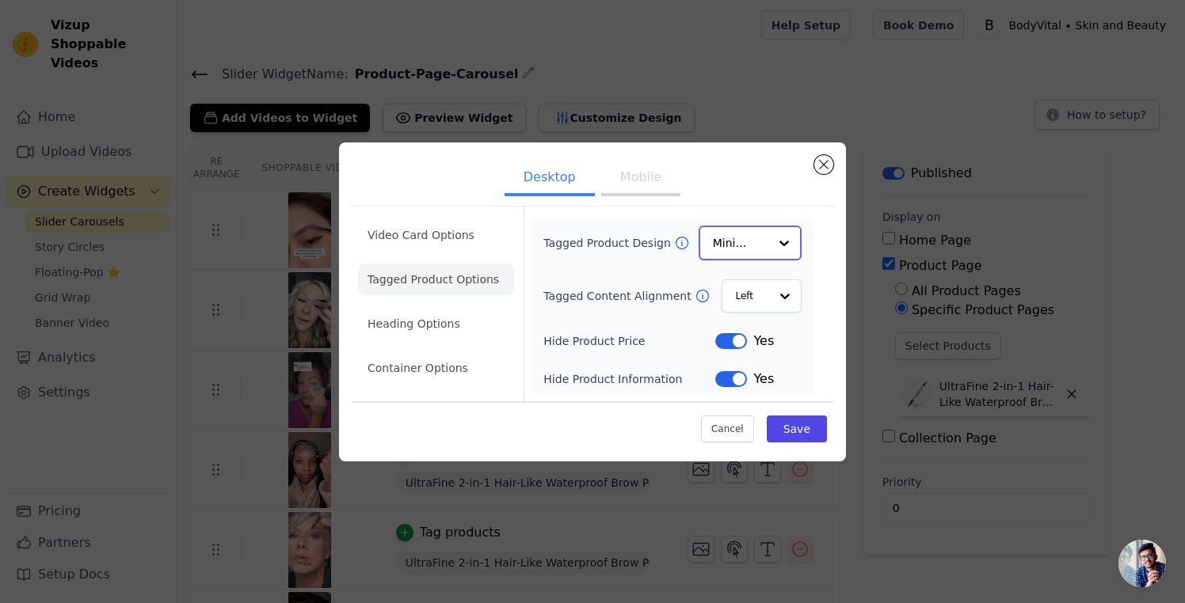
click at [767, 233] on input "Tagged Product Design" at bounding box center [740, 243] width 55 height 32
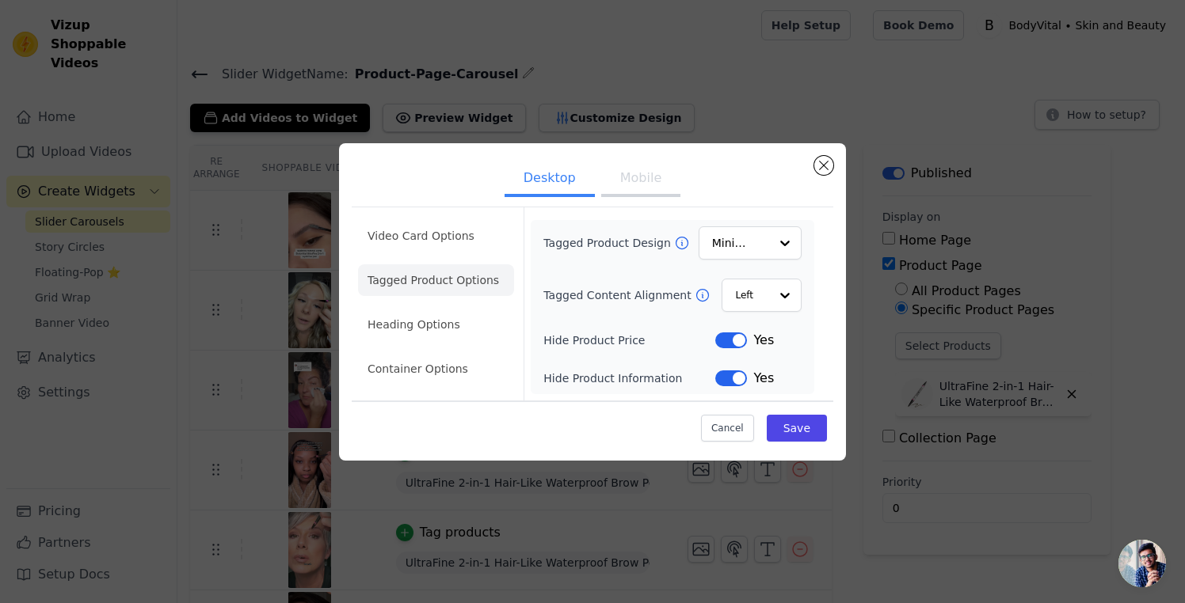
click at [609, 71] on div "Desktop Mobile Video Card Options Tagged Product Options Heading Options Contai…" at bounding box center [592, 301] width 1185 height 603
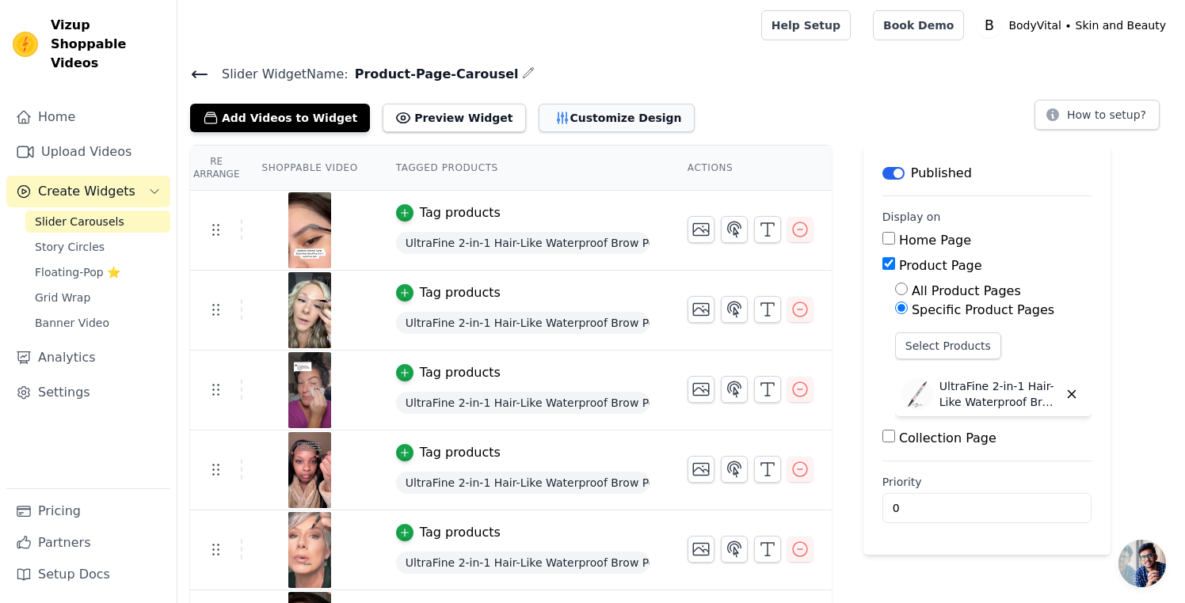
click at [567, 116] on button "Customize Design" at bounding box center [616, 118] width 156 height 29
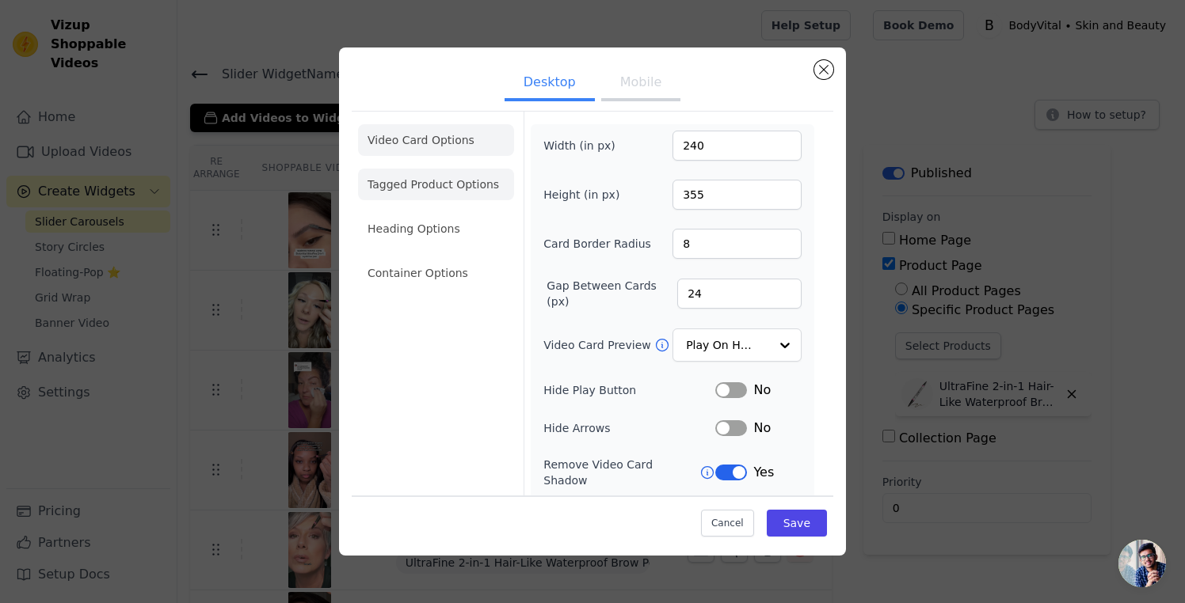
click at [432, 188] on li "Tagged Product Options" at bounding box center [436, 185] width 156 height 32
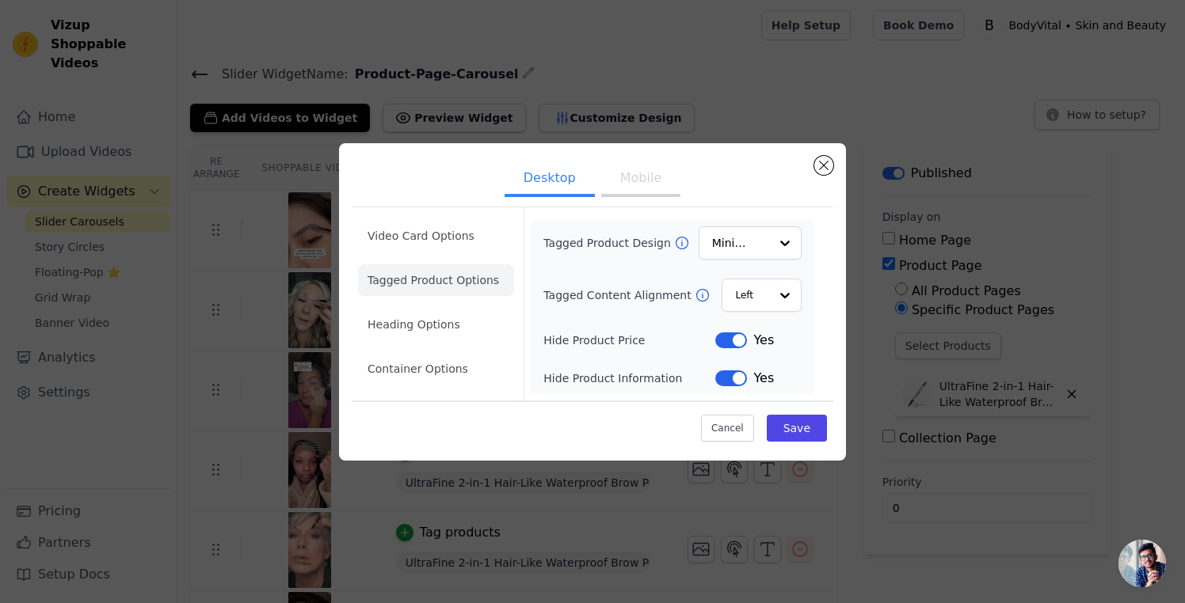
click at [592, 237] on label "Tagged Product Design" at bounding box center [608, 243] width 130 height 16
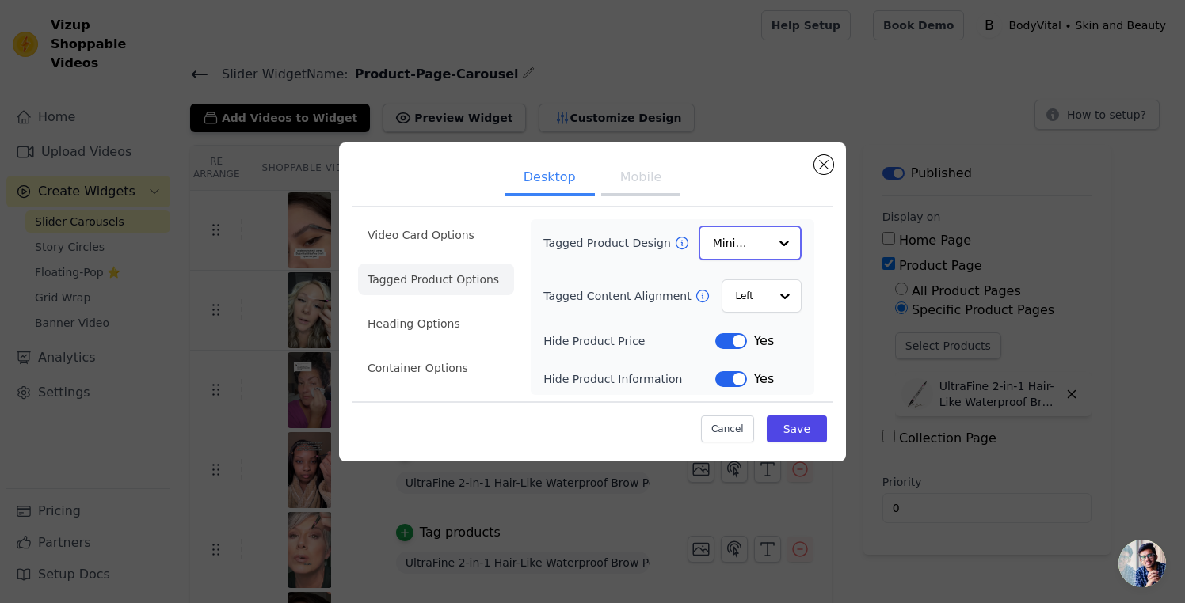
click at [713, 237] on input "Tagged Product Design" at bounding box center [740, 243] width 55 height 32
click at [784, 238] on div at bounding box center [784, 243] width 32 height 32
click at [765, 318] on div "Overlay" at bounding box center [749, 314] width 103 height 33
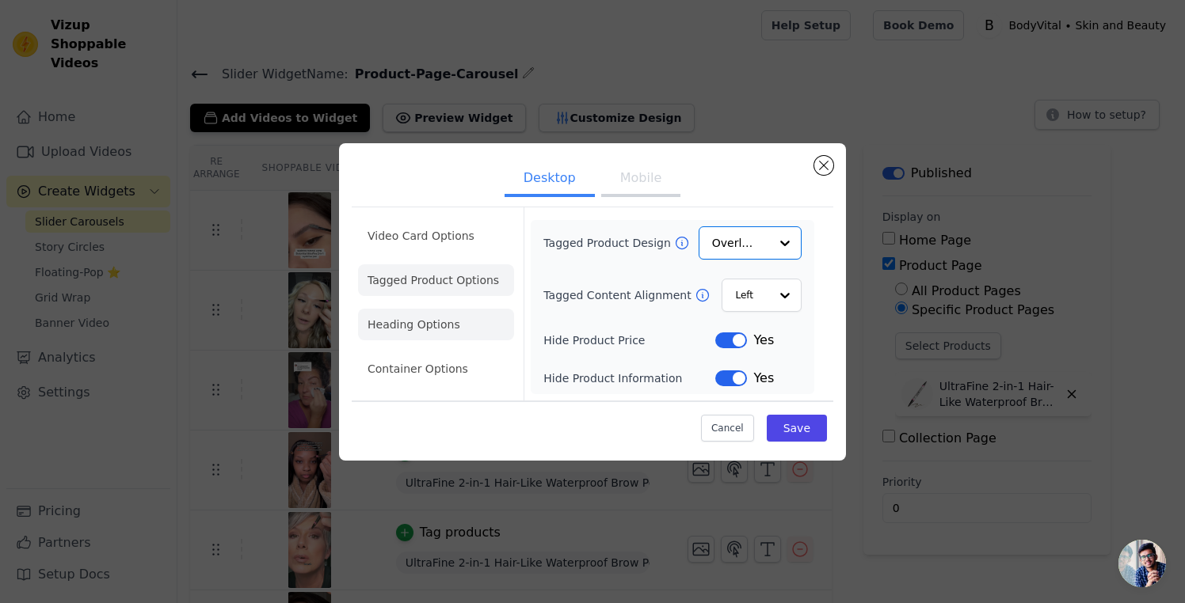
click at [432, 325] on li "Heading Options" at bounding box center [436, 325] width 156 height 32
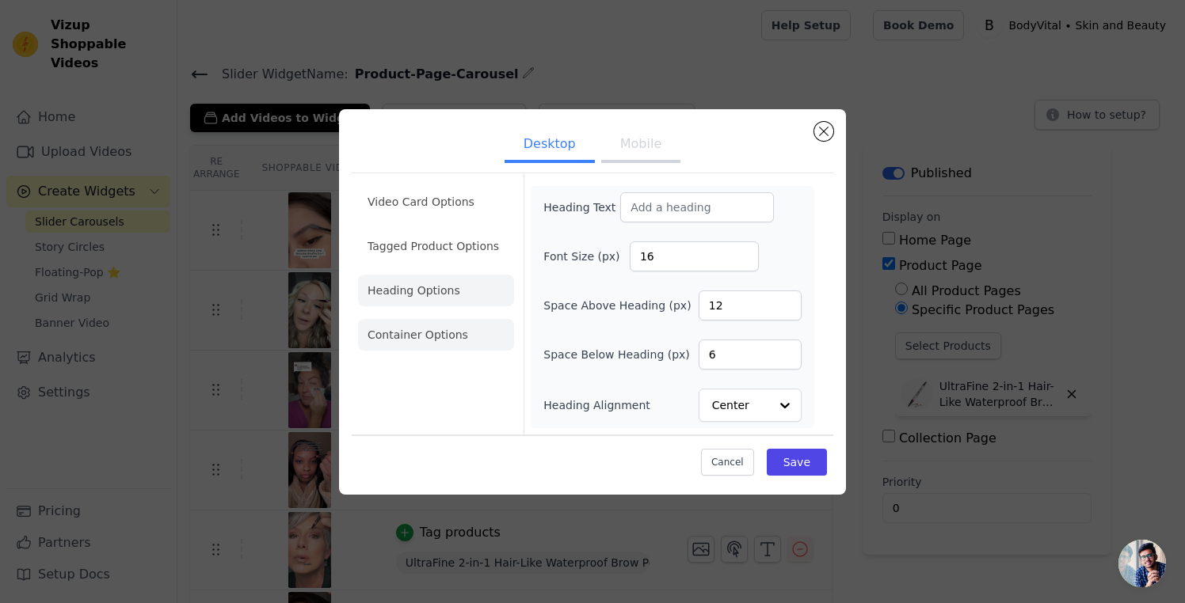
click at [428, 349] on li "Container Options" at bounding box center [436, 335] width 156 height 32
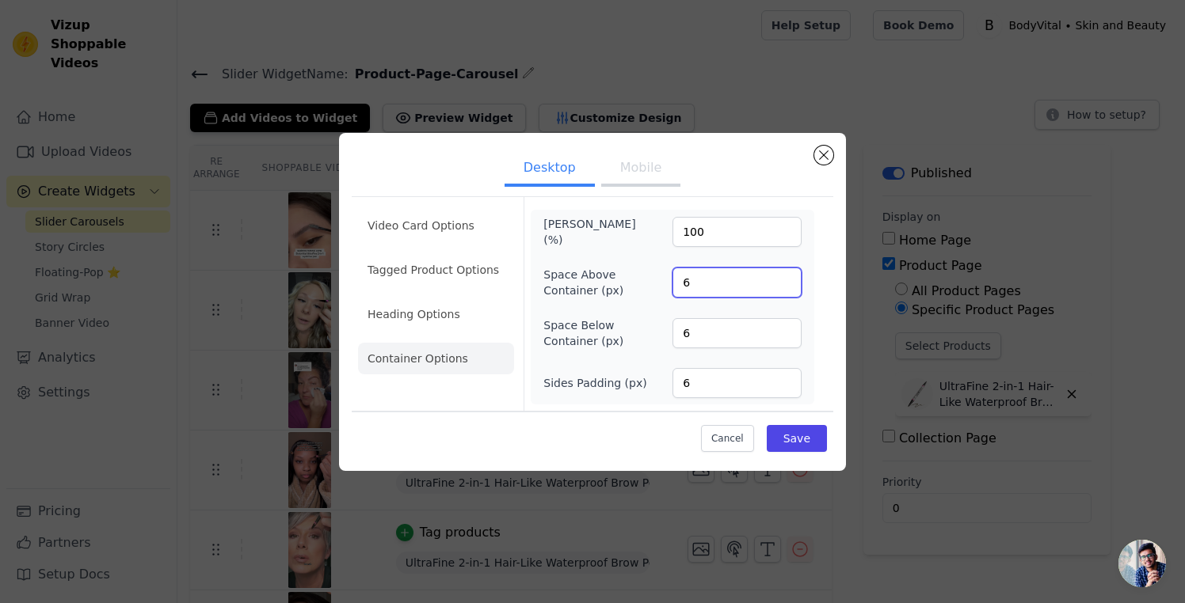
drag, startPoint x: 731, startPoint y: 283, endPoint x: 622, endPoint y: 281, distance: 109.3
click at [622, 281] on div "Space Above Container (px) 6" at bounding box center [672, 283] width 258 height 32
type input "40"
drag, startPoint x: 691, startPoint y: 336, endPoint x: 666, endPoint y: 333, distance: 25.4
click at [666, 333] on div "Space Below Container (px) 6" at bounding box center [672, 334] width 258 height 32
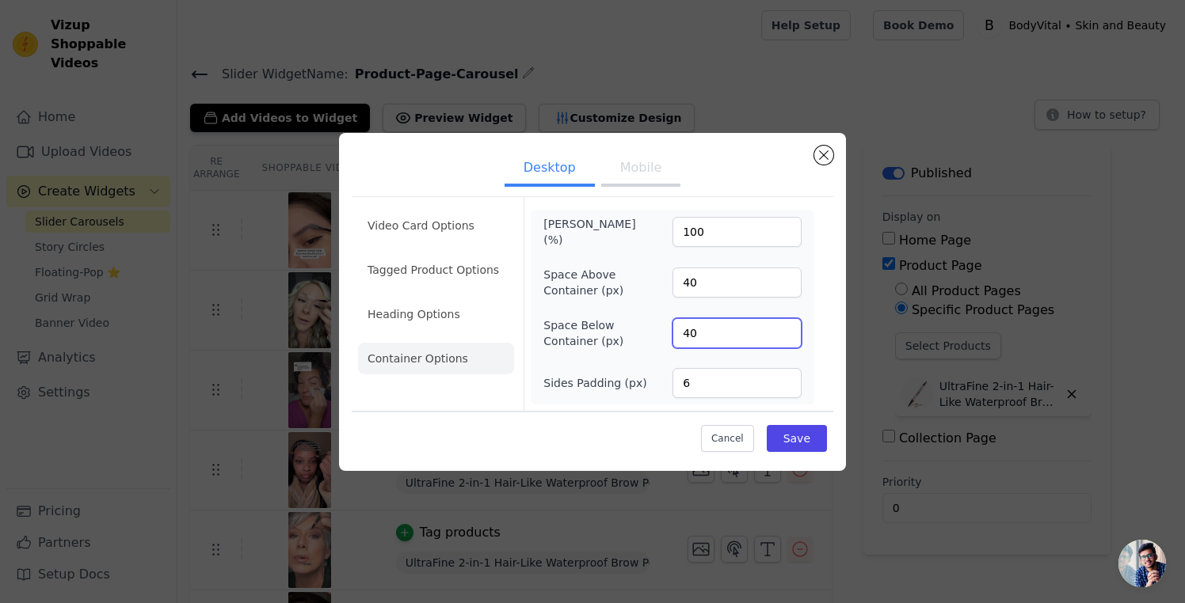
type input "40"
click at [633, 164] on button "Mobile" at bounding box center [640, 169] width 79 height 35
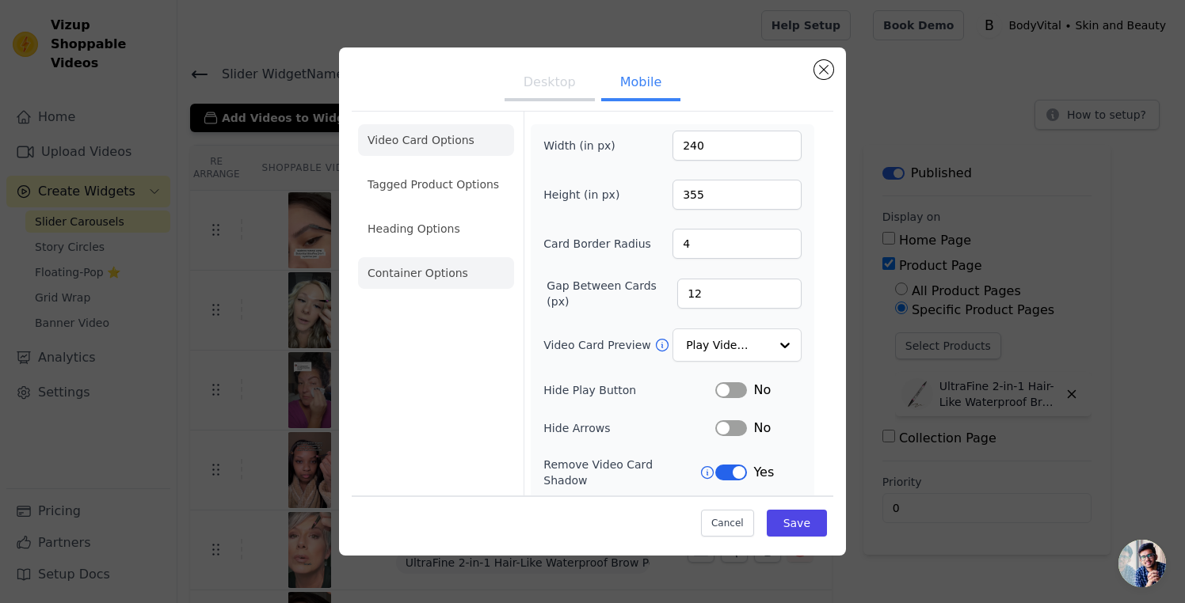
click at [417, 272] on li "Container Options" at bounding box center [436, 273] width 156 height 32
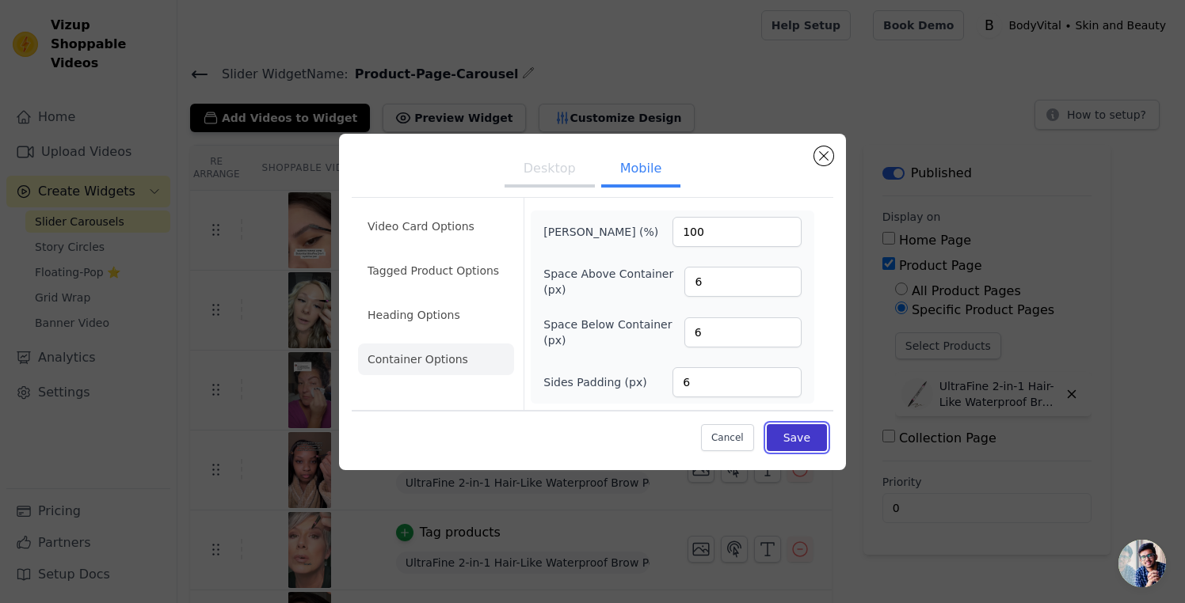
drag, startPoint x: 811, startPoint y: 437, endPoint x: 804, endPoint y: 445, distance: 10.1
click at [811, 437] on button "Save" at bounding box center [796, 437] width 60 height 27
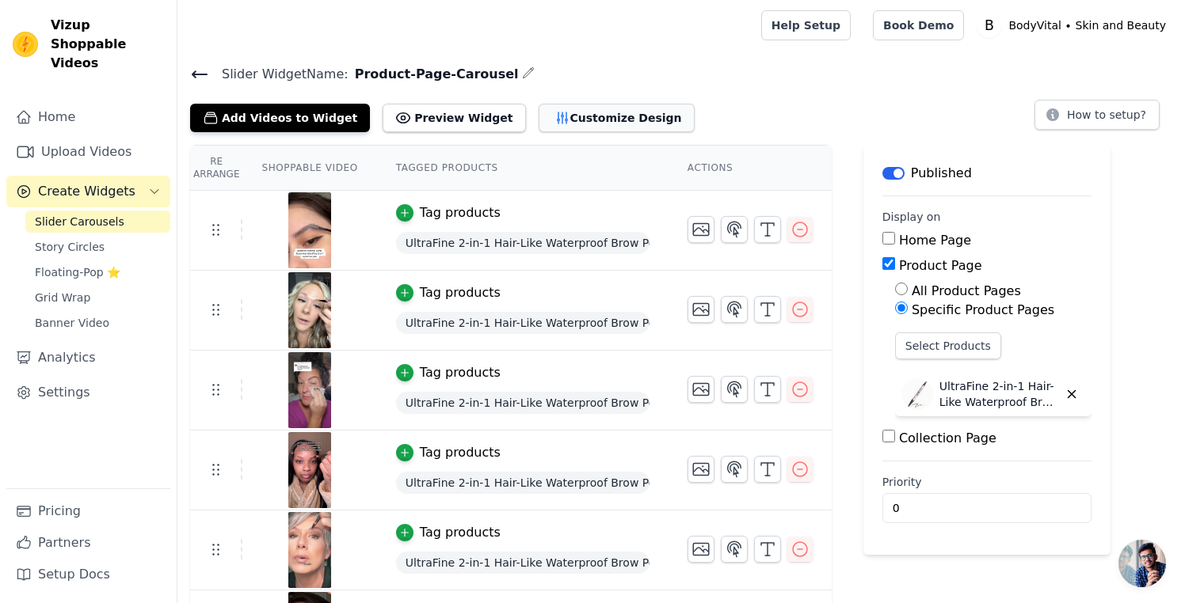
click at [548, 113] on button "Customize Design" at bounding box center [616, 118] width 156 height 29
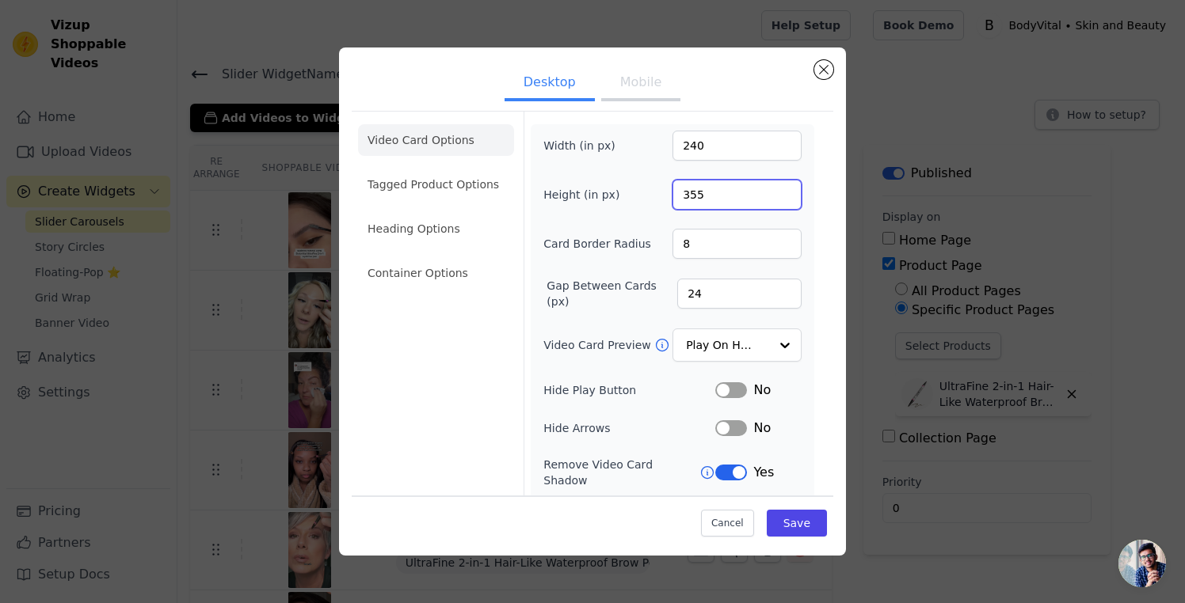
click at [681, 197] on input "355" at bounding box center [736, 195] width 129 height 30
type input "455"
click at [792, 519] on button "Save" at bounding box center [796, 523] width 60 height 27
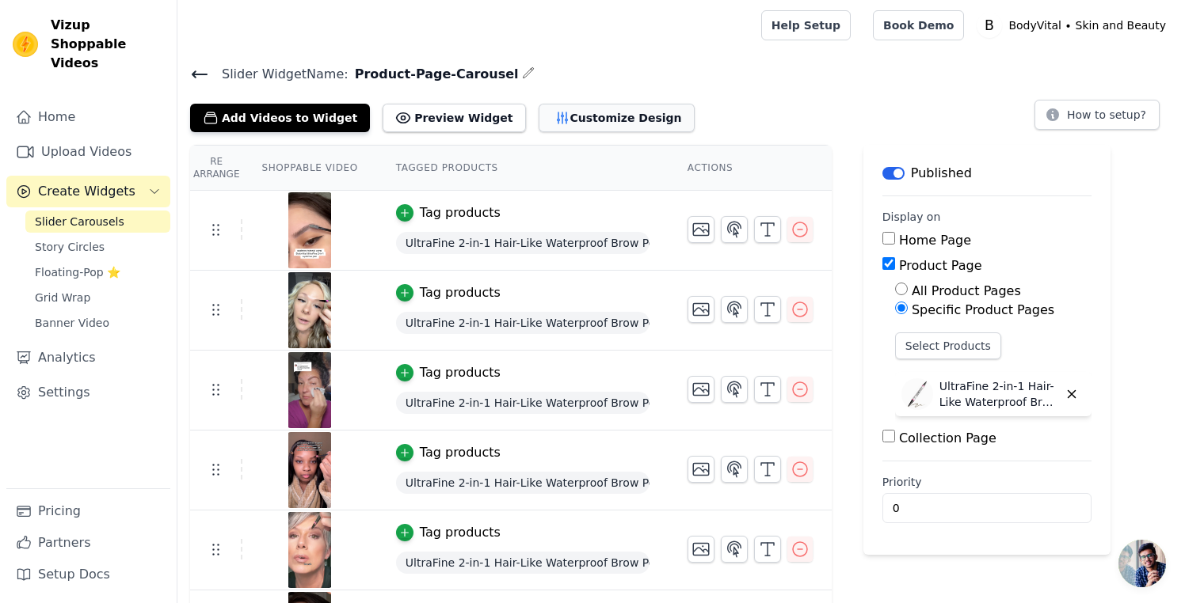
click at [576, 120] on button "Customize Design" at bounding box center [616, 118] width 156 height 29
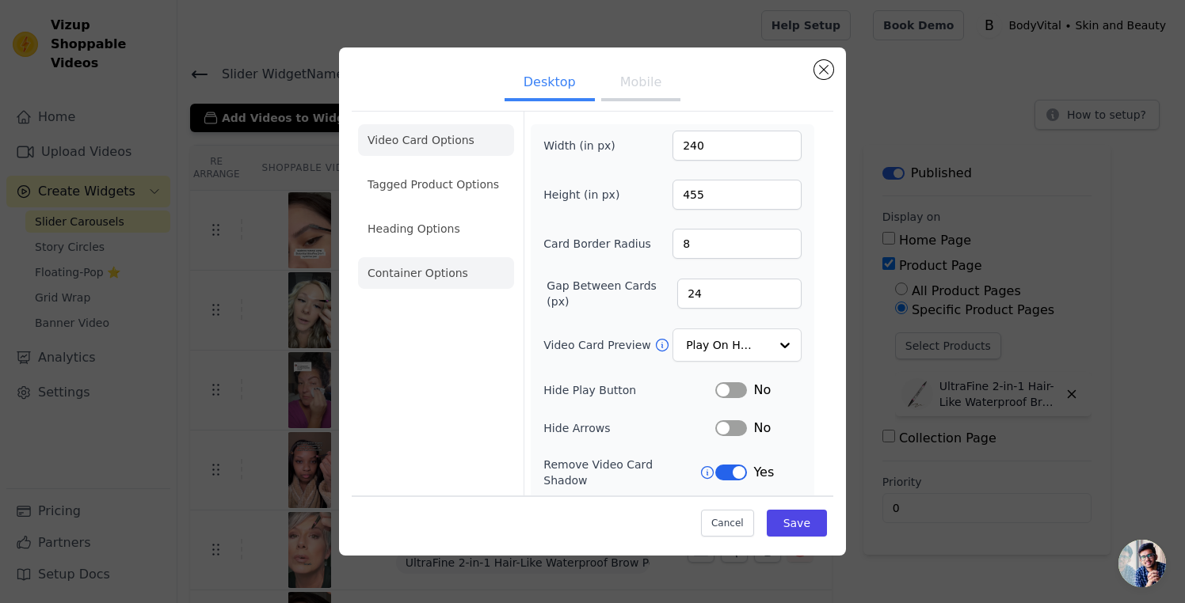
click at [433, 278] on li "Container Options" at bounding box center [436, 273] width 156 height 32
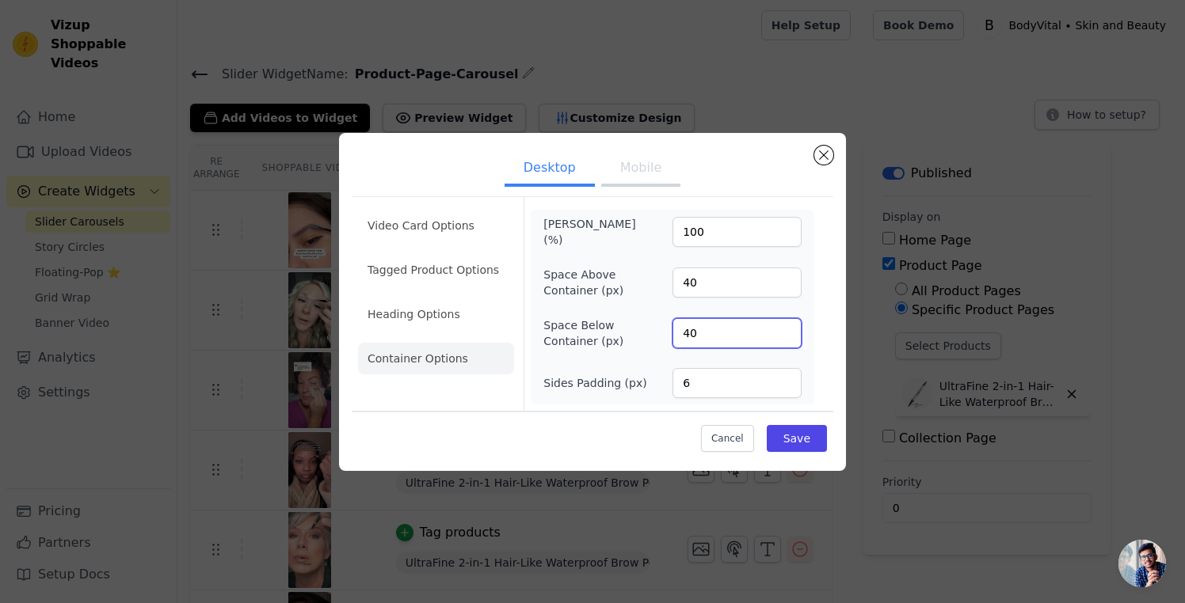
drag, startPoint x: 698, startPoint y: 334, endPoint x: 656, endPoint y: 329, distance: 41.4
click at [656, 329] on div "Space Below Container (px) 40" at bounding box center [672, 334] width 258 height 32
type input "30"
drag, startPoint x: 723, startPoint y: 281, endPoint x: 643, endPoint y: 265, distance: 81.5
click at [647, 267] on div "Space Above Container (px) 40" at bounding box center [672, 283] width 258 height 32
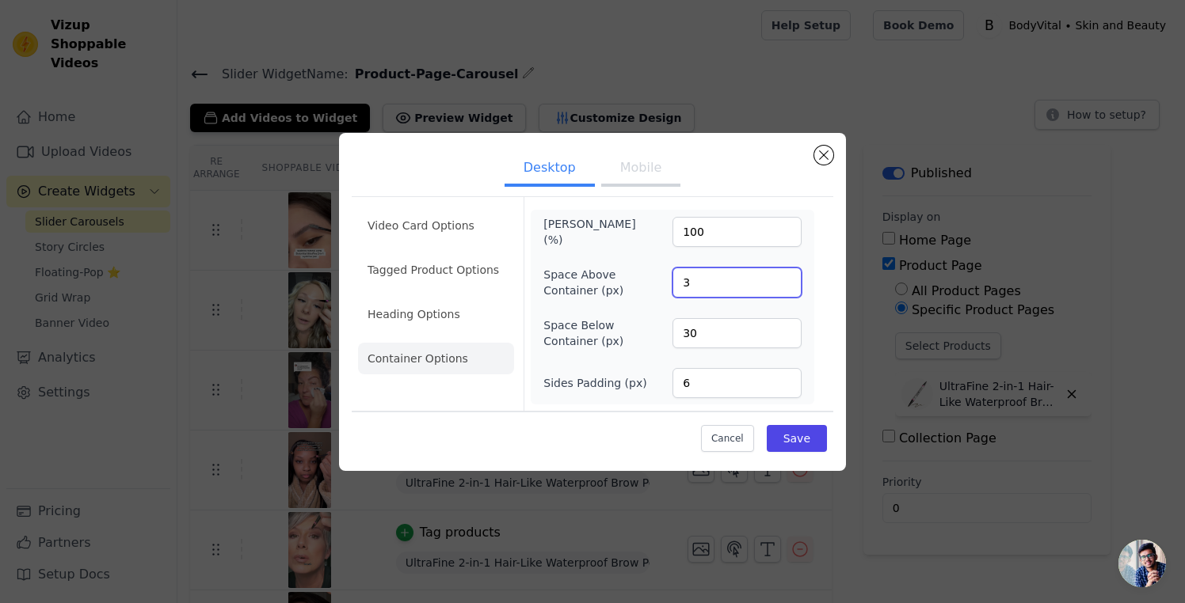
type input "30"
click at [627, 165] on button "Mobile" at bounding box center [640, 169] width 79 height 35
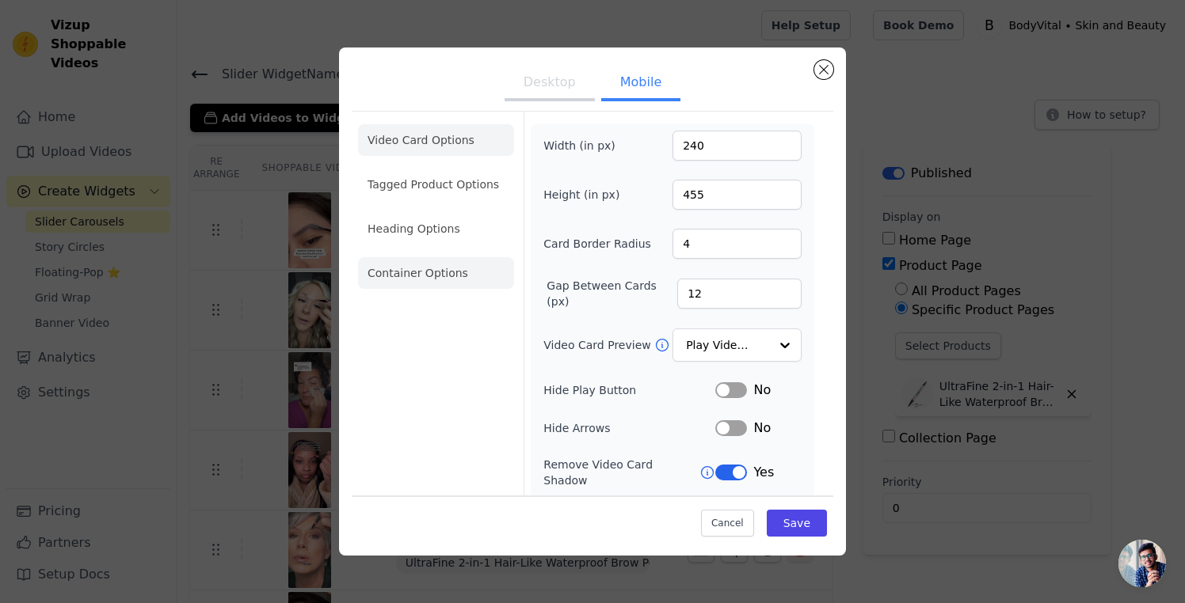
click at [423, 277] on li "Container Options" at bounding box center [436, 273] width 156 height 32
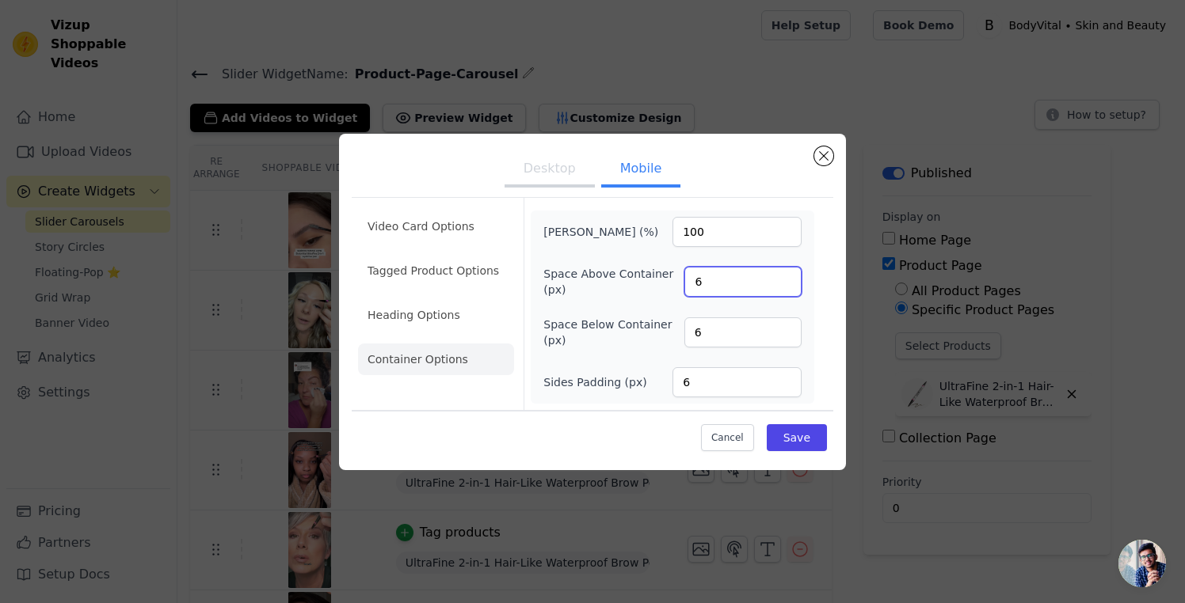
drag, startPoint x: 706, startPoint y: 280, endPoint x: 643, endPoint y: 279, distance: 62.6
click at [643, 279] on div "Space Above Container (px) 6" at bounding box center [672, 282] width 258 height 32
type input "4"
drag, startPoint x: 711, startPoint y: 330, endPoint x: 676, endPoint y: 331, distance: 34.8
click at [676, 331] on div "Space Below Container (px) 6" at bounding box center [672, 333] width 258 height 32
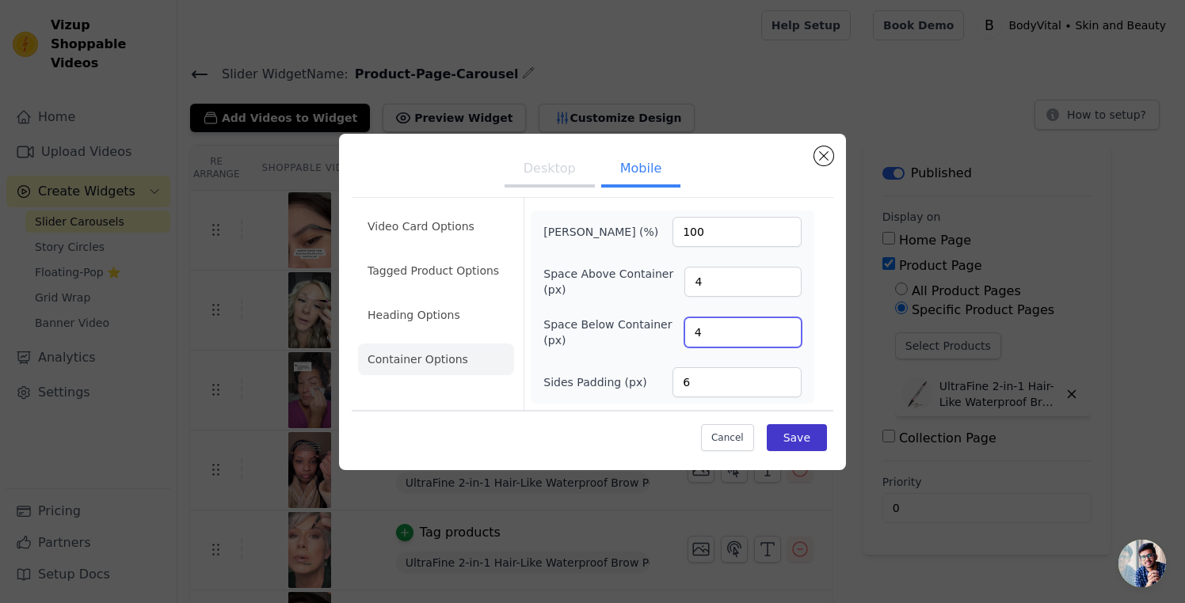
type input "4"
click at [787, 434] on button "Save" at bounding box center [796, 437] width 60 height 27
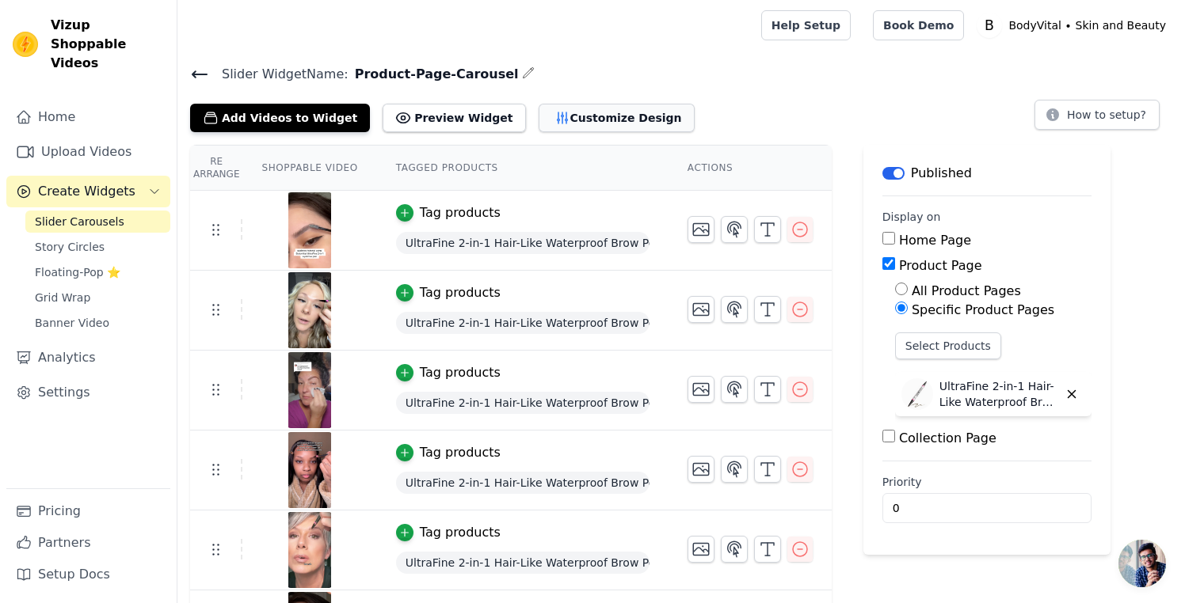
click at [553, 114] on button "Customize Design" at bounding box center [616, 118] width 156 height 29
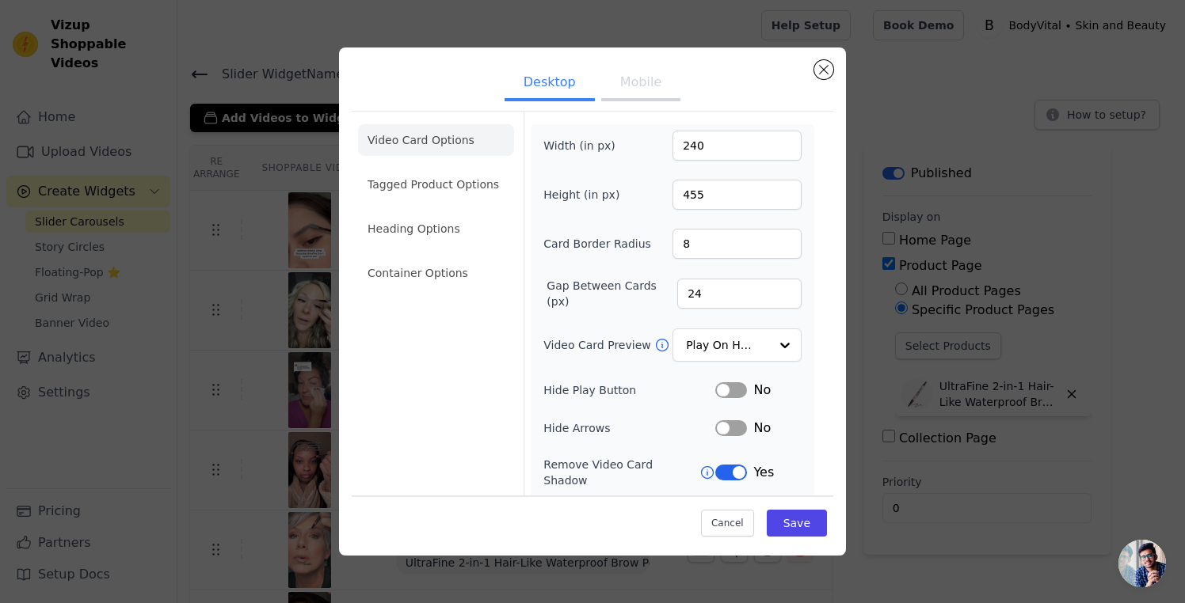
click at [638, 92] on button "Mobile" at bounding box center [640, 84] width 79 height 35
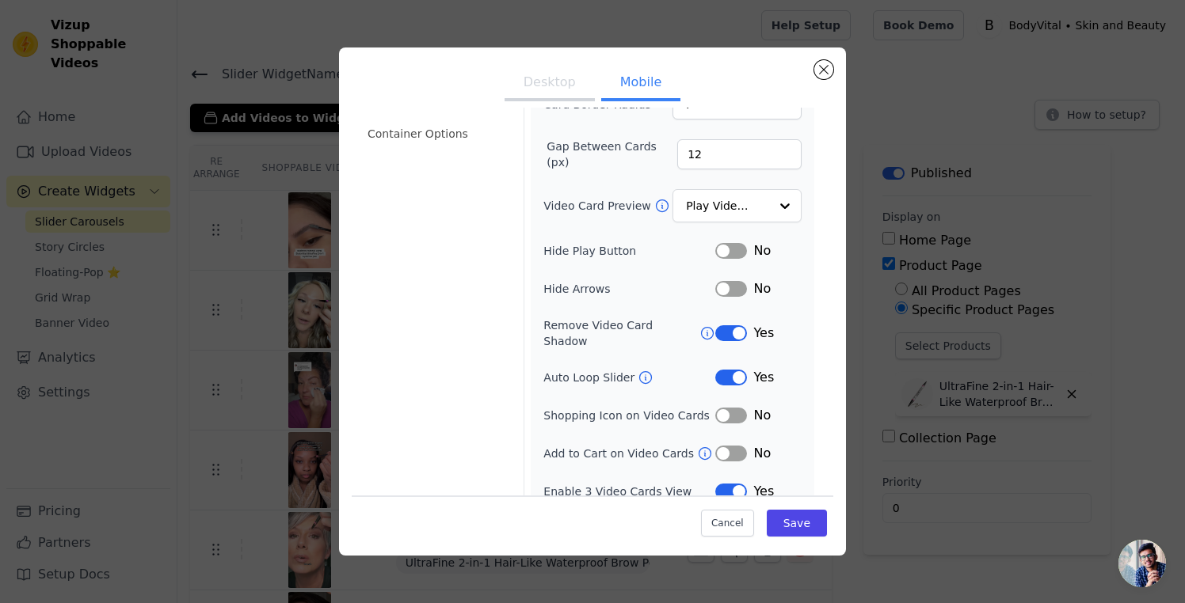
scroll to position [145, 0]
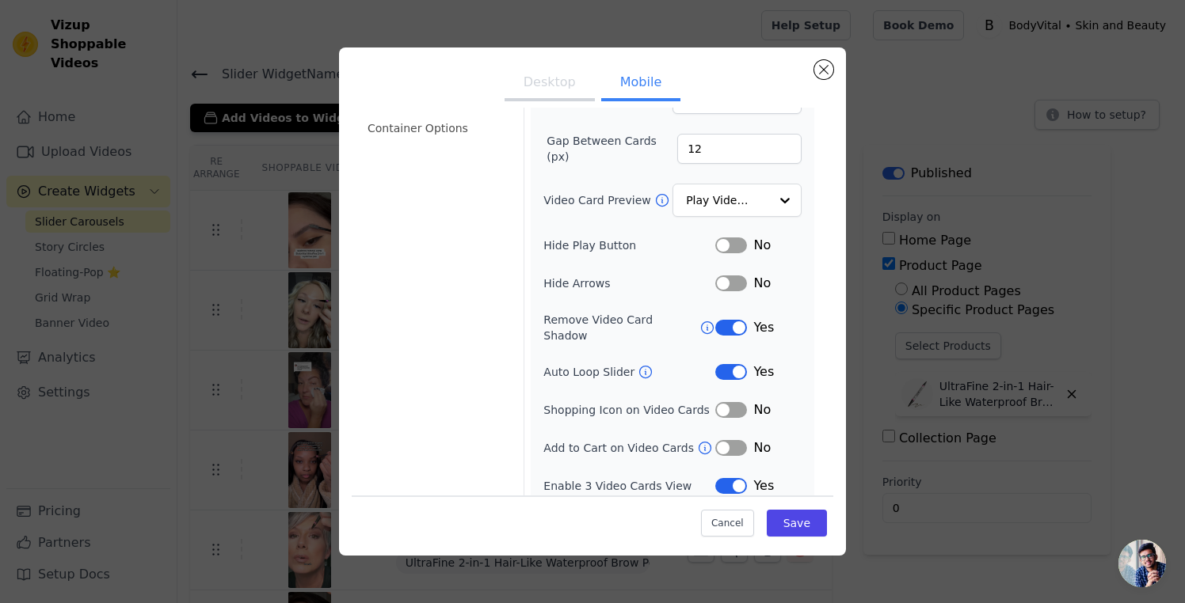
click at [553, 92] on button "Desktop" at bounding box center [549, 84] width 90 height 35
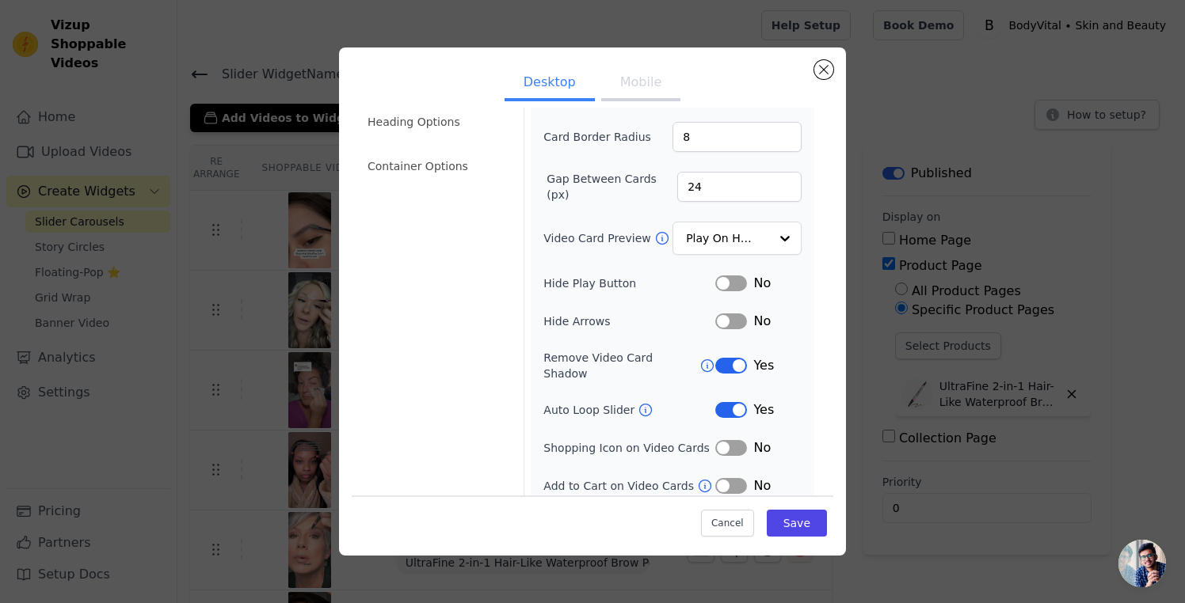
click at [626, 91] on button "Mobile" at bounding box center [640, 84] width 79 height 35
click at [565, 88] on button "Desktop" at bounding box center [549, 84] width 90 height 35
click at [638, 86] on button "Mobile" at bounding box center [640, 84] width 79 height 35
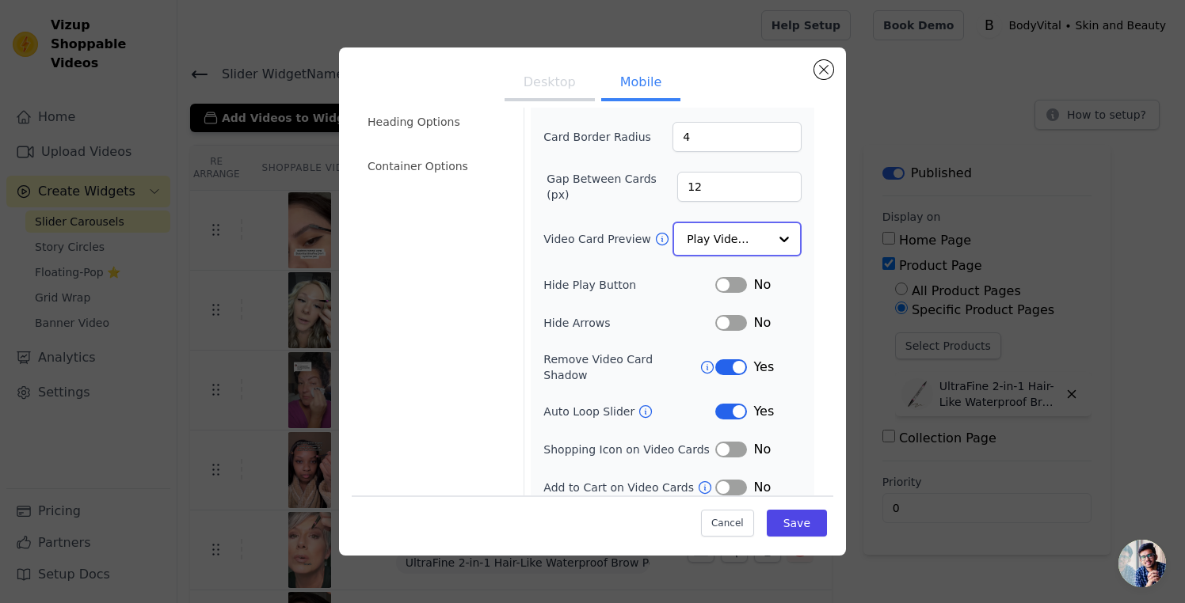
click at [728, 239] on input "Video Card Preview" at bounding box center [728, 239] width 82 height 32
click at [595, 205] on div "Width (in px) 240 Height (in px) 455 Card Border Radius 4 Gap Between Cards (px…" at bounding box center [672, 279] width 258 height 510
click at [733, 280] on button "Label" at bounding box center [731, 284] width 32 height 16
click at [789, 519] on button "Save" at bounding box center [796, 523] width 60 height 27
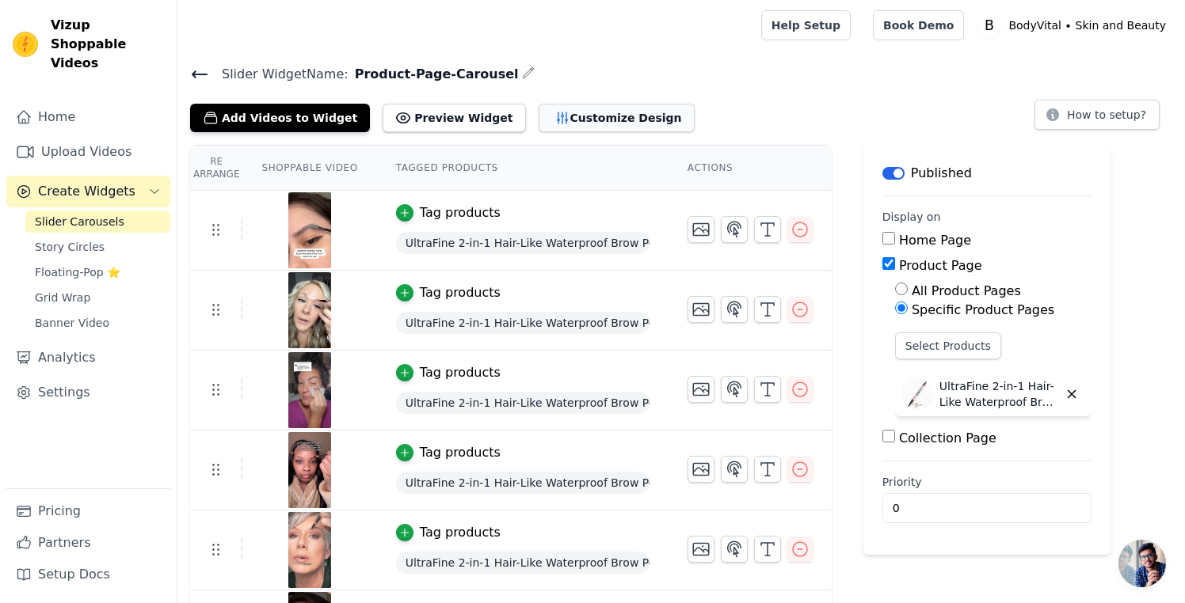
click at [584, 123] on button "Customize Design" at bounding box center [616, 118] width 156 height 29
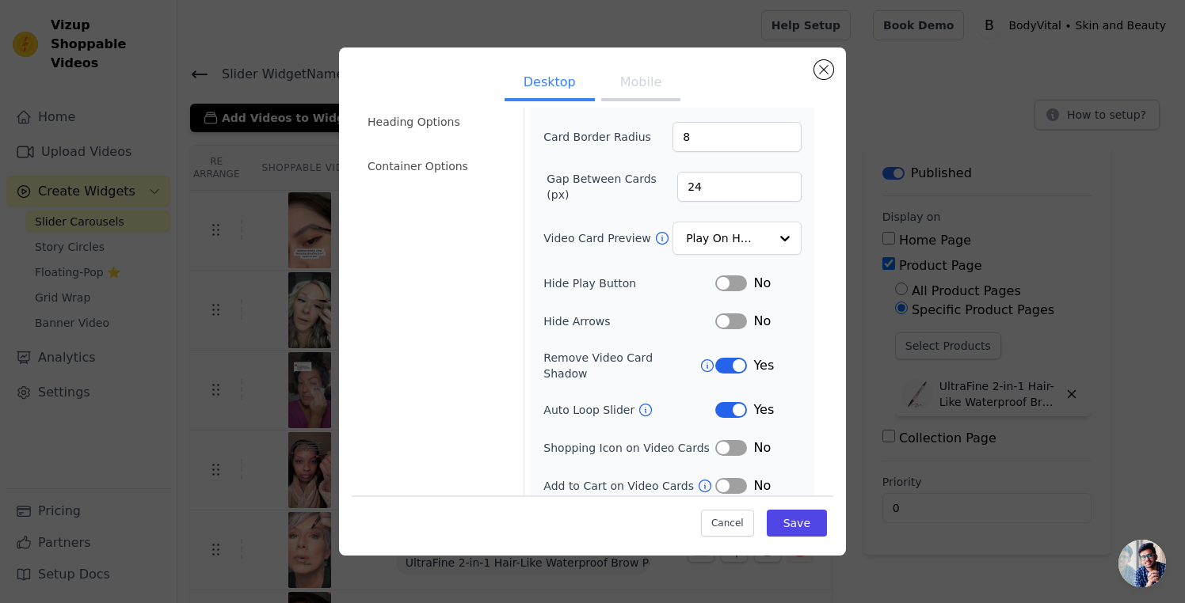
scroll to position [0, 0]
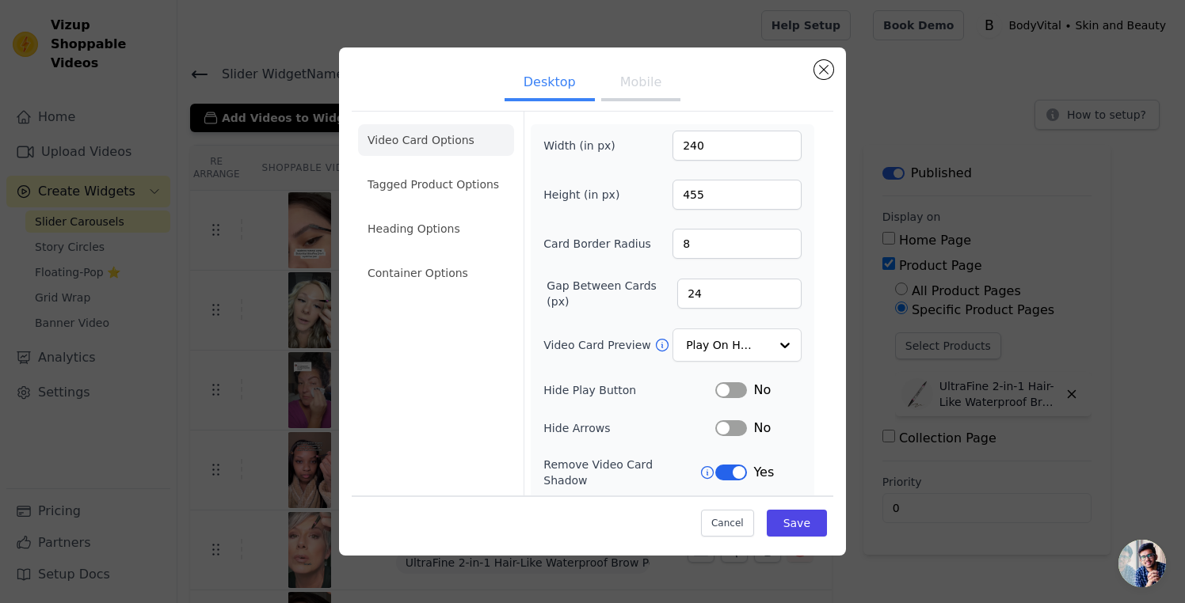
click at [445, 165] on ul "Video Card Options Tagged Product Options Heading Options Container Options" at bounding box center [436, 206] width 156 height 177
click at [443, 184] on li "Tagged Product Options" at bounding box center [436, 185] width 156 height 32
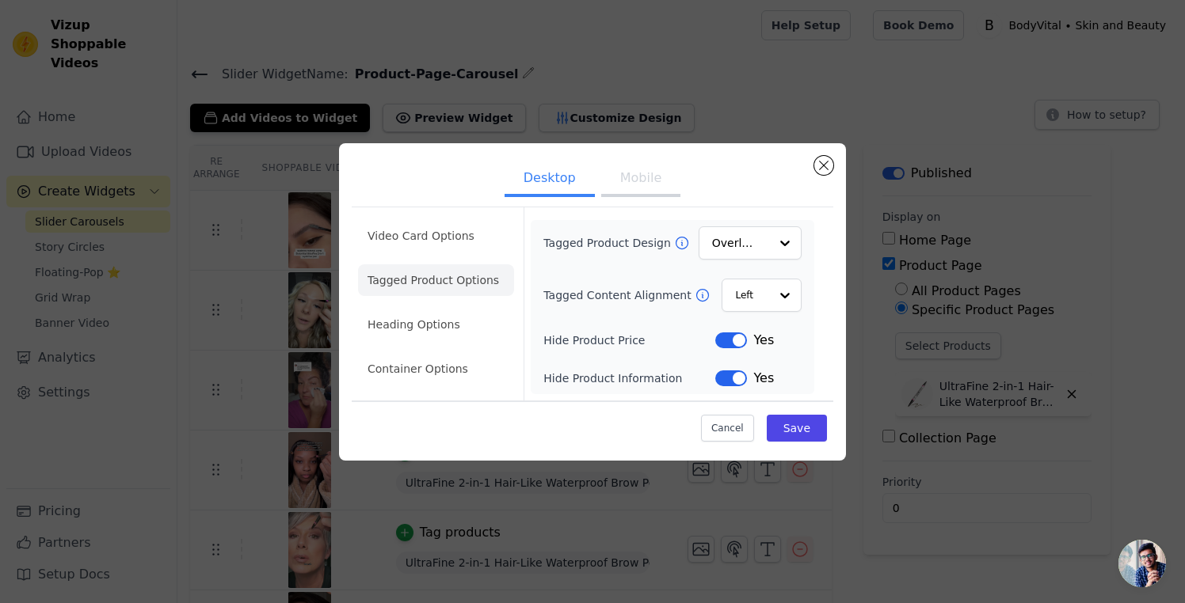
click at [635, 180] on button "Mobile" at bounding box center [640, 179] width 79 height 35
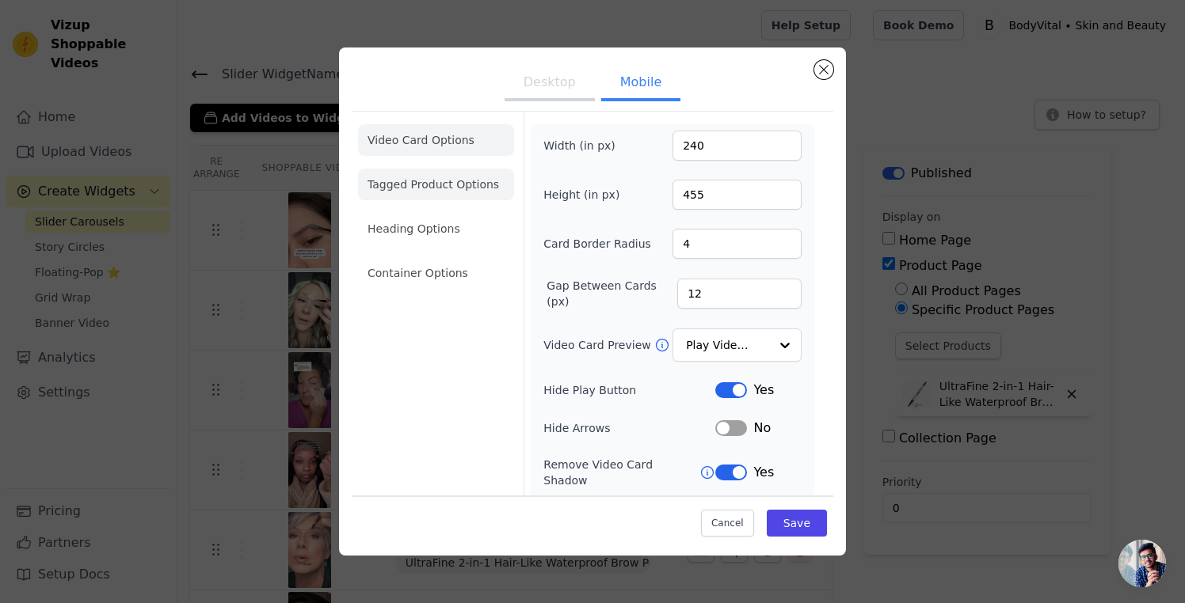
click at [451, 192] on li "Tagged Product Options" at bounding box center [436, 185] width 156 height 32
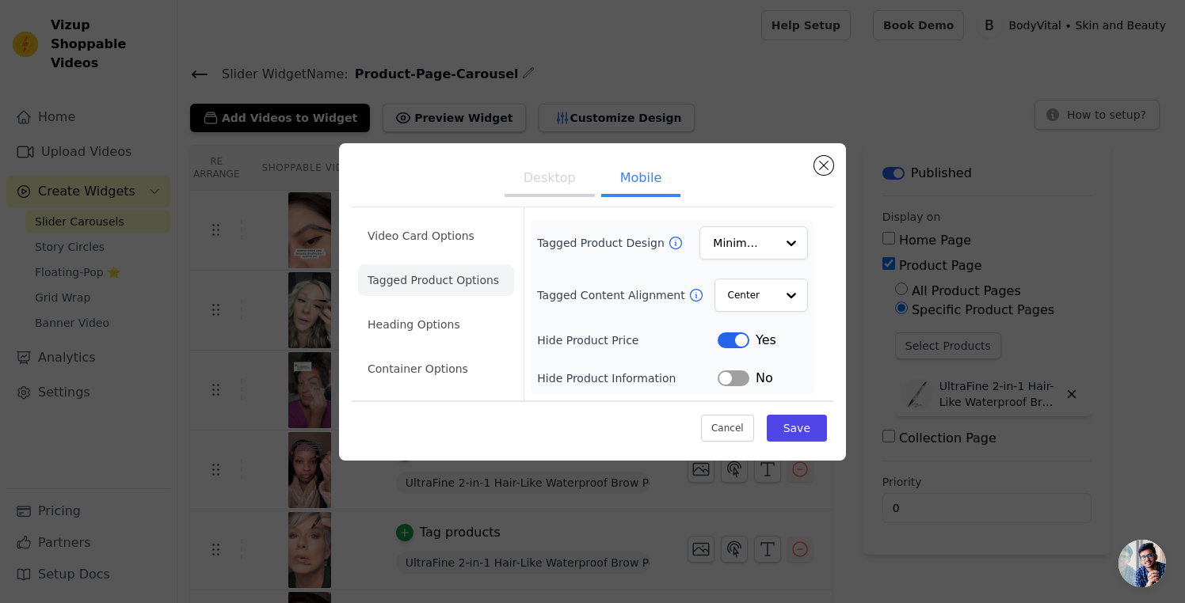
click at [555, 177] on button "Desktop" at bounding box center [549, 179] width 90 height 35
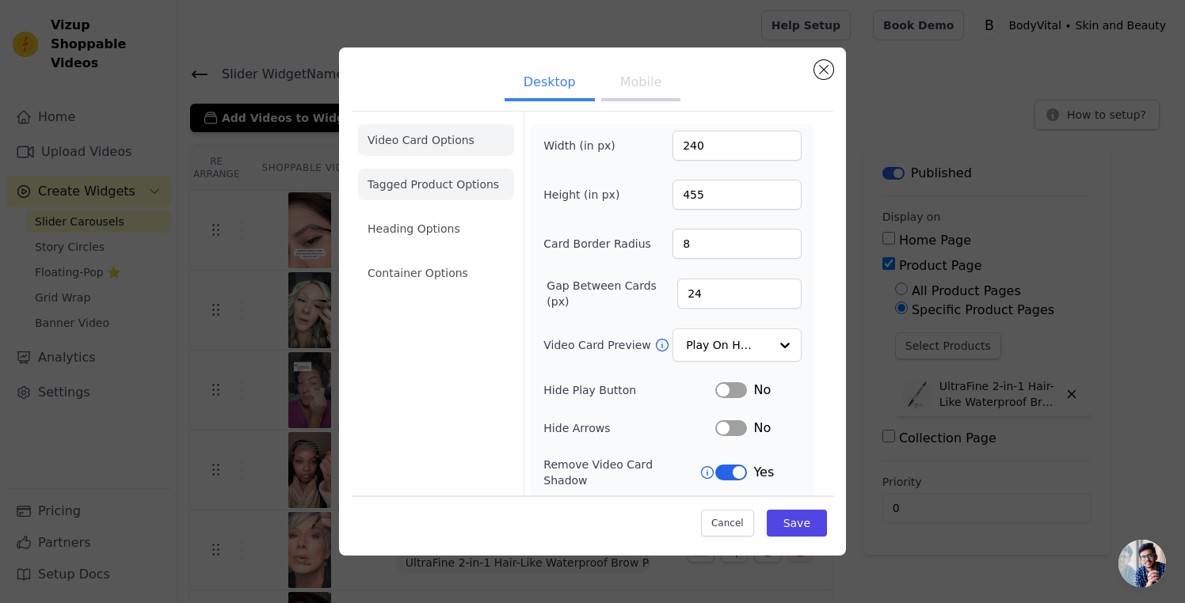
click at [424, 187] on li "Tagged Product Options" at bounding box center [436, 185] width 156 height 32
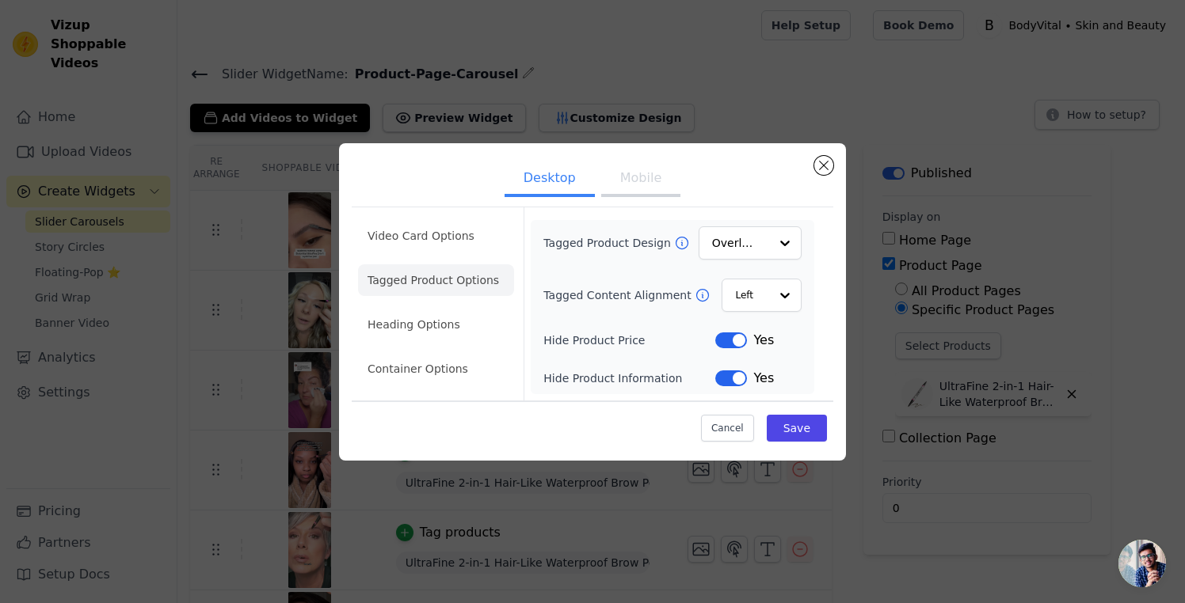
click at [610, 186] on button "Mobile" at bounding box center [640, 179] width 79 height 35
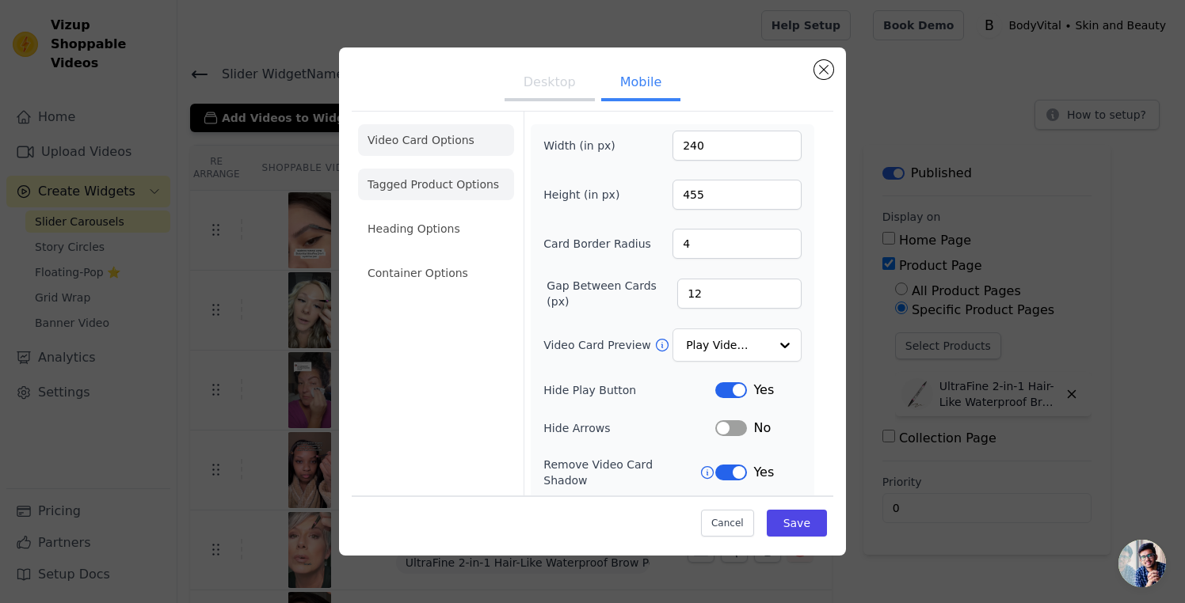
click at [471, 185] on li "Tagged Product Options" at bounding box center [436, 185] width 156 height 32
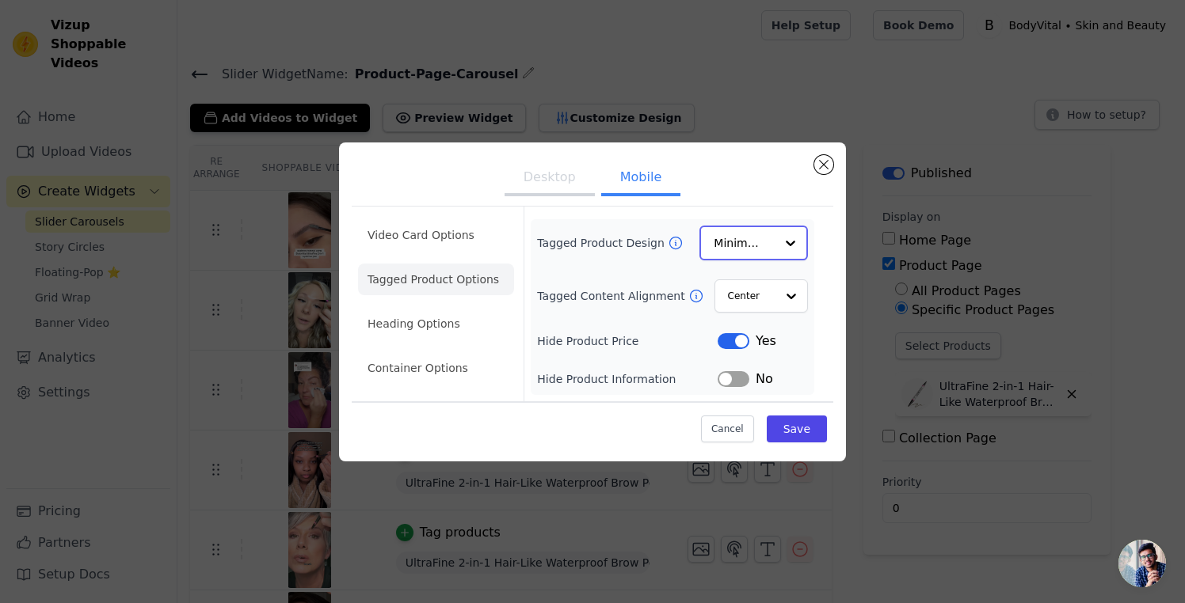
click at [754, 238] on input "Tagged Product Design" at bounding box center [743, 243] width 61 height 32
click at [754, 314] on div "Overlay" at bounding box center [753, 314] width 108 height 33
click at [759, 295] on input "Tagged Content Alignment" at bounding box center [751, 296] width 48 height 32
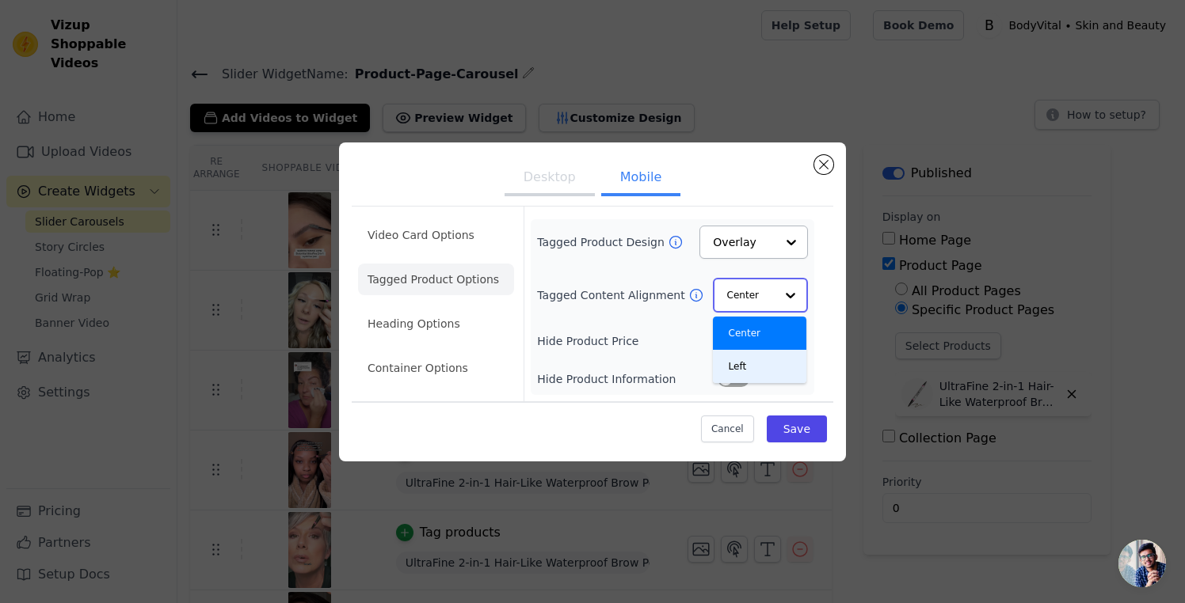
click at [762, 369] on div "Left" at bounding box center [759, 366] width 93 height 33
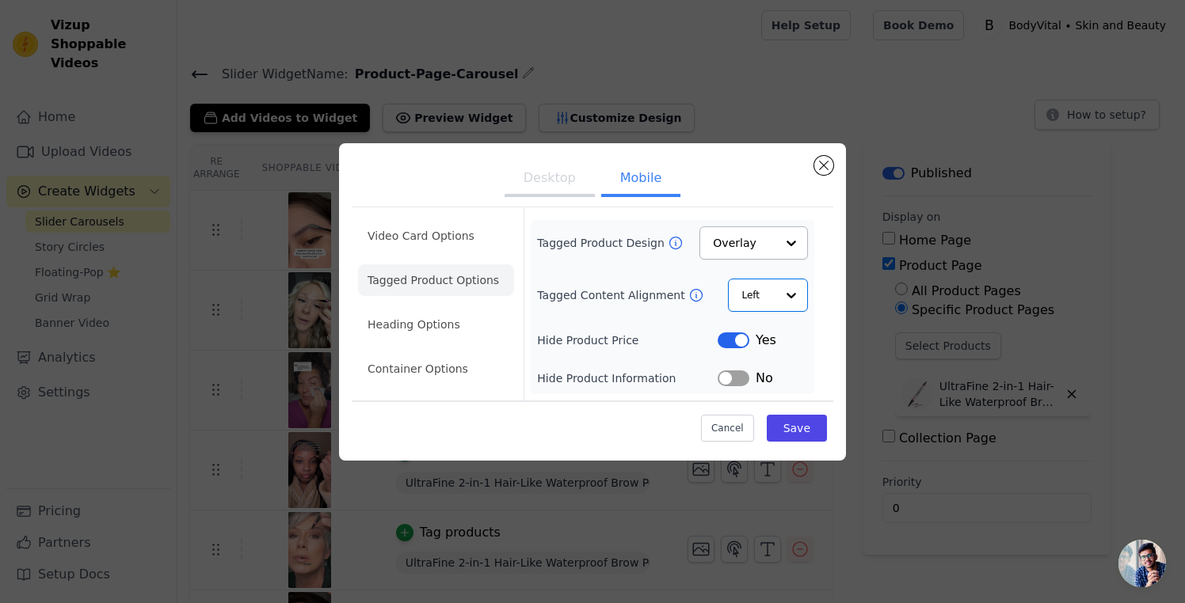
click at [741, 378] on button "Label" at bounding box center [733, 379] width 32 height 16
click at [806, 433] on button "Save" at bounding box center [796, 428] width 60 height 27
